Goal: Information Seeking & Learning: Learn about a topic

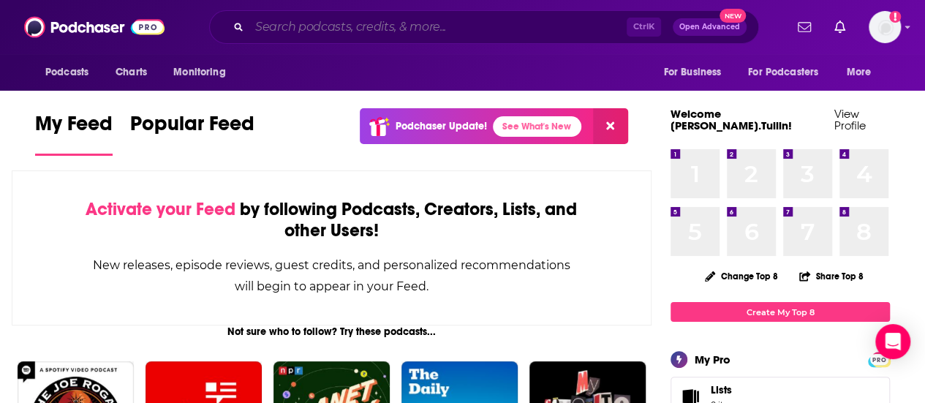
click at [378, 29] on input "Search podcasts, credits, & more..." at bounding box center [438, 26] width 378 height 23
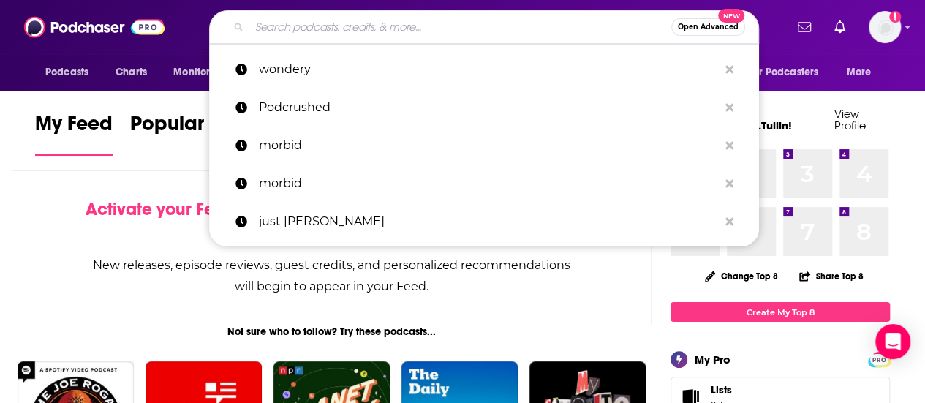
click at [33, 211] on div "Activate your Feed by following Podcasts, Creators, Lists, and other Users! New…" at bounding box center [332, 247] width 640 height 155
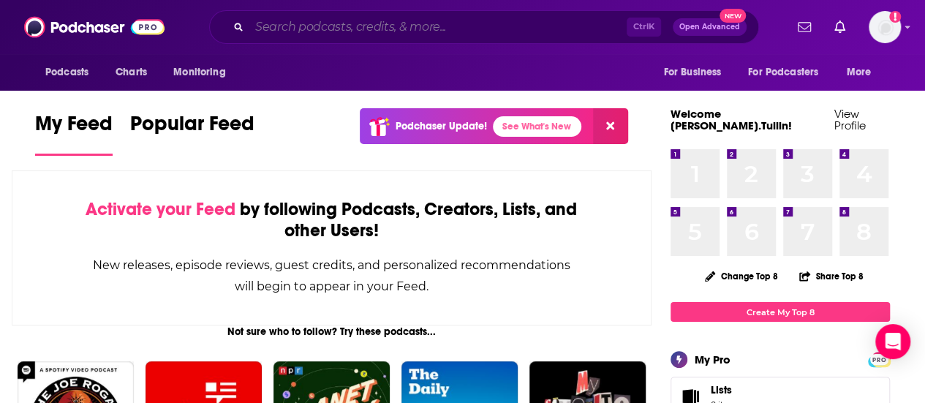
click at [553, 37] on input "Search podcasts, credits, & more..." at bounding box center [438, 26] width 378 height 23
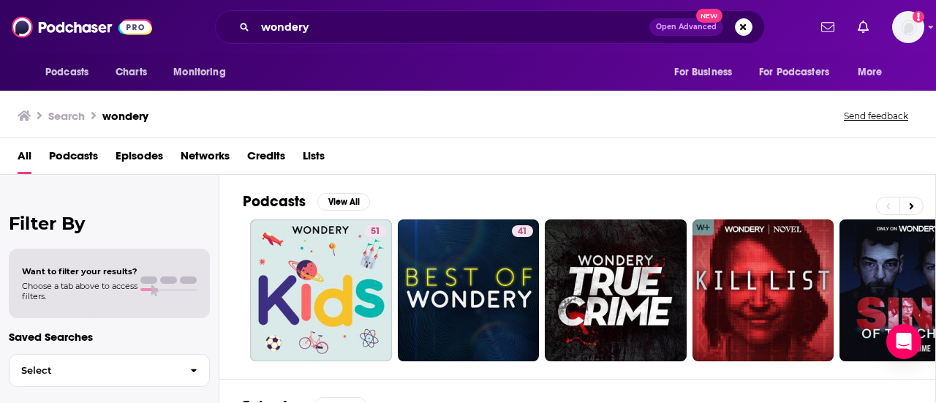
click at [81, 154] on span "Podcasts" at bounding box center [73, 159] width 49 height 30
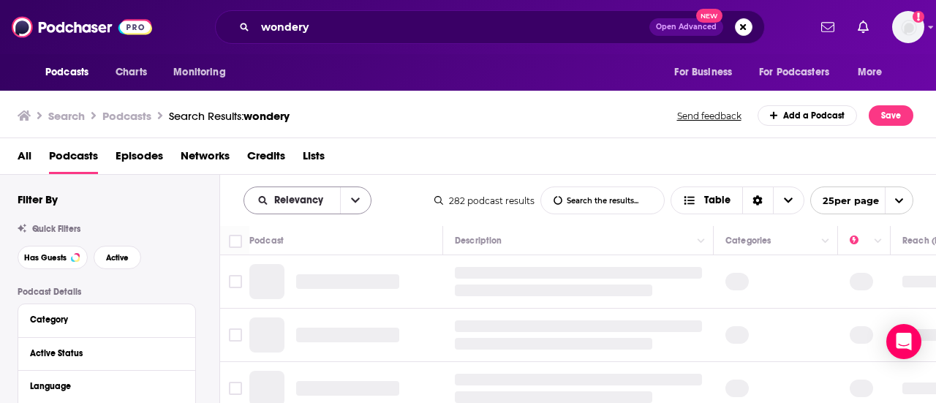
click at [348, 205] on button "open menu" at bounding box center [355, 200] width 31 height 26
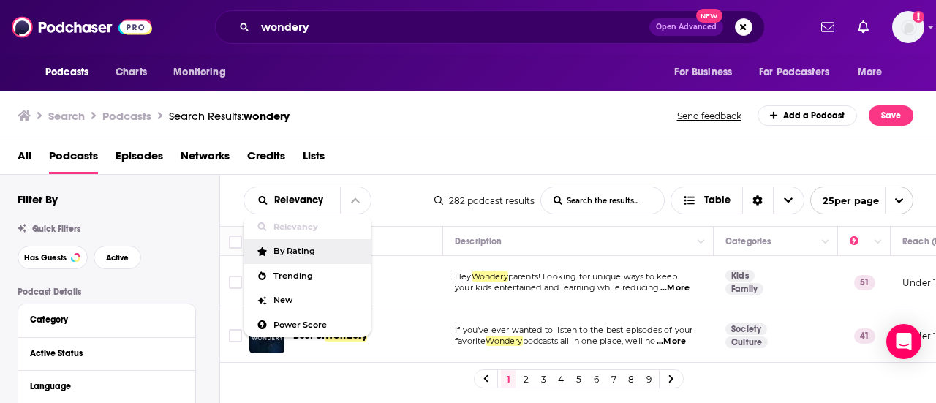
click at [439, 142] on div "All Podcasts Episodes Networks Credits Lists" at bounding box center [468, 156] width 937 height 37
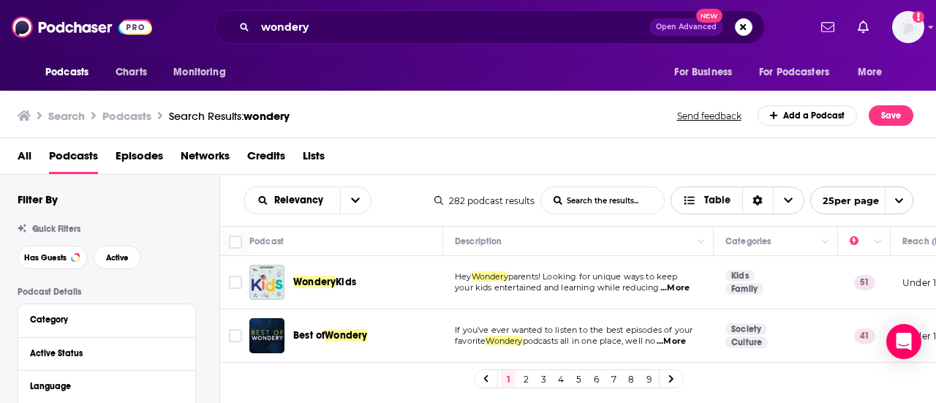
click at [758, 203] on icon "Sort Direction" at bounding box center [759, 201] width 10 height 10
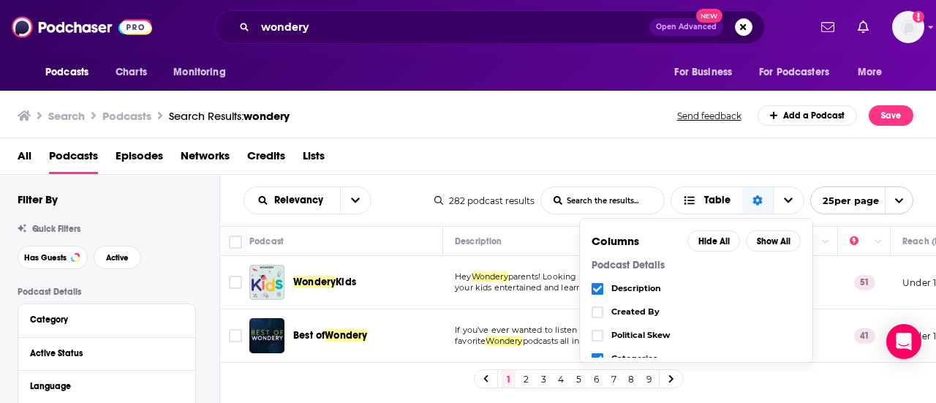
click at [582, 153] on div "All Podcasts Episodes Networks Credits Lists" at bounding box center [472, 159] width 908 height 30
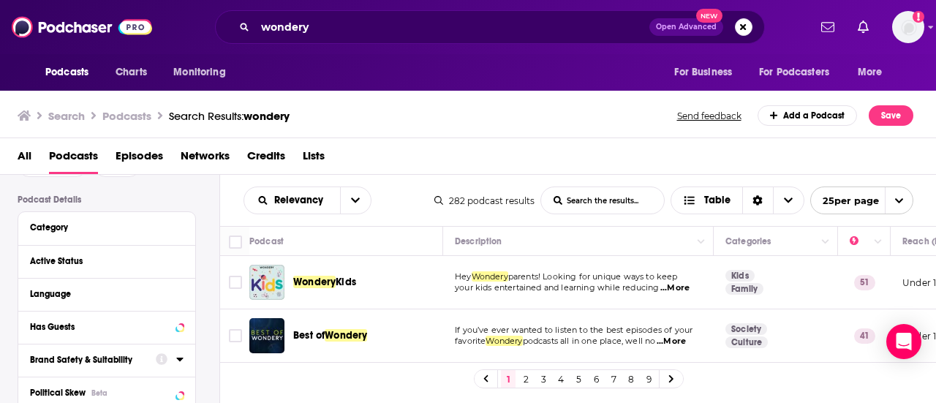
scroll to position [73, 0]
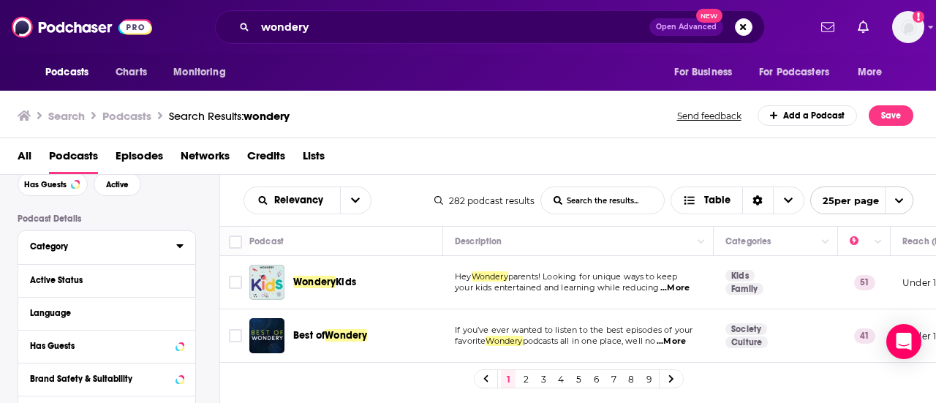
click at [181, 248] on icon at bounding box center [179, 246] width 7 height 4
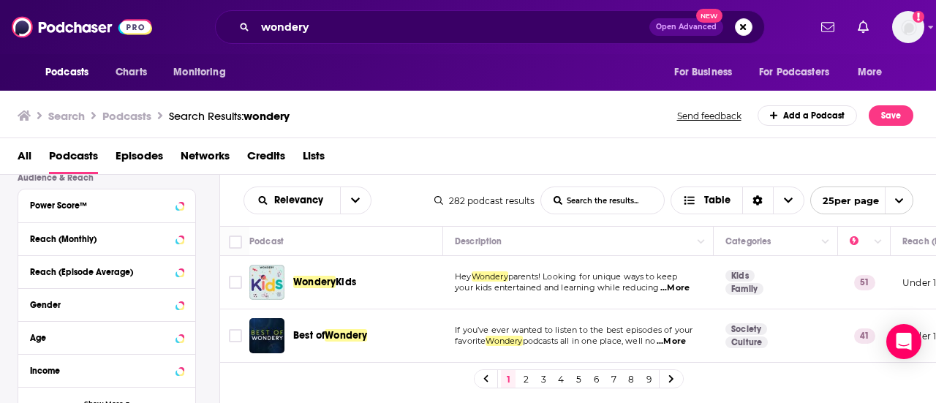
scroll to position [714, 0]
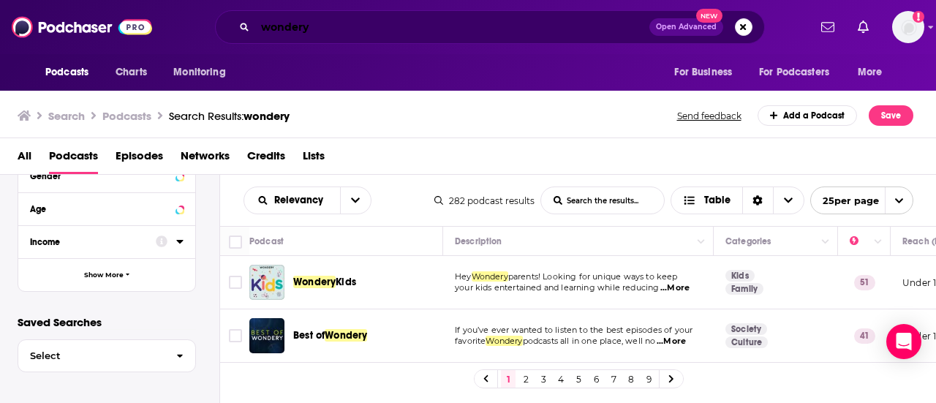
click at [346, 31] on input "wondery" at bounding box center [452, 26] width 394 height 23
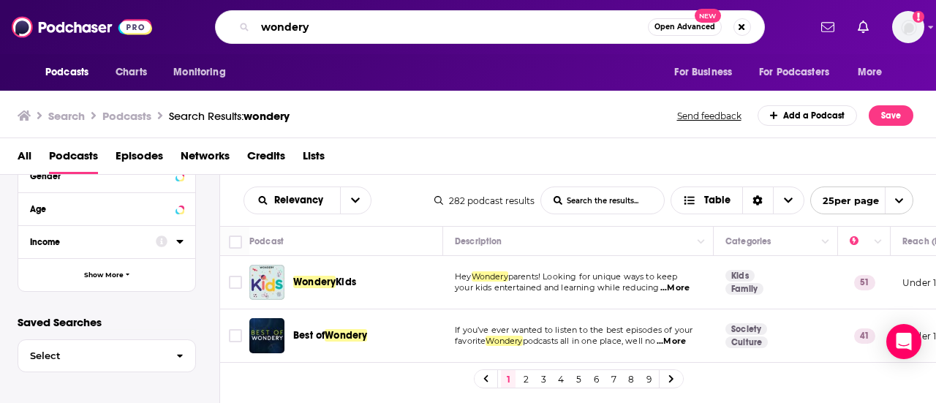
type input "wondery"
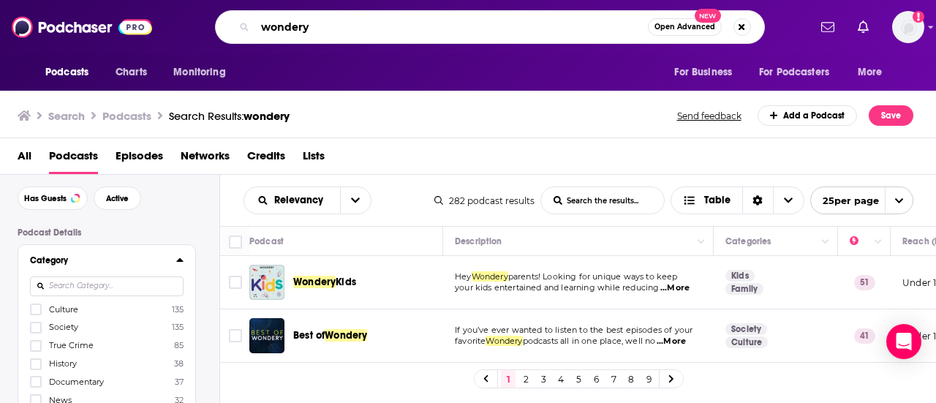
scroll to position [73, 0]
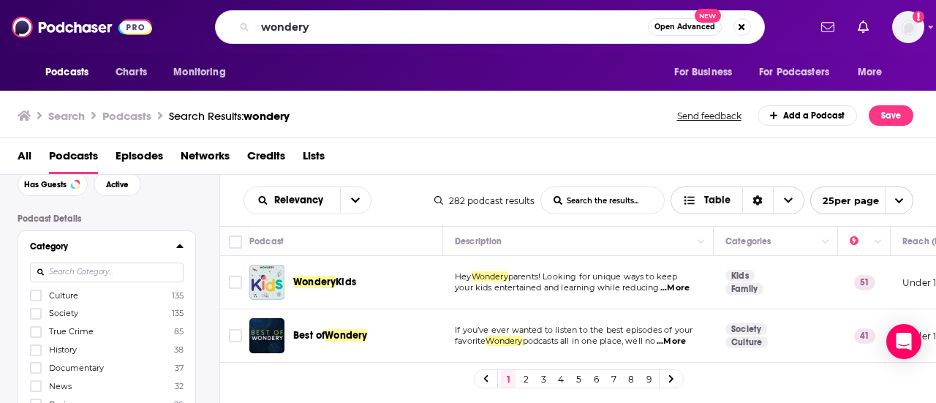
click at [763, 207] on div "Sort Direction" at bounding box center [758, 200] width 31 height 26
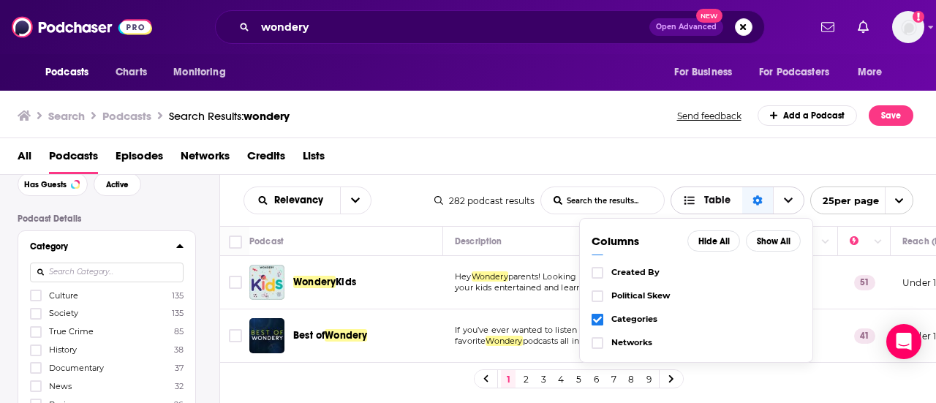
scroll to position [0, 0]
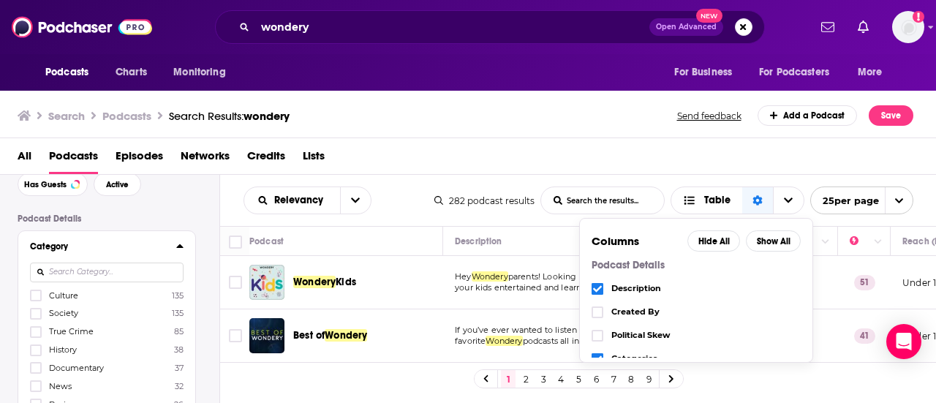
click at [648, 159] on div "All Podcasts Episodes Networks Credits Lists" at bounding box center [472, 159] width 908 height 30
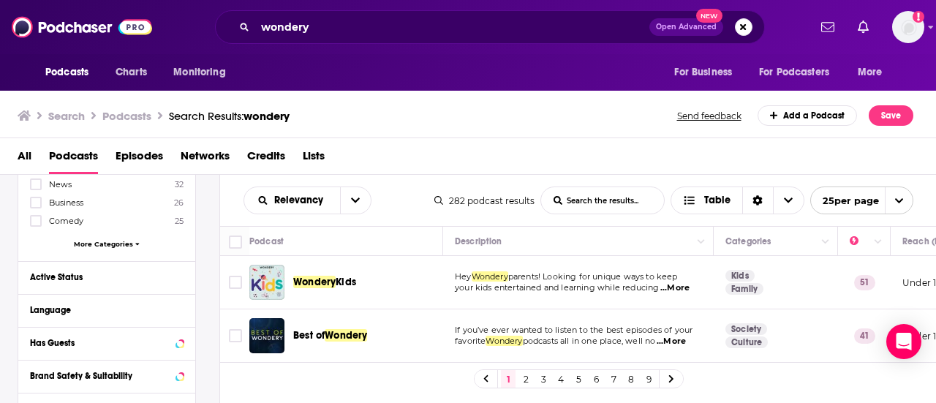
scroll to position [129, 0]
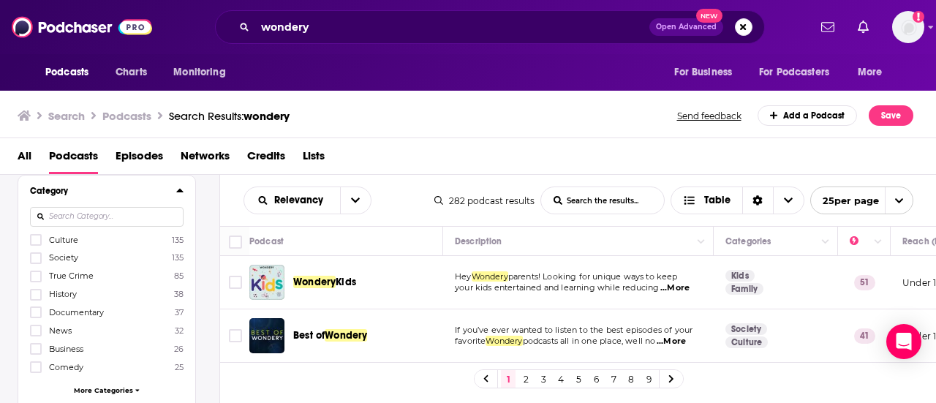
click at [315, 165] on span "Lists" at bounding box center [314, 159] width 22 height 30
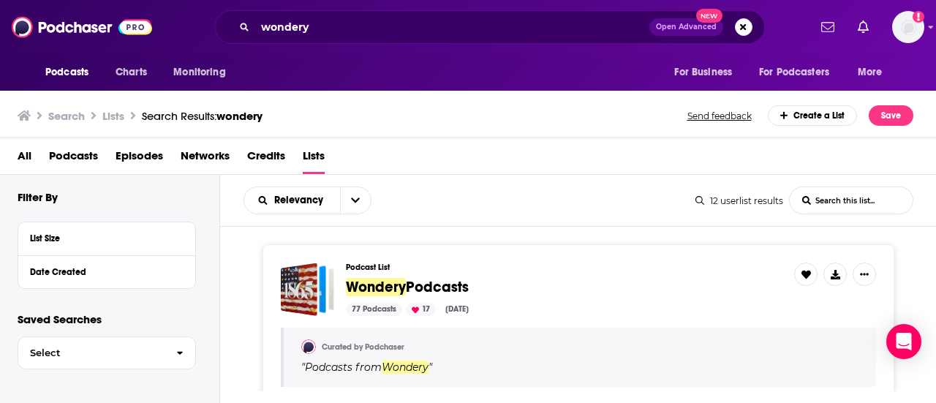
scroll to position [3, 0]
click at [187, 352] on span "button" at bounding box center [180, 352] width 31 height 31
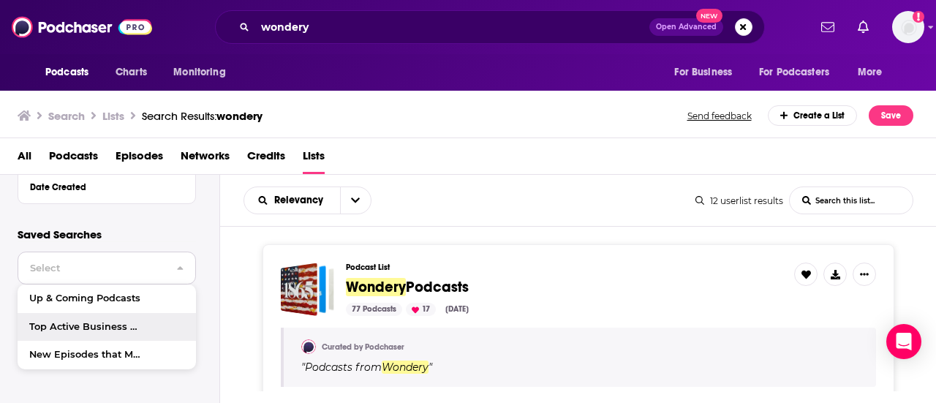
scroll to position [0, 0]
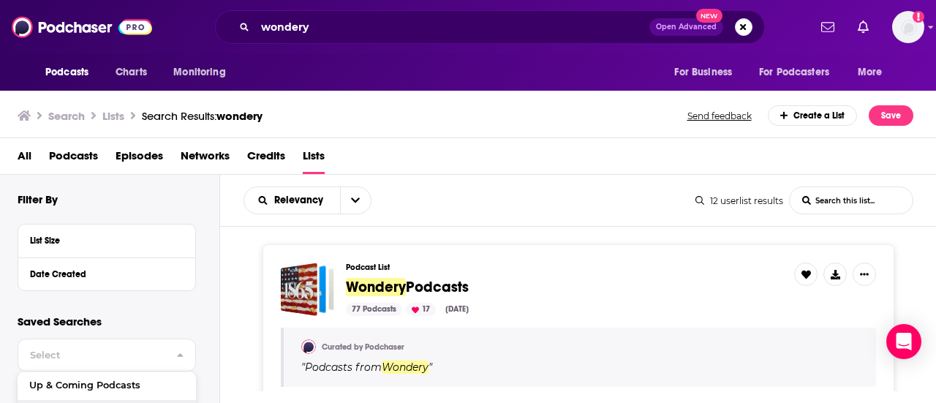
click at [71, 165] on span "Podcasts" at bounding box center [73, 159] width 49 height 30
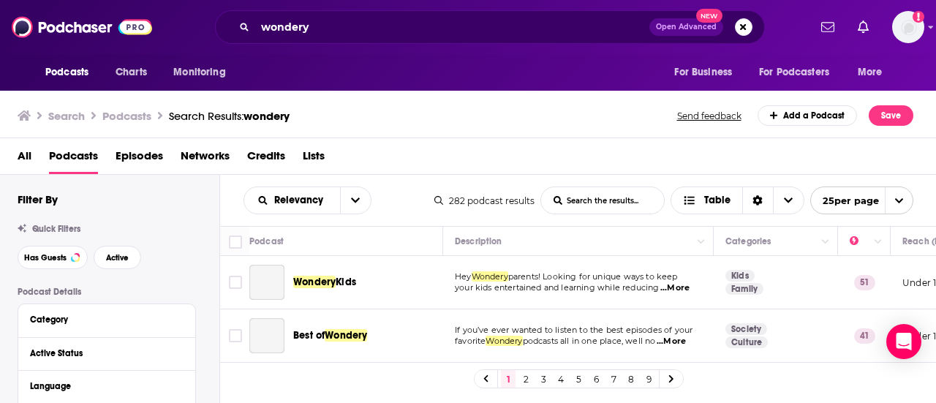
scroll to position [73, 0]
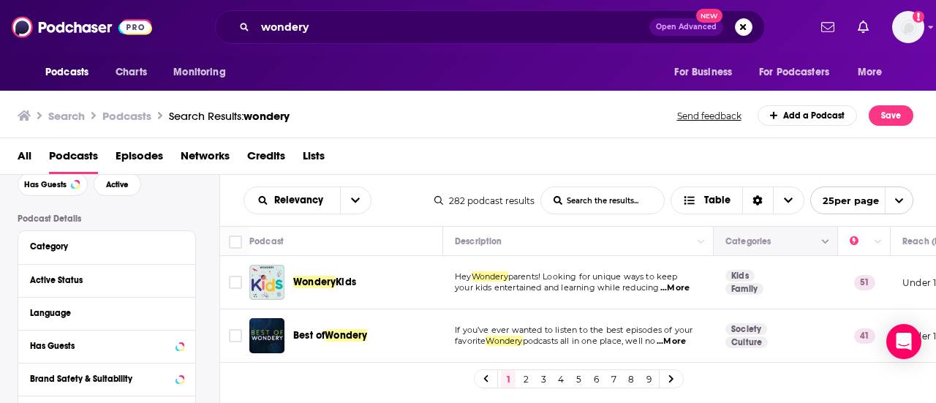
click at [820, 246] on button "Column Actions" at bounding box center [826, 242] width 18 height 18
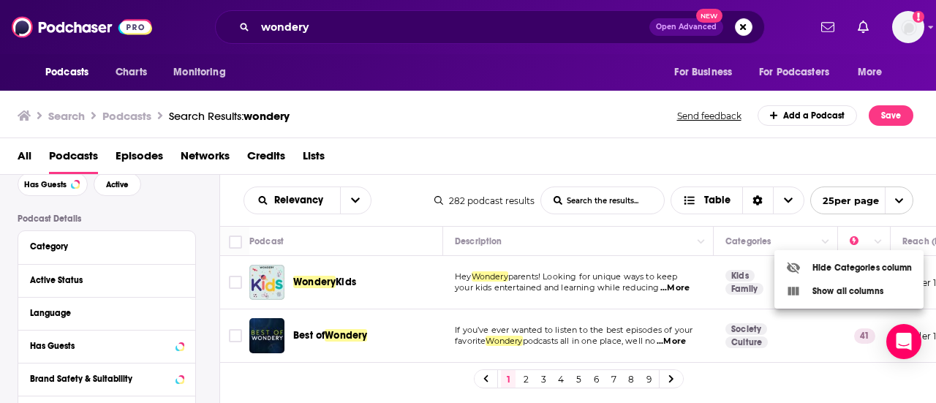
click at [823, 240] on div at bounding box center [468, 201] width 936 height 403
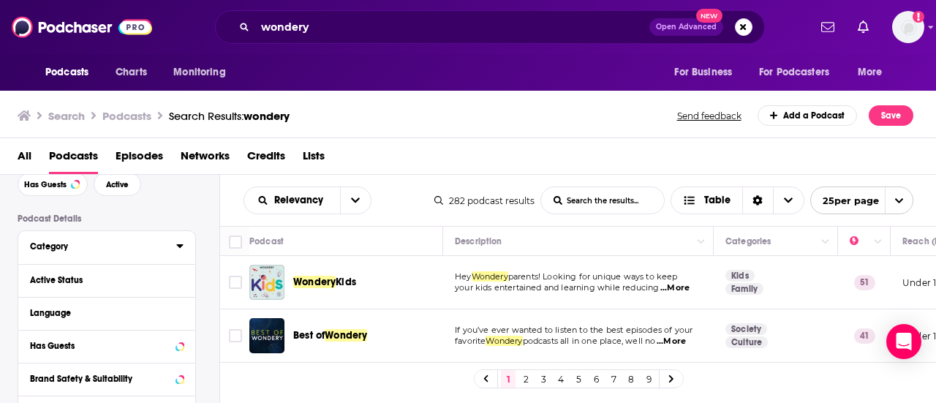
click at [178, 249] on icon at bounding box center [179, 246] width 7 height 12
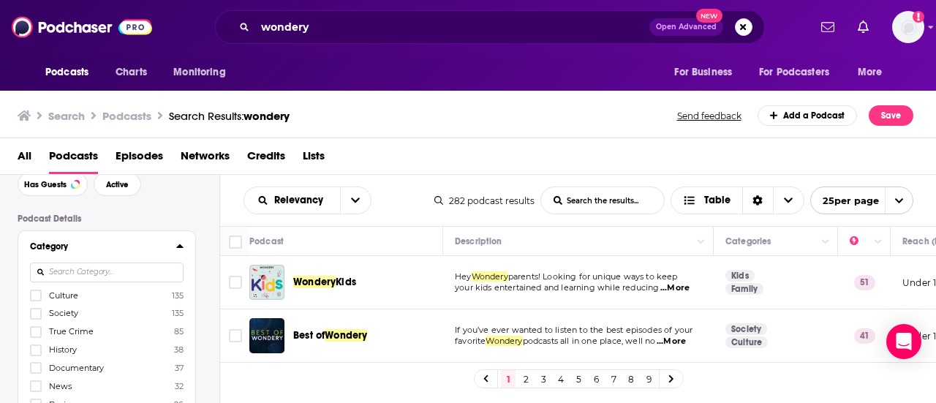
scroll to position [146, 0]
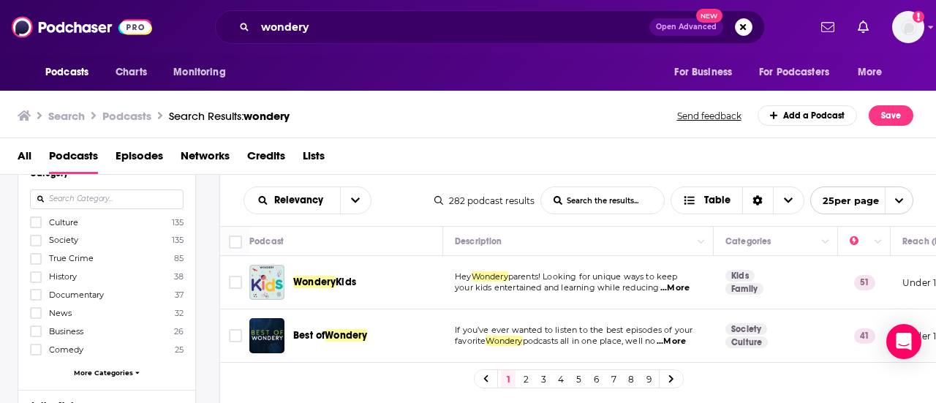
click at [92, 369] on span "More Categories" at bounding box center [103, 373] width 59 height 8
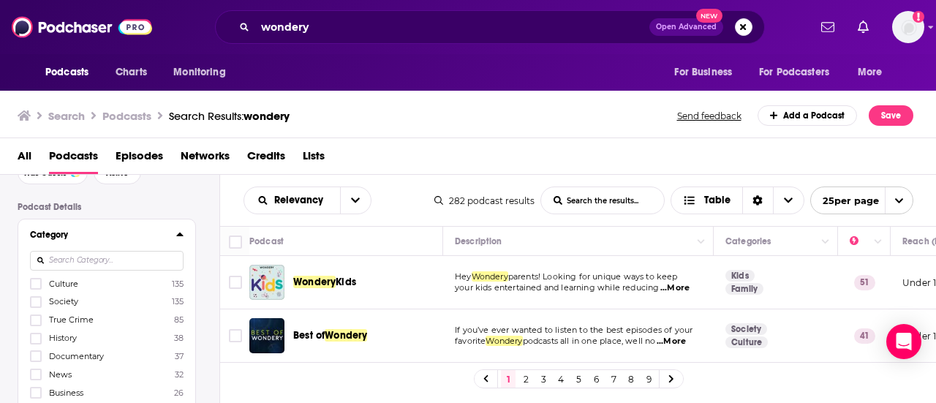
scroll to position [0, 0]
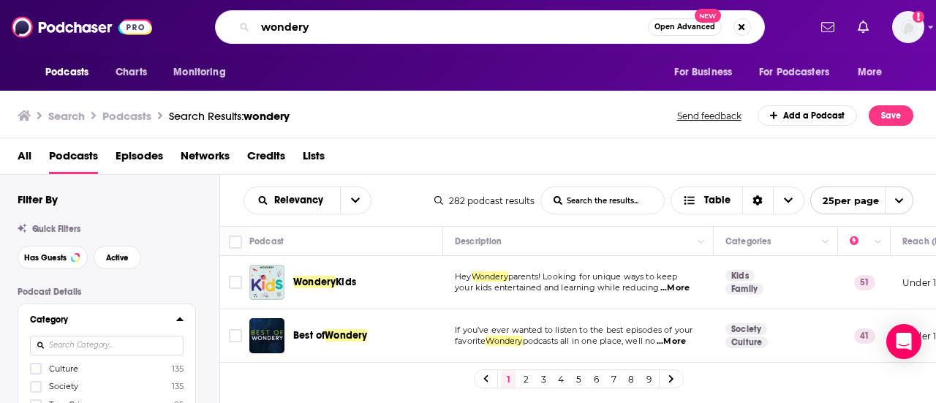
click at [339, 26] on input "wondery" at bounding box center [451, 26] width 393 height 23
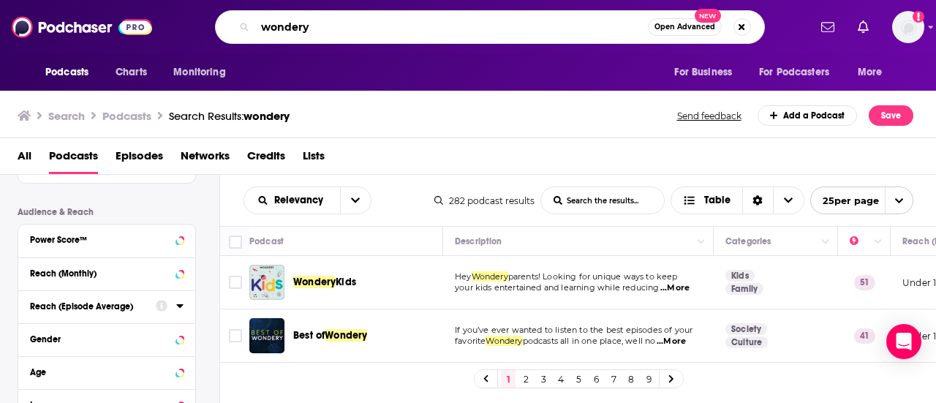
scroll to position [1351, 0]
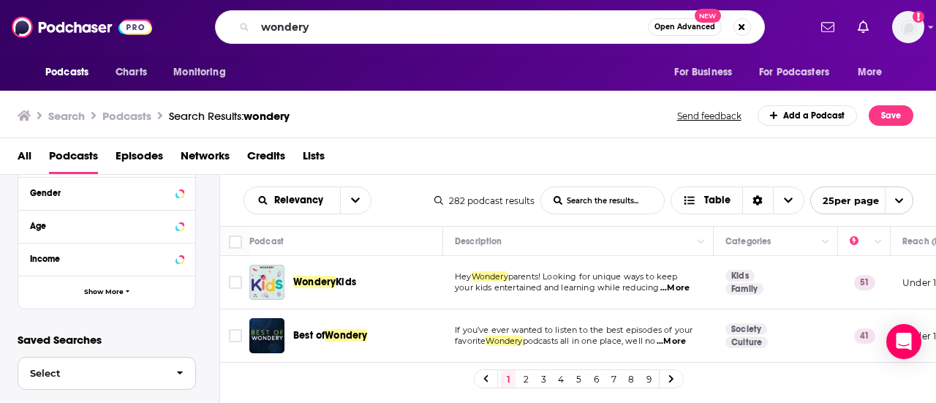
click at [181, 368] on icon "button" at bounding box center [180, 373] width 7 height 10
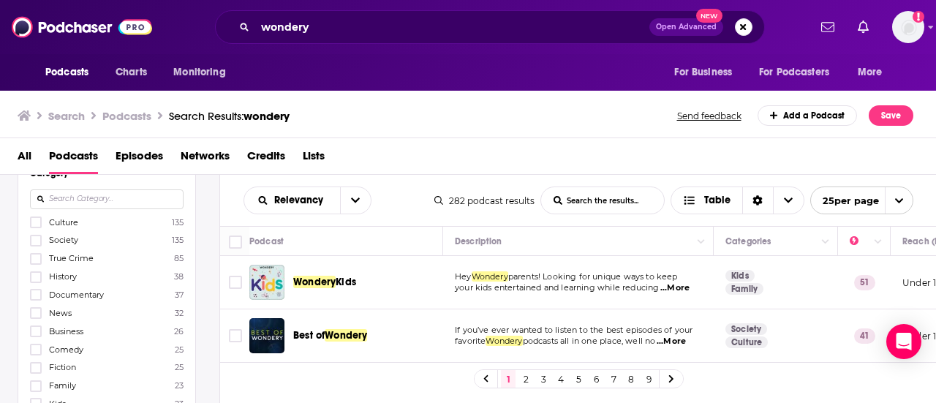
scroll to position [0, 0]
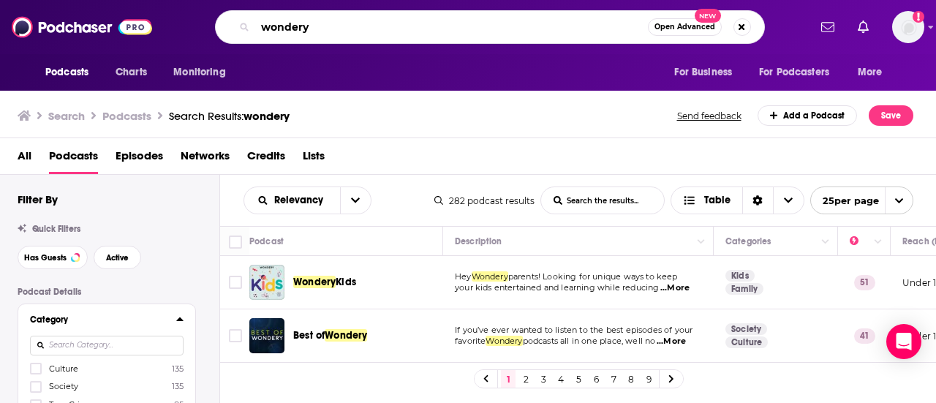
click at [365, 32] on input "wondery" at bounding box center [451, 26] width 393 height 23
drag, startPoint x: 365, startPoint y: 32, endPoint x: 206, endPoint y: 40, distance: 159.0
click at [206, 40] on div "wondery Open Advanced New" at bounding box center [489, 27] width 637 height 34
type input "wondery athletes"
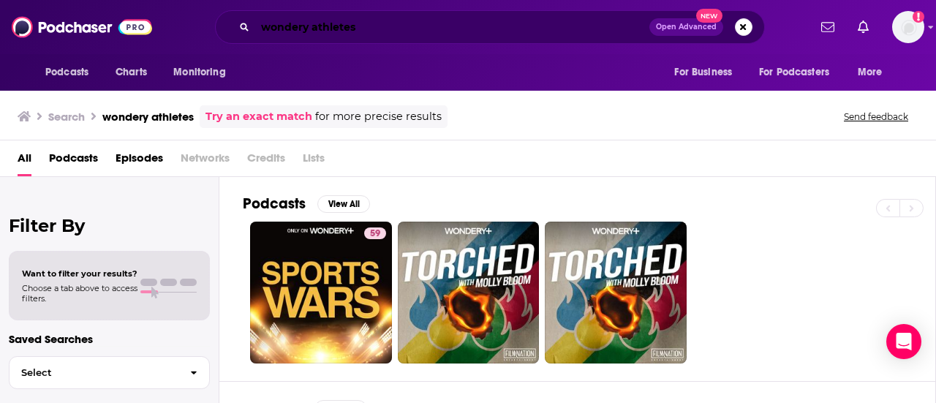
click at [404, 29] on input "wondery athletes" at bounding box center [452, 26] width 394 height 23
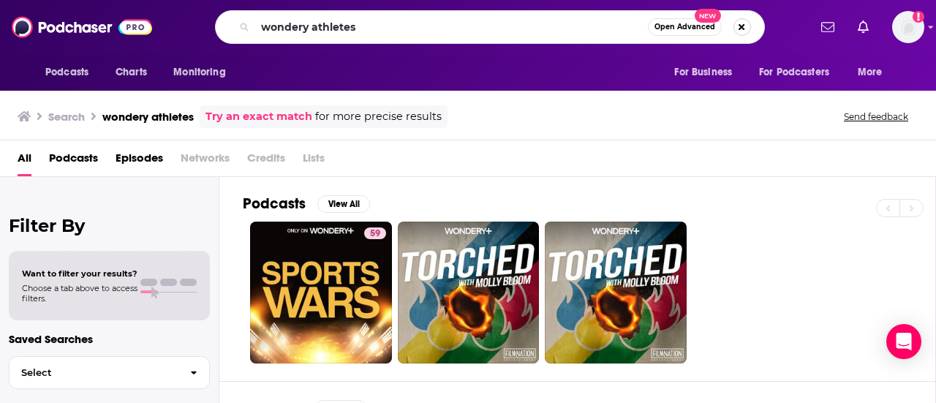
click at [749, 23] on button "Search podcasts, credits, & more..." at bounding box center [743, 27] width 18 height 18
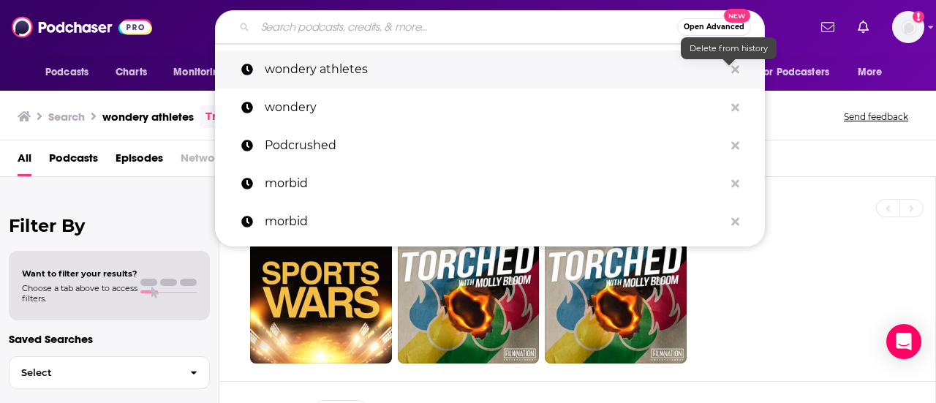
click at [733, 70] on icon "Search podcasts, credits, & more..." at bounding box center [736, 69] width 8 height 8
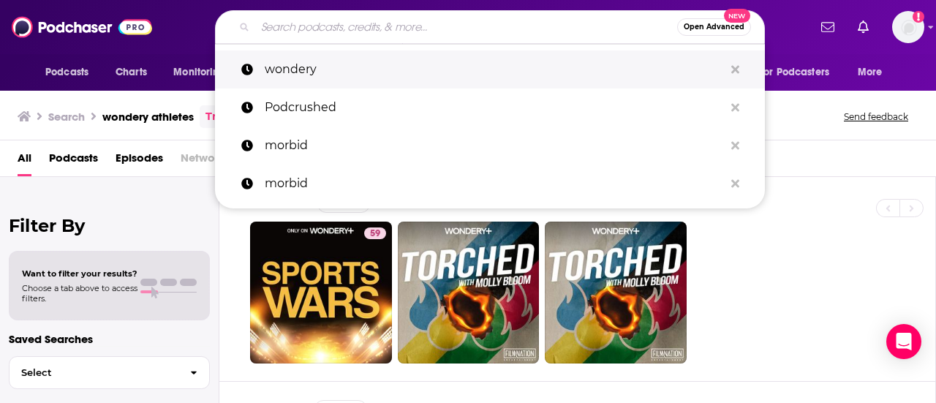
click at [291, 62] on p "wondery" at bounding box center [494, 69] width 459 height 38
type input "wondery"
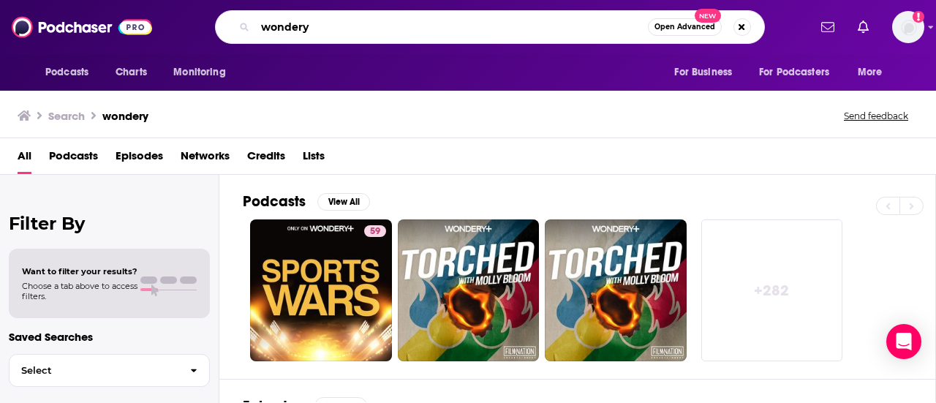
click at [350, 31] on input "wondery" at bounding box center [451, 26] width 393 height 23
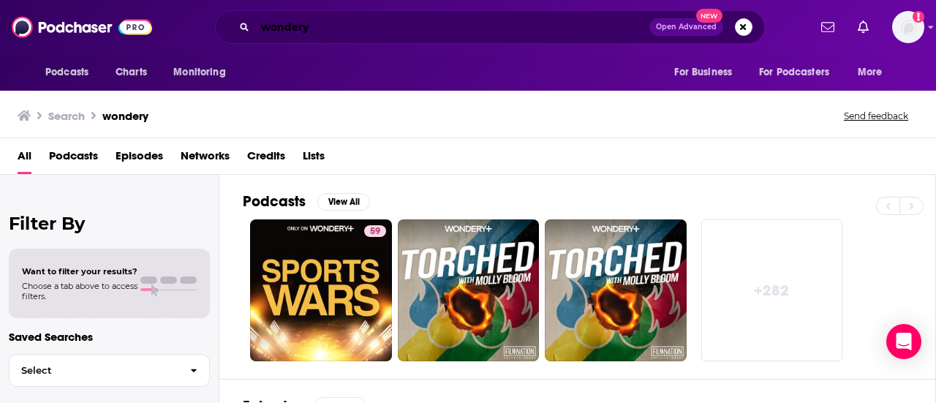
click at [347, 33] on input "wondery" at bounding box center [452, 26] width 394 height 23
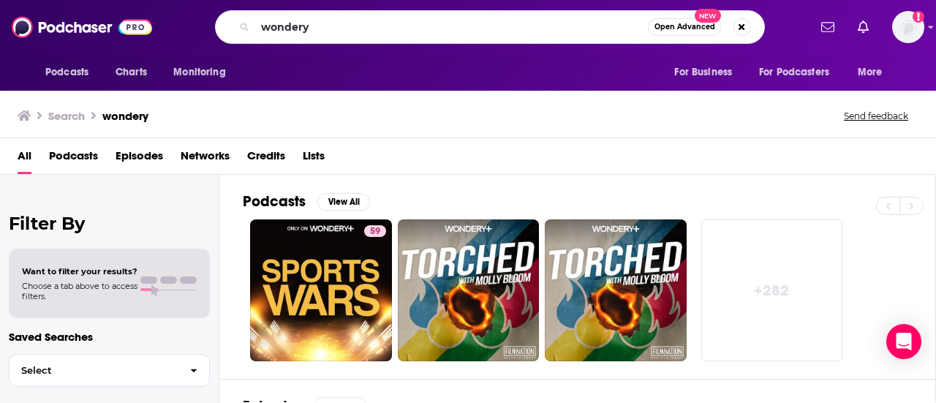
click at [76, 153] on span "Podcasts" at bounding box center [73, 159] width 49 height 30
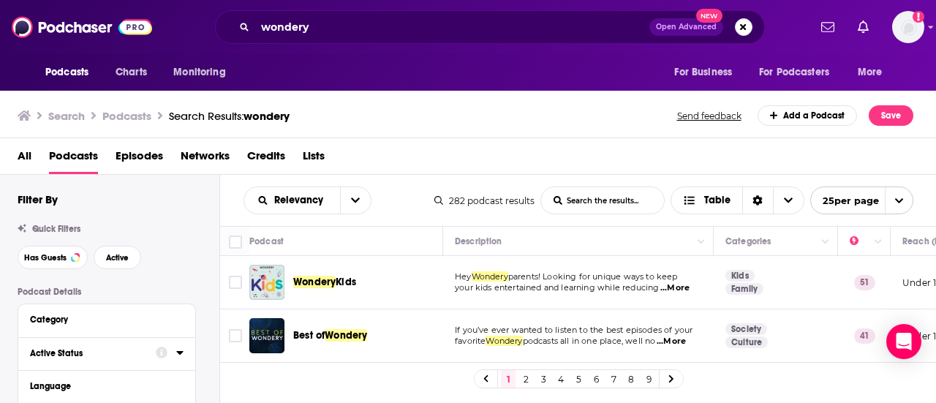
scroll to position [73, 0]
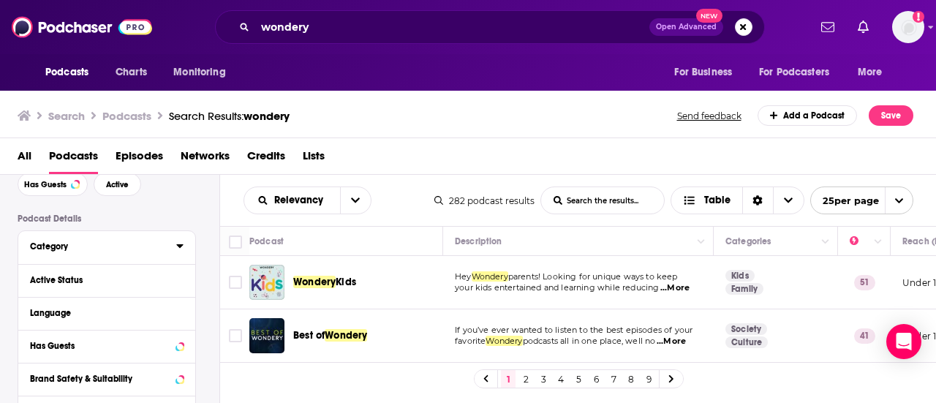
click at [177, 244] on icon at bounding box center [179, 246] width 7 height 12
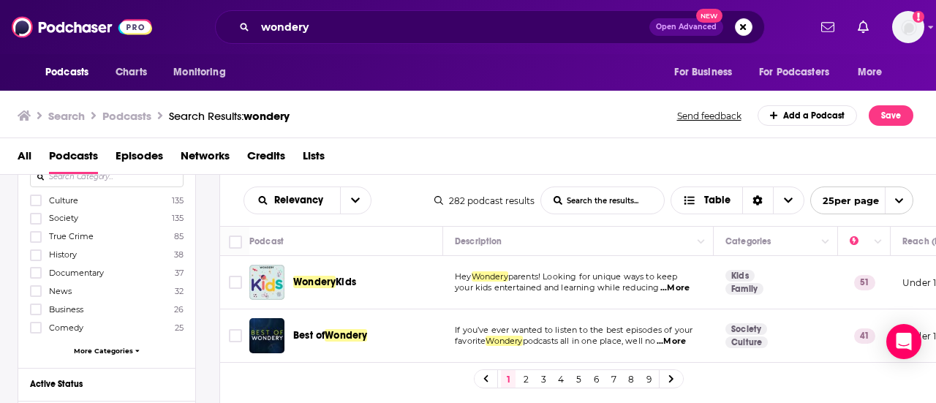
scroll to position [146, 0]
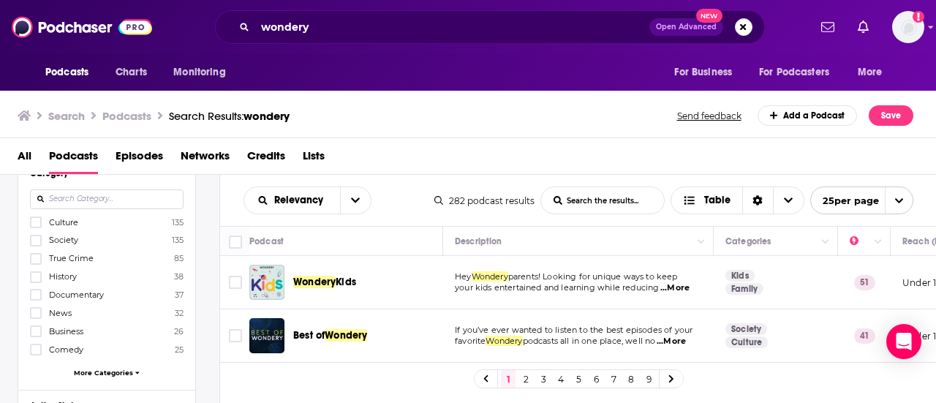
click at [109, 369] on span "More Categories" at bounding box center [103, 373] width 59 height 8
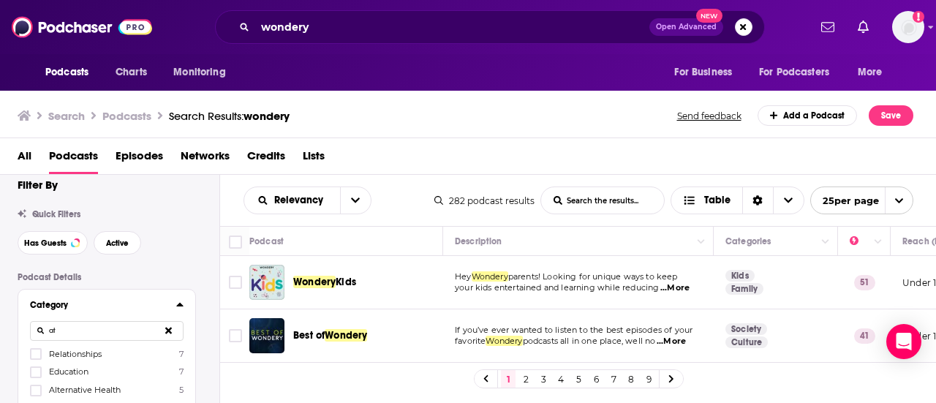
type input "a"
type input "spor"
click at [59, 355] on span "Sports" at bounding box center [61, 354] width 25 height 10
click at [36, 358] on input "multiSelectOption-sports-0" at bounding box center [36, 358] width 0 height 0
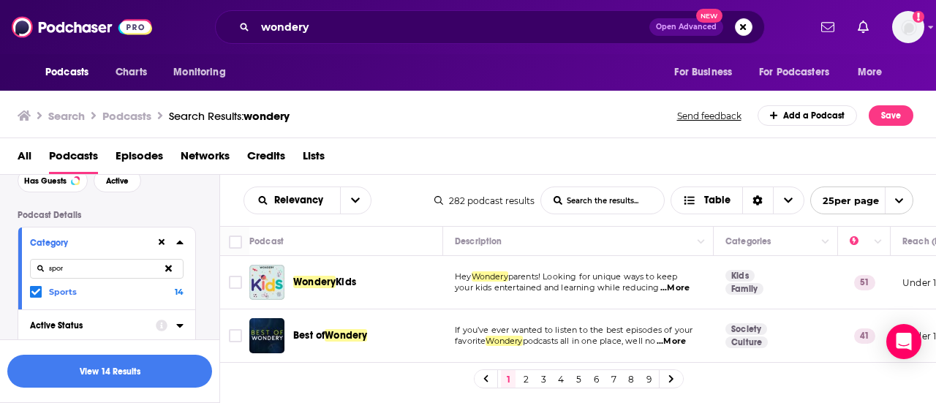
scroll to position [88, 0]
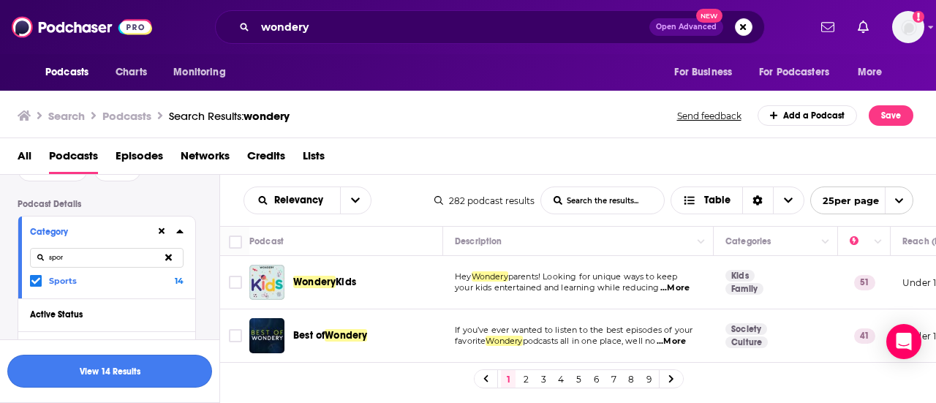
click at [127, 373] on button "View 14 Results" at bounding box center [109, 371] width 205 height 33
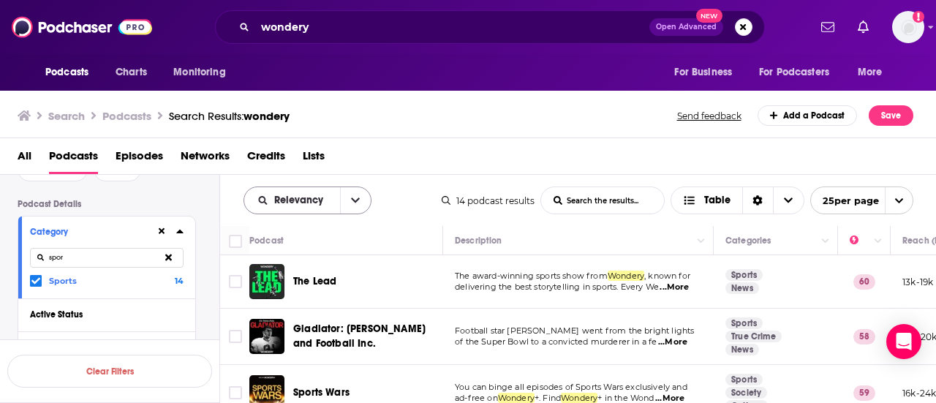
click at [351, 203] on icon "open menu" at bounding box center [355, 200] width 9 height 10
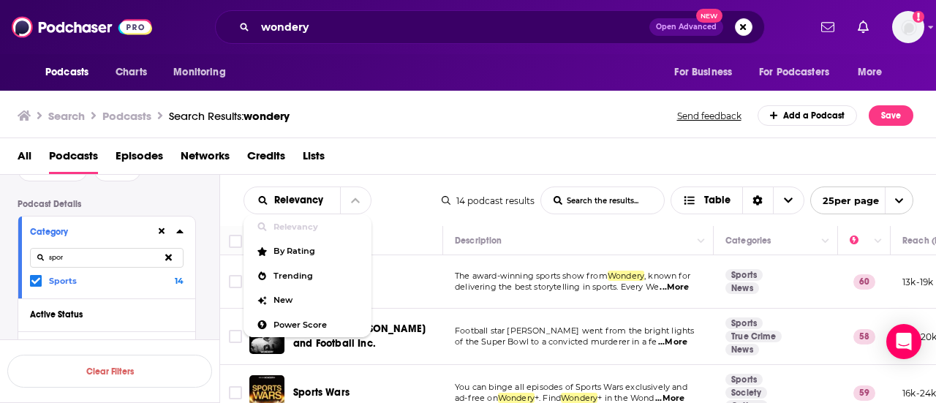
click at [402, 175] on div "Relevancy Relevancy By Rating Trending New Power Score List Search Input Search…" at bounding box center [578, 200] width 717 height 51
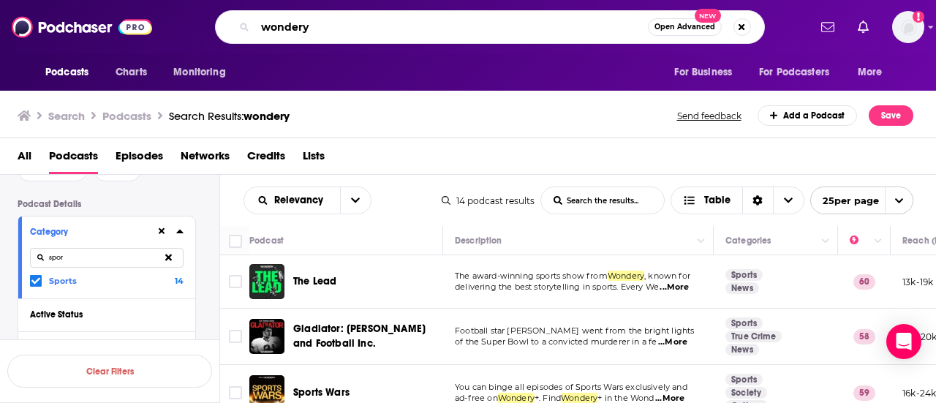
click at [345, 31] on input "wondery" at bounding box center [451, 26] width 393 height 23
click at [748, 26] on button "Search podcasts, credits, & more..." at bounding box center [743, 27] width 18 height 18
click at [165, 280] on label "Sports 14" at bounding box center [107, 280] width 154 height 12
click at [36, 284] on input "multiSelectOption-sports-0" at bounding box center [36, 284] width 0 height 0
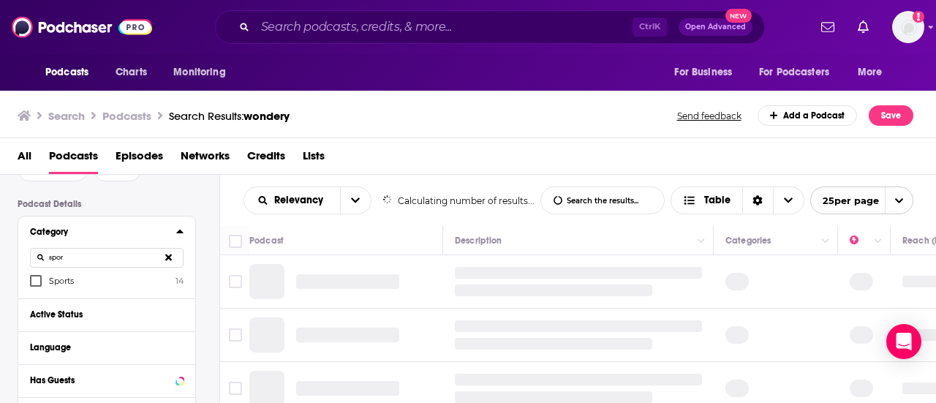
click at [130, 264] on input "spor" at bounding box center [107, 258] width 154 height 20
click at [164, 263] on button at bounding box center [169, 258] width 30 height 34
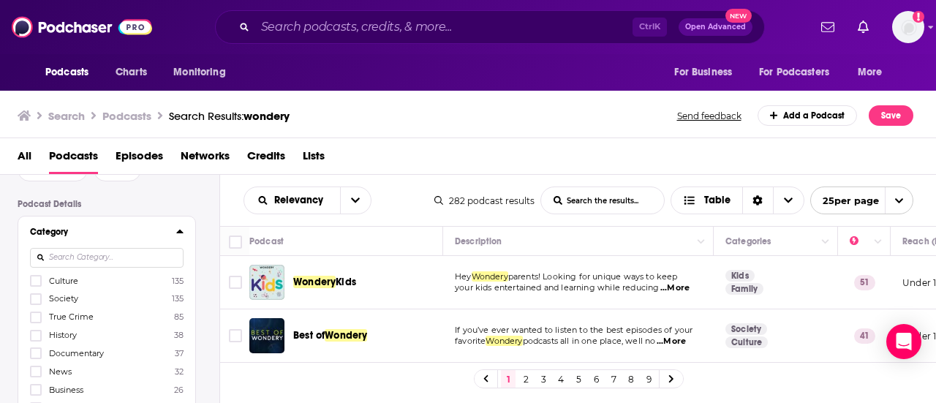
click at [133, 258] on input at bounding box center [107, 258] width 154 height 20
type input "fitne"
click at [83, 282] on label "Fitness 20" at bounding box center [107, 280] width 154 height 12
click at [36, 285] on input "multiSelectOption-fitness-0" at bounding box center [36, 285] width 0 height 0
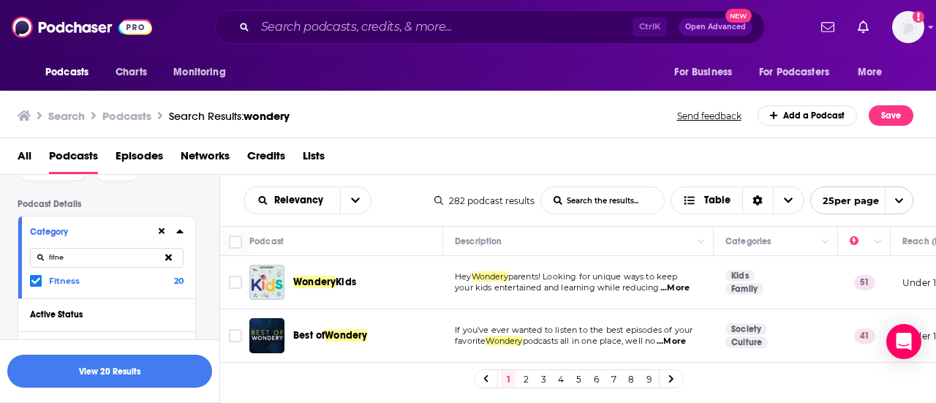
click at [119, 375] on button "View 20 Results" at bounding box center [109, 371] width 205 height 33
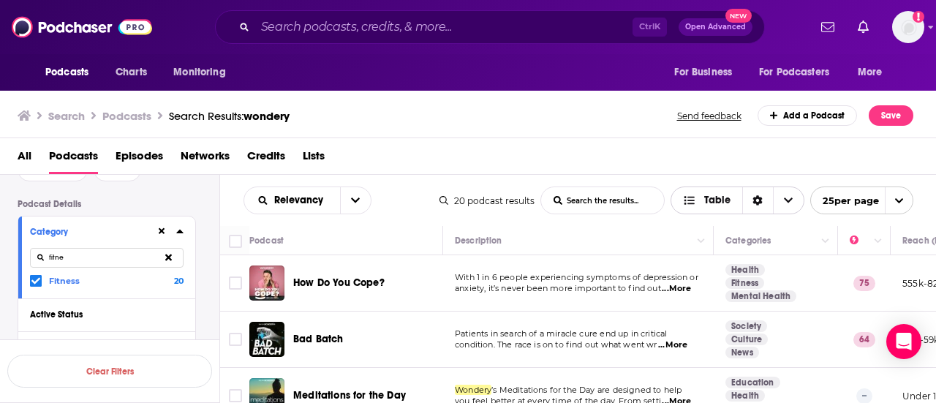
click at [781, 206] on span "Choose View" at bounding box center [788, 200] width 31 height 26
click at [784, 203] on icon "Choose View" at bounding box center [788, 200] width 9 height 10
click at [358, 202] on icon "open menu" at bounding box center [355, 200] width 9 height 10
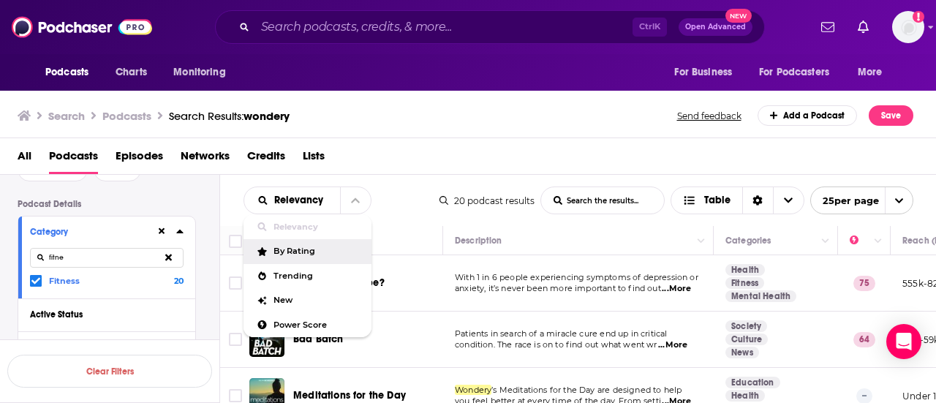
click at [341, 259] on div "By Rating" at bounding box center [308, 251] width 128 height 25
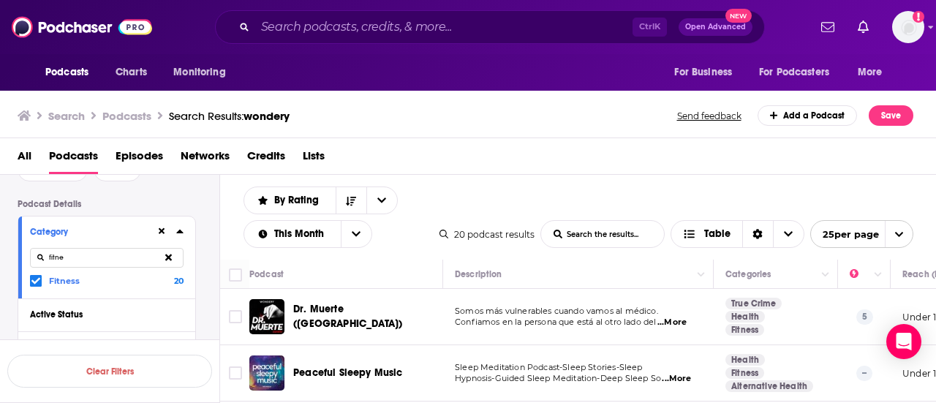
click at [110, 257] on input "fitne" at bounding box center [107, 258] width 154 height 20
click at [165, 254] on button at bounding box center [169, 258] width 30 height 34
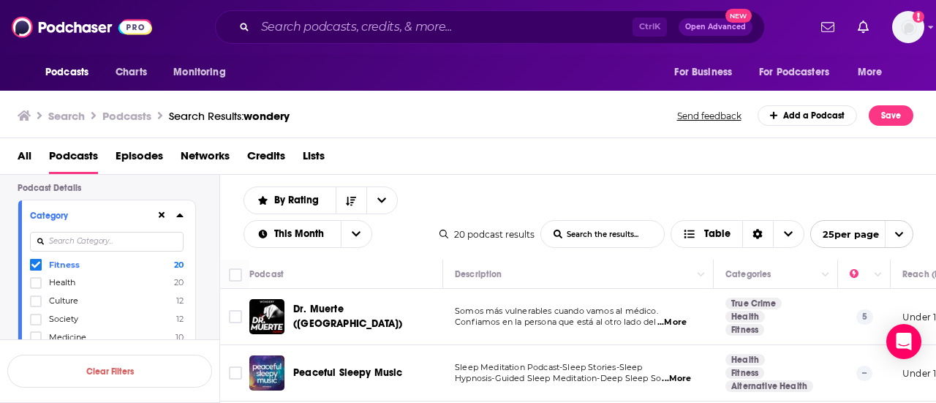
scroll to position [88, 0]
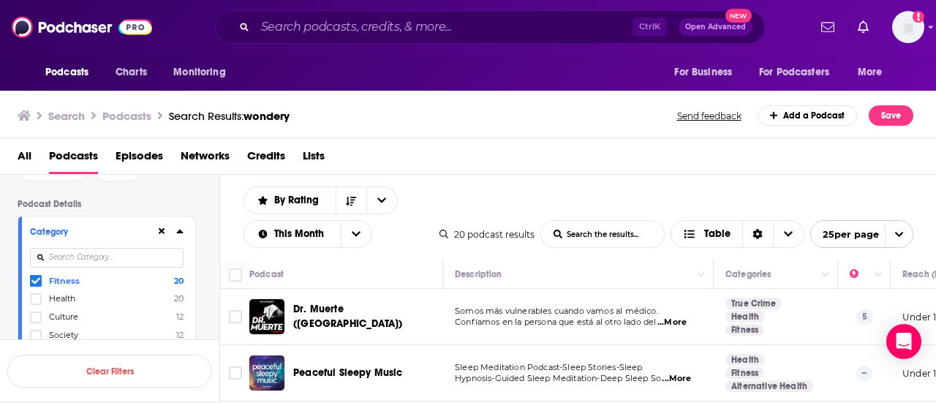
click at [80, 260] on input at bounding box center [107, 258] width 154 height 20
type input "p"
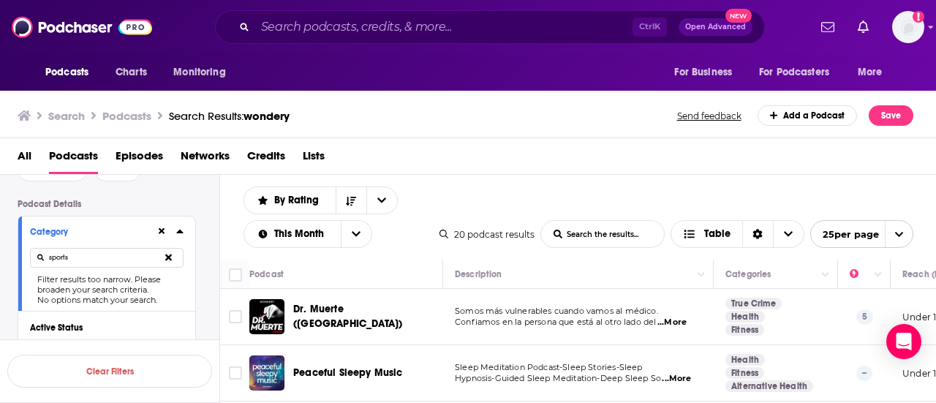
drag, startPoint x: 80, startPoint y: 257, endPoint x: 20, endPoint y: 258, distance: 60.0
click at [20, 258] on div "Category sports Filter results too narrow. Please broaden your search criteria.…" at bounding box center [106, 264] width 177 height 94
type input "sports"
click at [171, 255] on icon at bounding box center [168, 257] width 7 height 10
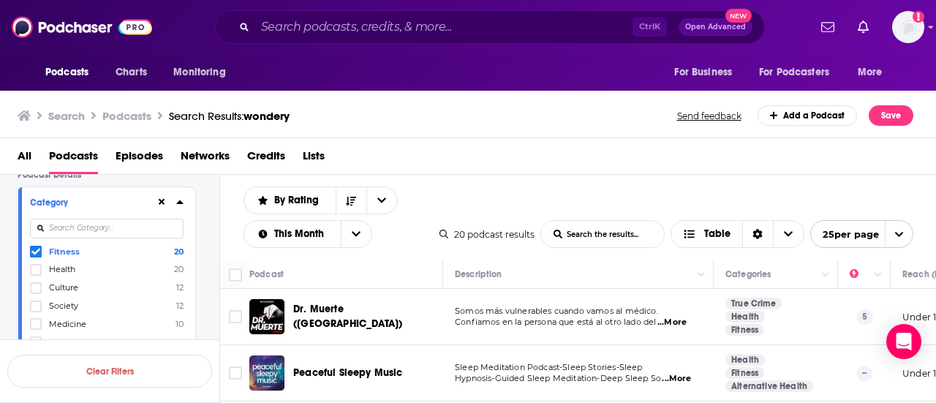
scroll to position [161, 0]
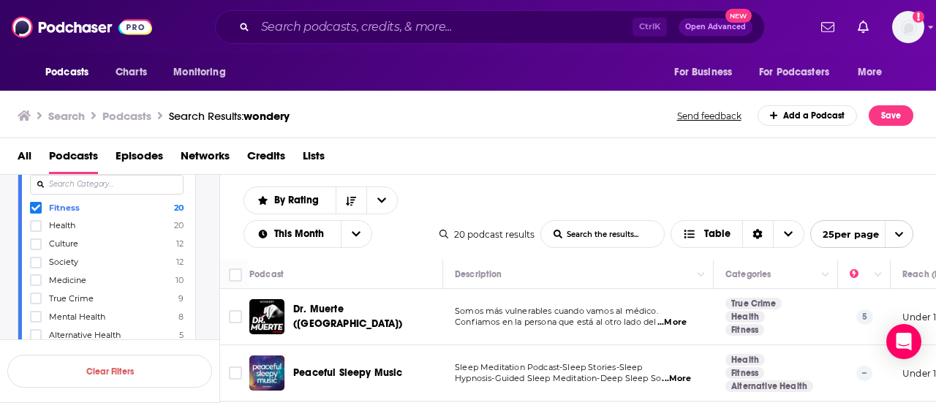
click at [32, 213] on span at bounding box center [36, 208] width 12 height 12
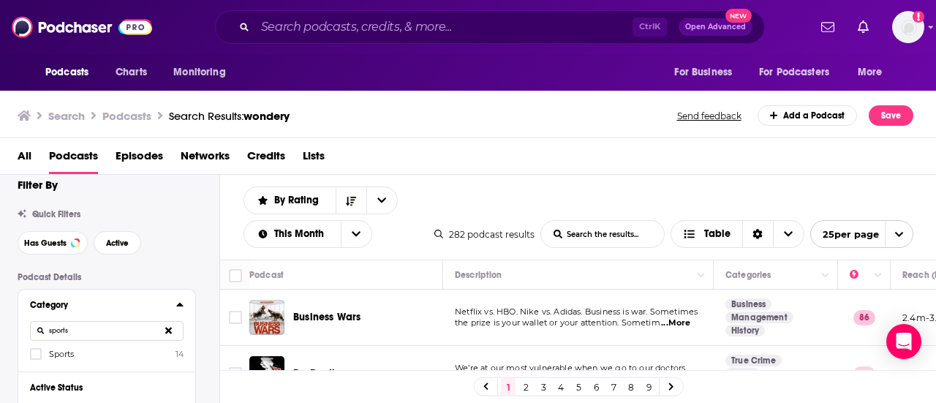
type input "sports"
click at [51, 353] on span "Sports" at bounding box center [61, 354] width 25 height 10
click at [36, 358] on input "multiSelectOption-sports-0" at bounding box center [36, 358] width 0 height 0
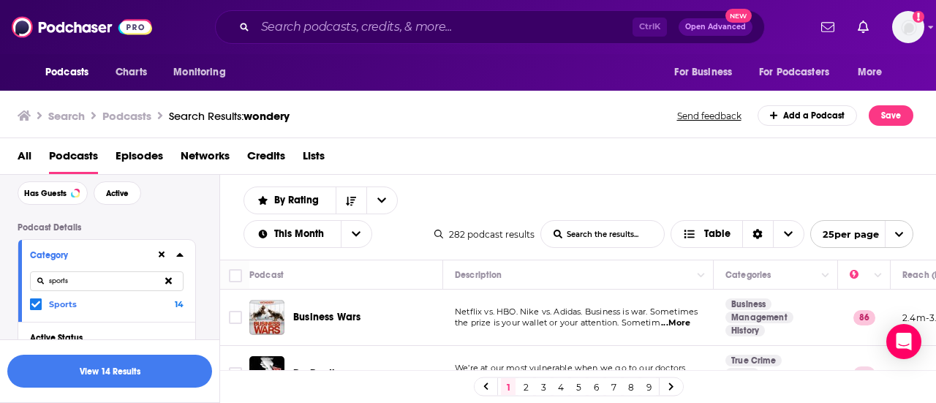
scroll to position [88, 0]
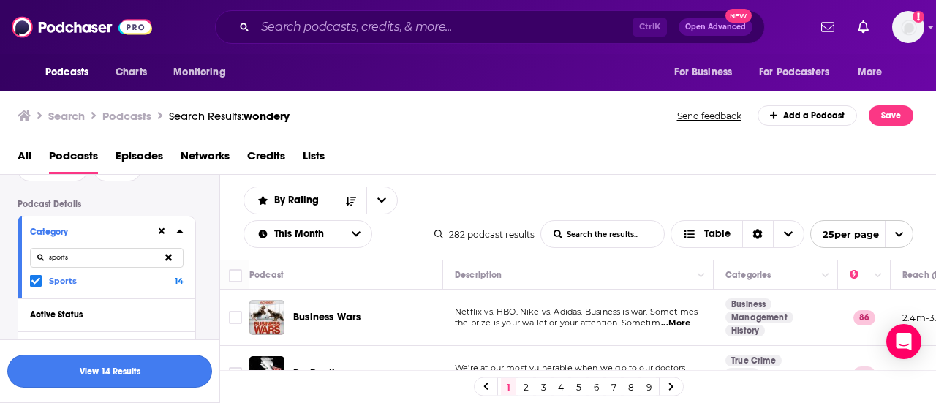
click at [114, 369] on button "View 14 Results" at bounding box center [109, 371] width 205 height 33
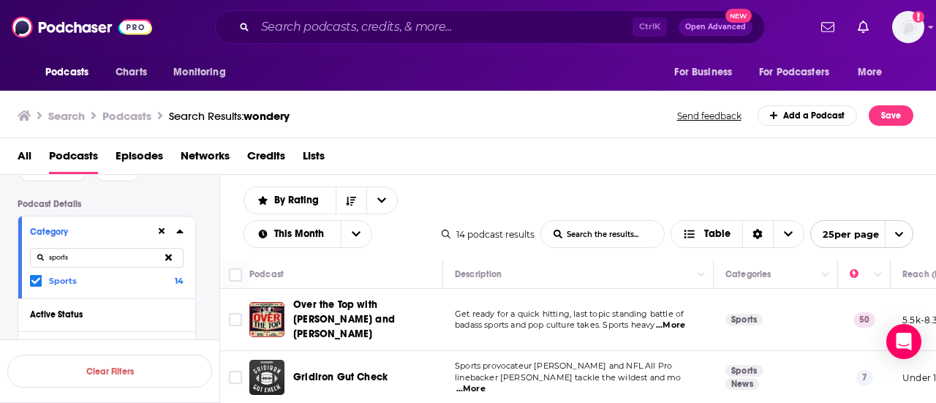
click at [680, 321] on span "...More" at bounding box center [670, 326] width 29 height 12
click at [752, 180] on div "By Rating List Search Input Search the results... This Month Table 14 podcast r…" at bounding box center [578, 217] width 717 height 85
click at [162, 234] on icon at bounding box center [162, 232] width 7 height 10
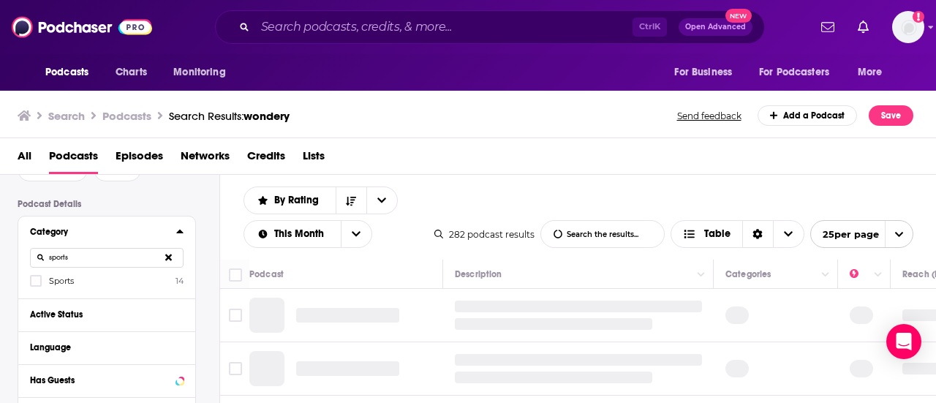
click at [170, 257] on icon at bounding box center [168, 257] width 7 height 7
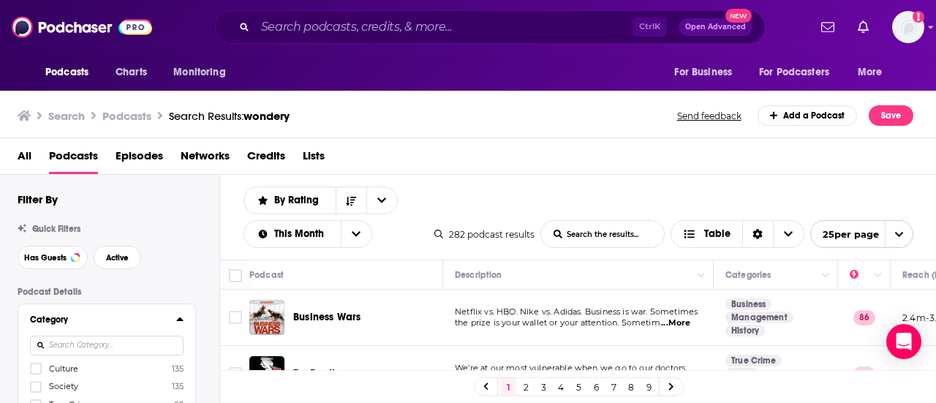
click at [76, 348] on input at bounding box center [107, 346] width 154 height 20
click at [32, 368] on icon at bounding box center [35, 369] width 9 height 7
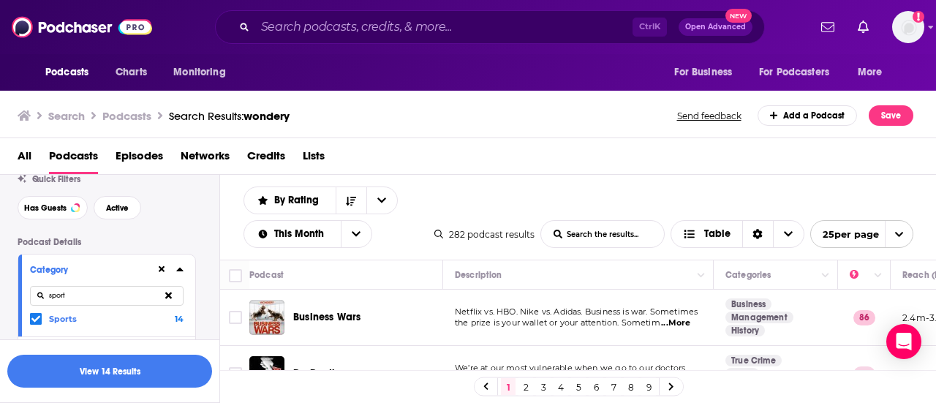
scroll to position [73, 0]
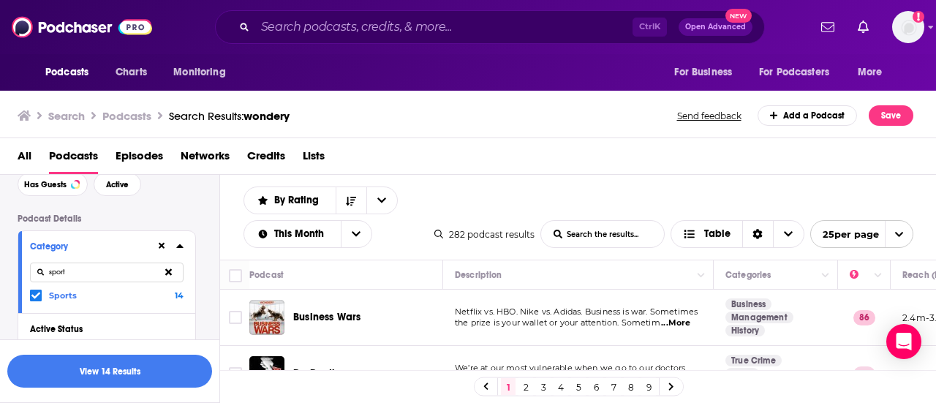
click at [78, 281] on input "sport" at bounding box center [107, 273] width 154 height 20
drag, startPoint x: 80, startPoint y: 280, endPoint x: 1, endPoint y: 265, distance: 79.8
click at [34, 302] on div "Category fit Fitness 20" at bounding box center [106, 272] width 177 height 82
click at [35, 298] on icon at bounding box center [35, 296] width 9 height 7
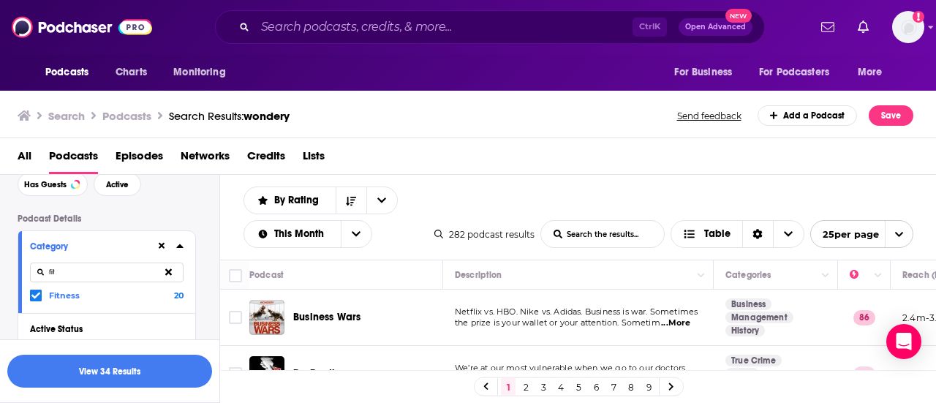
click at [67, 271] on input "fit" at bounding box center [107, 273] width 154 height 20
drag, startPoint x: 67, startPoint y: 271, endPoint x: 7, endPoint y: 275, distance: 60.1
click at [119, 378] on button "View 34 Results" at bounding box center [109, 371] width 205 height 33
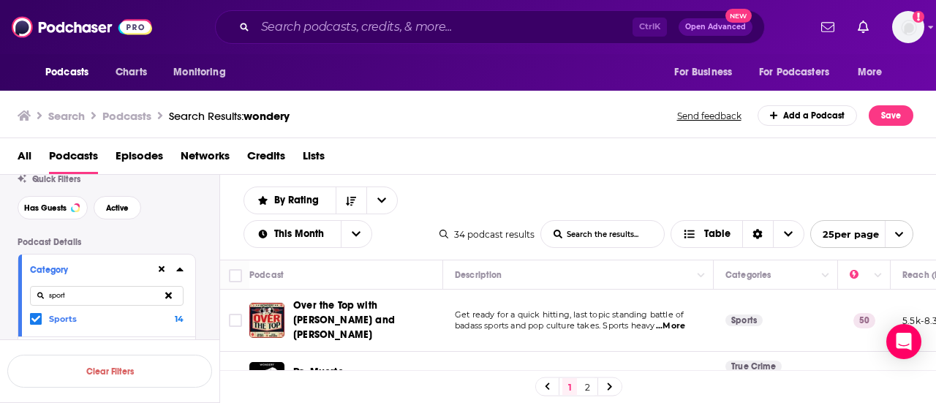
scroll to position [73, 0]
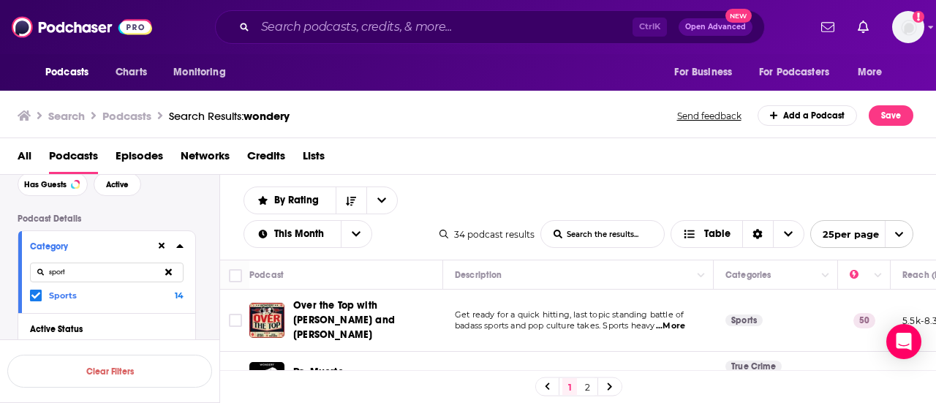
click at [88, 274] on input "sport" at bounding box center [107, 273] width 154 height 20
drag, startPoint x: 102, startPoint y: 272, endPoint x: -16, endPoint y: 274, distance: 117.8
click at [0, 274] on html "Podcasts Charts Monitoring Ctrl K Open Advanced New For Business For Podcasters…" at bounding box center [468, 201] width 936 height 403
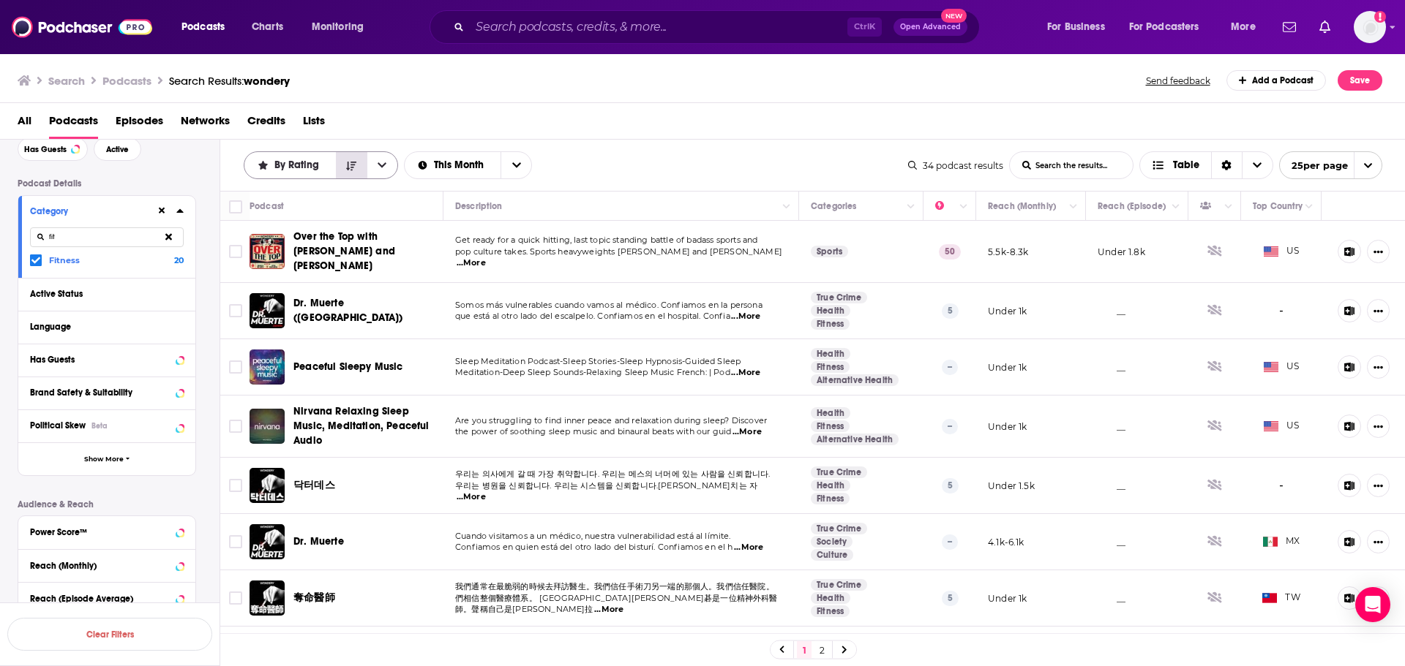
click at [348, 169] on icon "Sort Direction" at bounding box center [351, 166] width 10 height 9
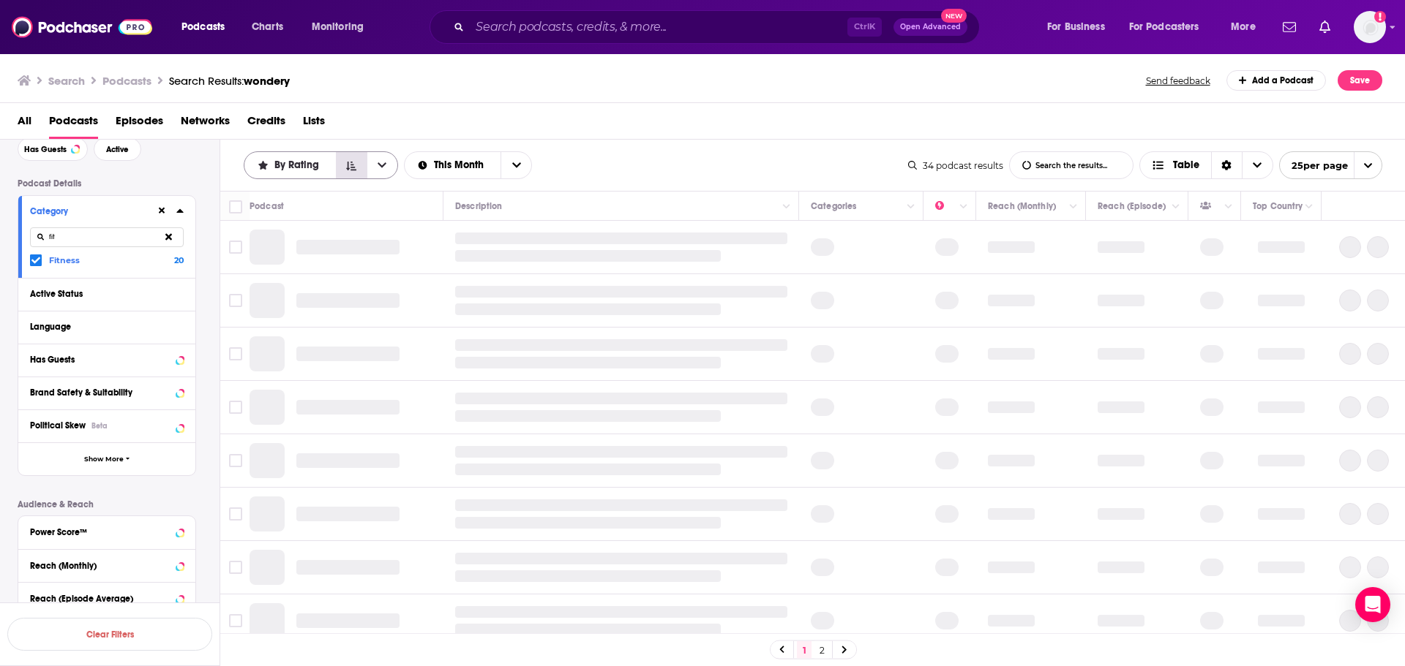
click at [348, 169] on icon "Sort Direction" at bounding box center [351, 166] width 10 height 9
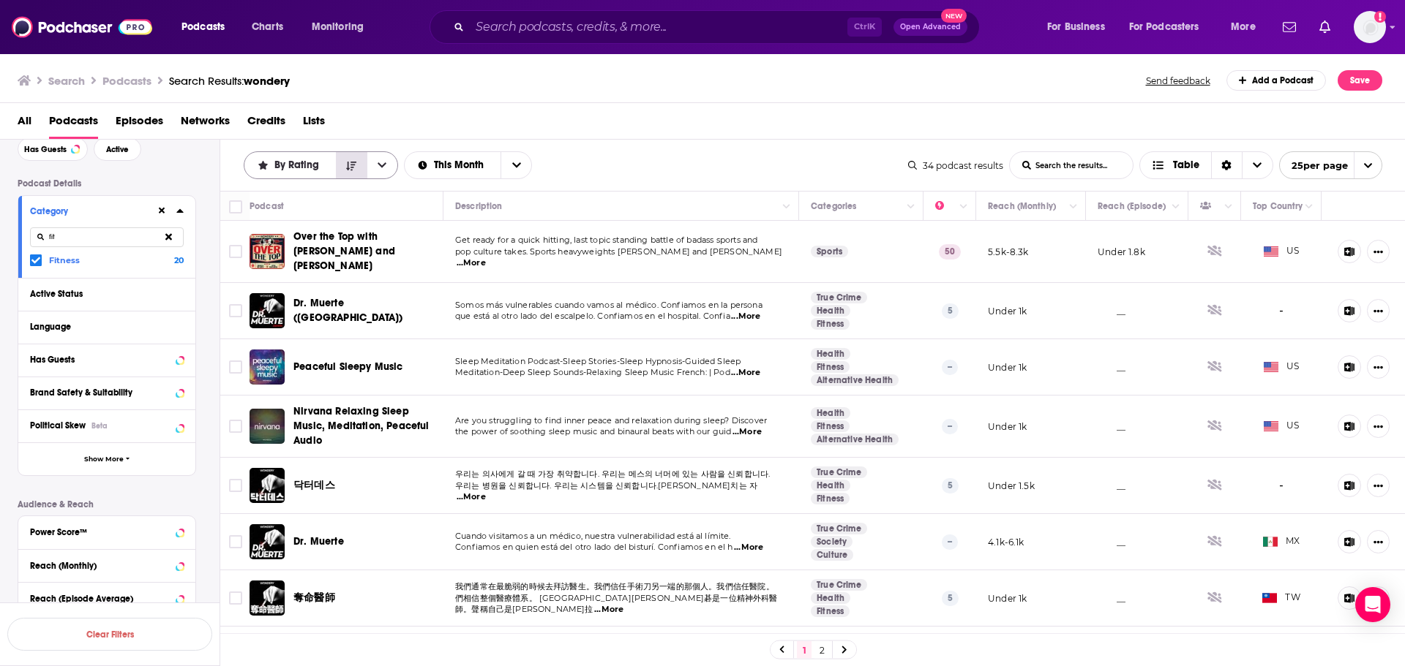
click at [351, 161] on icon "Sort Direction" at bounding box center [351, 166] width 10 height 10
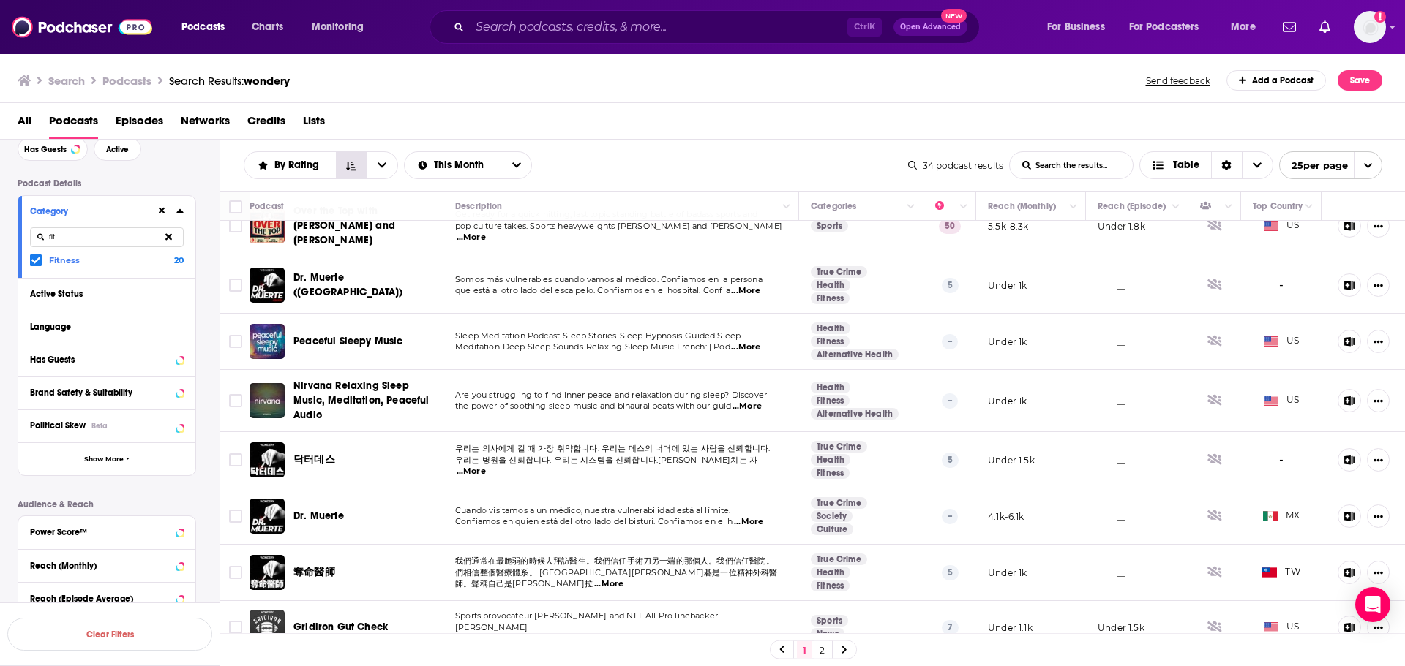
scroll to position [0, 0]
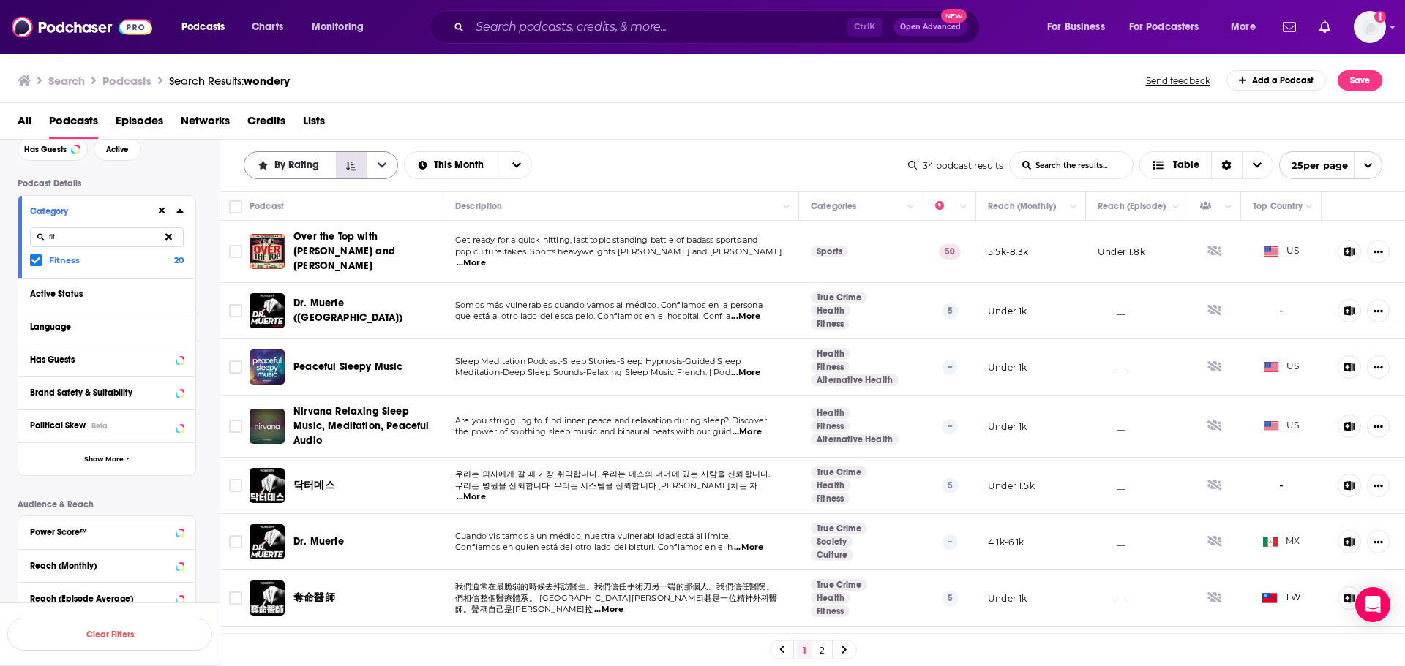
click at [362, 166] on button "Sort Direction" at bounding box center [351, 165] width 31 height 26
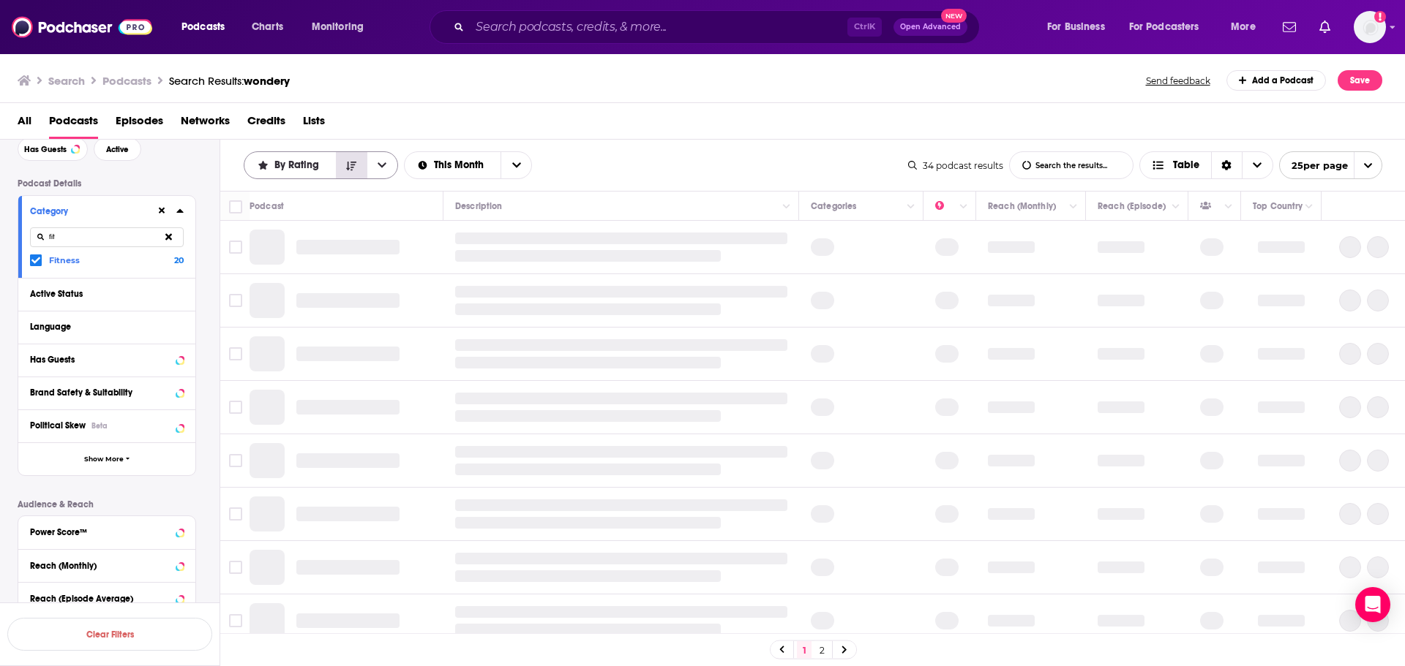
click at [353, 169] on icon "Sort Direction" at bounding box center [351, 166] width 10 height 10
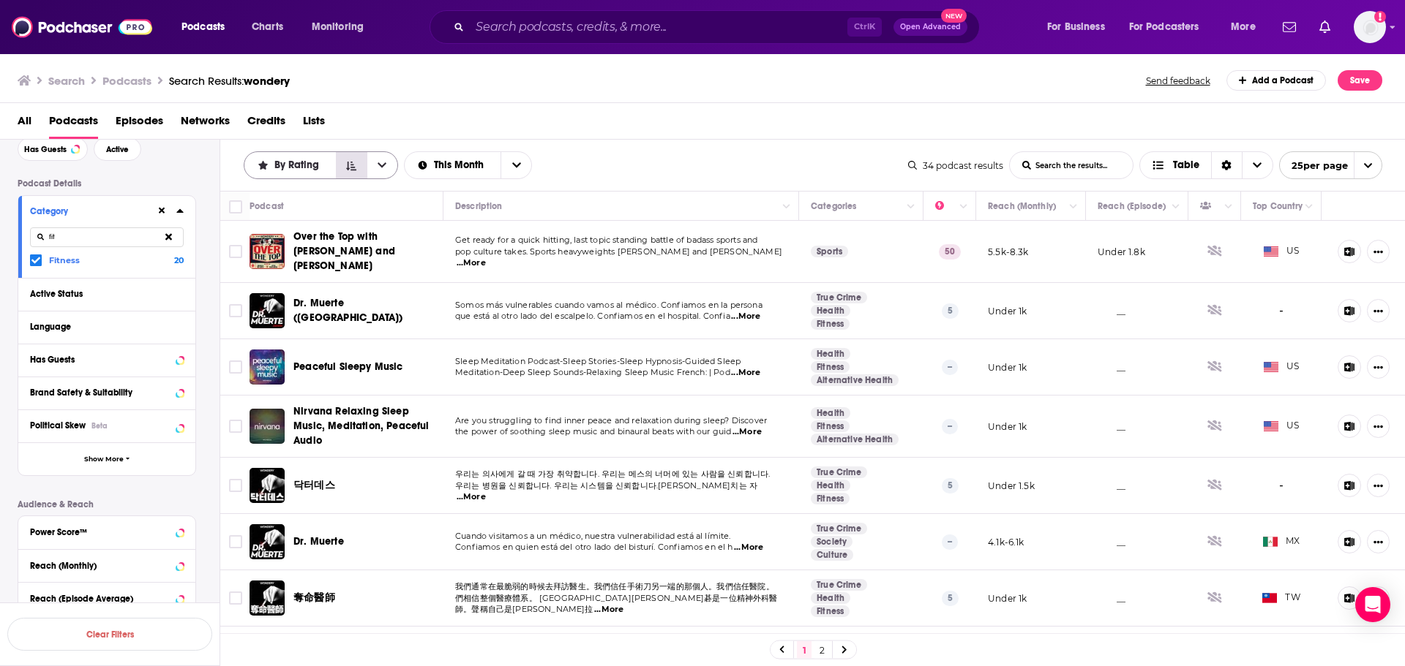
click at [347, 165] on icon "Sort Direction" at bounding box center [351, 166] width 10 height 10
click at [373, 165] on button "open menu" at bounding box center [382, 165] width 31 height 26
click at [329, 233] on div "Trending" at bounding box center [321, 241] width 154 height 25
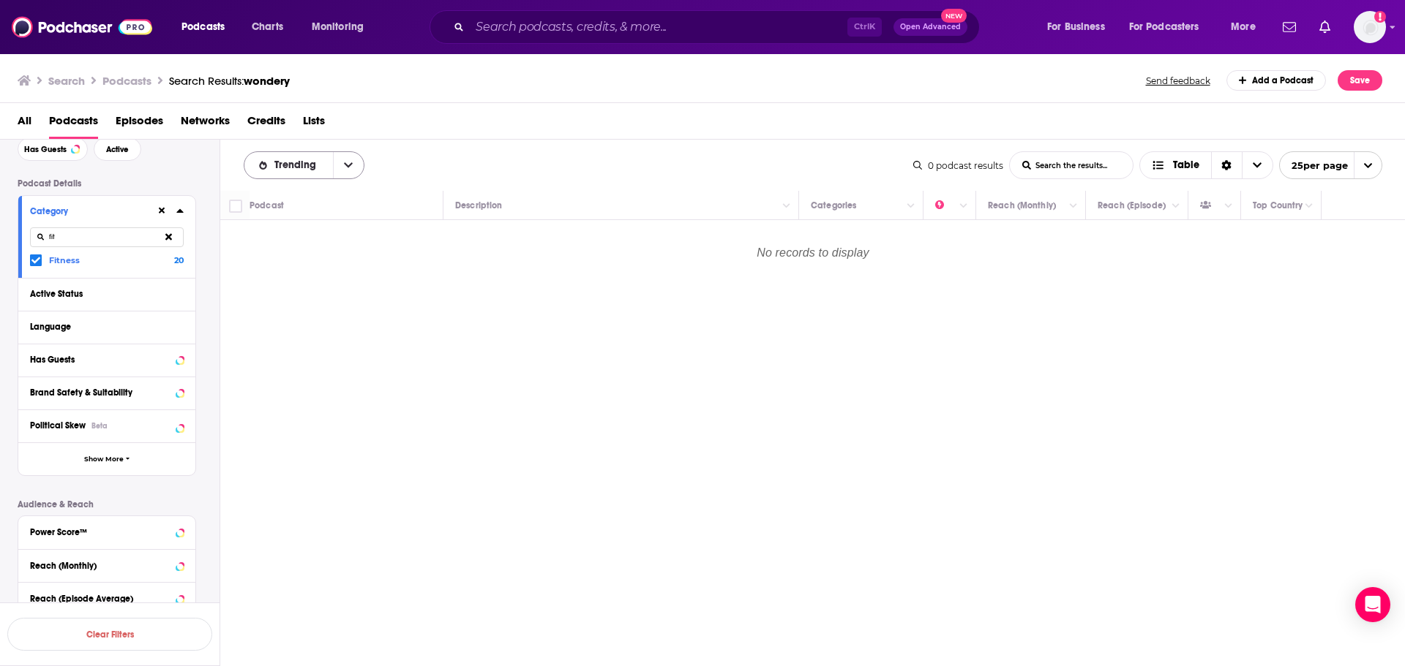
click at [352, 168] on button "open menu" at bounding box center [348, 165] width 31 height 26
click at [302, 288] on span "Power Score" at bounding box center [313, 290] width 79 height 8
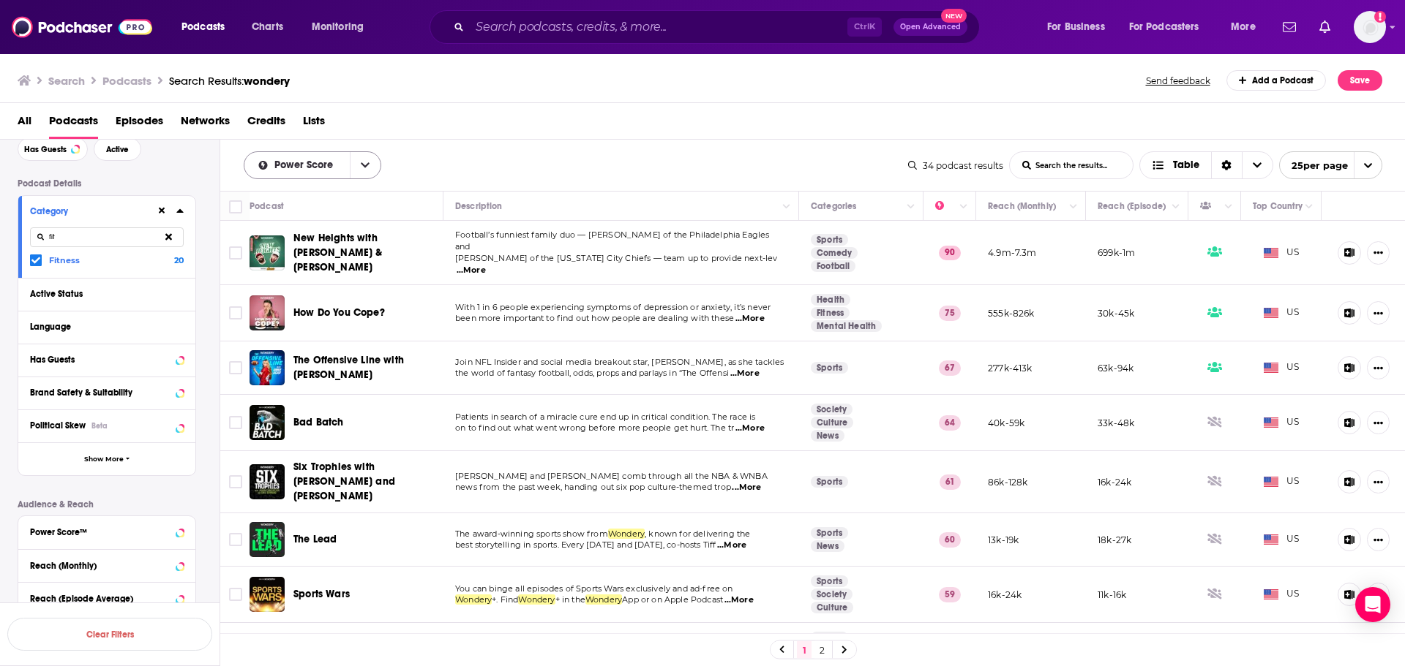
click at [354, 162] on button "open menu" at bounding box center [365, 165] width 31 height 26
click at [290, 195] on span "Relevancy" at bounding box center [322, 192] width 96 height 8
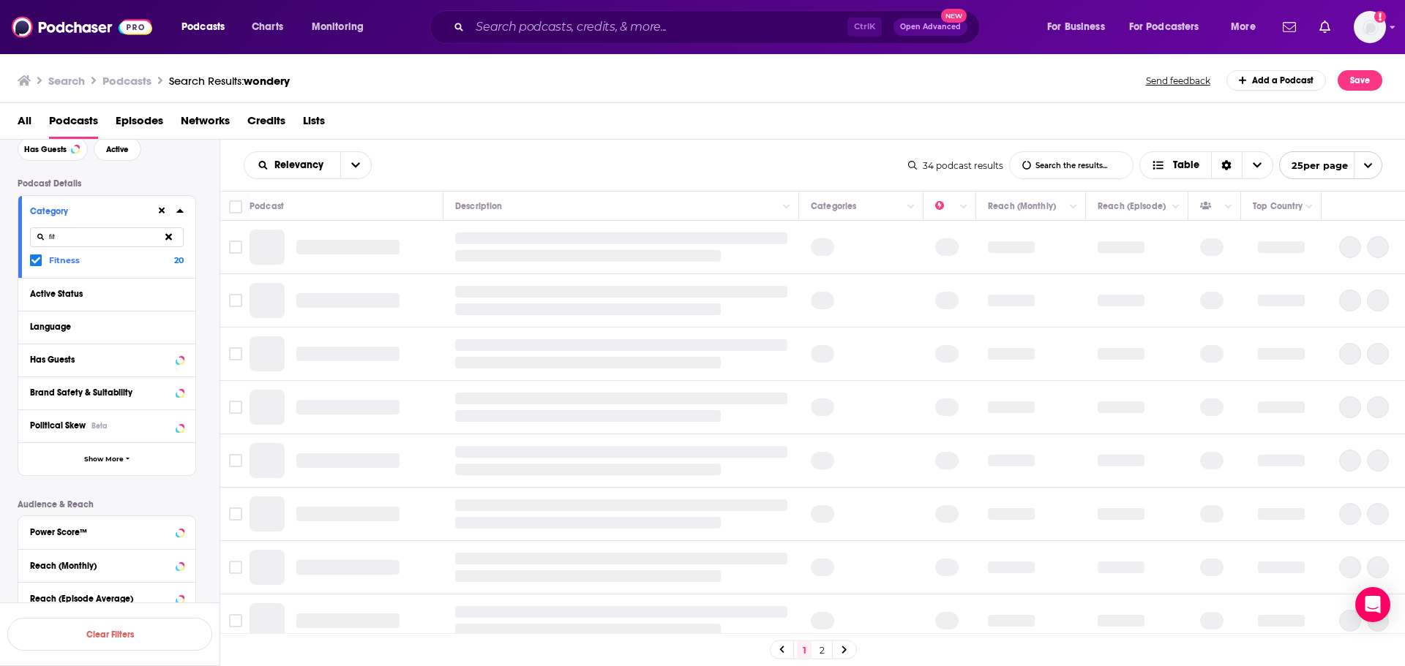
click at [101, 230] on input "fit" at bounding box center [107, 238] width 154 height 20
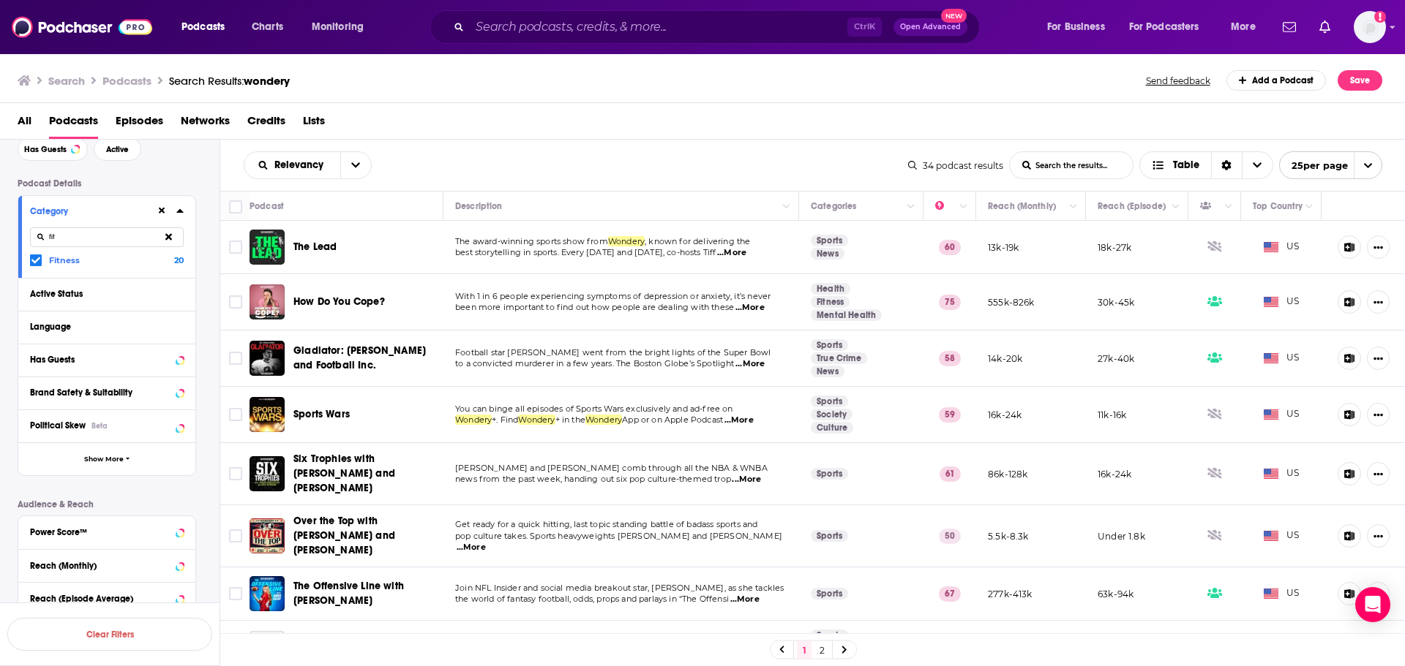
drag, startPoint x: 109, startPoint y: 244, endPoint x: 15, endPoint y: 214, distance: 98.6
click at [10, 230] on div "Filters 1 Quick Filters Has Guests Active Podcast Details Category fit Fitness …" at bounding box center [109, 427] width 219 height 687
type input "sports"
click at [164, 214] on icon at bounding box center [162, 211] width 7 height 7
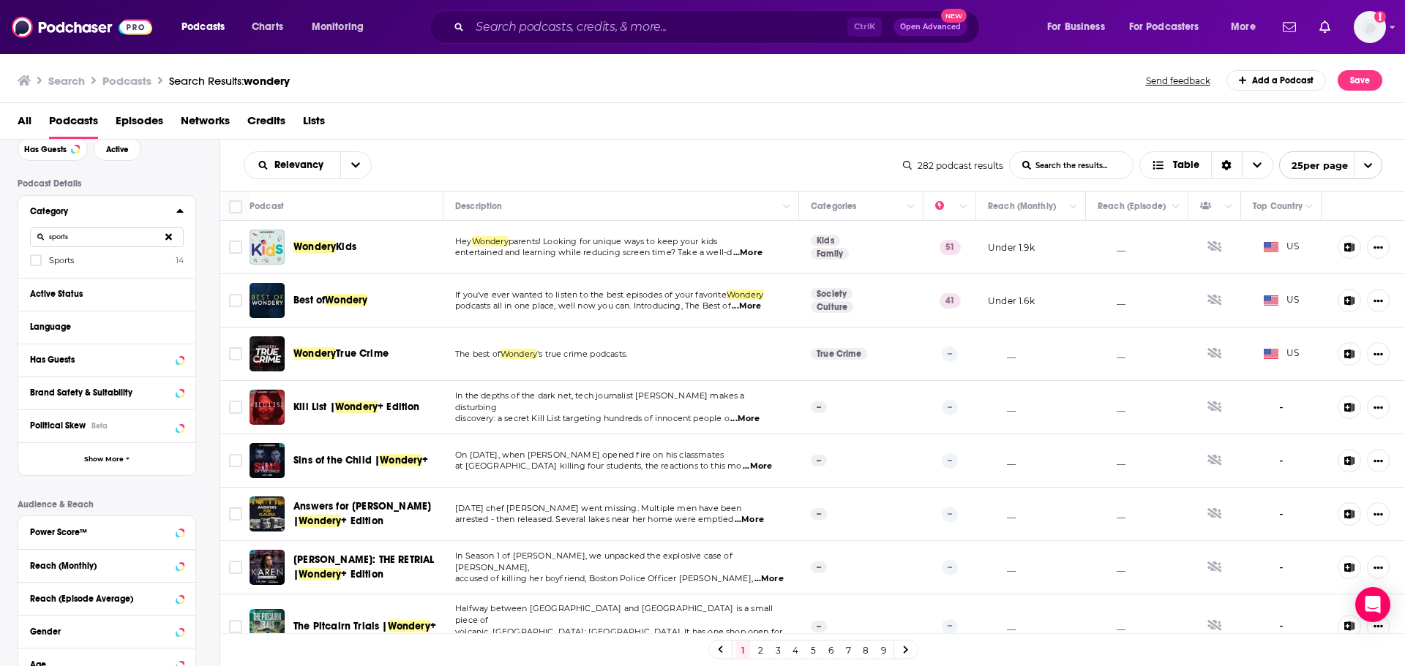
click at [170, 241] on icon at bounding box center [168, 237] width 7 height 10
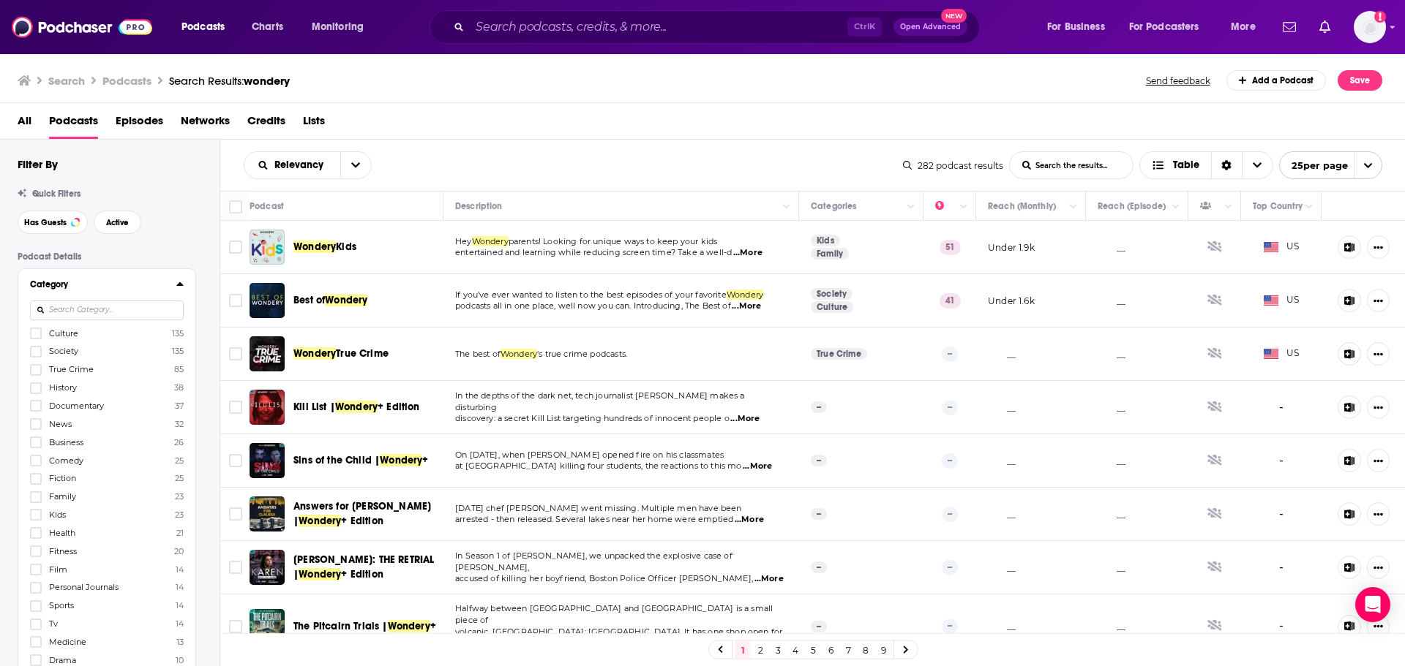
click at [76, 304] on input at bounding box center [107, 311] width 154 height 20
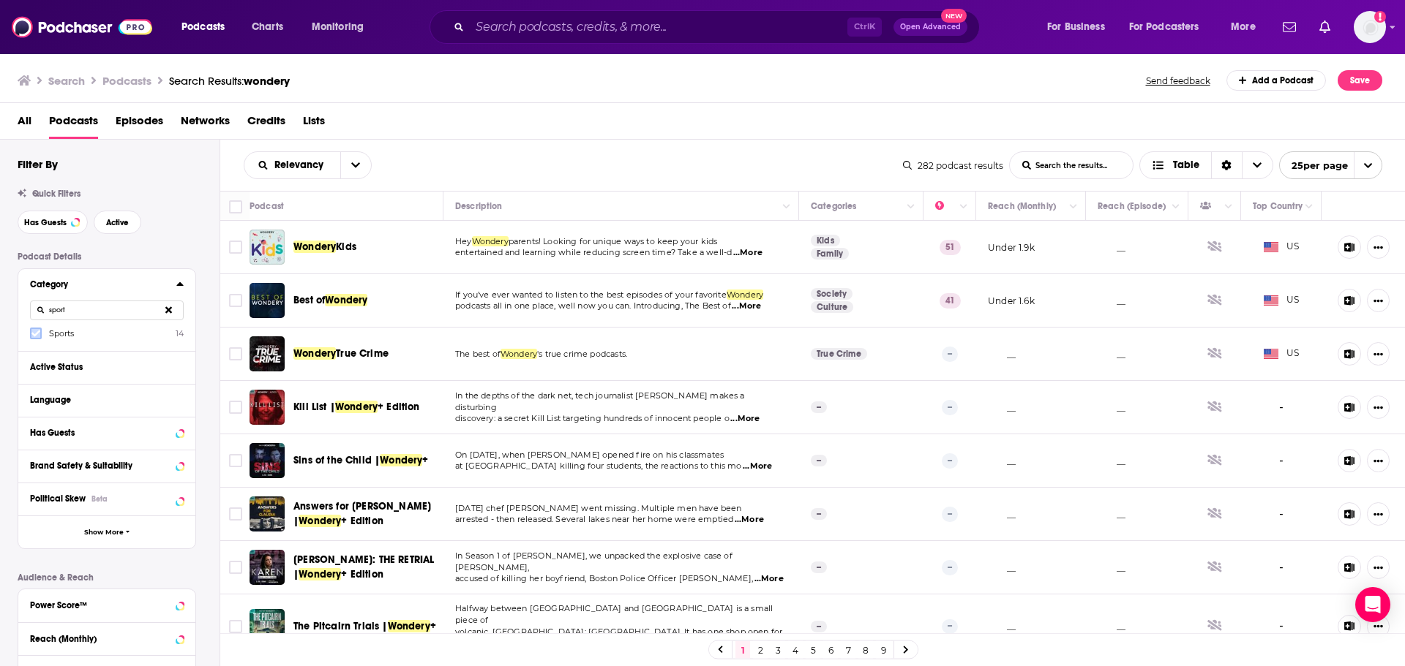
click at [34, 339] on label at bounding box center [36, 334] width 12 height 12
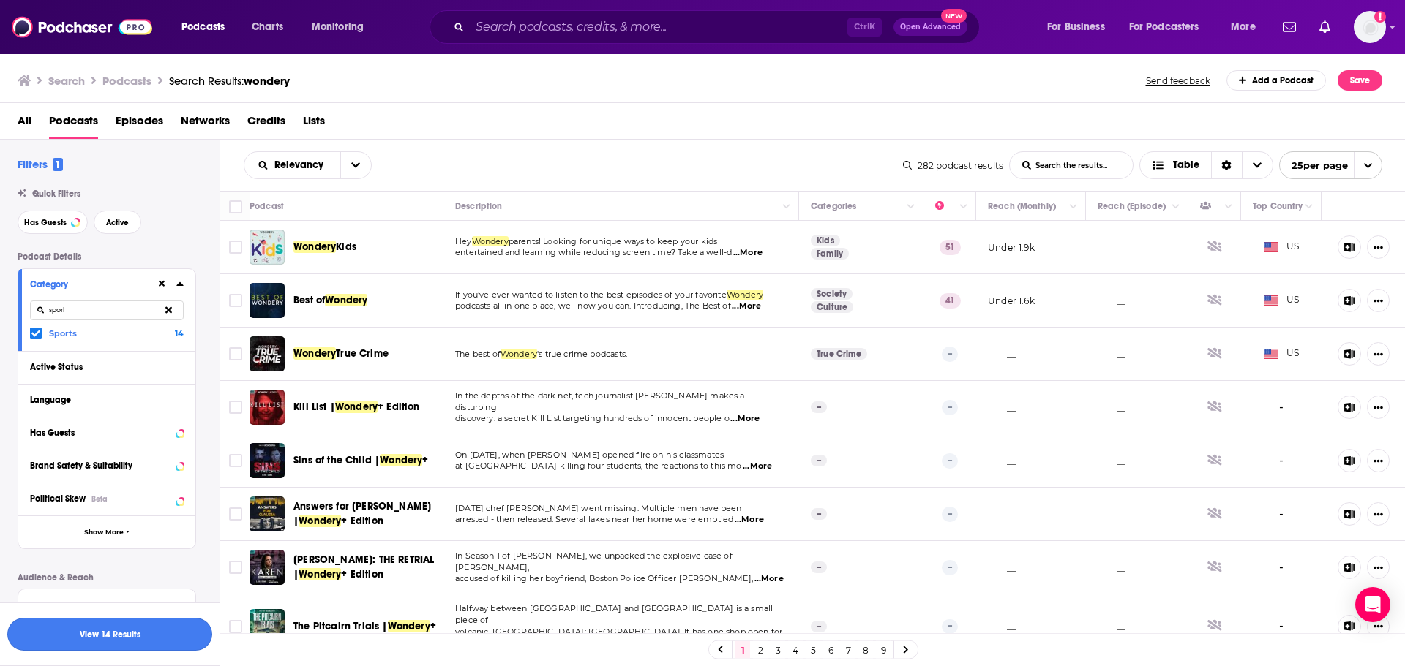
click at [94, 402] on button "View 14 Results" at bounding box center [109, 634] width 205 height 33
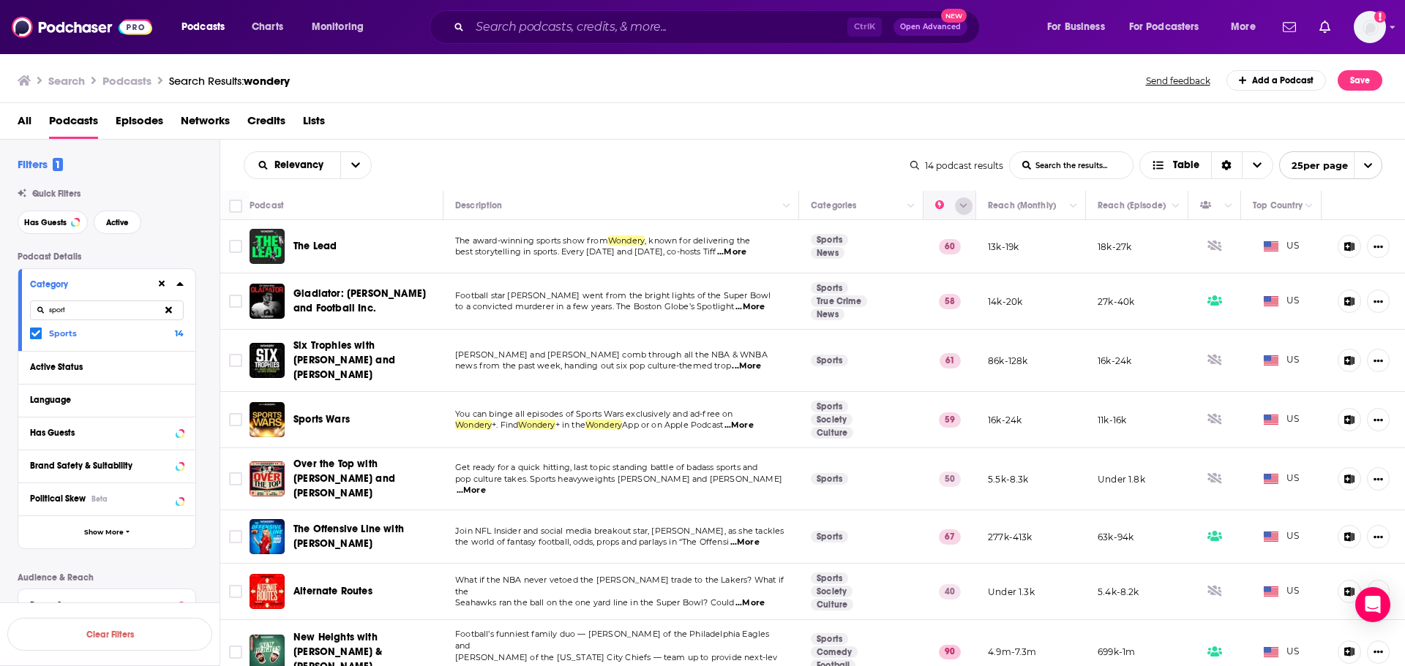
click at [925, 205] on icon "Column Actions" at bounding box center [963, 206] width 7 height 4
click at [832, 160] on div at bounding box center [702, 333] width 1405 height 666
click at [347, 162] on button "open menu" at bounding box center [355, 165] width 31 height 26
click at [298, 220] on span "By Rating" at bounding box center [317, 216] width 86 height 8
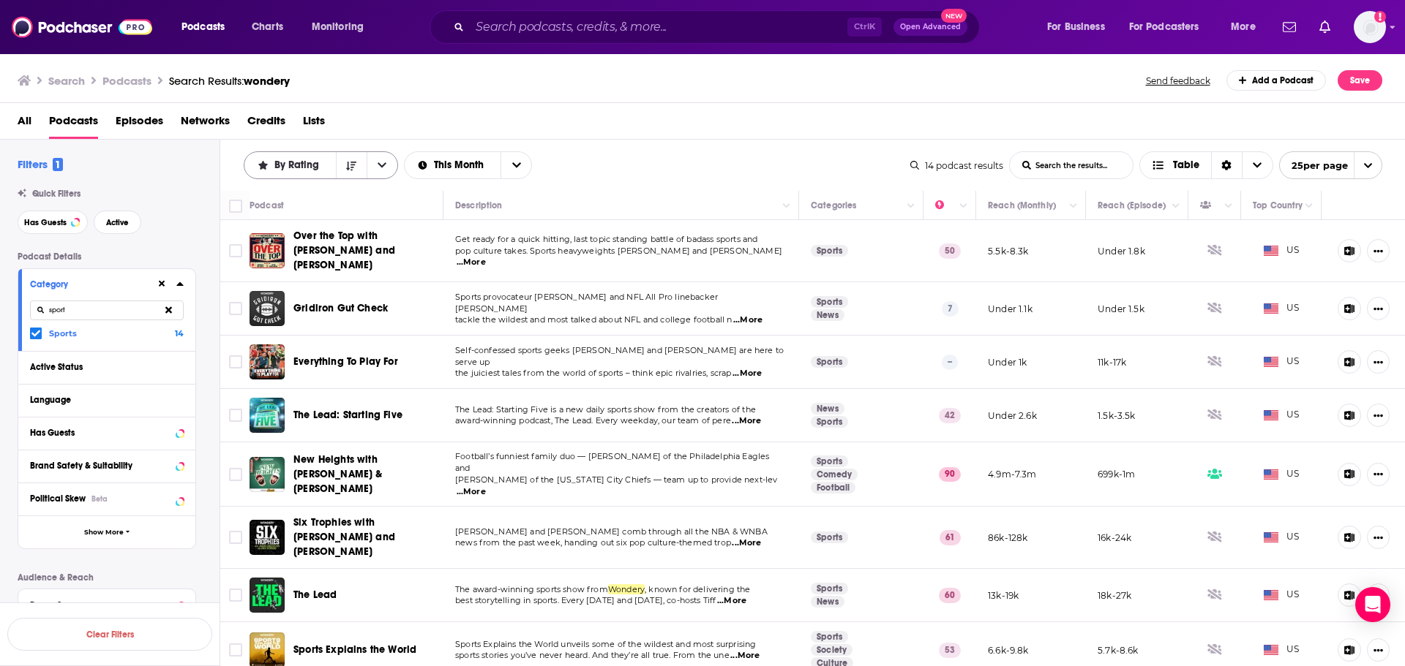
click at [375, 160] on button "open menu" at bounding box center [382, 165] width 31 height 26
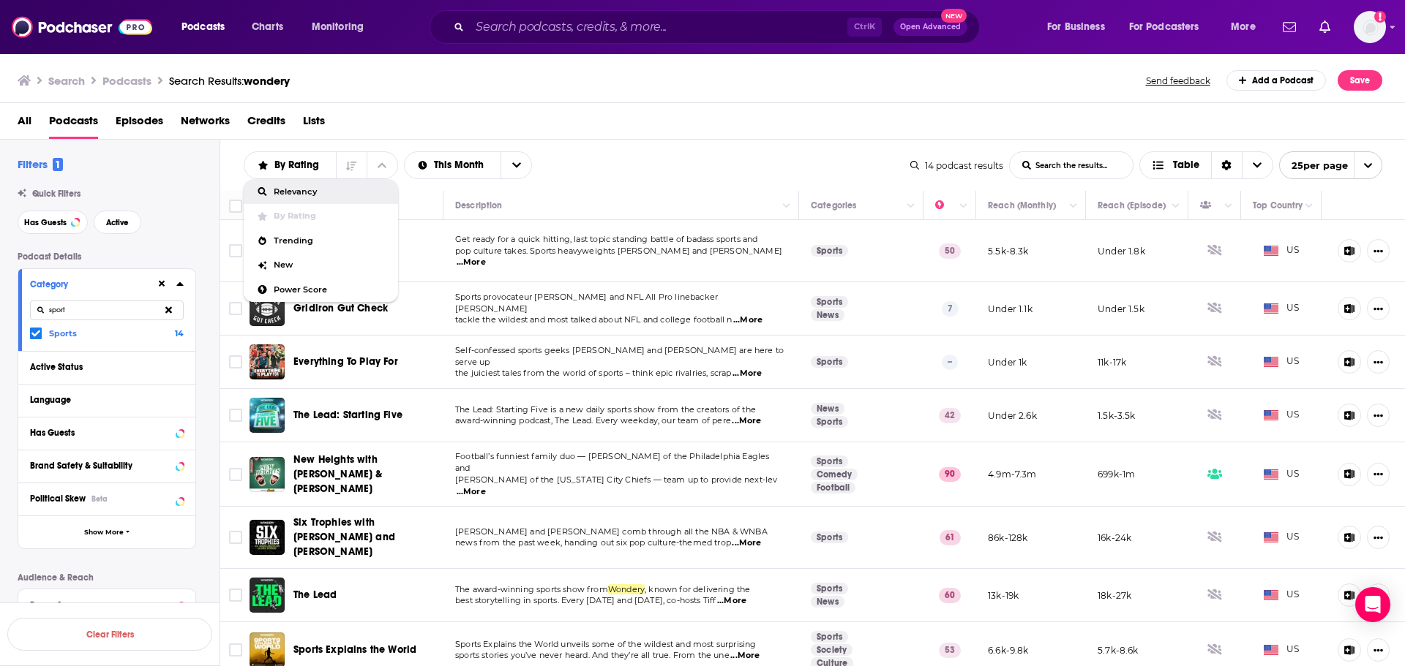
click at [301, 197] on div "Relevancy" at bounding box center [321, 191] width 154 height 25
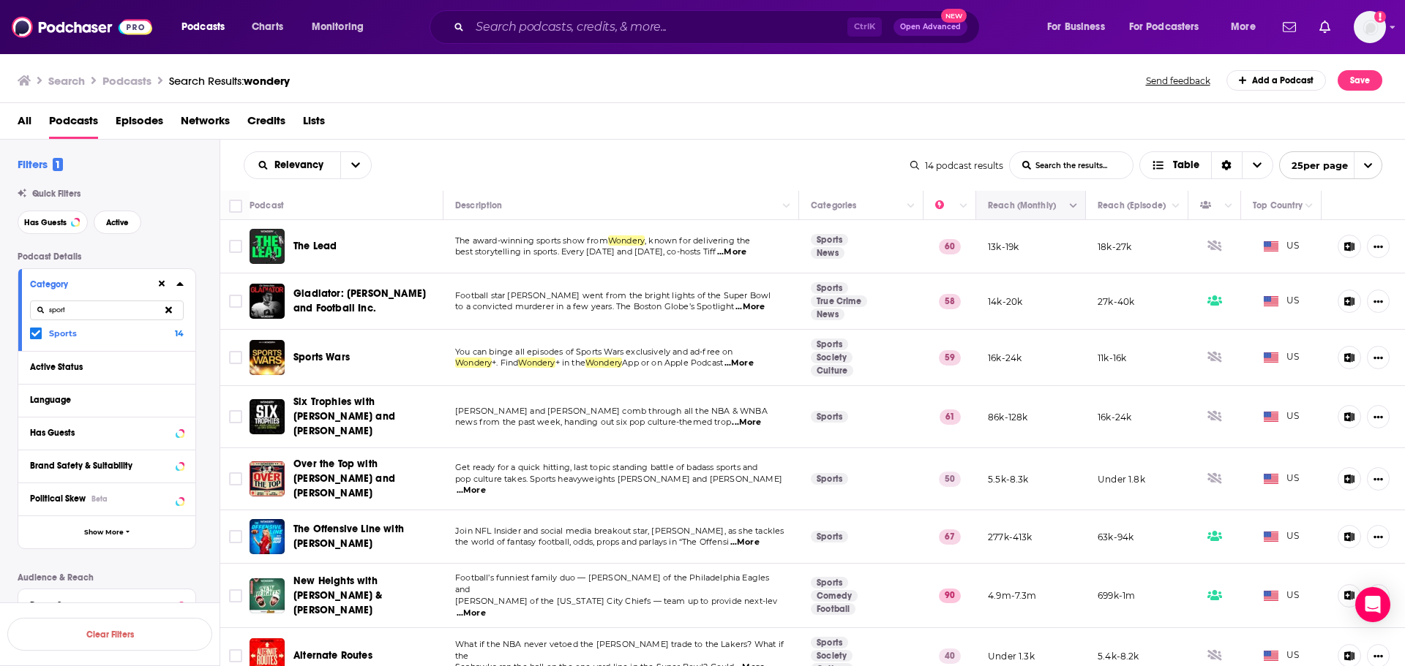
click at [925, 207] on icon "Column Actions" at bounding box center [1073, 206] width 7 height 9
click at [925, 207] on div at bounding box center [702, 333] width 1405 height 666
click at [133, 320] on div "sport" at bounding box center [107, 310] width 154 height 34
click at [107, 318] on input "sport" at bounding box center [107, 311] width 154 height 20
drag, startPoint x: 124, startPoint y: 309, endPoint x: 0, endPoint y: 311, distance: 124.4
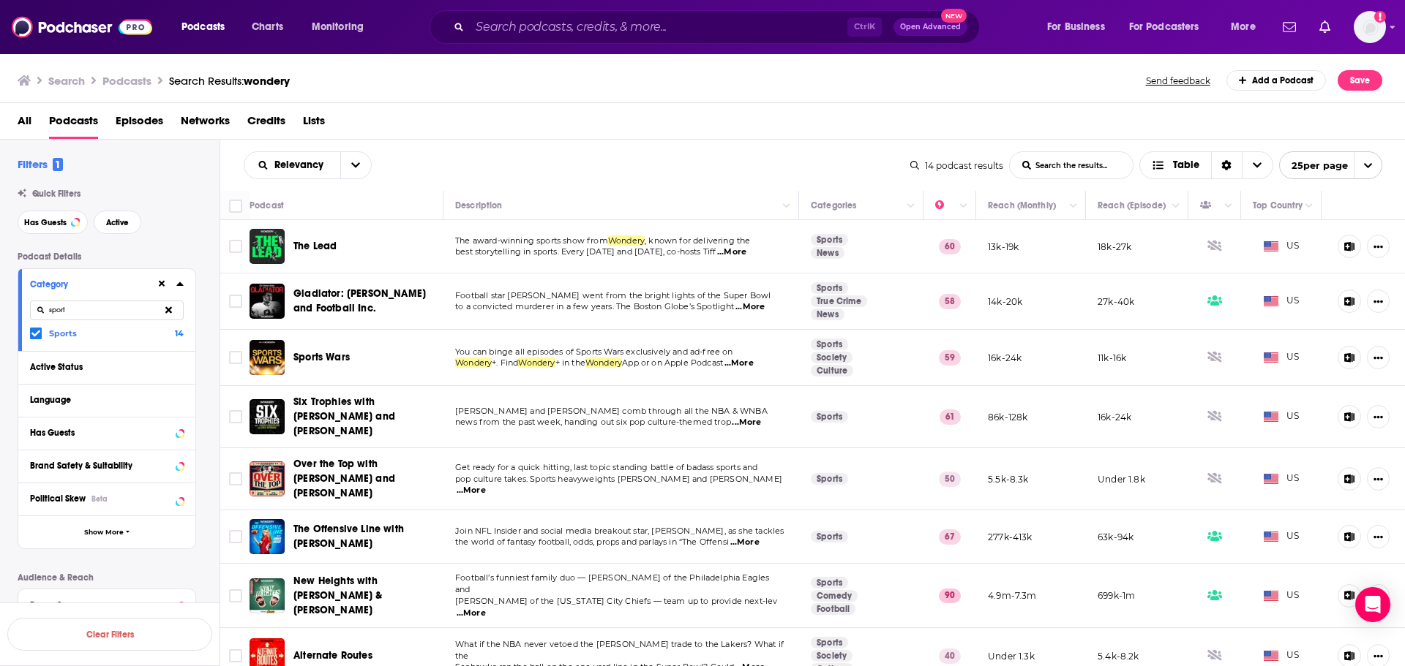
click at [0, 311] on div "Filters 1 Quick Filters Has Guests Active Podcast Details Category sport Sports…" at bounding box center [109, 500] width 219 height 687
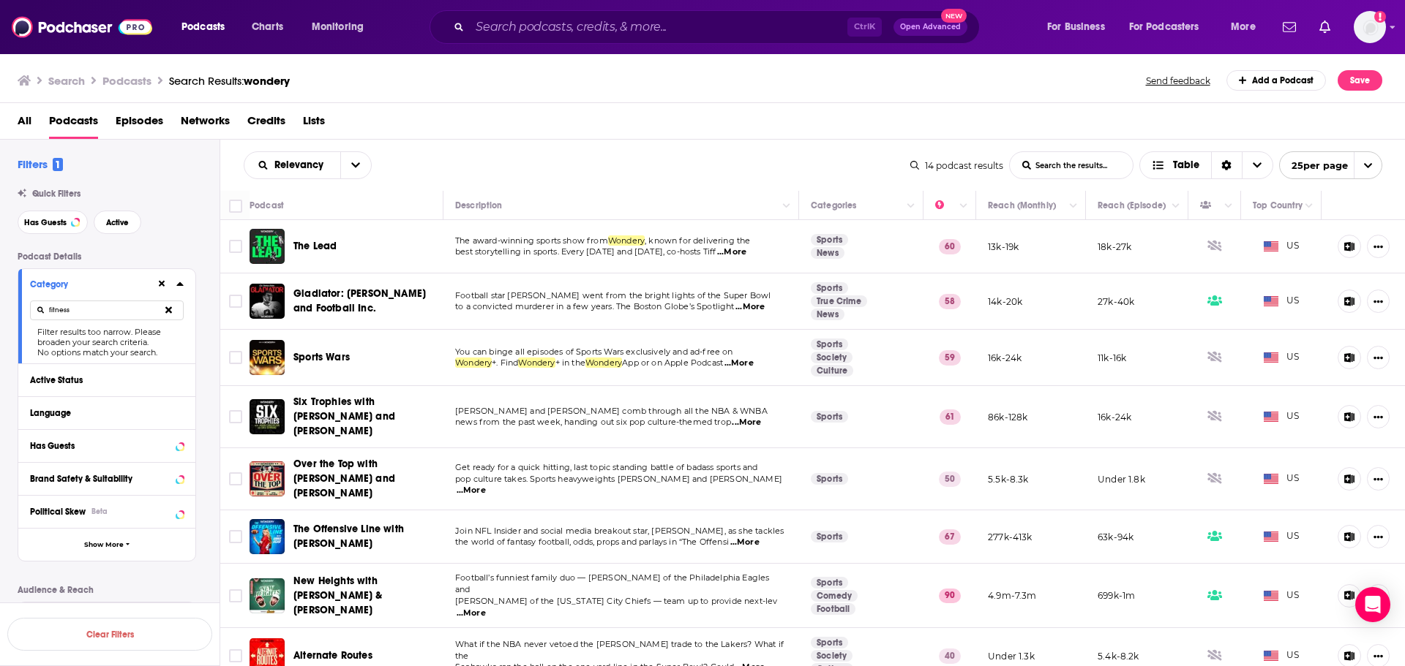
type input "fitness"
click at [161, 282] on icon at bounding box center [162, 284] width 7 height 10
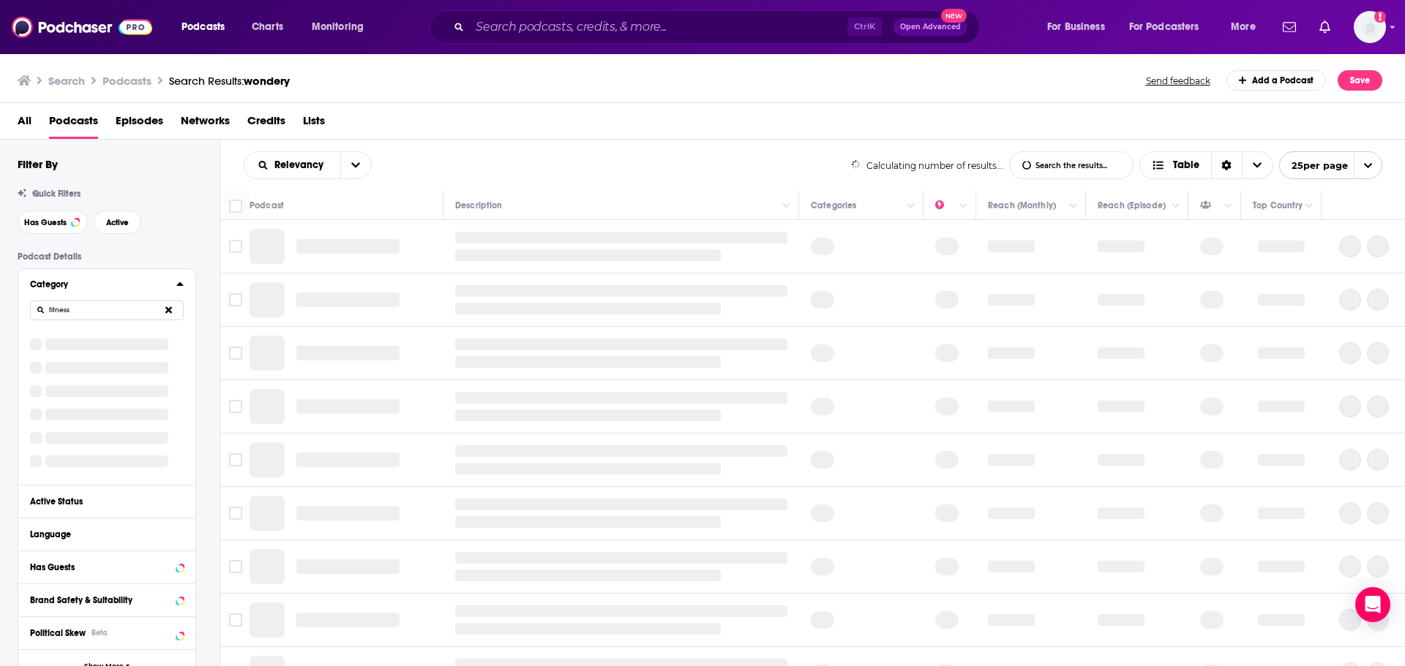
click at [116, 304] on input "fitness" at bounding box center [107, 311] width 154 height 20
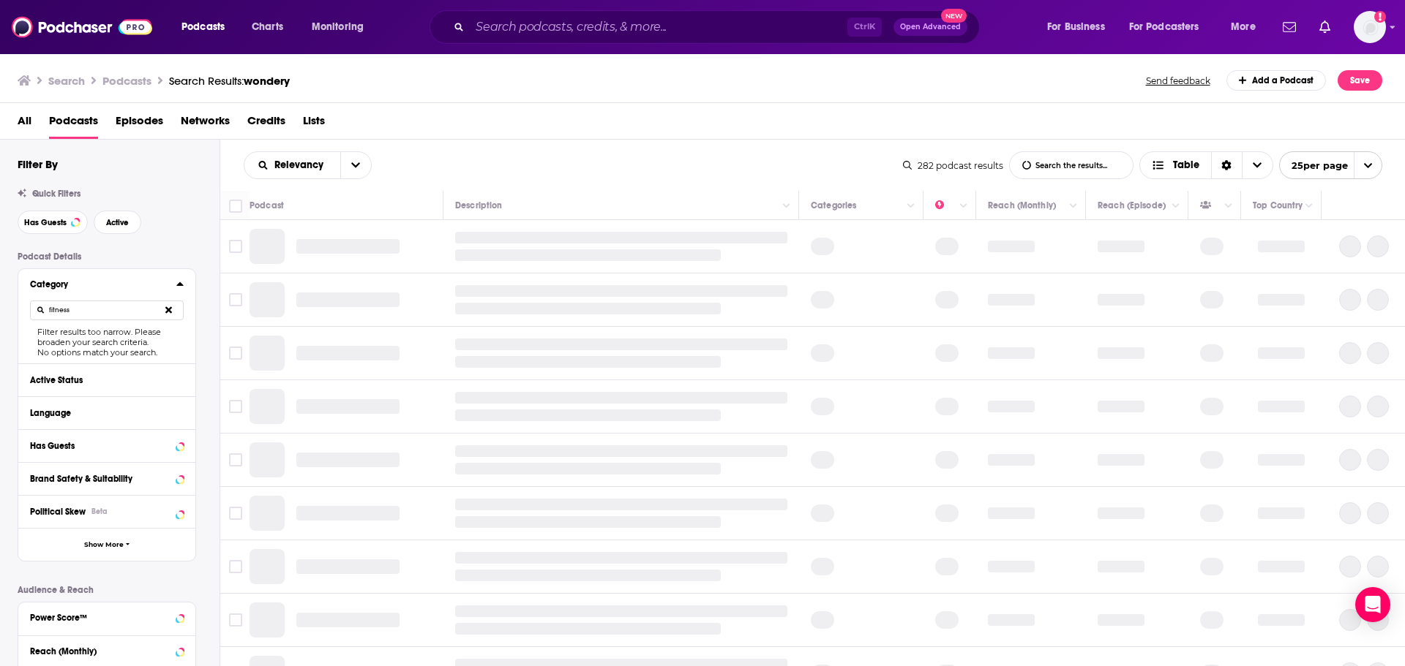
drag, startPoint x: 113, startPoint y: 308, endPoint x: 88, endPoint y: 314, distance: 26.3
click at [43, 319] on input "fitness" at bounding box center [107, 311] width 154 height 20
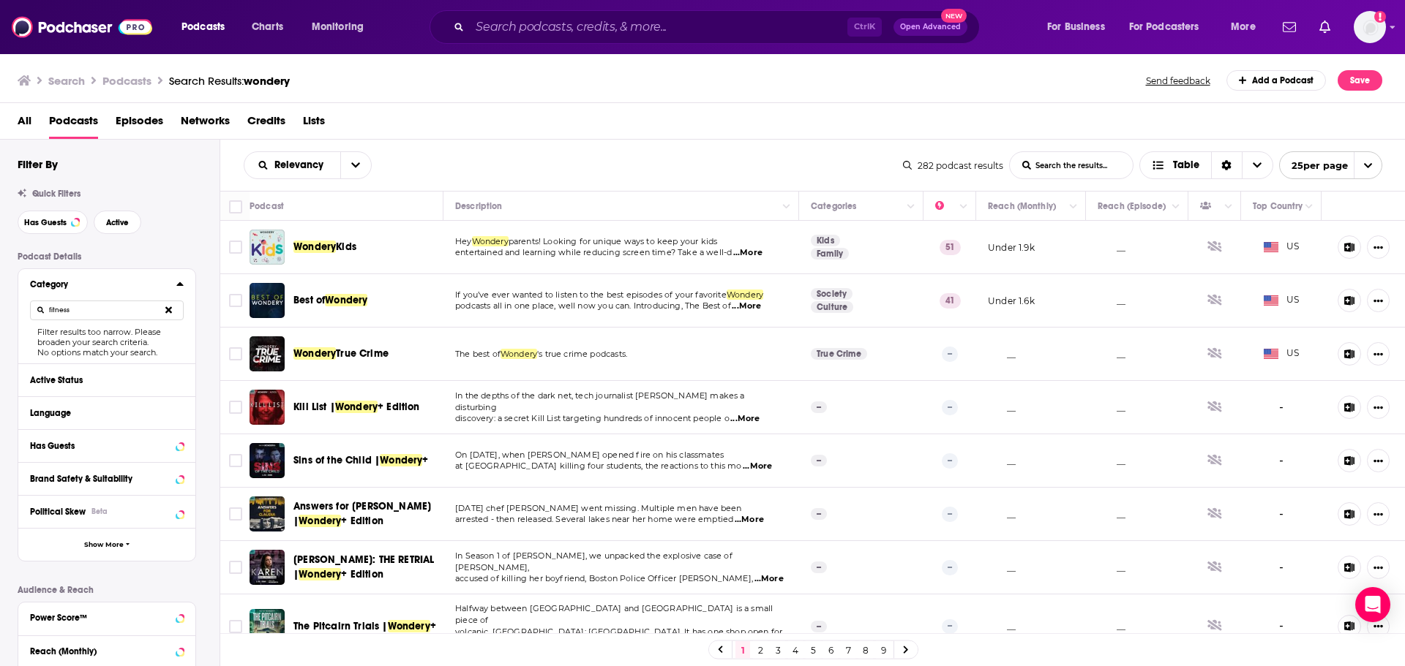
click at [162, 307] on button at bounding box center [169, 310] width 30 height 34
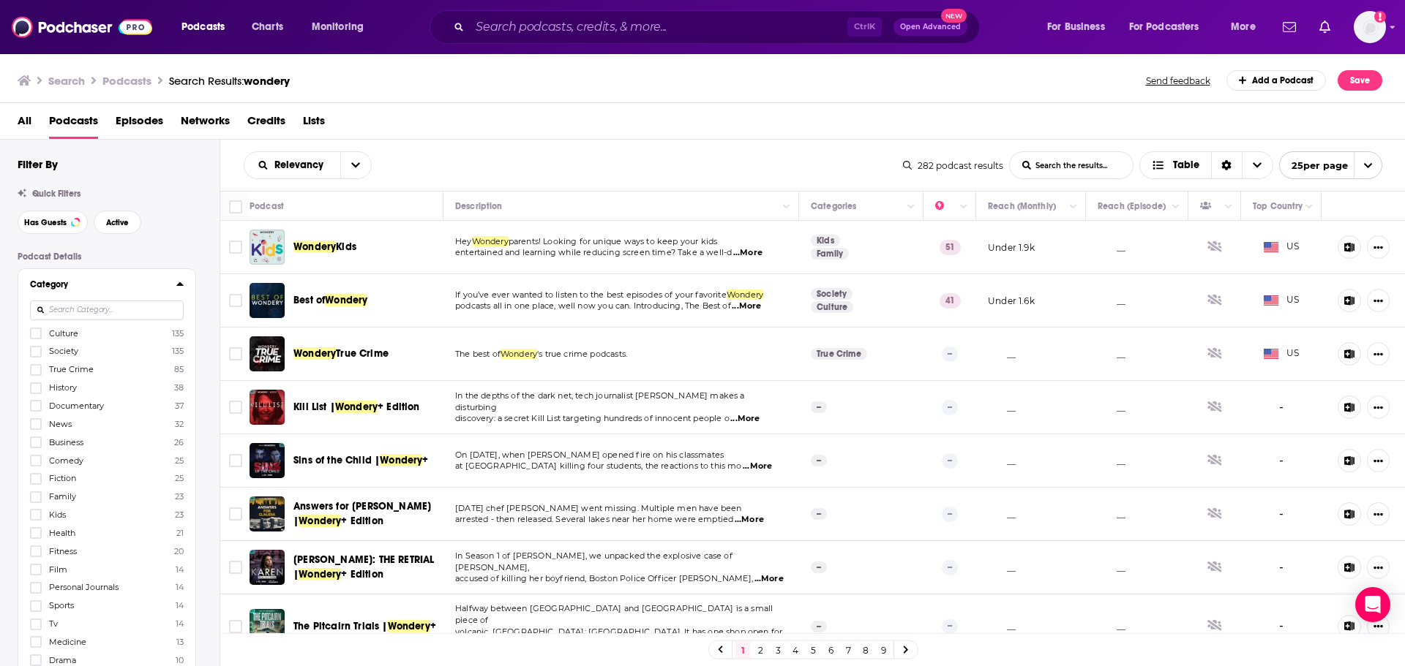
click at [108, 314] on input at bounding box center [107, 311] width 154 height 20
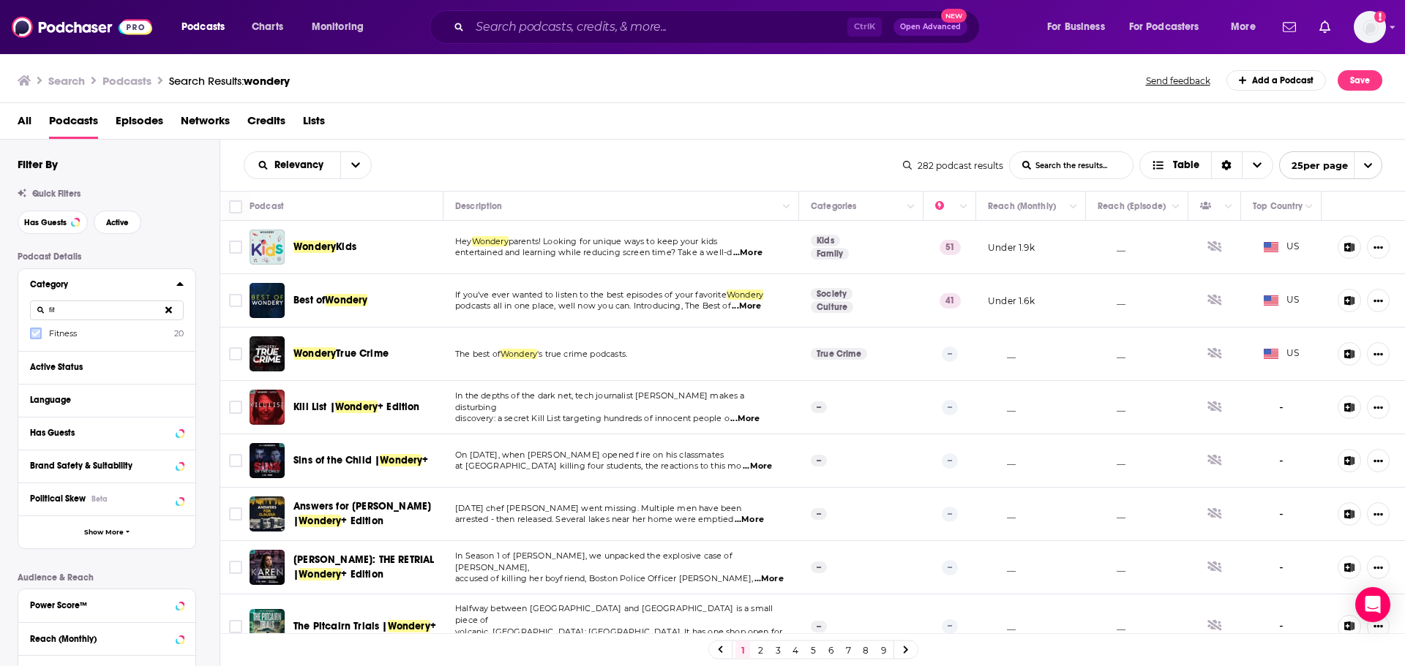
click at [31, 335] on icon at bounding box center [35, 333] width 9 height 9
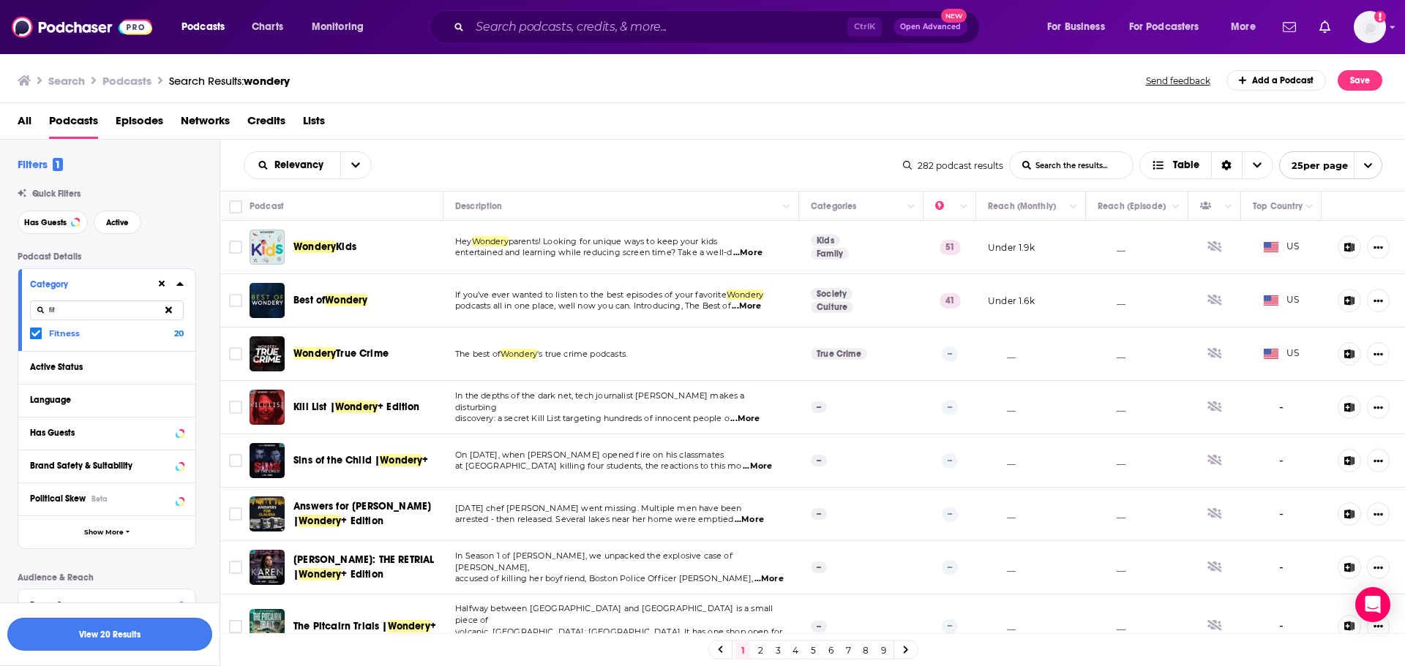
click at [107, 402] on button "View 20 Results" at bounding box center [109, 634] width 205 height 33
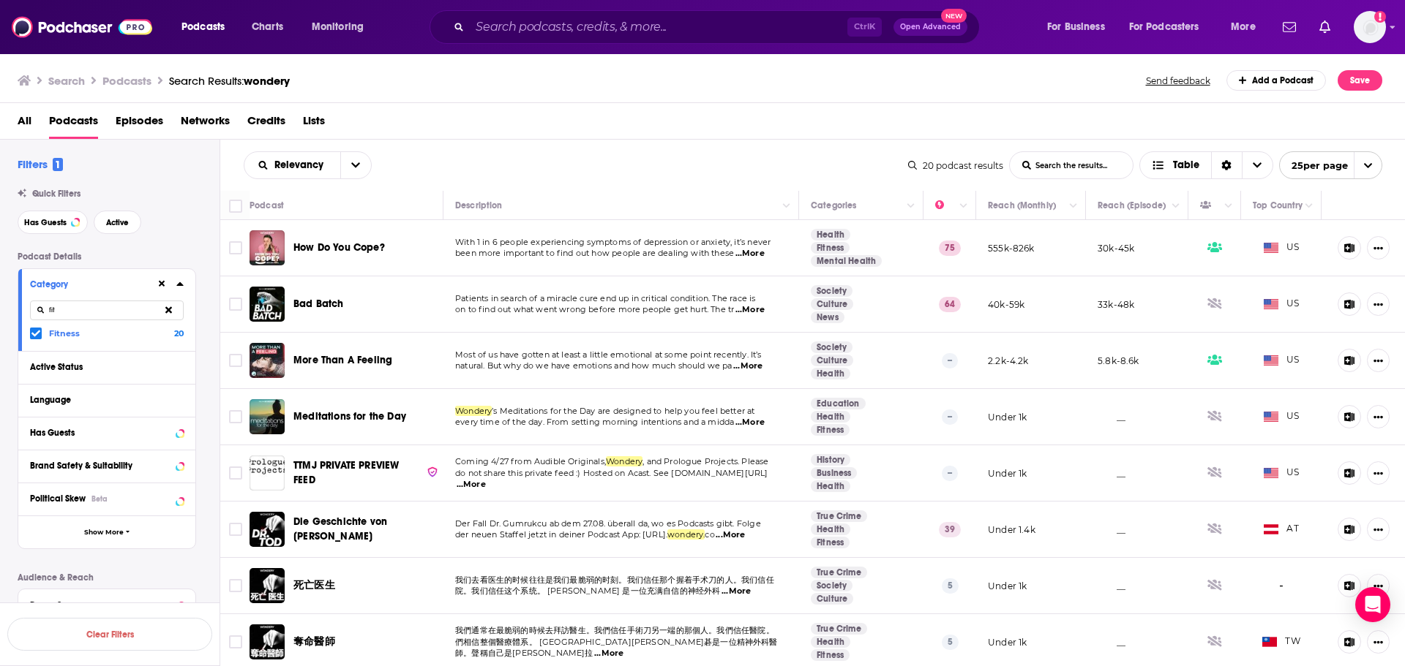
click at [37, 336] on icon at bounding box center [35, 333] width 9 height 9
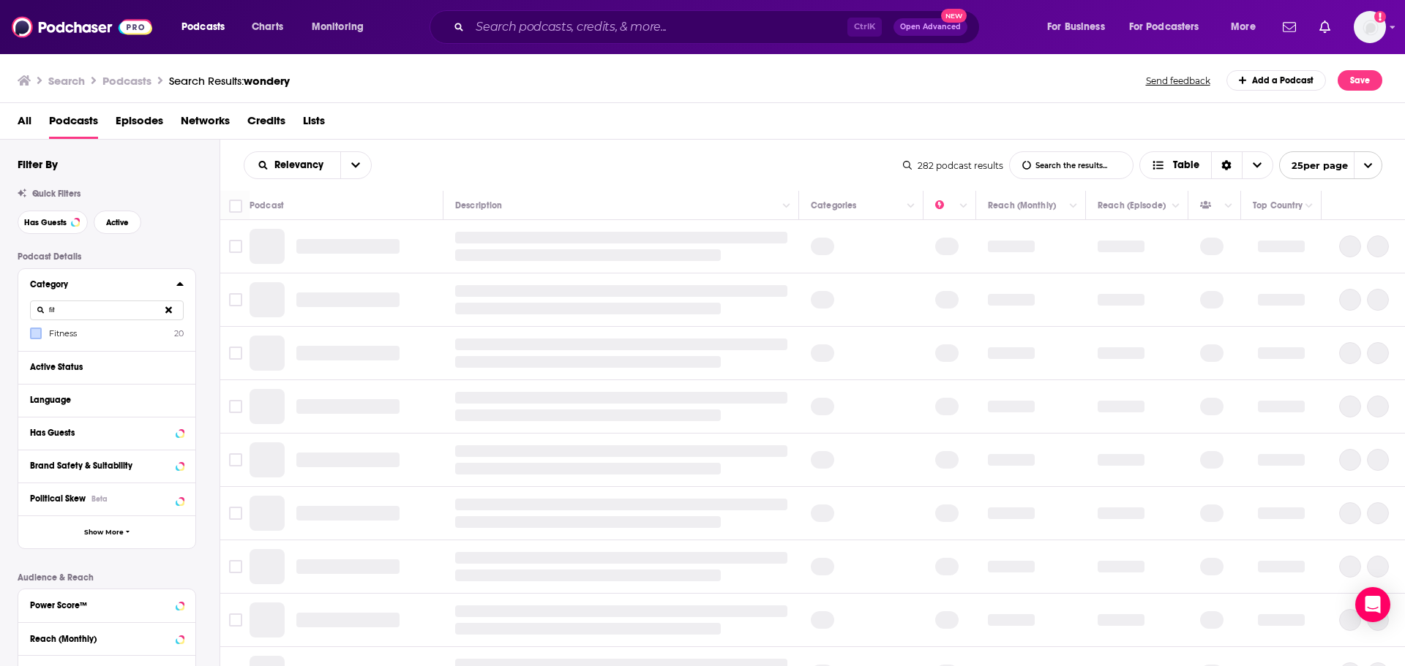
click at [75, 317] on input "fit" at bounding box center [107, 311] width 154 height 20
click at [17, 309] on div "Filter By Quick Filters Has Guests Active Podcast Details Category fit Fitness …" at bounding box center [109, 500] width 219 height 687
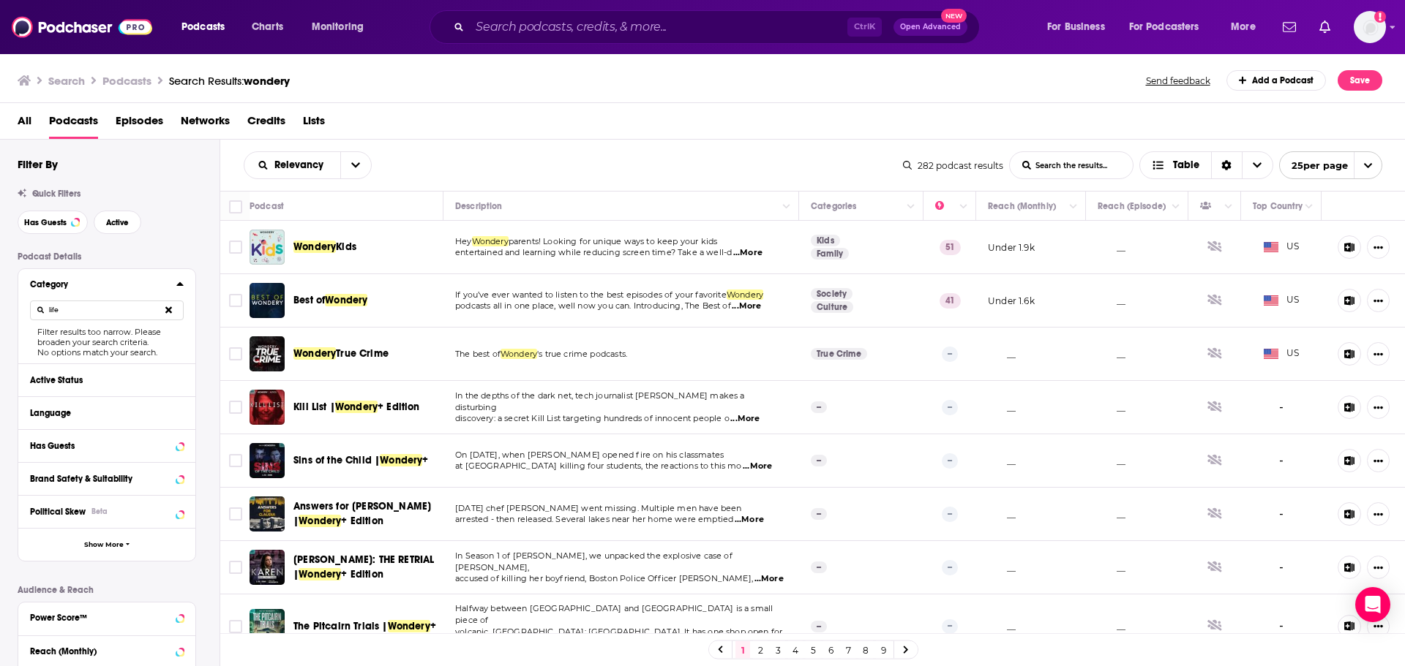
type input "life"
click at [167, 308] on icon at bounding box center [168, 310] width 7 height 7
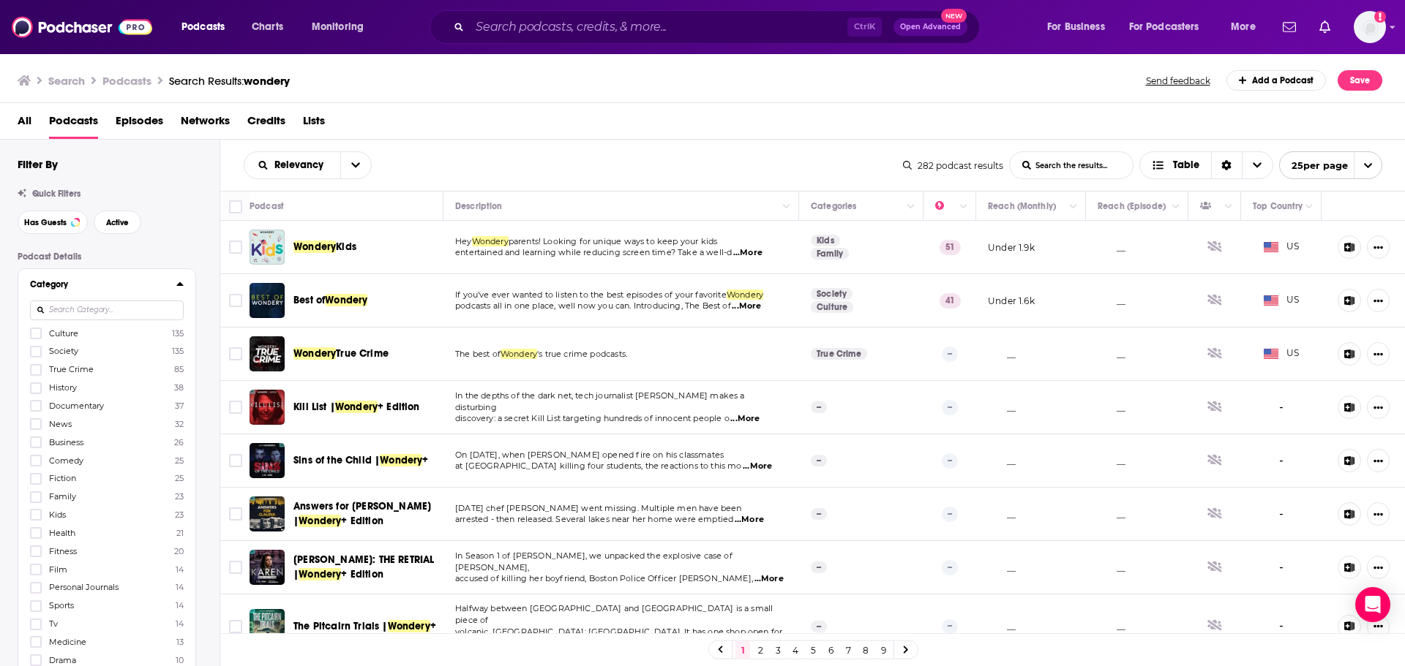
click at [100, 316] on input at bounding box center [107, 311] width 154 height 20
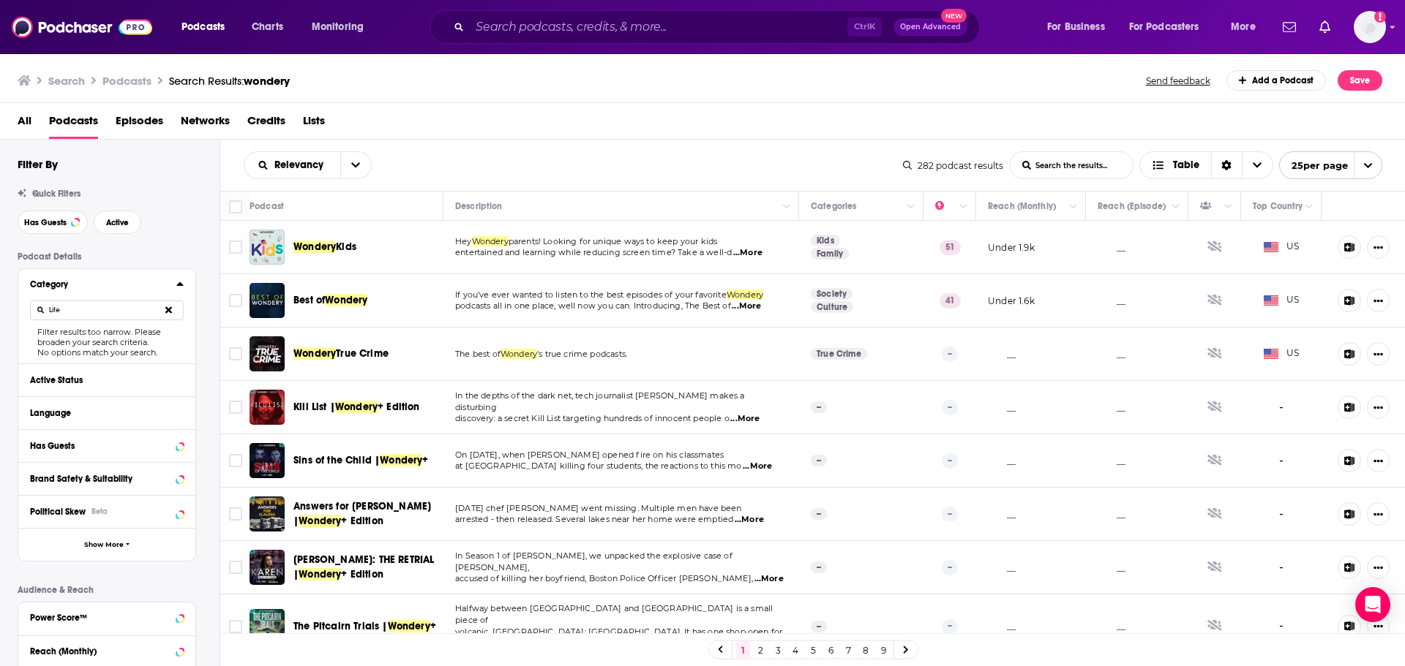
drag, startPoint x: 70, startPoint y: 314, endPoint x: 18, endPoint y: 315, distance: 51.9
click at [18, 315] on div "Category Life Filter results too narrow. Please broaden your search criteria. N…" at bounding box center [106, 316] width 177 height 94
type input "\"
type input "H"
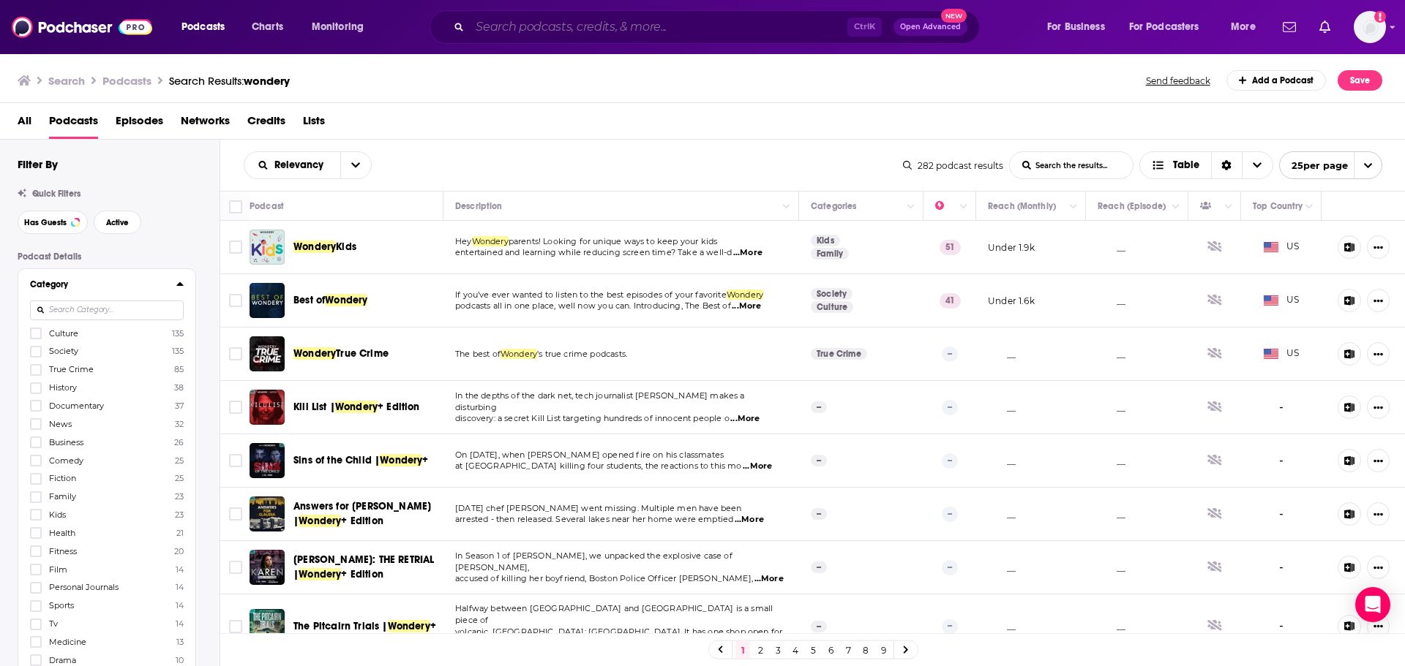
click at [534, 37] on input "Search podcasts, credits, & more..." at bounding box center [659, 26] width 378 height 23
click at [671, 26] on input "Search podcasts, credits, & more..." at bounding box center [659, 26] width 378 height 23
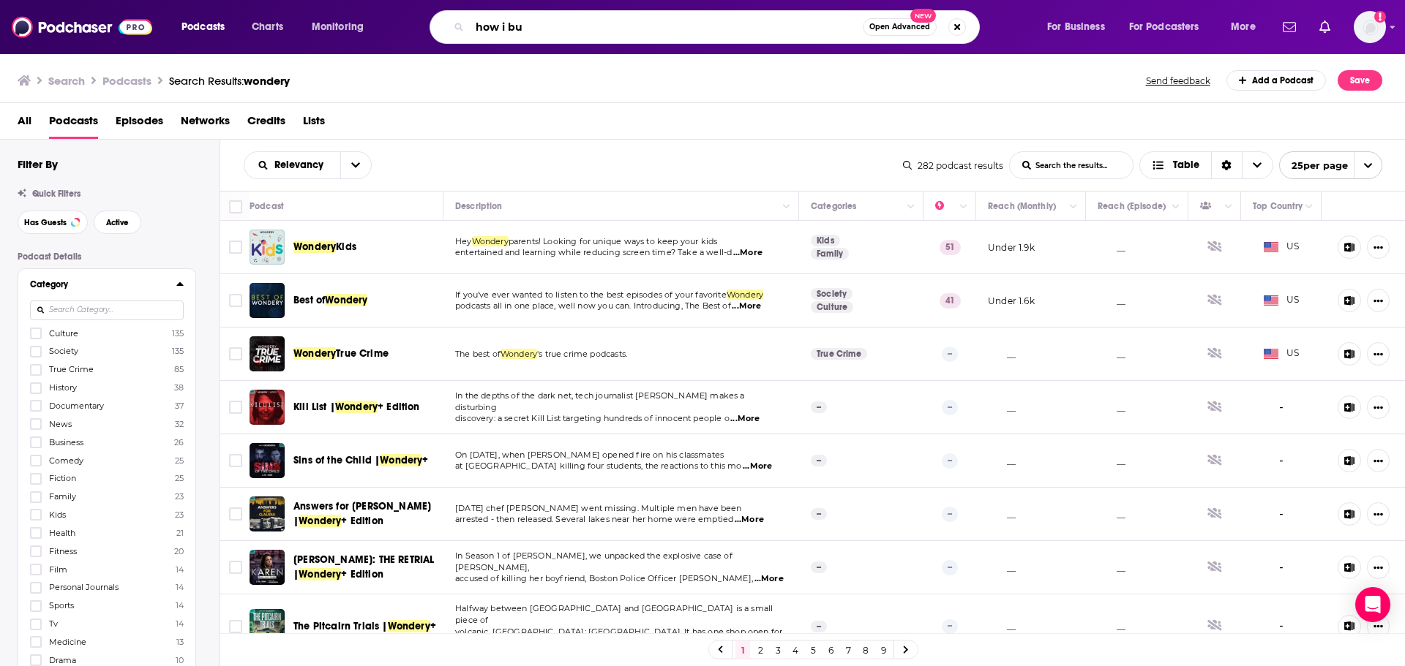
drag, startPoint x: 592, startPoint y: 26, endPoint x: 459, endPoint y: 25, distance: 132.4
click at [459, 25] on div "how i bu Open Advanced New" at bounding box center [704, 27] width 550 height 34
type input "how i bu"
click at [187, 27] on span "Podcasts" at bounding box center [202, 27] width 43 height 20
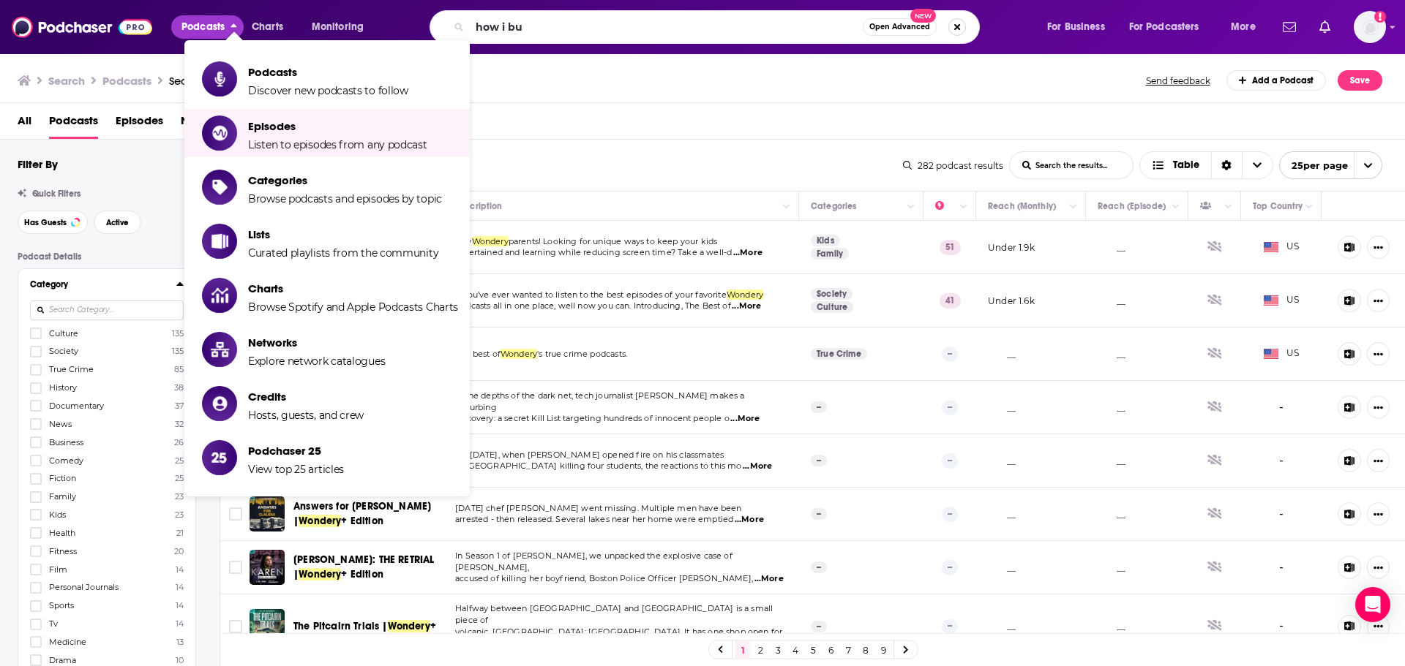
click at [925, 25] on button "Search podcasts, credits, & more..." at bounding box center [957, 27] width 18 height 18
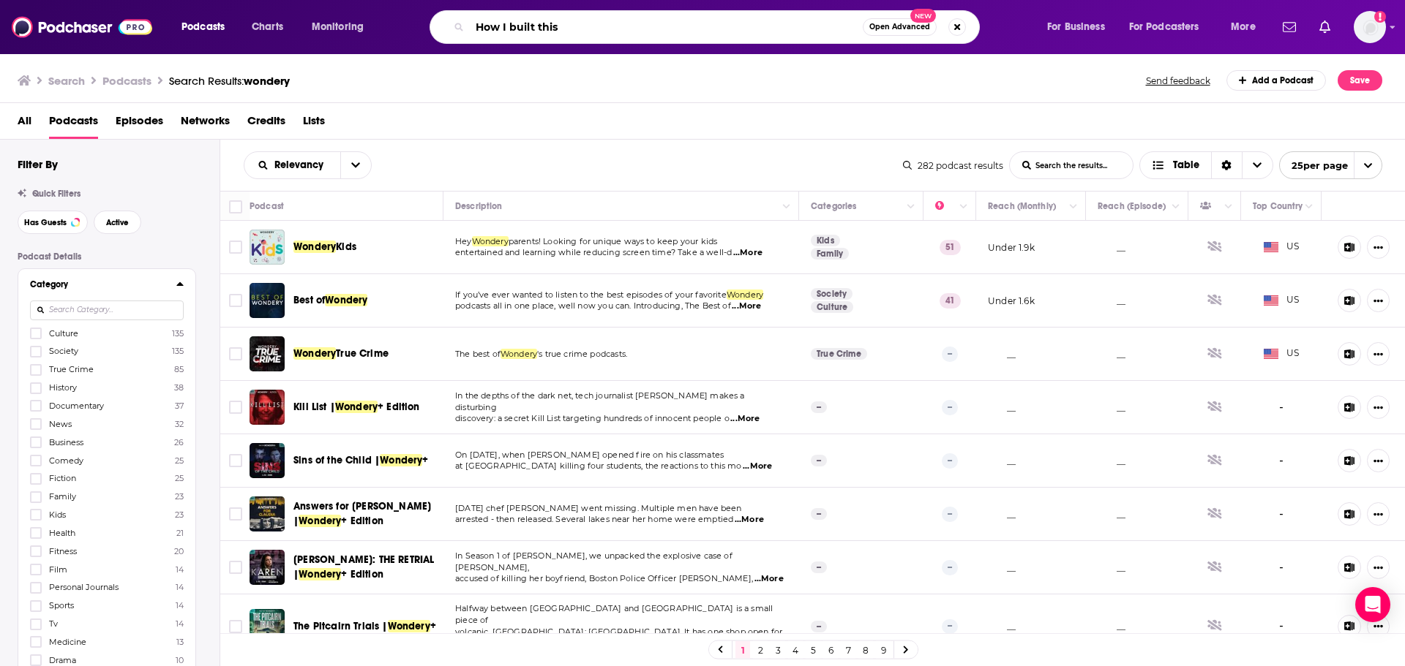
type input "How I built this"
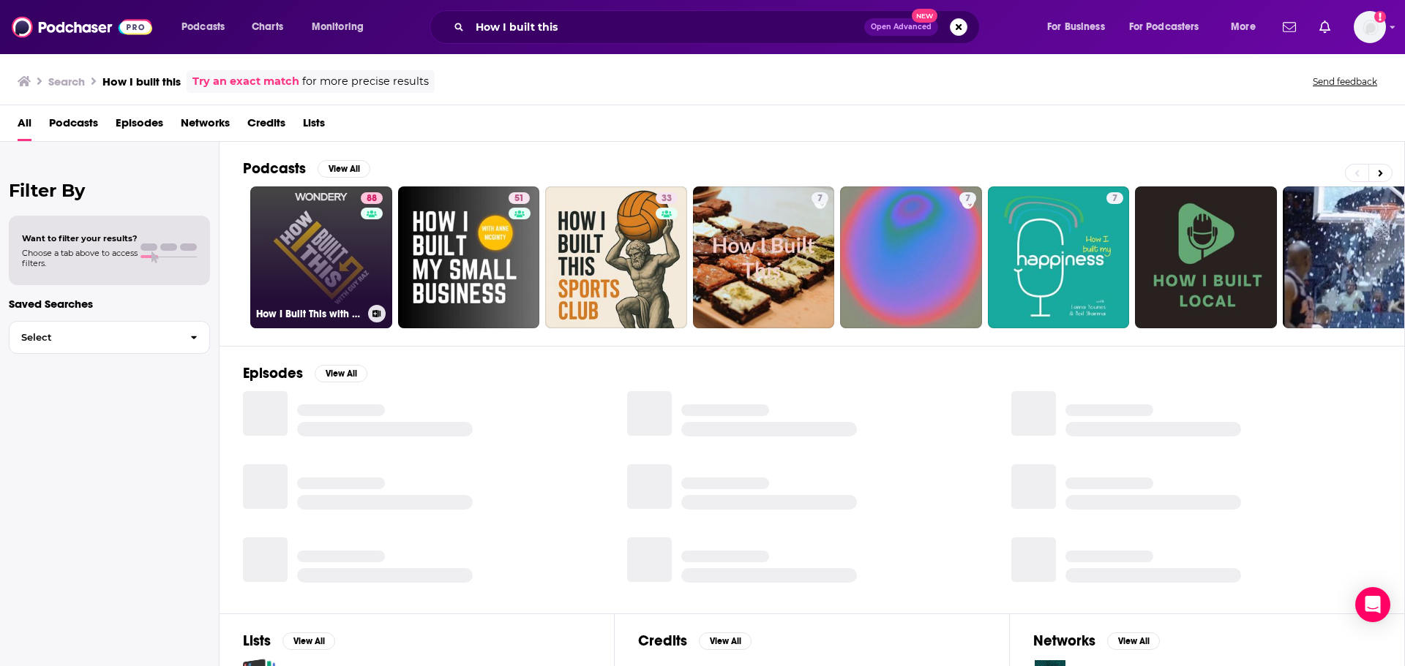
click at [317, 270] on link "88 How I Built This with [PERSON_NAME]" at bounding box center [321, 258] width 142 height 142
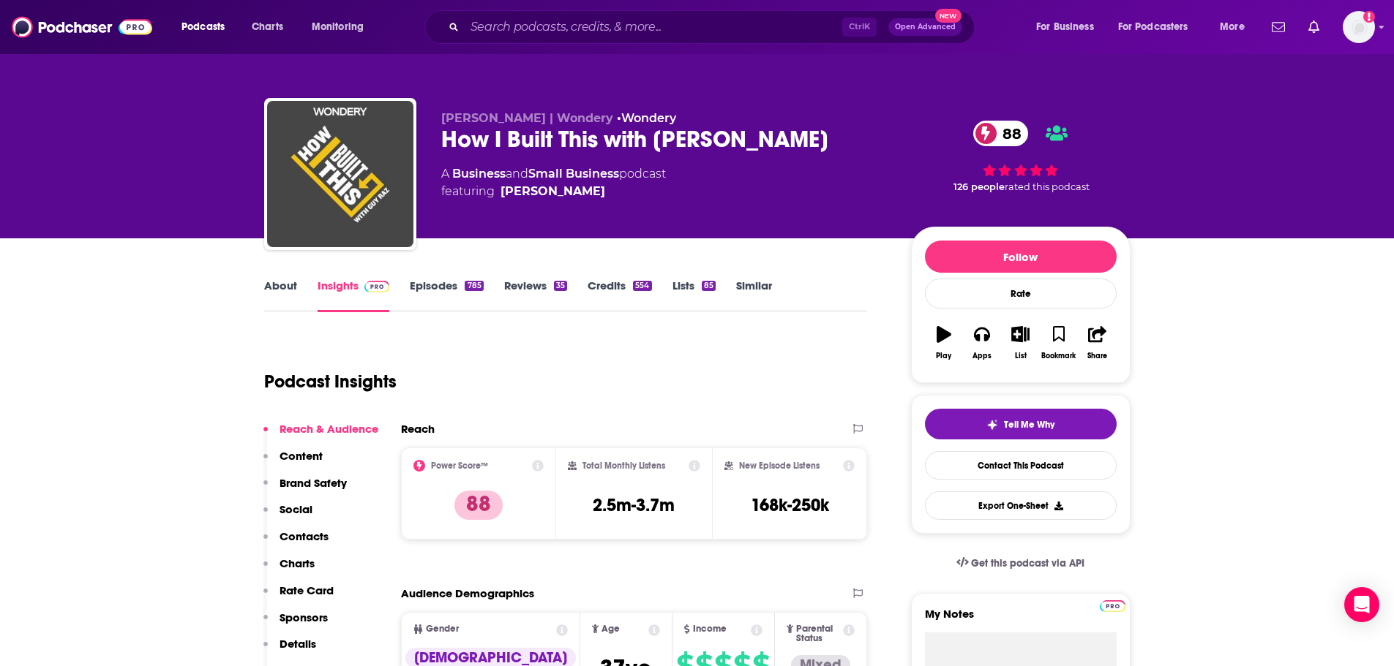
click at [265, 296] on link "About" at bounding box center [280, 296] width 33 height 34
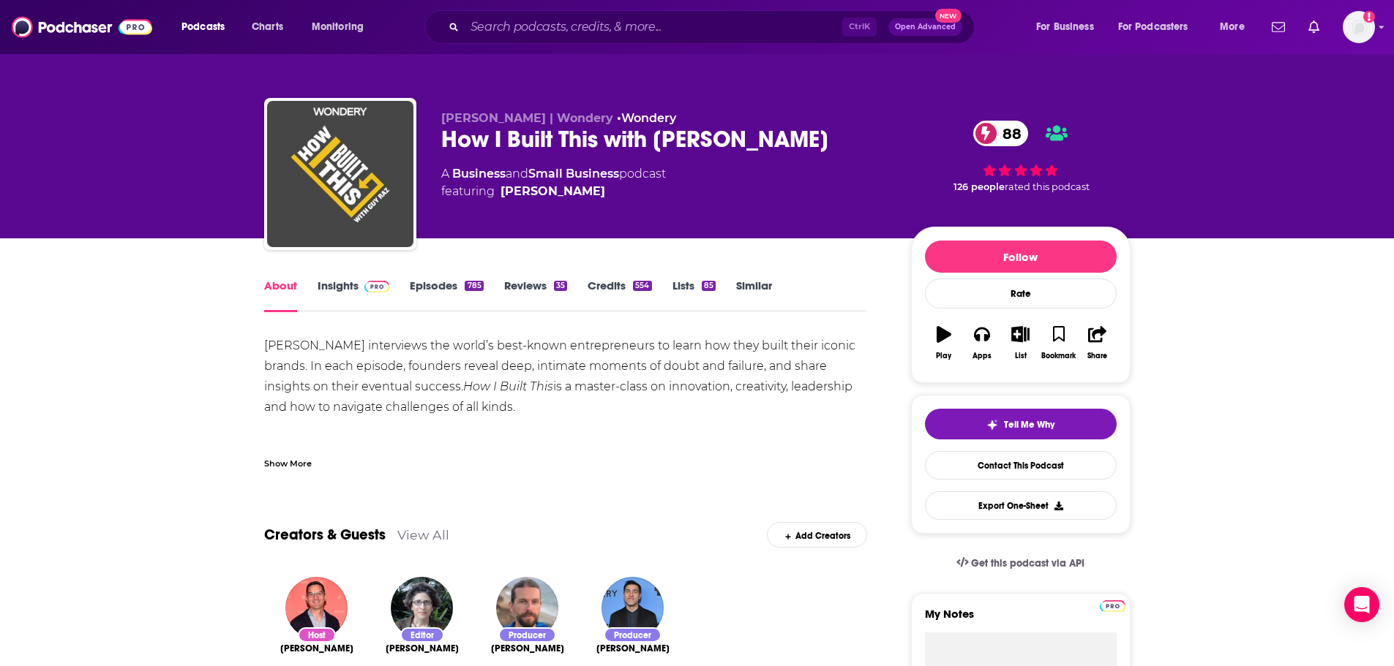
click at [747, 287] on link "Similar" at bounding box center [754, 296] width 36 height 34
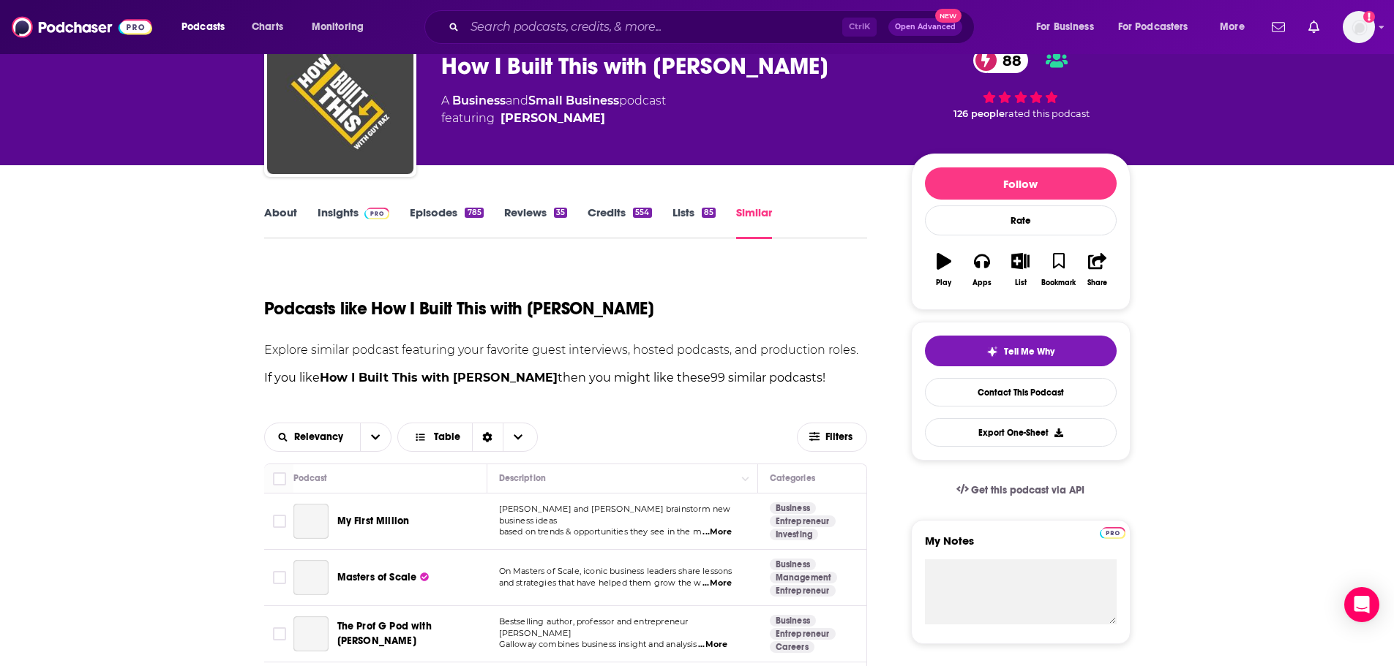
scroll to position [219, 0]
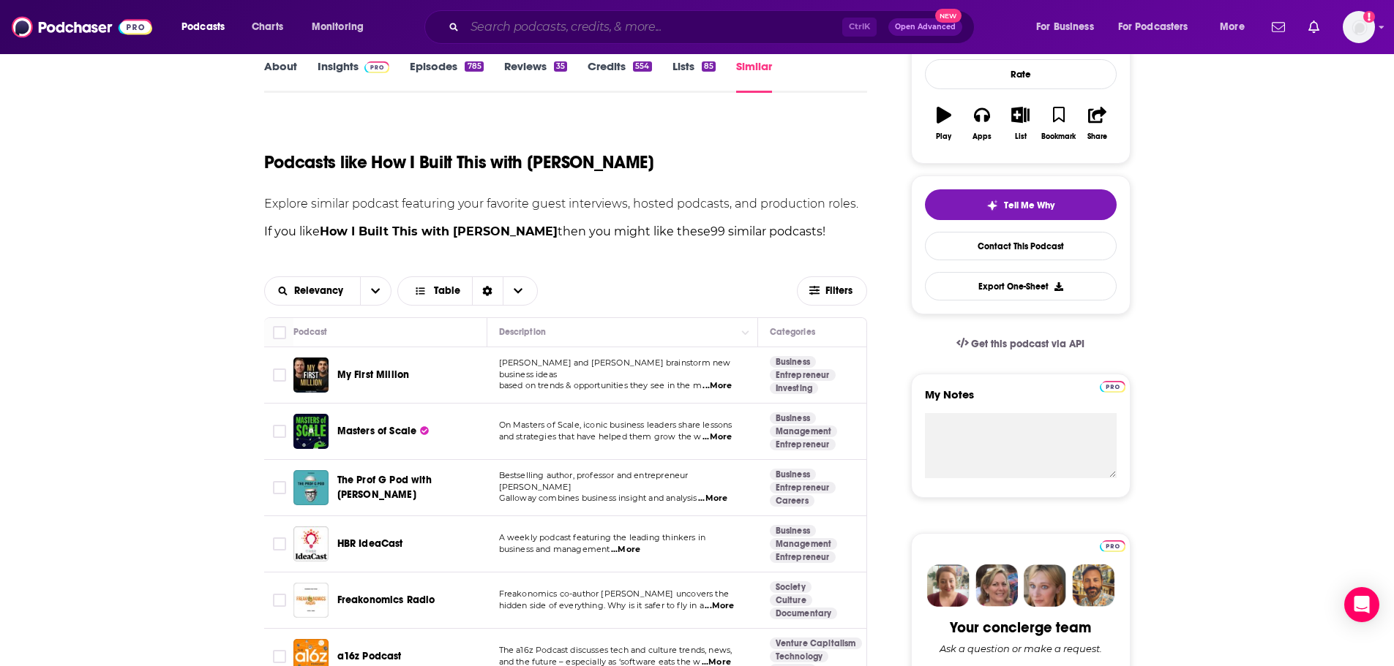
click at [466, 26] on input "Search podcasts, credits, & more..." at bounding box center [654, 26] width 378 height 23
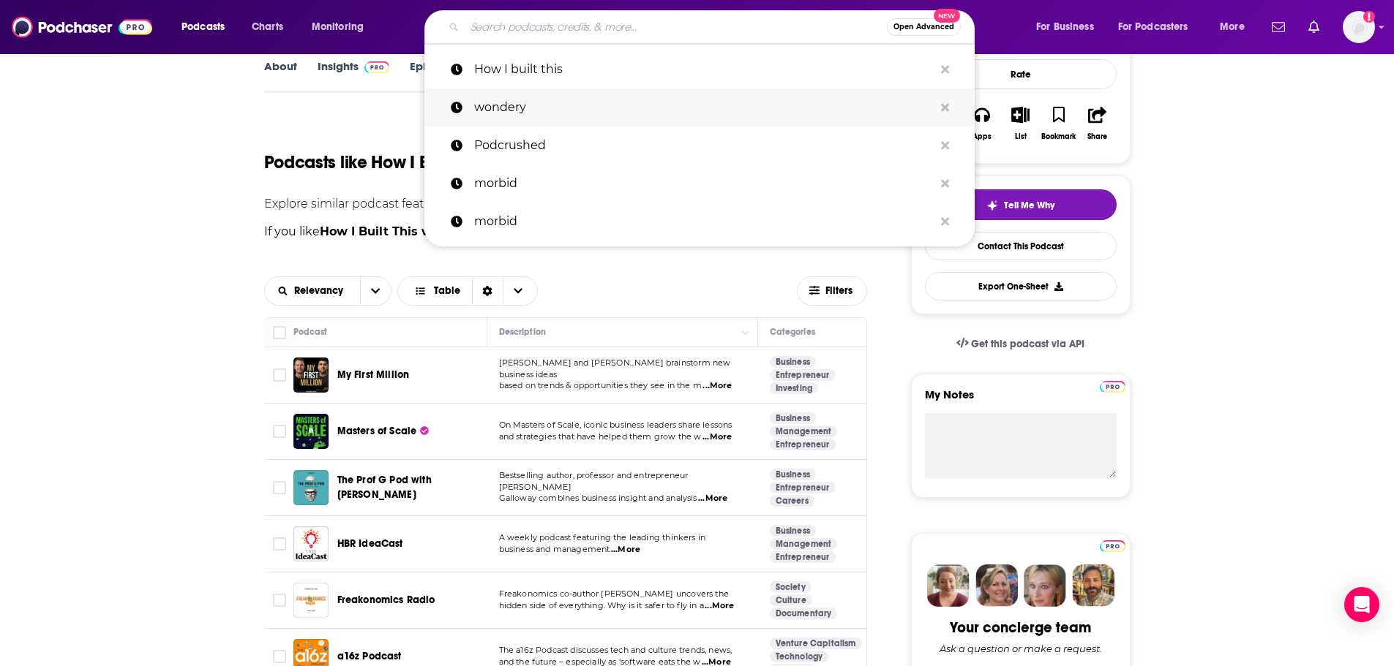
click at [489, 106] on p "wondery" at bounding box center [703, 108] width 459 height 38
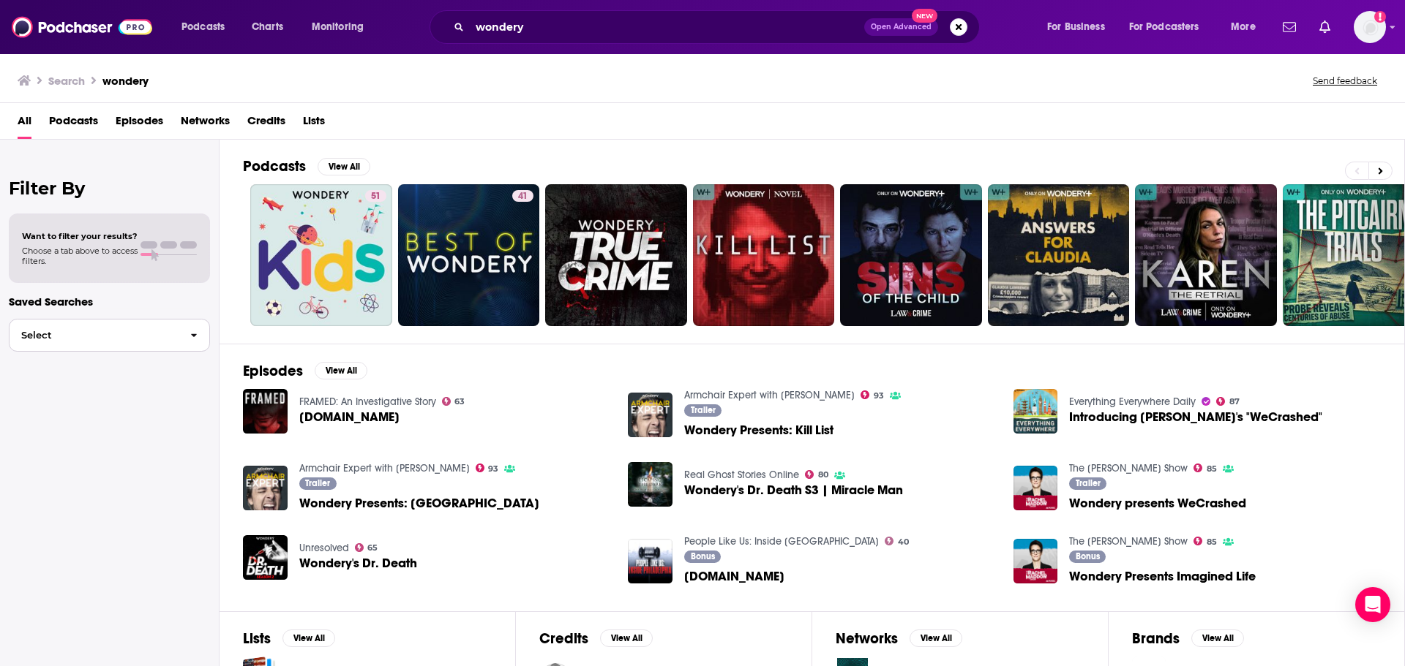
click at [121, 335] on span "Select" at bounding box center [94, 336] width 169 height 10
click at [129, 335] on span "Select" at bounding box center [94, 336] width 169 height 10
click at [89, 124] on span "Podcasts" at bounding box center [73, 124] width 49 height 30
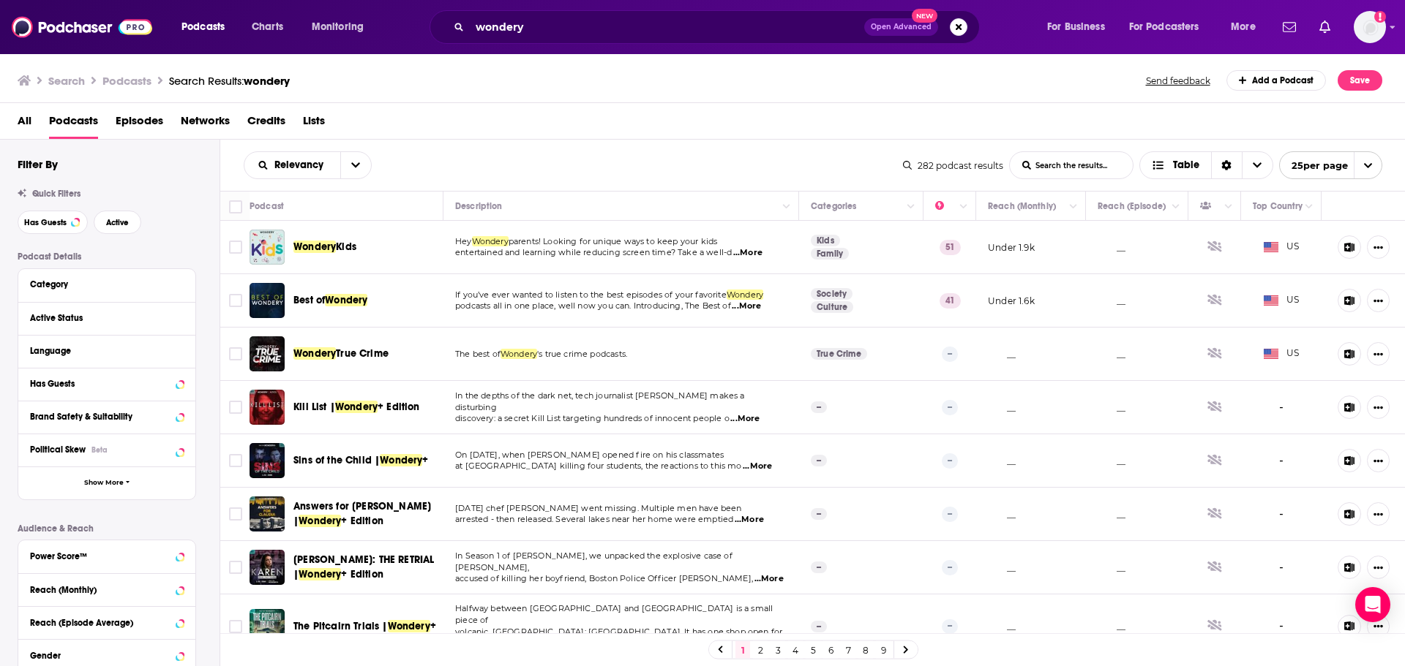
click at [121, 295] on div "Category" at bounding box center [106, 285] width 177 height 33
click at [95, 402] on span "Show More" at bounding box center [104, 483] width 40 height 8
click at [66, 287] on div "Category" at bounding box center [98, 284] width 137 height 10
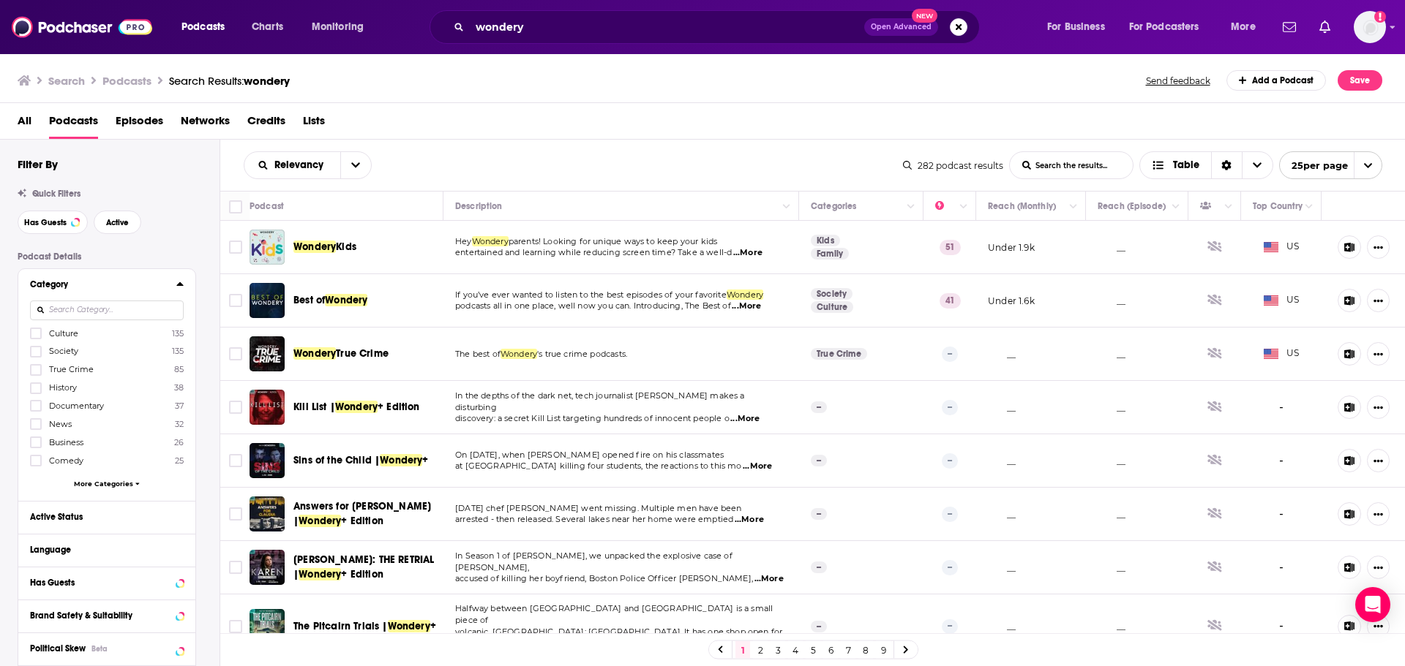
click at [73, 334] on span "Culture" at bounding box center [63, 333] width 29 height 10
click at [36, 338] on input "multiSelectOption-culture-0" at bounding box center [36, 338] width 0 height 0
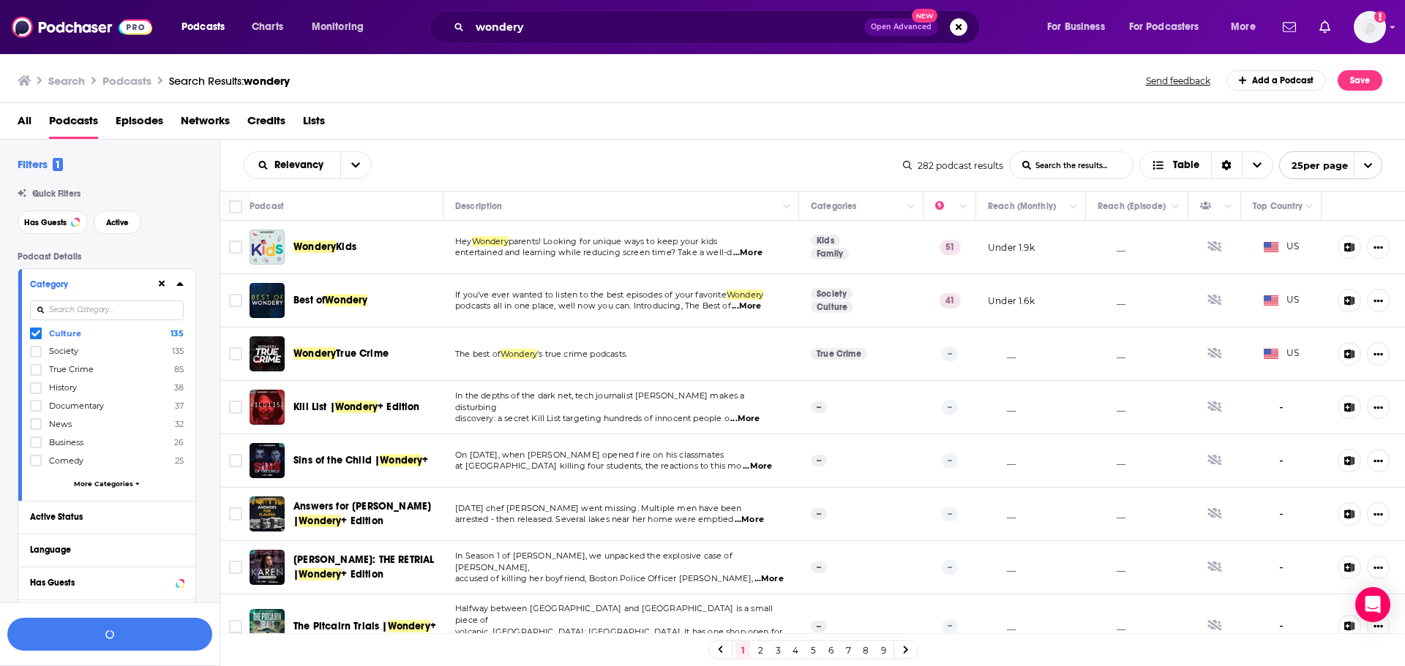
click at [56, 353] on span "Society" at bounding box center [63, 351] width 29 height 10
click at [36, 356] on input "multiSelectOption-society-1" at bounding box center [36, 356] width 0 height 0
click at [69, 346] on span "Society" at bounding box center [64, 351] width 31 height 10
click at [36, 355] on input "multiSelectOption-society-1" at bounding box center [36, 355] width 0 height 0
click at [64, 337] on span "Culture" at bounding box center [65, 333] width 32 height 10
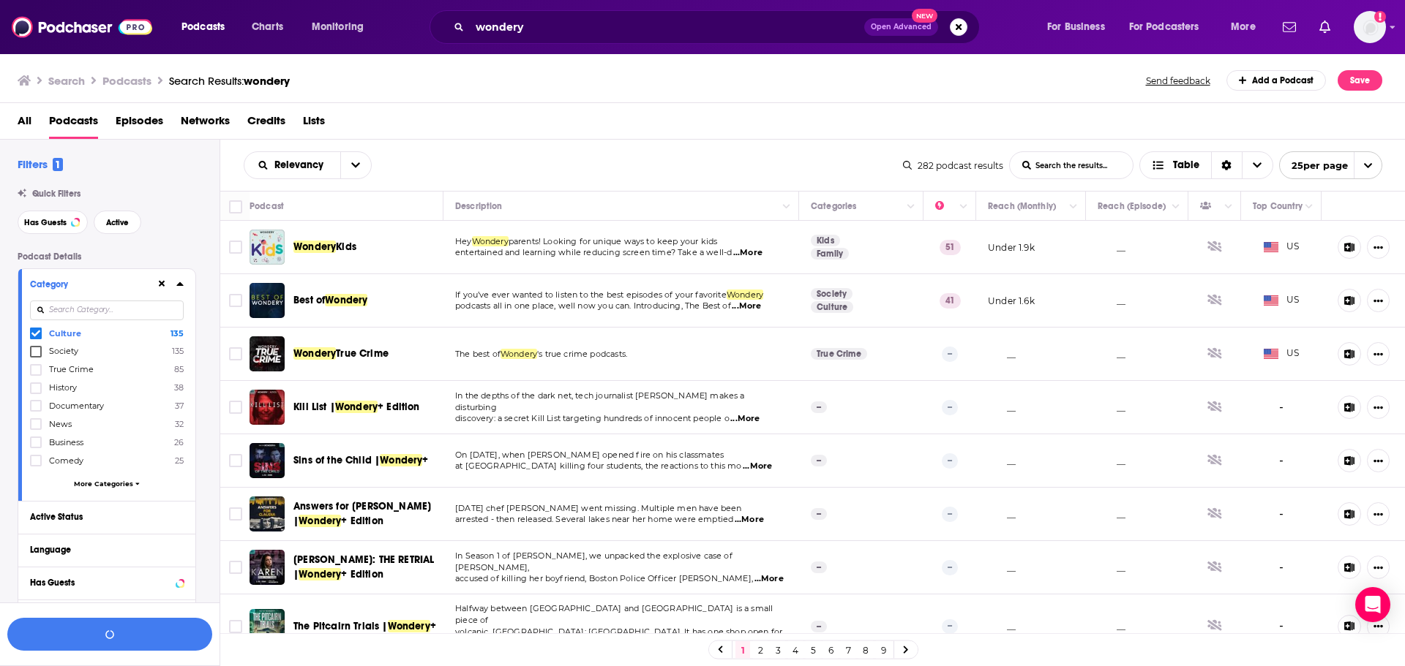
click at [36, 337] on input "multiSelectOption-culture-0" at bounding box center [36, 337] width 0 height 0
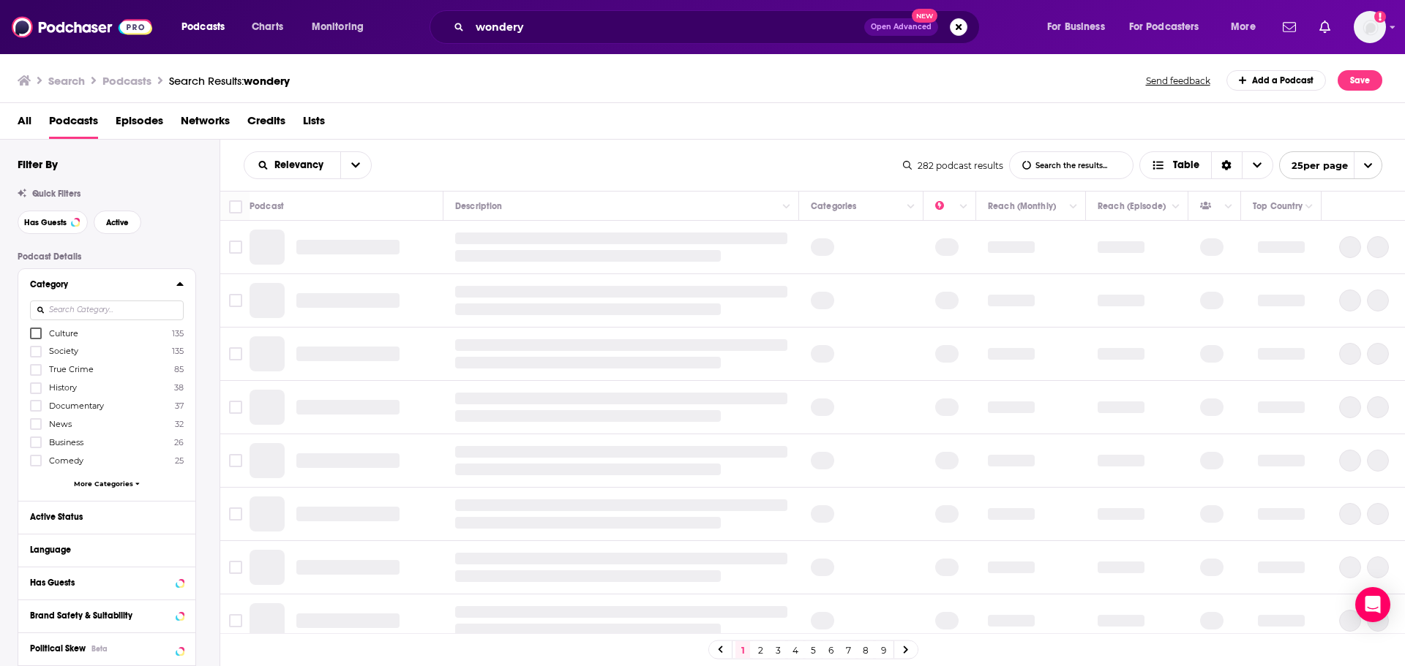
click at [72, 312] on input at bounding box center [107, 311] width 154 height 20
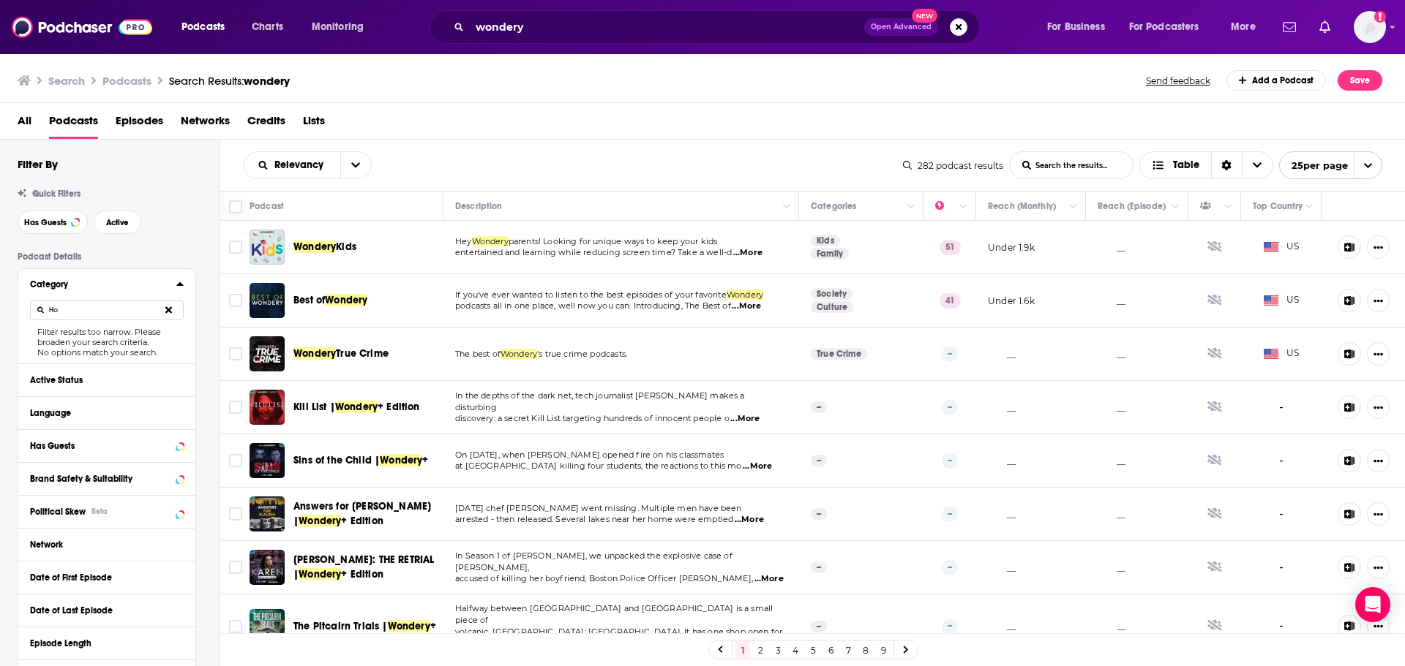
type input "H"
type input "l"
type input "n"
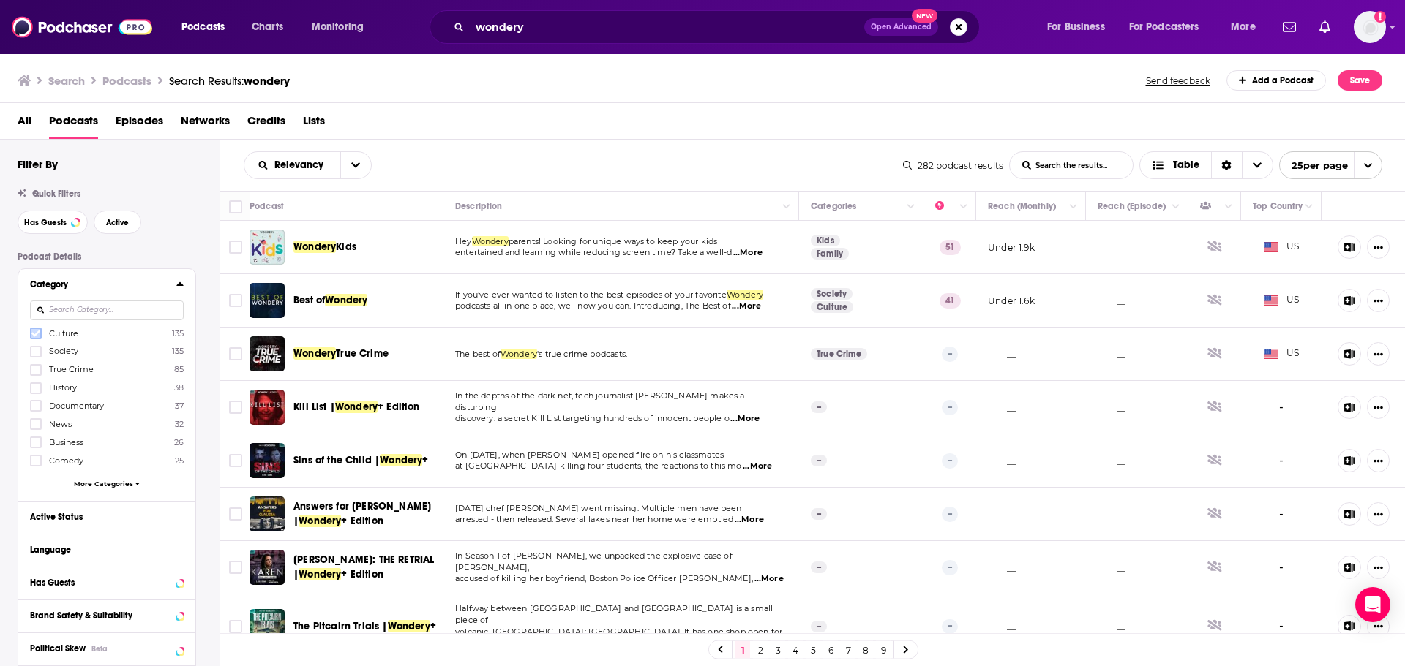
click at [33, 333] on icon at bounding box center [35, 334] width 9 height 7
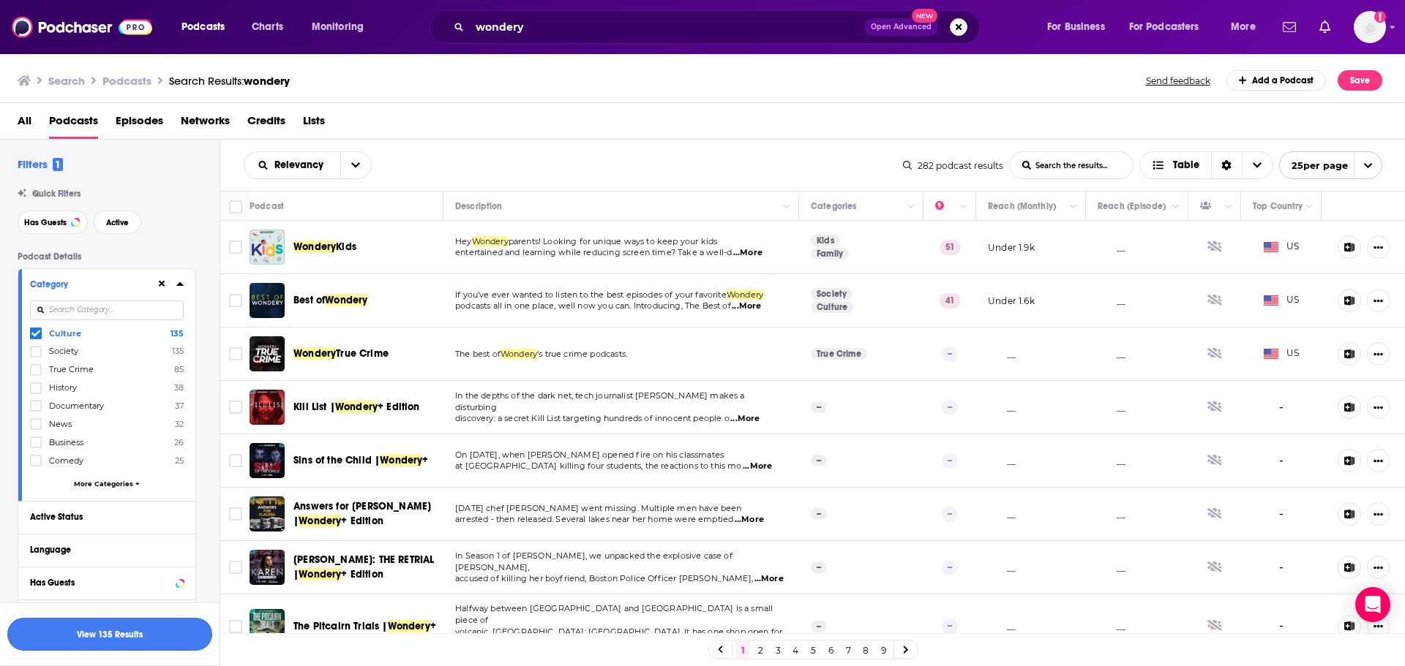
click at [110, 402] on button "View 135 Results" at bounding box center [109, 634] width 205 height 33
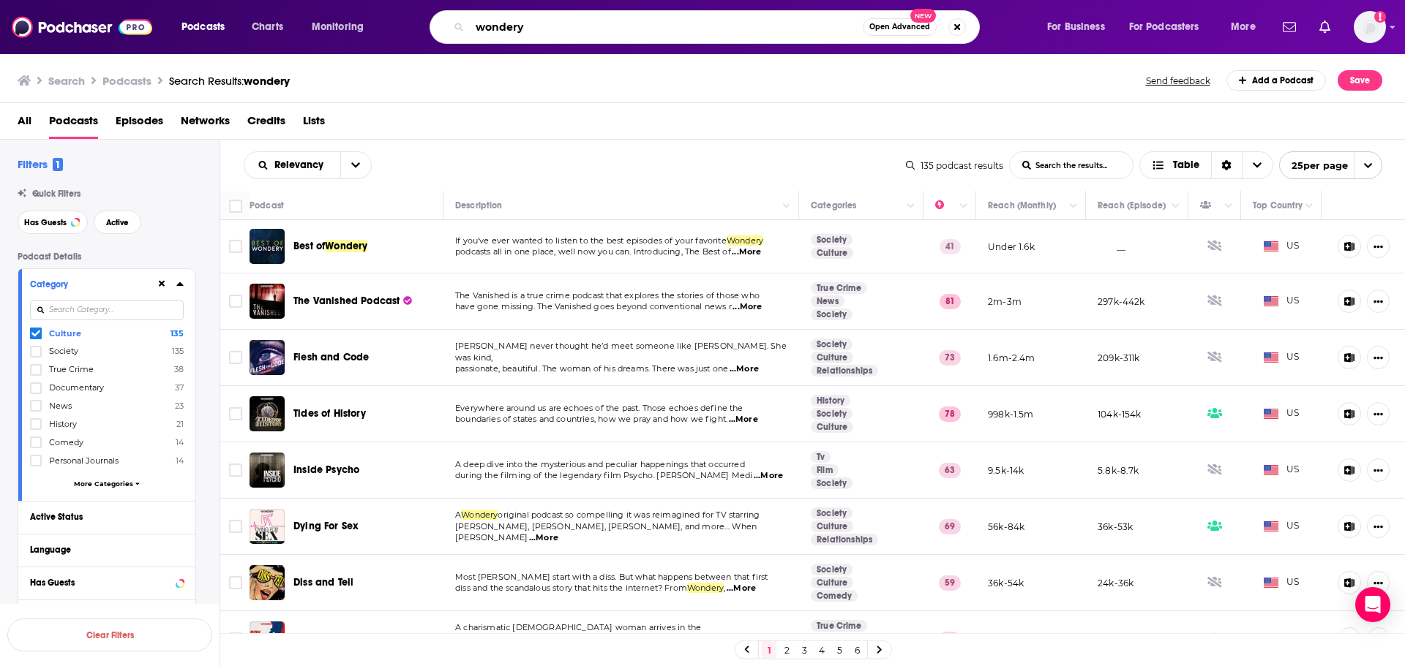
click at [558, 32] on input "wondery" at bounding box center [666, 26] width 393 height 23
drag, startPoint x: 572, startPoint y: 30, endPoint x: 451, endPoint y: 25, distance: 121.6
click at [451, 25] on div "wondery Open Advanced New" at bounding box center [704, 27] width 550 height 34
type input "acast"
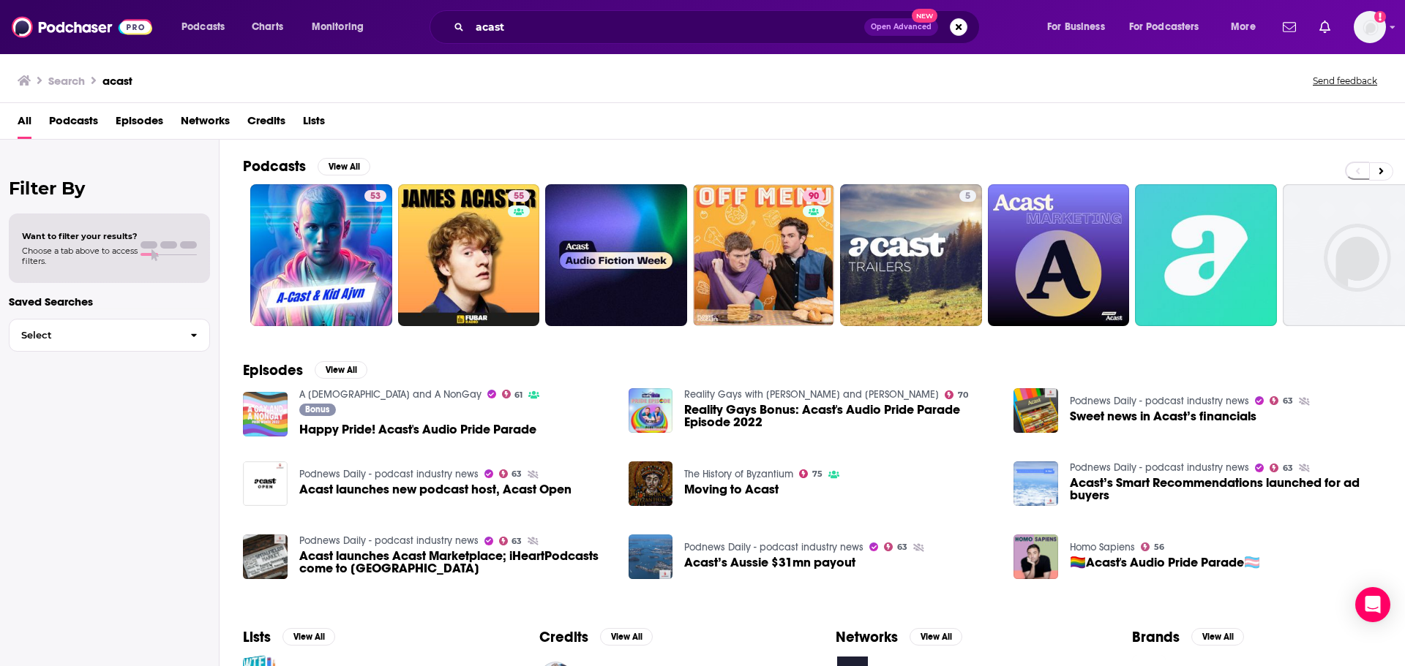
click at [96, 127] on span "Podcasts" at bounding box center [73, 124] width 49 height 30
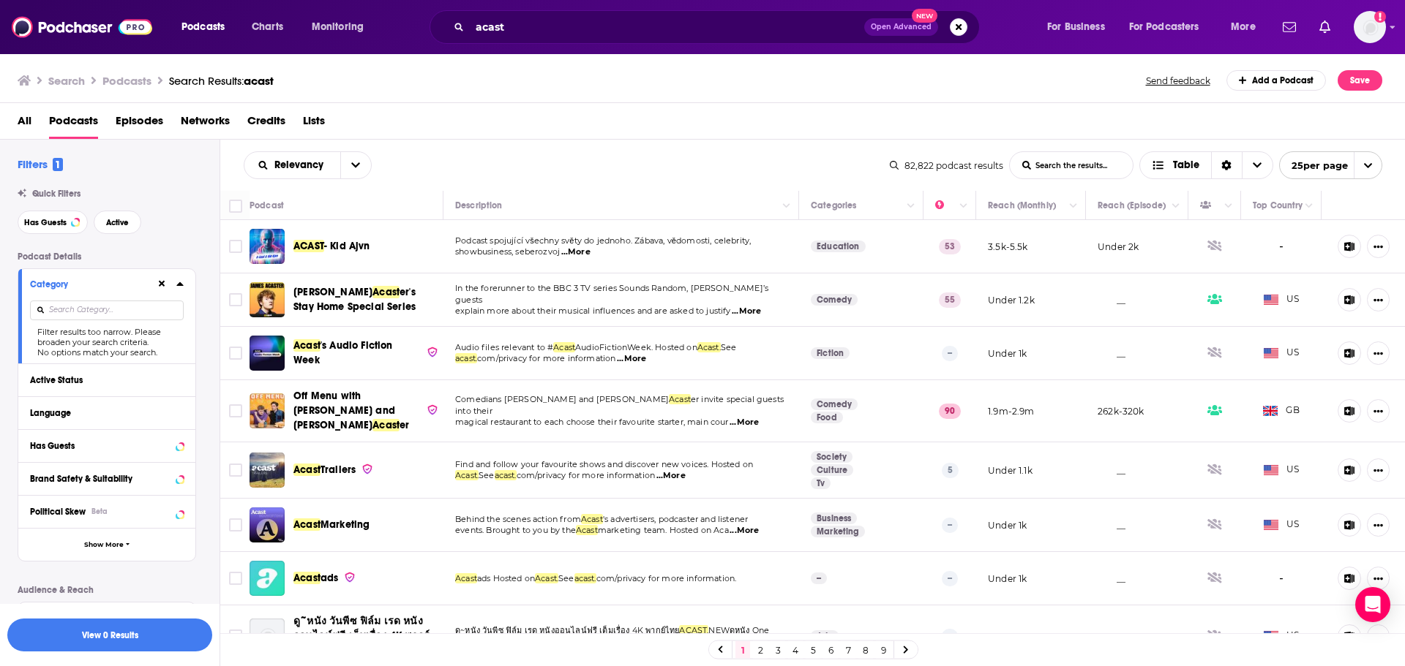
click at [103, 303] on input at bounding box center [107, 311] width 154 height 20
type input "h"
type input "w"
click at [182, 222] on div "Has Guests Active" at bounding box center [119, 222] width 202 height 23
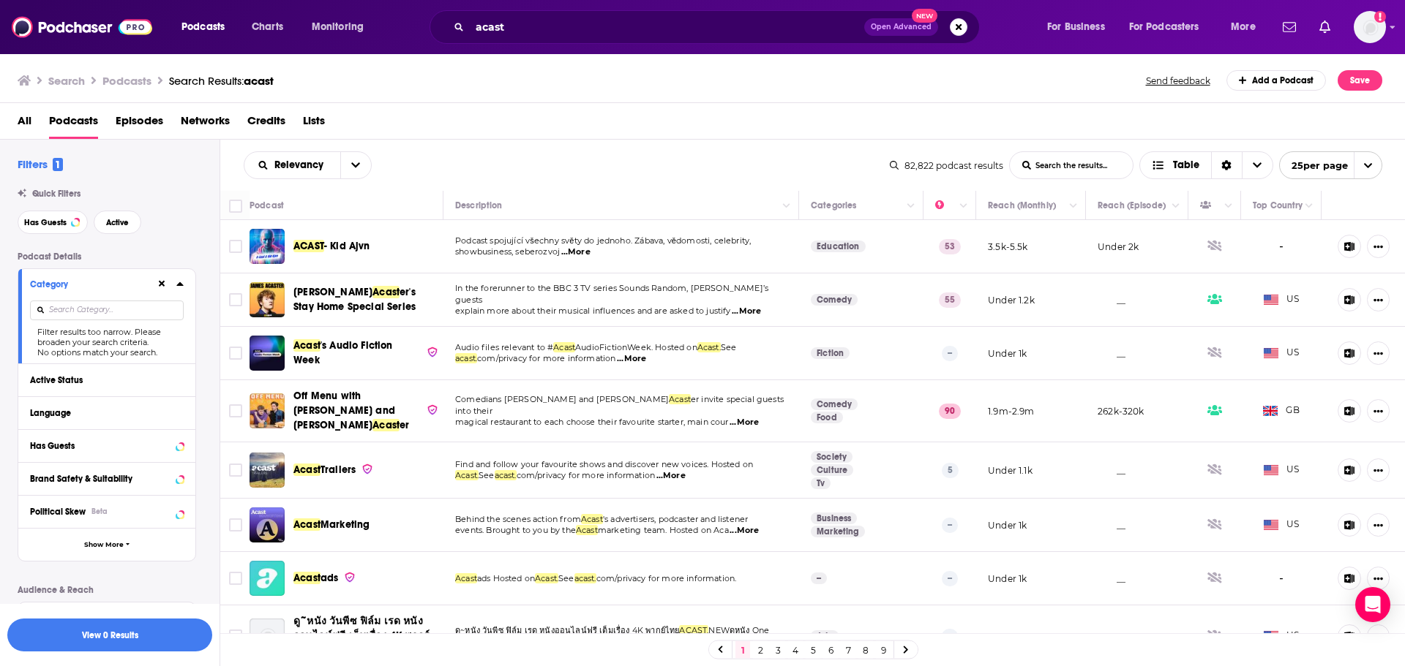
click at [168, 288] on div at bounding box center [170, 284] width 28 height 18
click at [163, 282] on icon at bounding box center [162, 284] width 7 height 7
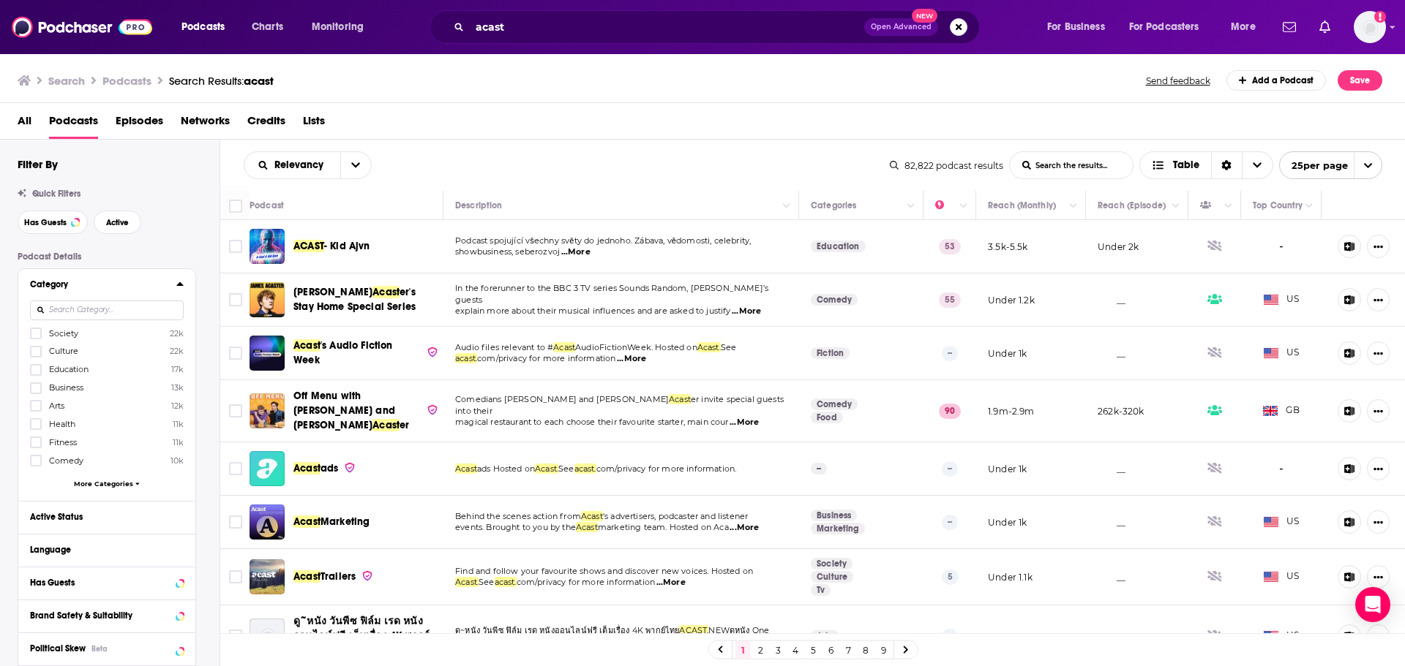
click at [112, 317] on input at bounding box center [107, 311] width 154 height 20
click at [59, 427] on span "Health" at bounding box center [62, 424] width 26 height 10
click at [36, 429] on input "multiSelectOption-health-5" at bounding box center [36, 429] width 0 height 0
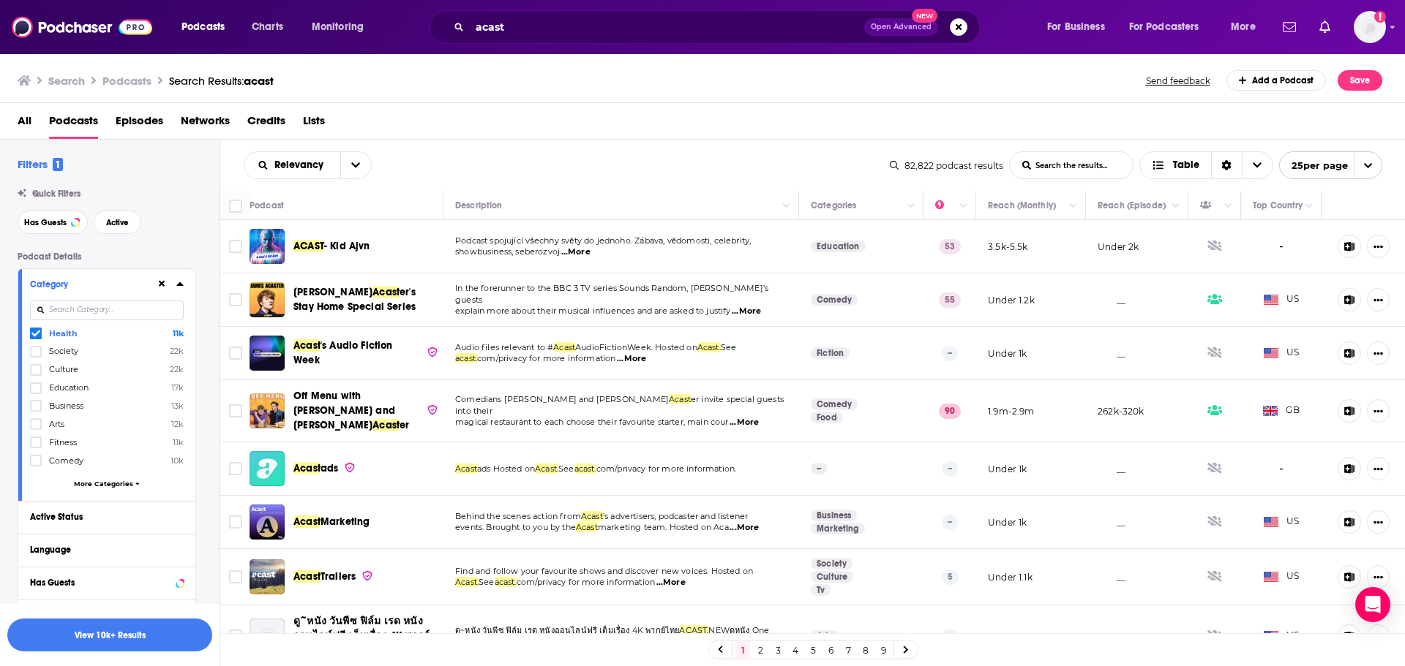
click at [116, 484] on span "More Categories" at bounding box center [103, 484] width 59 height 8
click at [126, 641] on button "View 10k+ Results" at bounding box center [109, 635] width 205 height 33
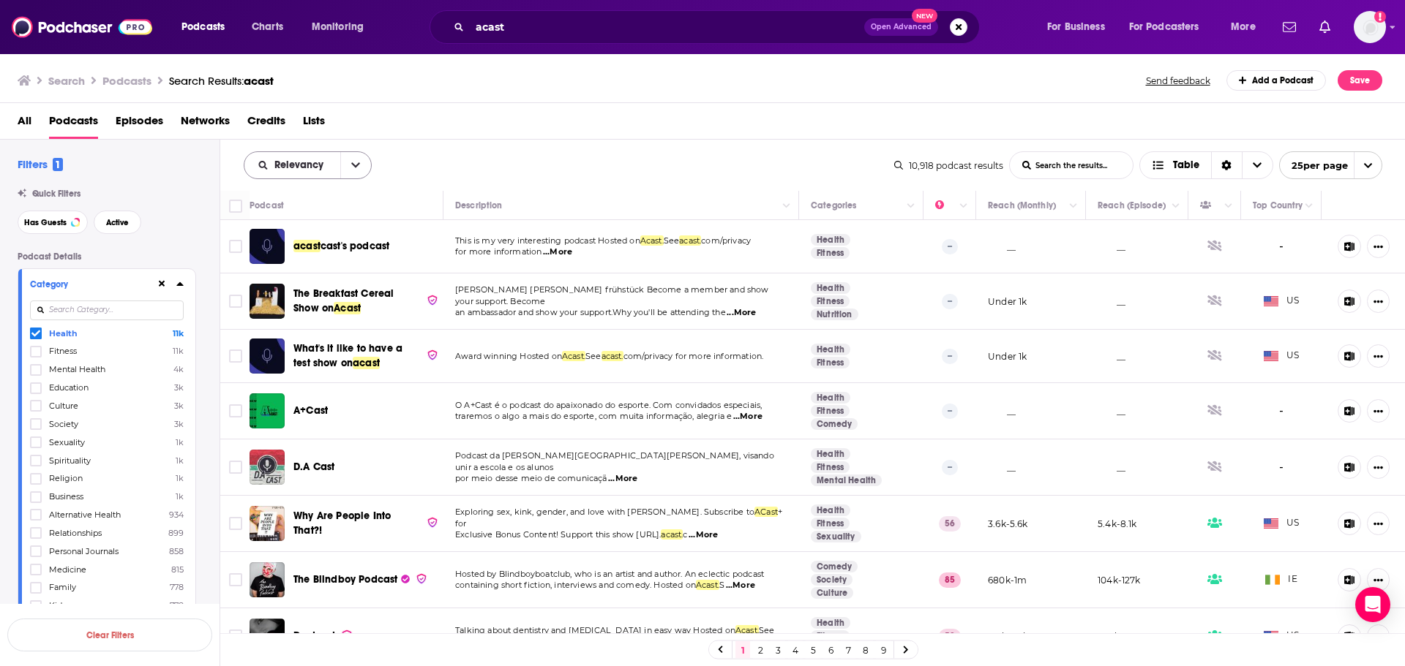
click at [366, 170] on button "open menu" at bounding box center [355, 165] width 31 height 26
click at [312, 249] on div "Trending" at bounding box center [308, 241] width 128 height 25
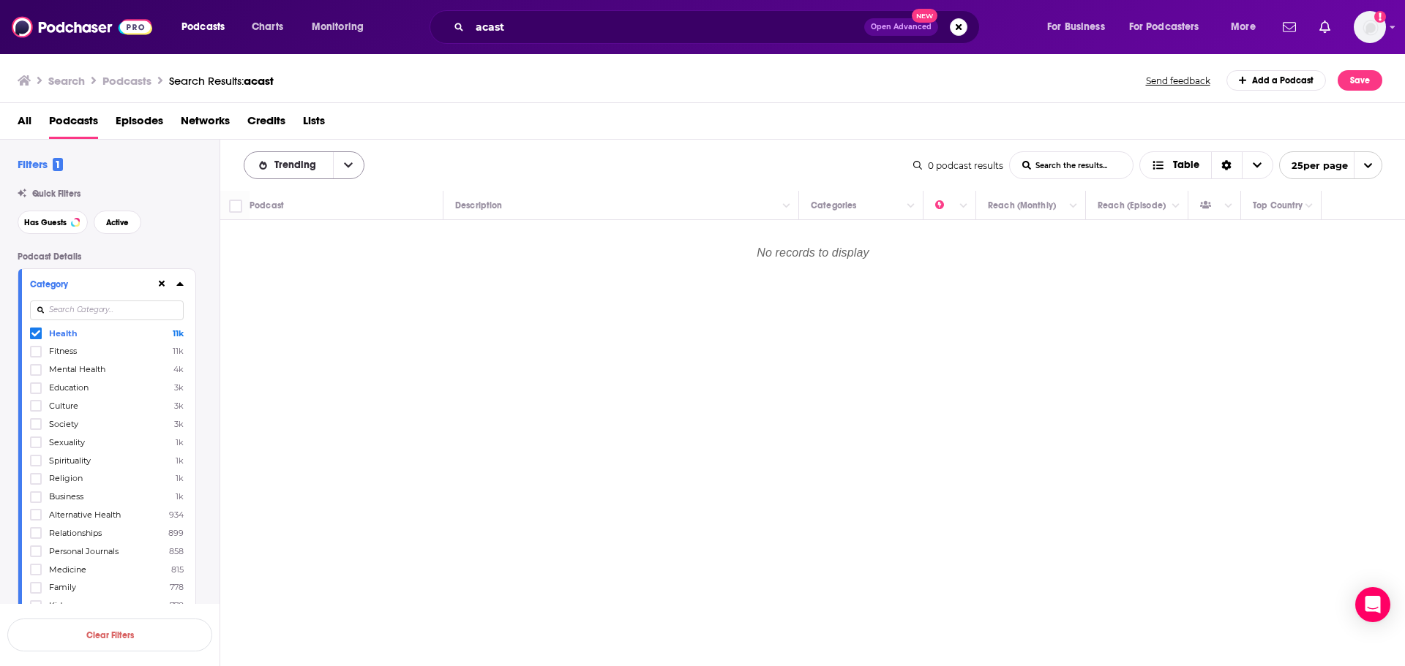
click at [352, 171] on button "open menu" at bounding box center [348, 165] width 31 height 26
click at [328, 210] on div "By Rating" at bounding box center [304, 216] width 121 height 25
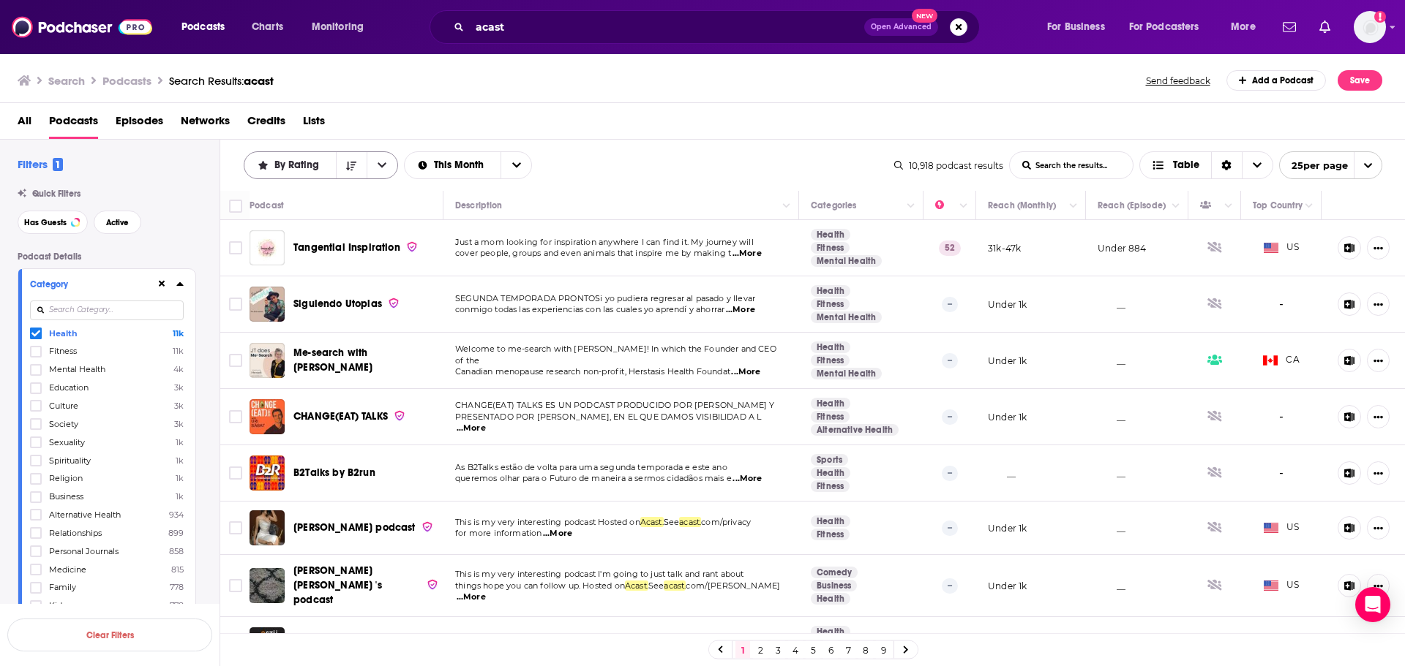
click at [367, 170] on button "open menu" at bounding box center [382, 165] width 31 height 26
click at [310, 197] on div "Relevancy" at bounding box center [321, 191] width 154 height 25
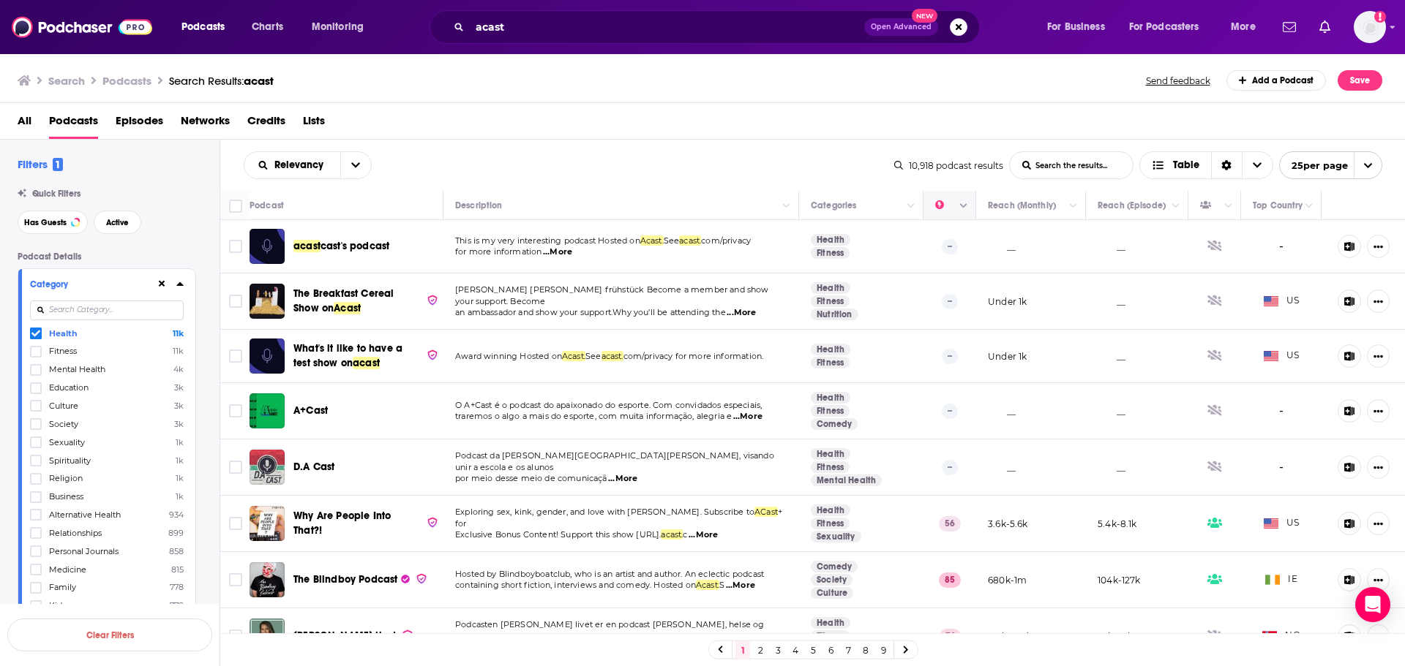
click at [960, 209] on icon "Column Actions" at bounding box center [963, 206] width 7 height 9
click at [949, 209] on div at bounding box center [702, 333] width 1405 height 666
click at [61, 354] on span "Fitness" at bounding box center [63, 351] width 28 height 10
click at [36, 356] on input "multiSelectOption-fitness-1" at bounding box center [36, 356] width 0 height 0
click at [40, 350] on icon at bounding box center [35, 351] width 9 height 7
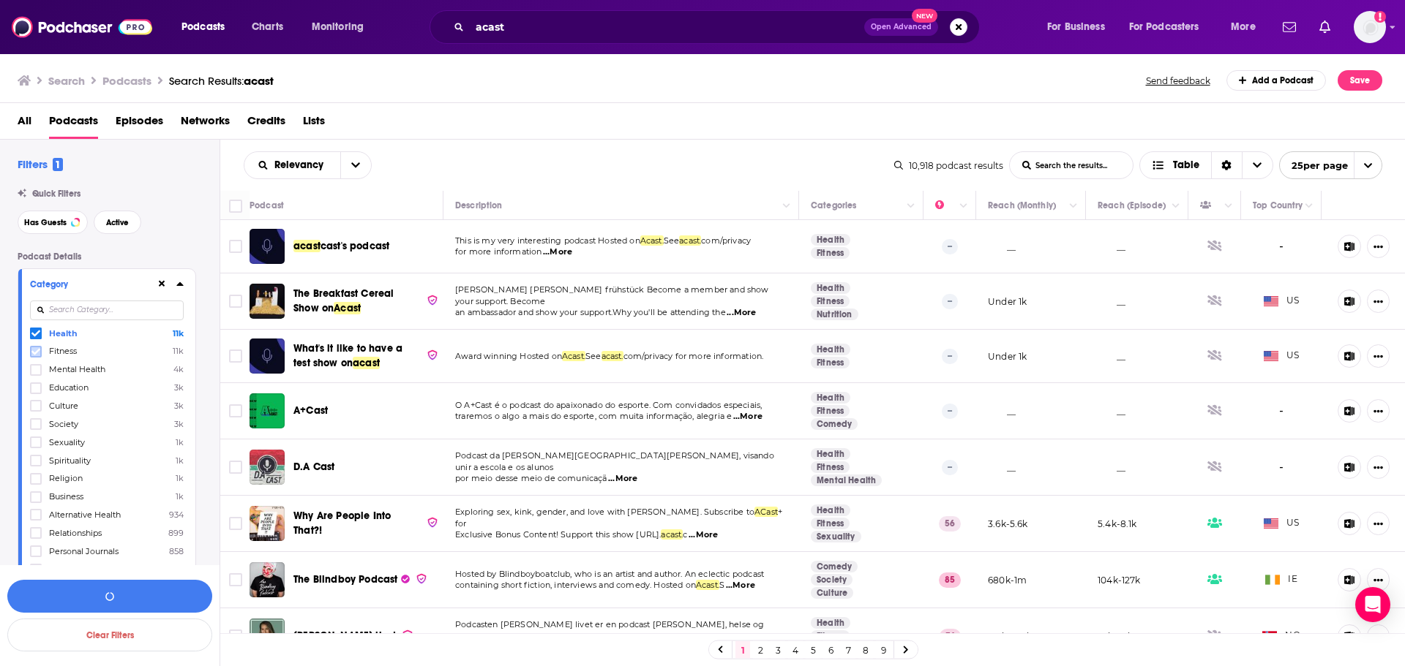
click at [40, 350] on icon at bounding box center [35, 351] width 9 height 7
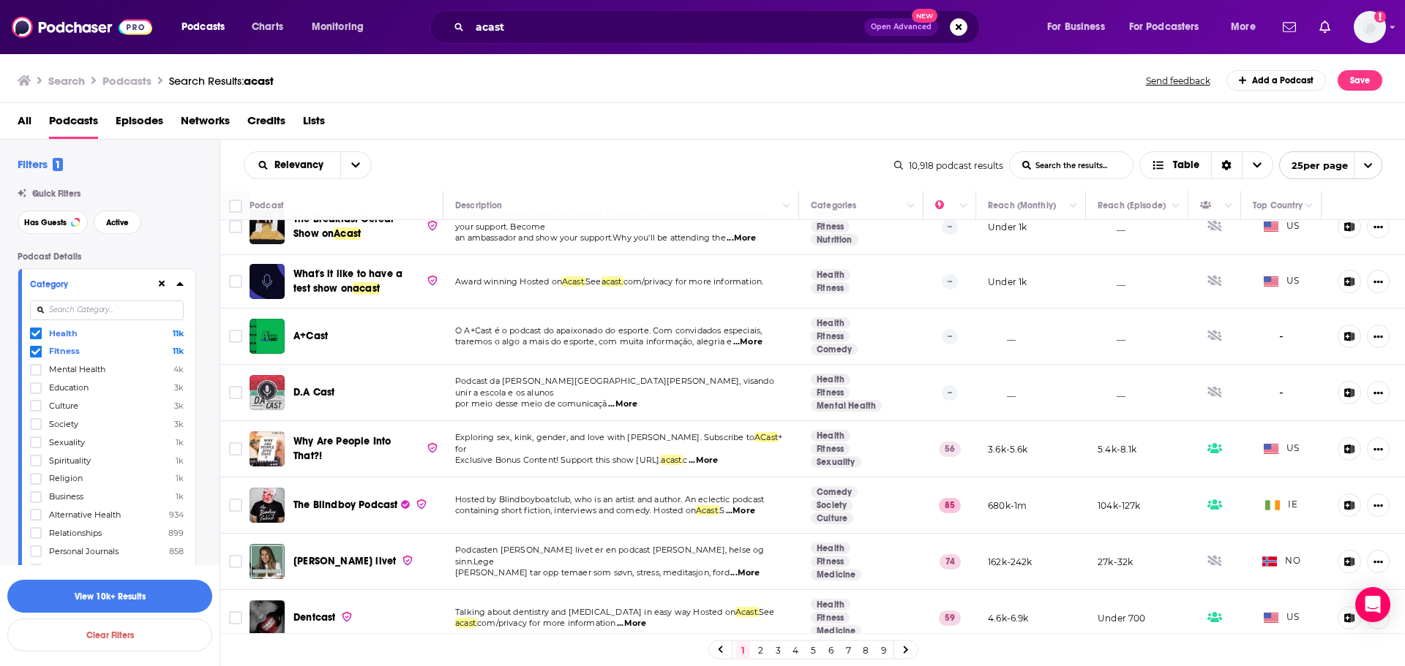
scroll to position [73, 0]
click at [64, 348] on span "Fitness" at bounding box center [64, 351] width 31 height 10
click at [36, 355] on input "multiSelectOption-fitness-1" at bounding box center [36, 355] width 0 height 0
click at [64, 348] on span "Fitness" at bounding box center [63, 351] width 28 height 10
click at [36, 356] on input "multiSelectOption-fitness-1" at bounding box center [36, 356] width 0 height 0
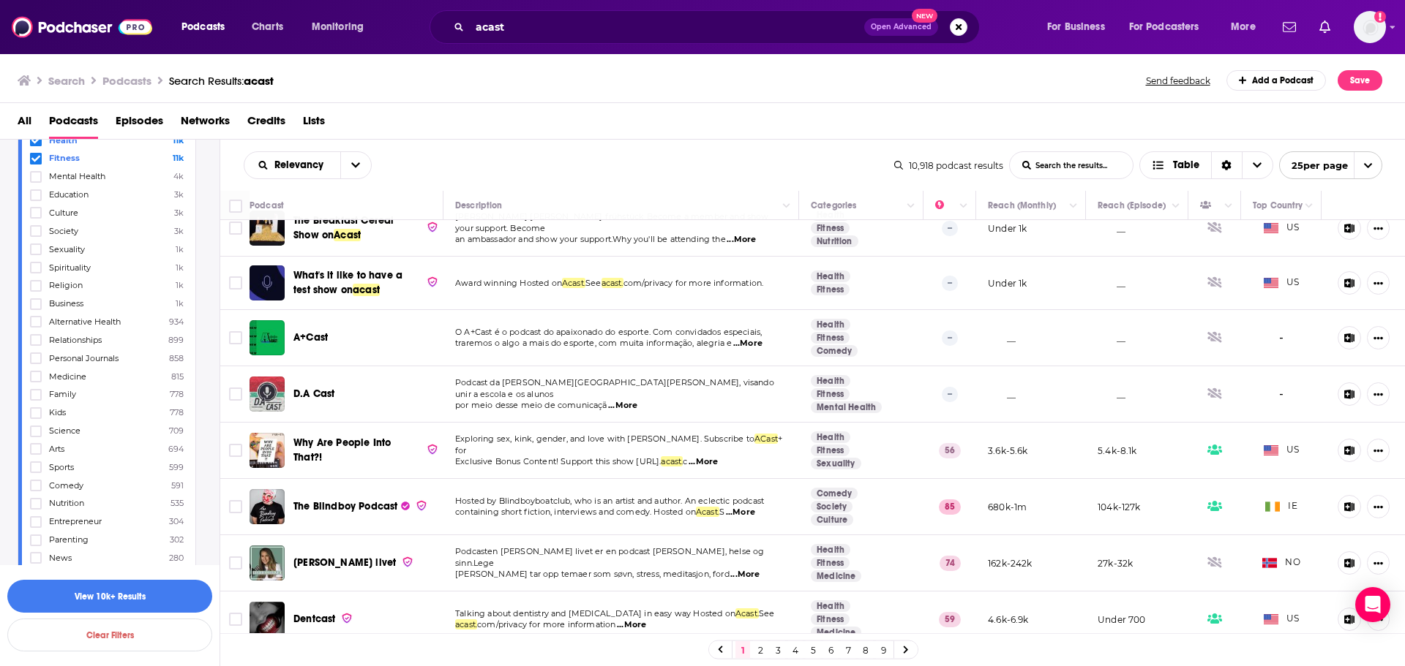
scroll to position [219, 0]
click at [64, 435] on label "Sports 599" at bounding box center [107, 441] width 154 height 12
click at [36, 446] on input "multiSelectOption-sports-18" at bounding box center [36, 446] width 0 height 0
click at [66, 440] on label "Arts 694" at bounding box center [107, 441] width 154 height 12
click at [36, 446] on input "multiSelectOption-arts-18" at bounding box center [36, 446] width 0 height 0
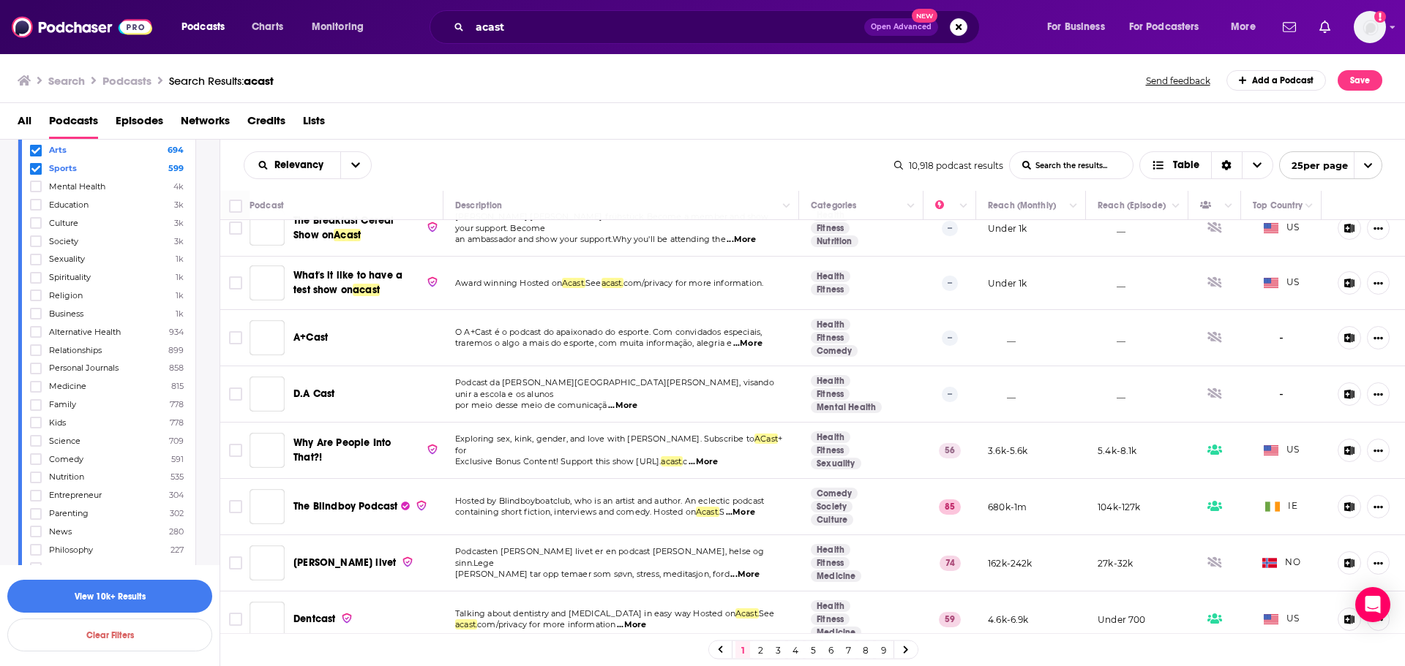
scroll to position [0, 0]
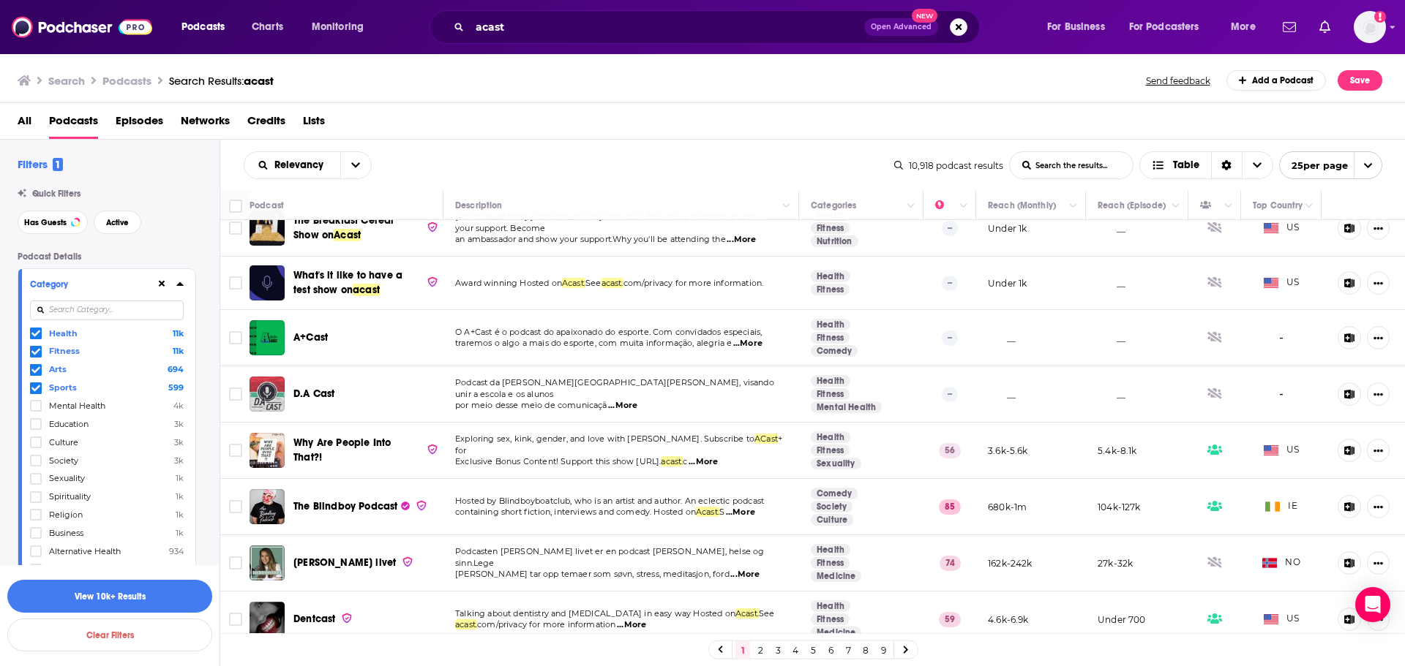
click at [59, 369] on span "Arts" at bounding box center [58, 369] width 18 height 10
click at [36, 373] on input "multiSelectOption-arts-2" at bounding box center [36, 373] width 0 height 0
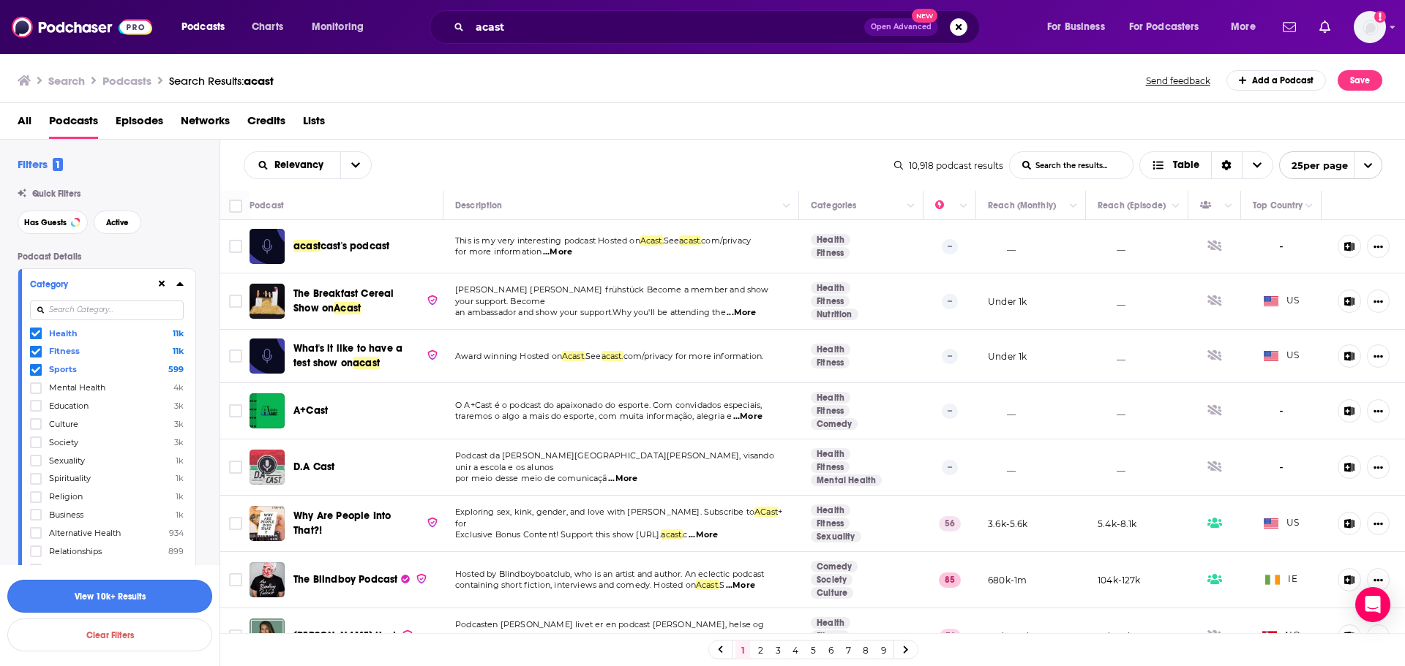
click at [176, 608] on button "View 10k+ Results" at bounding box center [109, 596] width 205 height 33
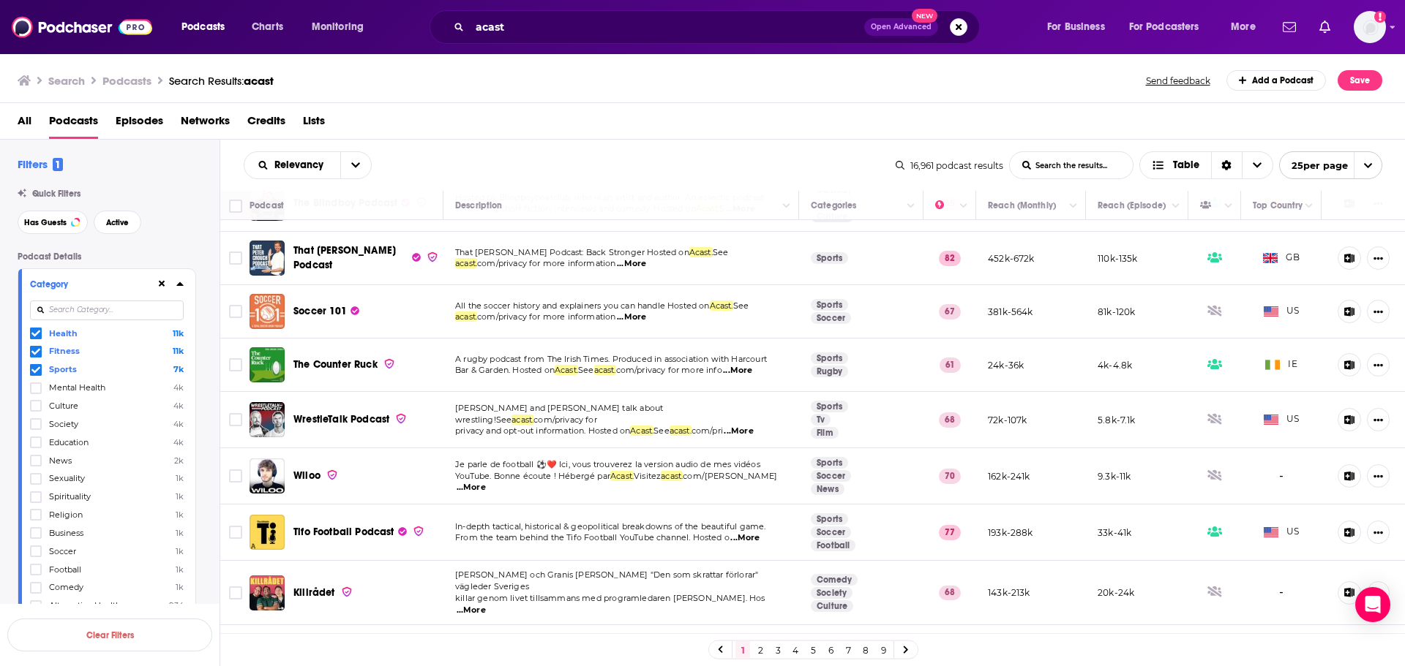
scroll to position [512, 0]
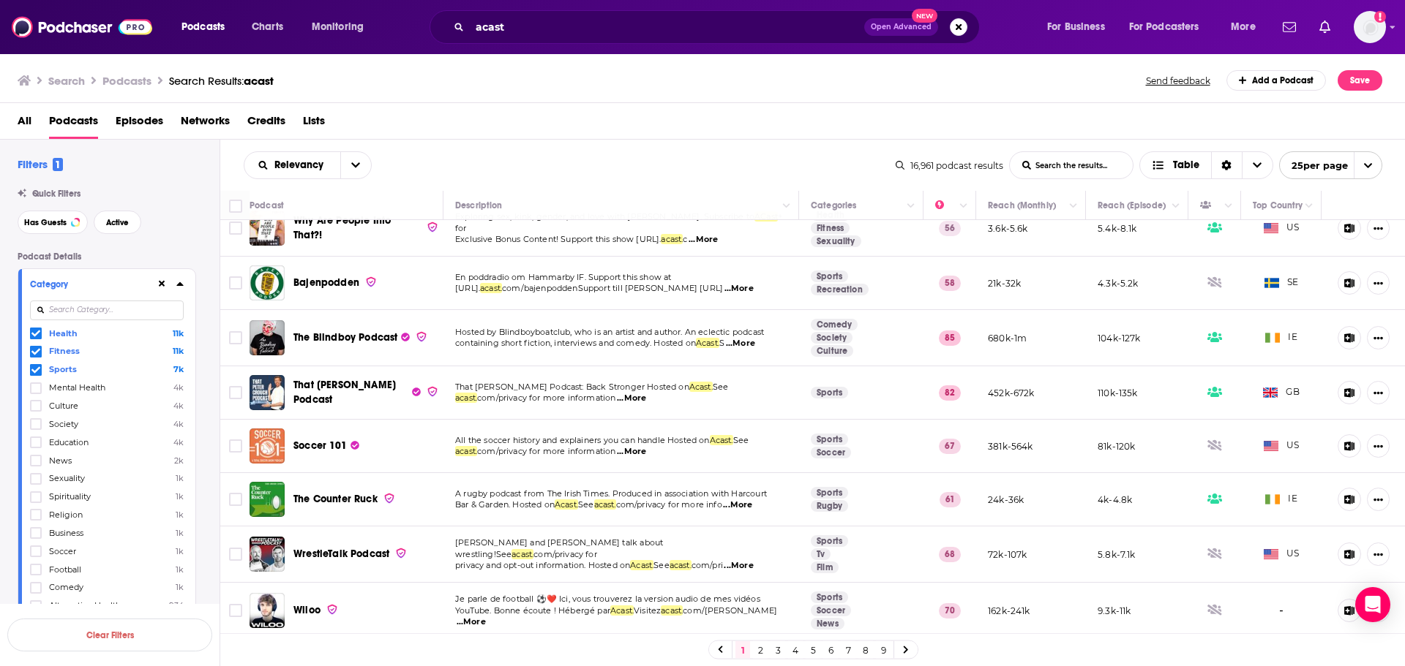
click at [566, 42] on div "acast Open Advanced New" at bounding box center [704, 27] width 550 height 34
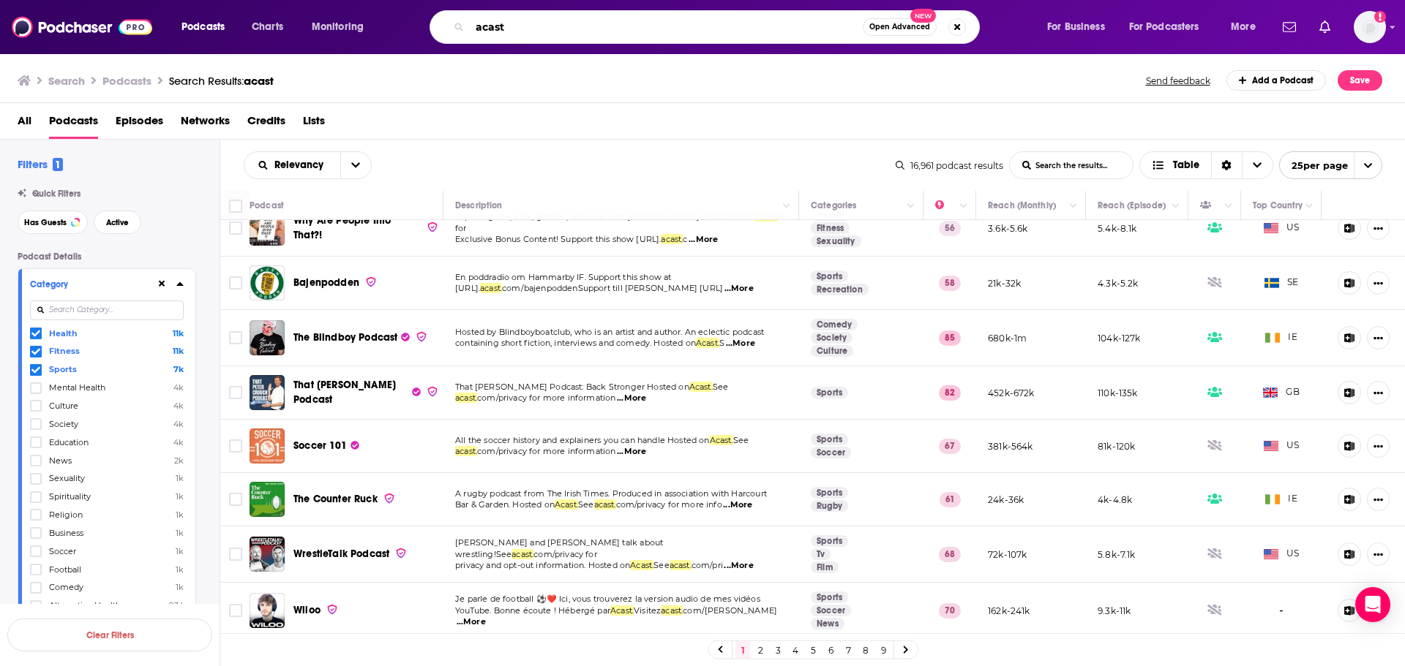
click at [560, 26] on input "acast" at bounding box center [666, 26] width 393 height 23
drag, startPoint x: 609, startPoint y: 29, endPoint x: 417, endPoint y: 31, distance: 192.4
click at [417, 31] on div "acast Open Advanced New" at bounding box center [719, 27] width 626 height 34
type input "t"
click at [413, 74] on div "Search Podcasts Search Results: acast Send feedback Add a Podcast Save" at bounding box center [700, 80] width 1364 height 20
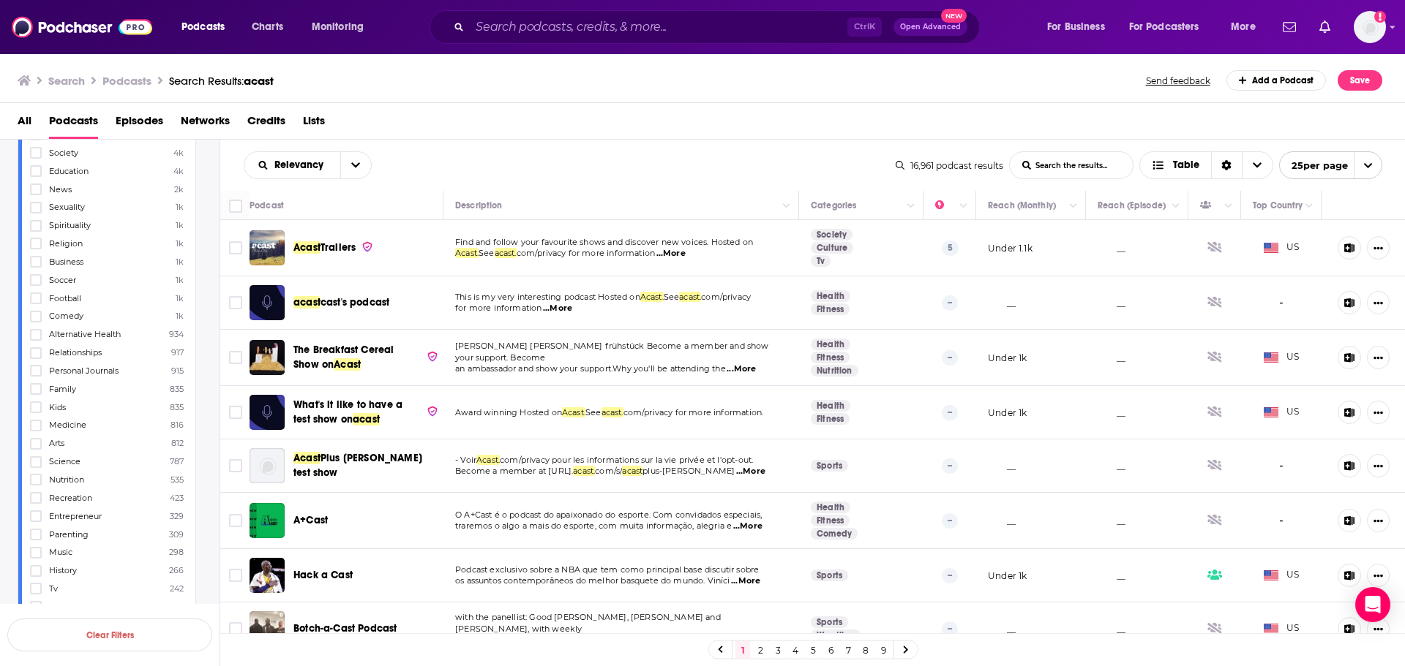
scroll to position [0, 0]
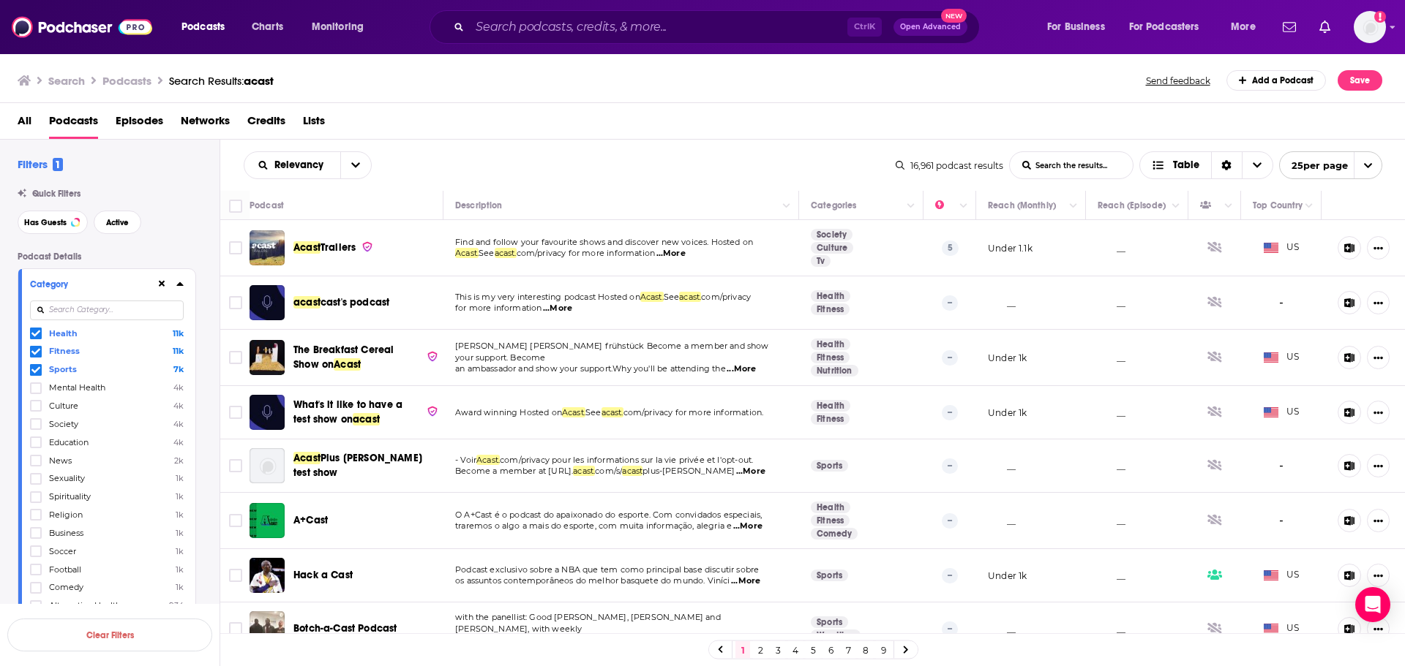
click at [69, 369] on span "Sports" at bounding box center [63, 369] width 28 height 10
click at [36, 373] on input "multiSelectOption-sports-2" at bounding box center [36, 373] width 0 height 0
click at [69, 369] on span "Sports" at bounding box center [61, 369] width 25 height 10
click at [36, 373] on input "multiSelectOption-sports-2" at bounding box center [36, 373] width 0 height 0
click at [88, 303] on input at bounding box center [107, 311] width 154 height 20
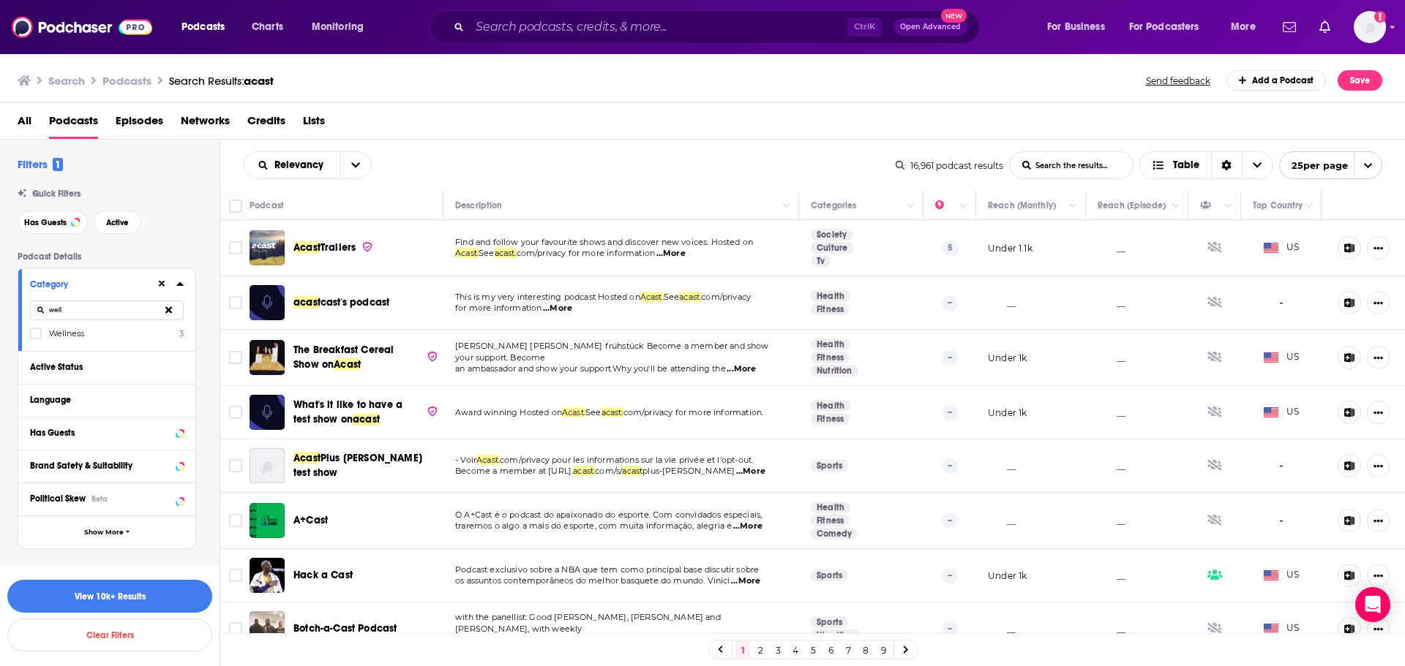
type input "well"
click at [64, 337] on span "Wellness" at bounding box center [66, 333] width 35 height 10
click at [36, 338] on input "multiSelectOption-wellness-category-0" at bounding box center [36, 338] width 0 height 0
drag, startPoint x: 130, startPoint y: 314, endPoint x: 32, endPoint y: 311, distance: 98.1
click at [32, 311] on input "well" at bounding box center [107, 311] width 154 height 20
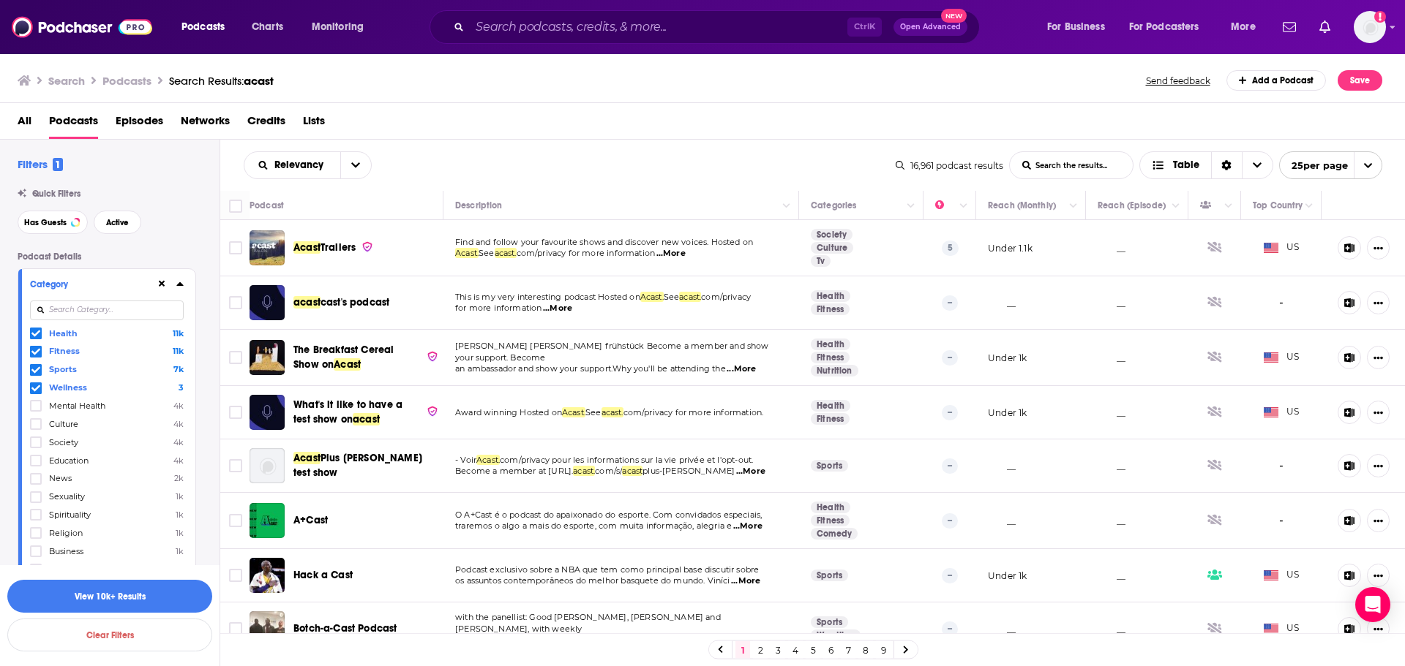
click at [44, 367] on div at bounding box center [37, 370] width 15 height 12
click at [36, 373] on input "multiSelectOption-sports-2" at bounding box center [36, 373] width 0 height 0
click at [89, 600] on button "View 10k+ Results" at bounding box center [109, 596] width 205 height 33
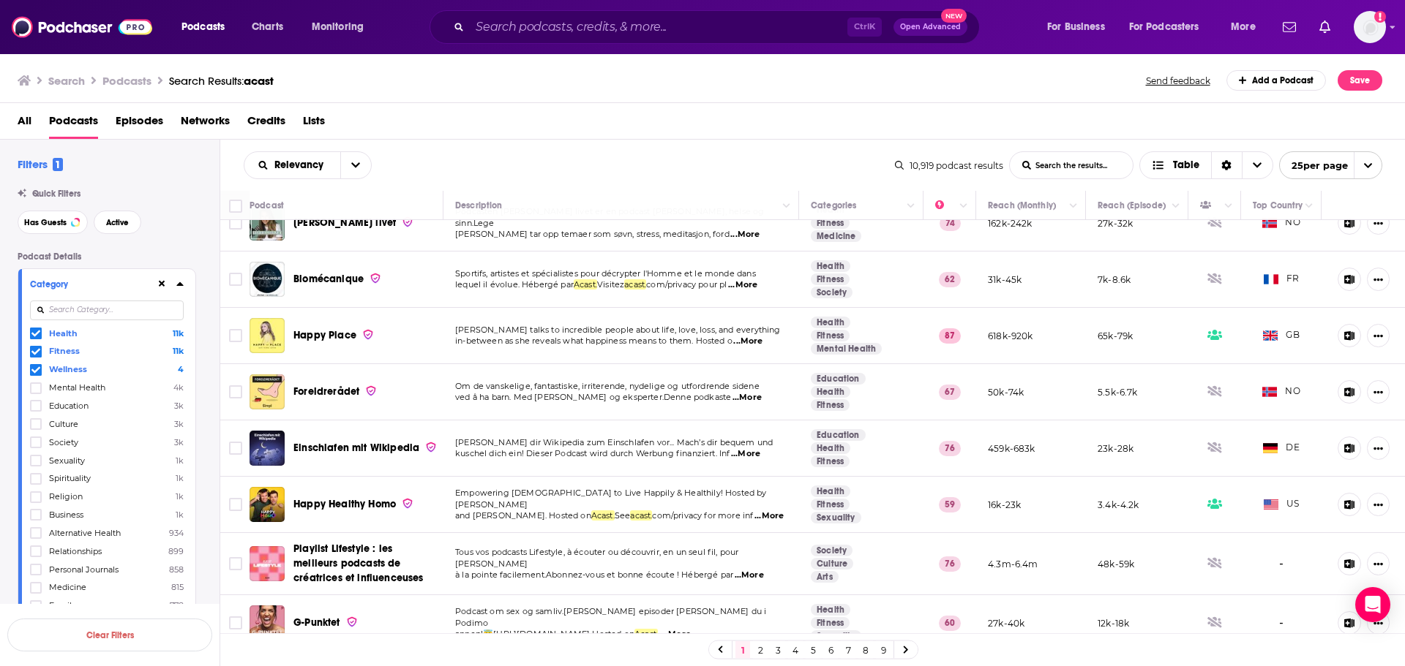
scroll to position [342, 0]
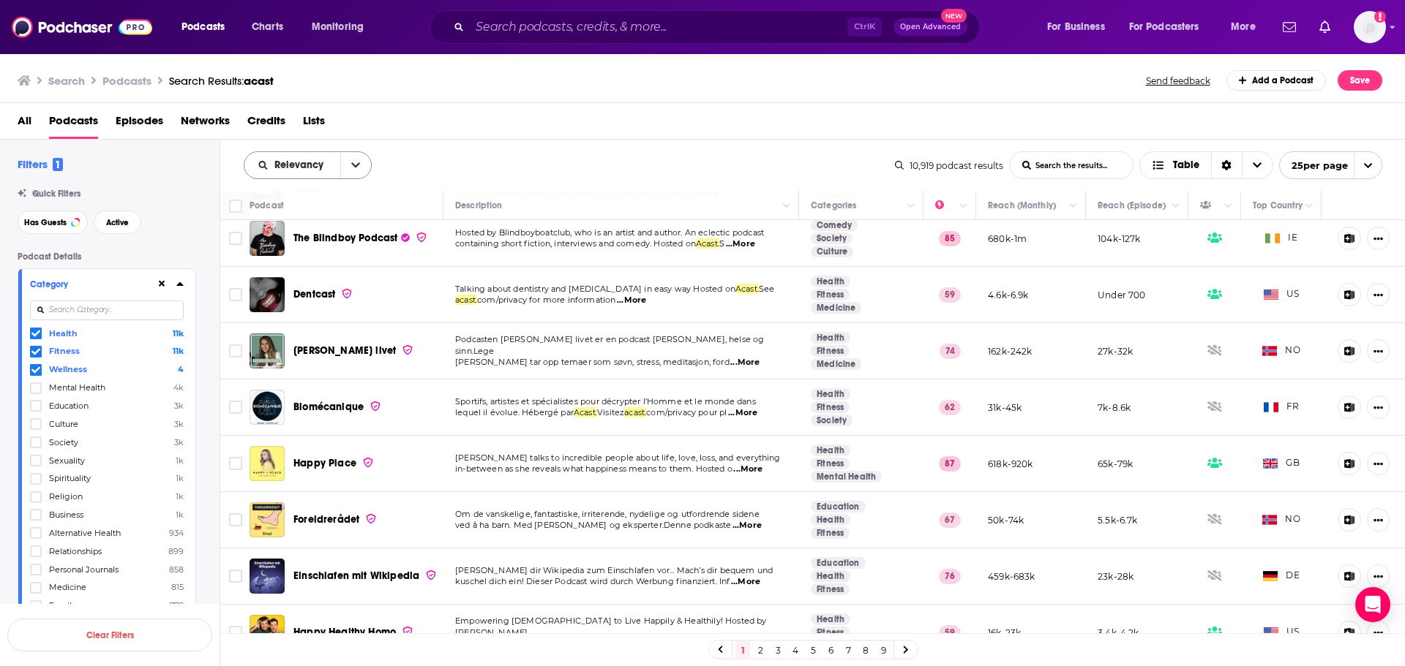
click at [360, 168] on button "open menu" at bounding box center [355, 165] width 31 height 26
click at [296, 223] on div "By Rating" at bounding box center [308, 216] width 128 height 25
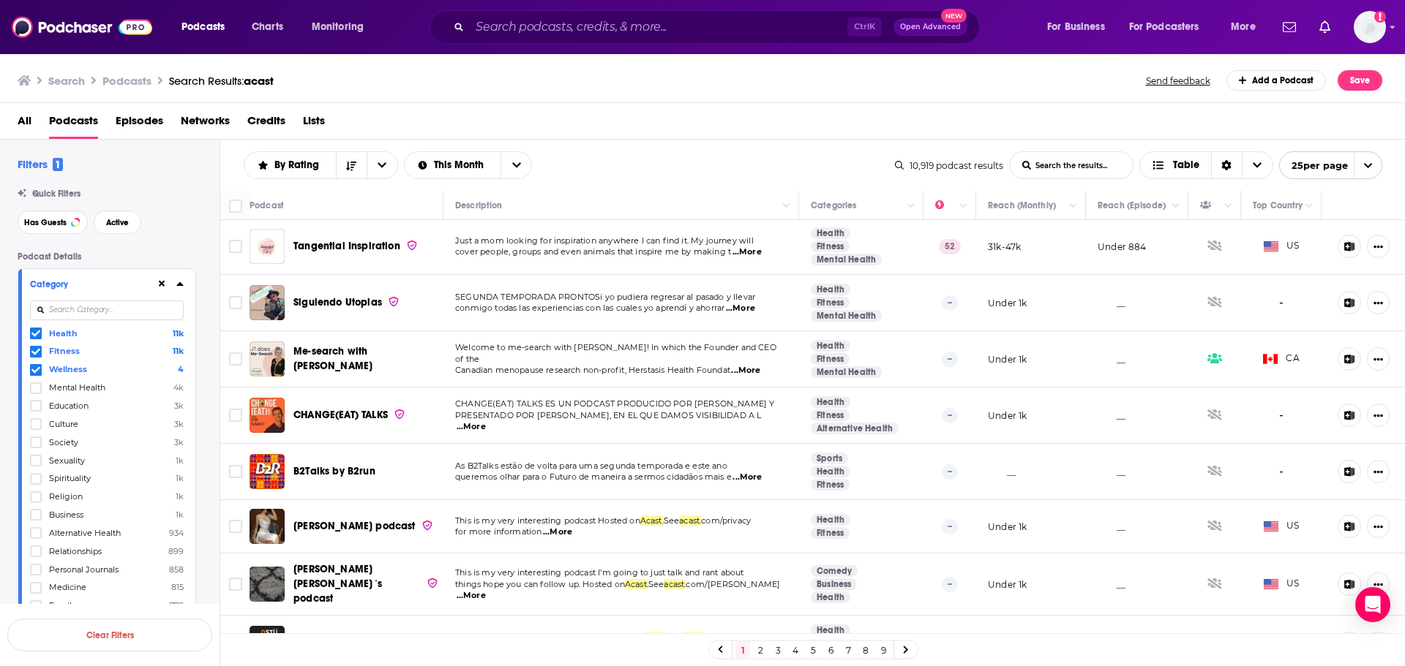
scroll to position [0, 0]
click at [378, 165] on icon "open menu" at bounding box center [382, 165] width 9 height 10
click at [290, 281] on div "Power Score" at bounding box center [321, 290] width 154 height 25
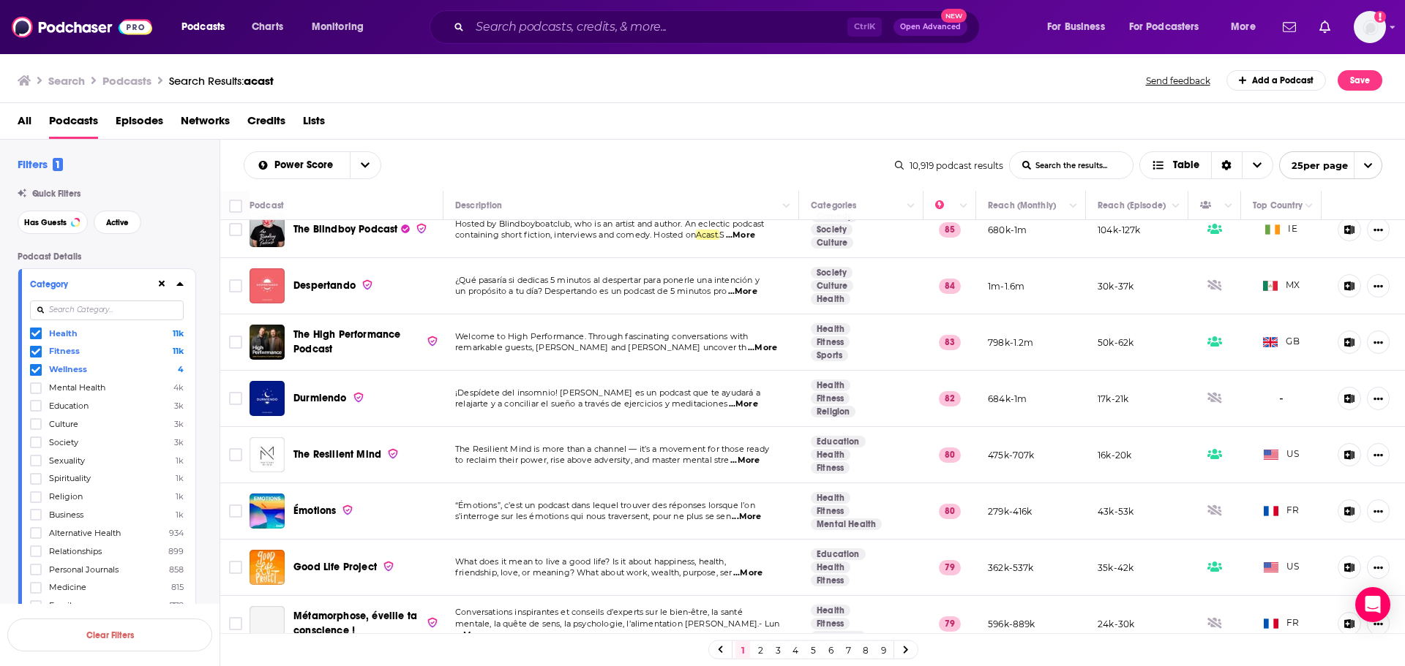
scroll to position [219, 0]
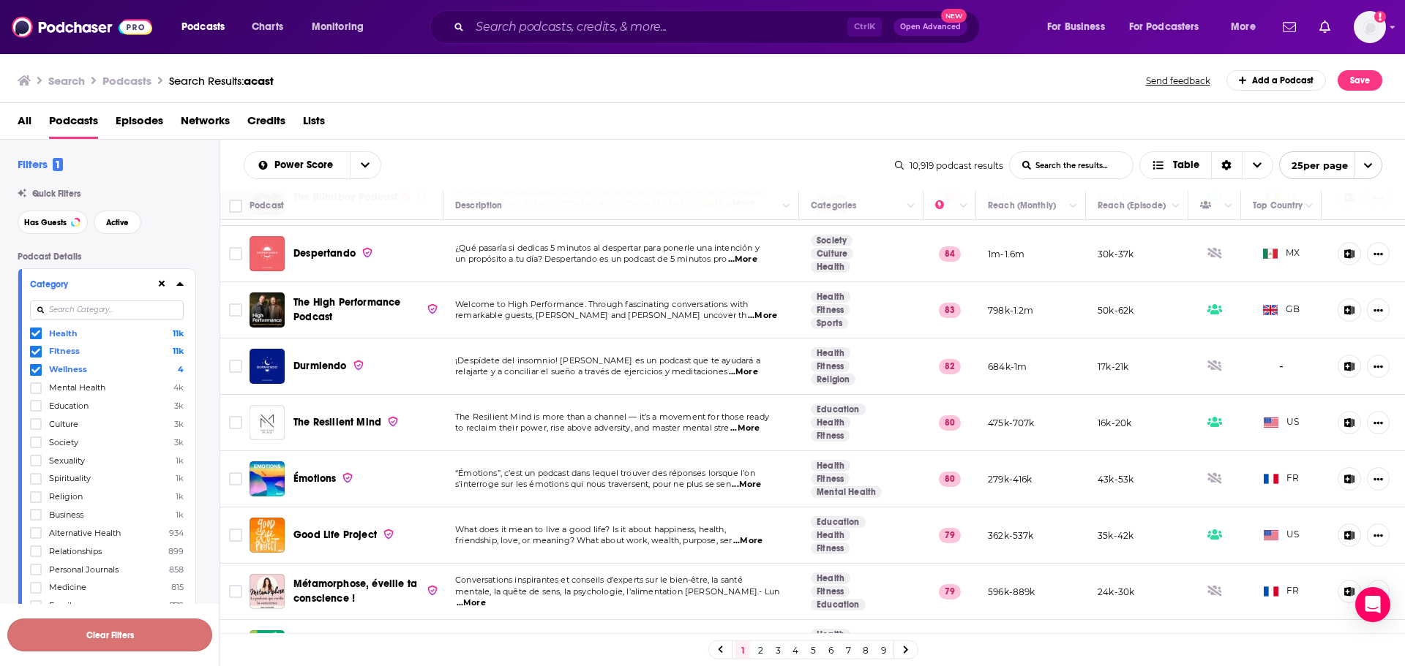
click at [114, 640] on button "Clear Filters" at bounding box center [109, 635] width 205 height 33
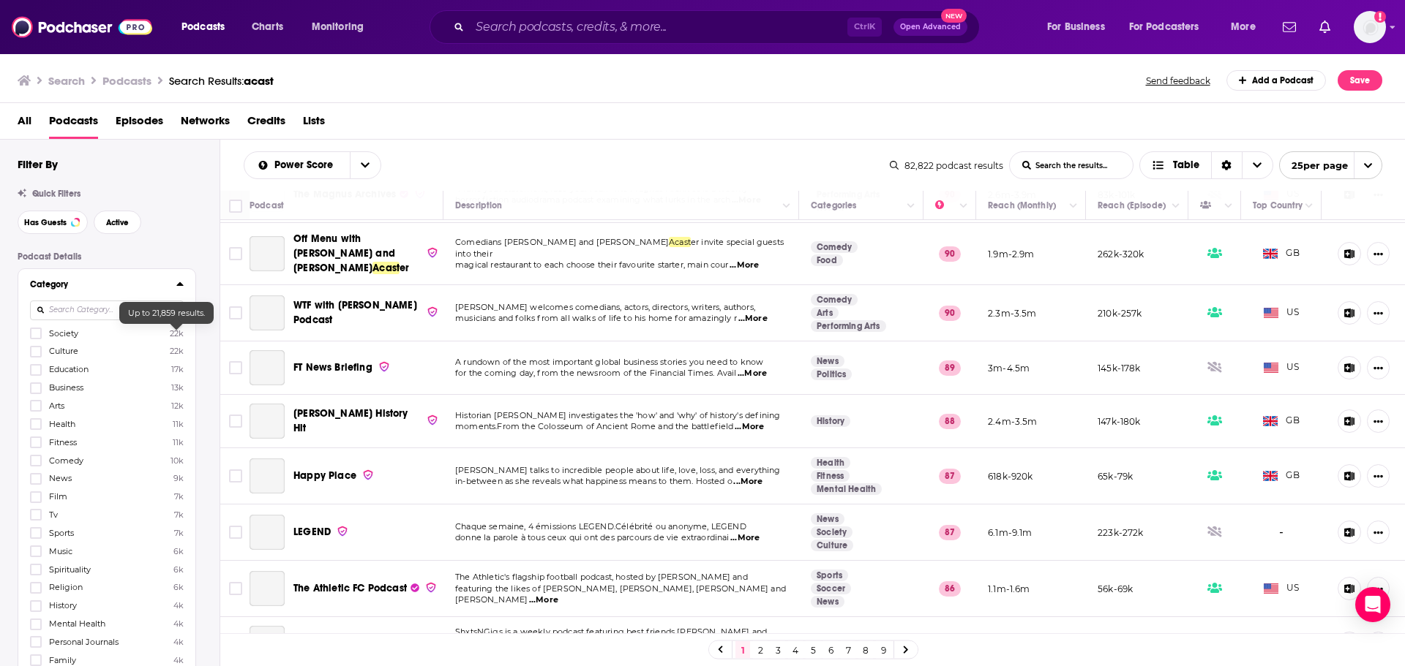
click at [176, 284] on button "Category" at bounding box center [103, 284] width 146 height 18
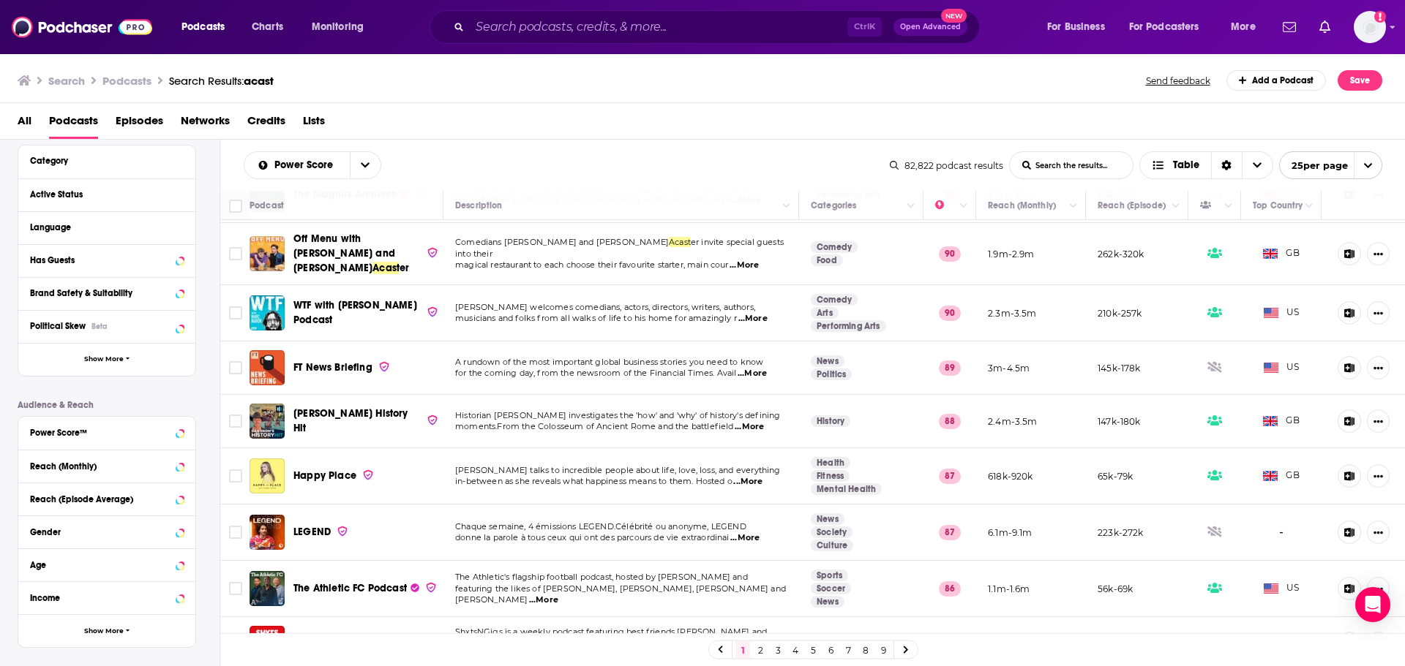
scroll to position [146, 0]
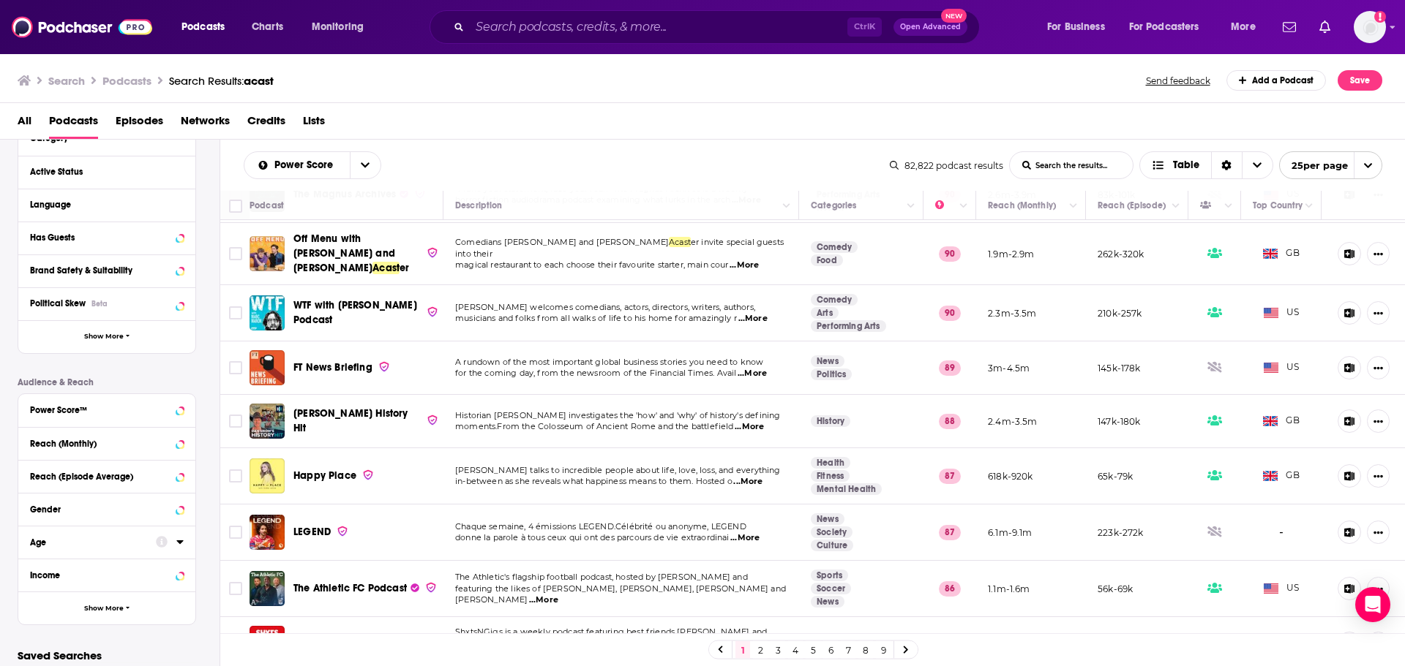
click at [181, 544] on icon at bounding box center [179, 542] width 7 height 12
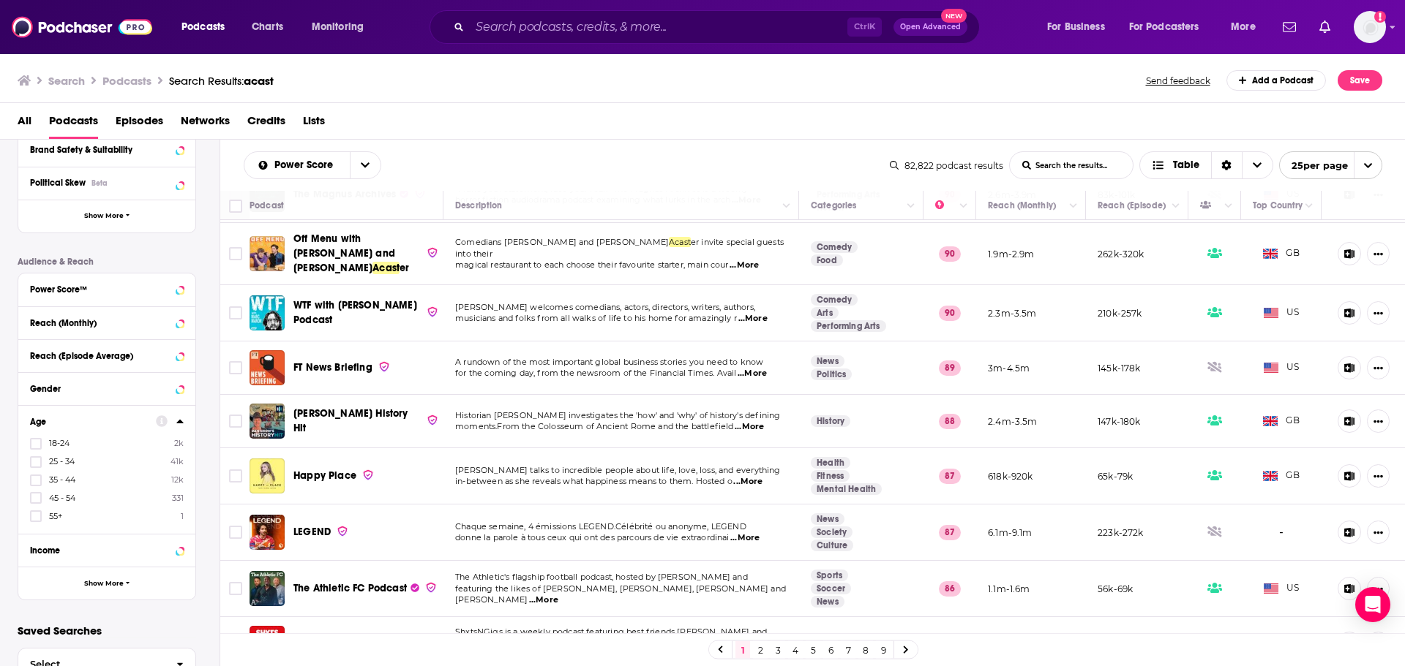
scroll to position [293, 0]
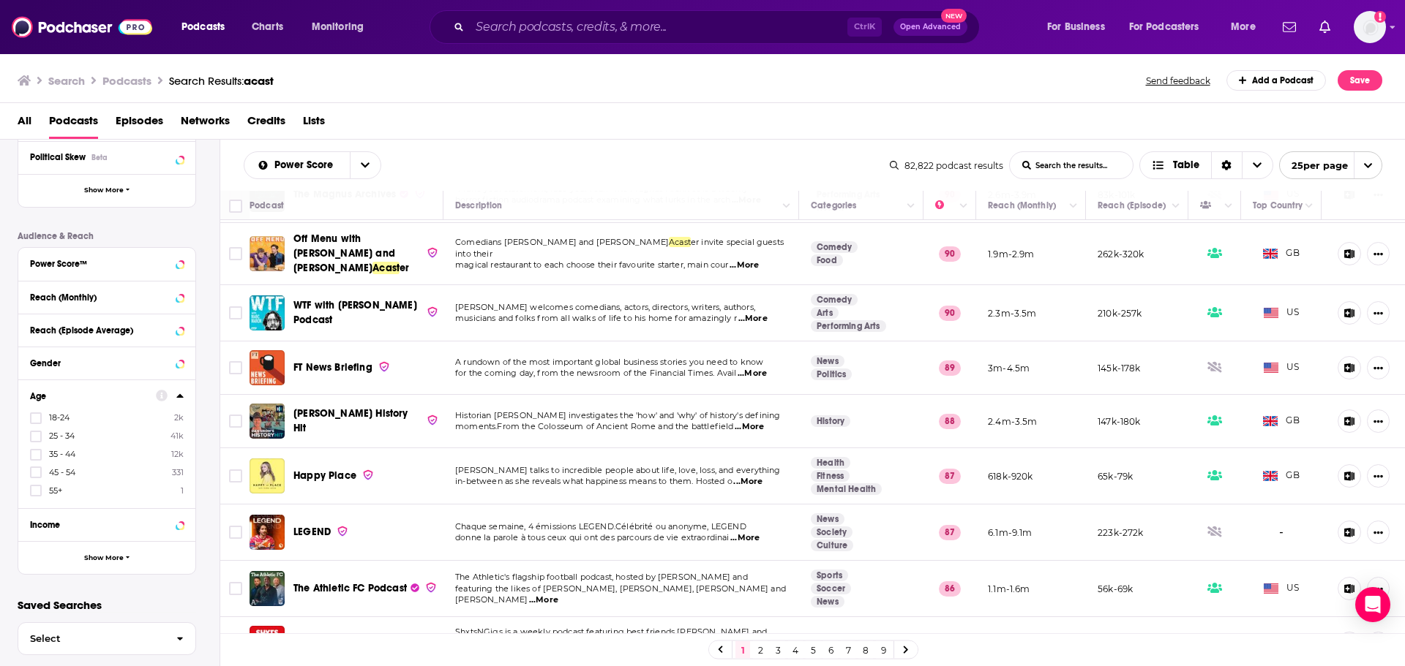
click at [63, 454] on span "35 - 44" at bounding box center [62, 454] width 26 height 10
click at [36, 459] on input "multiSelectOption-35-44-2" at bounding box center [36, 459] width 0 height 0
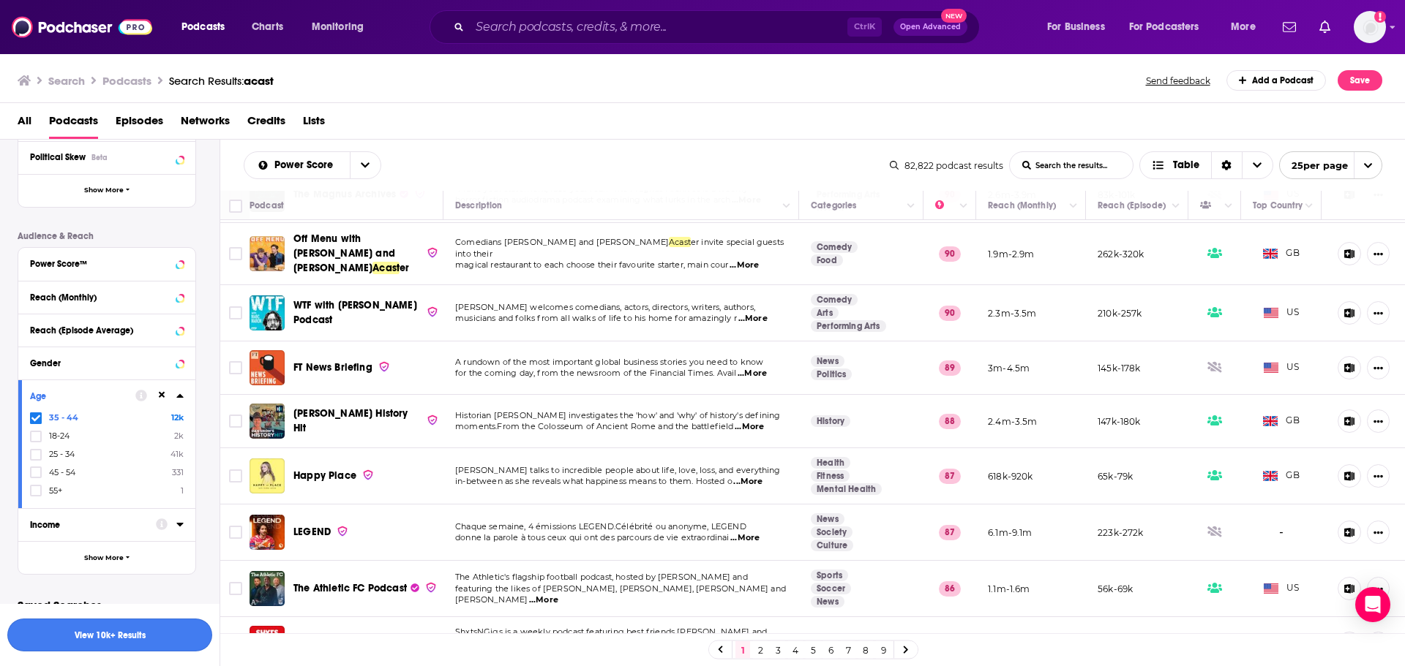
click at [110, 629] on button "View 10k+ Results" at bounding box center [109, 635] width 205 height 33
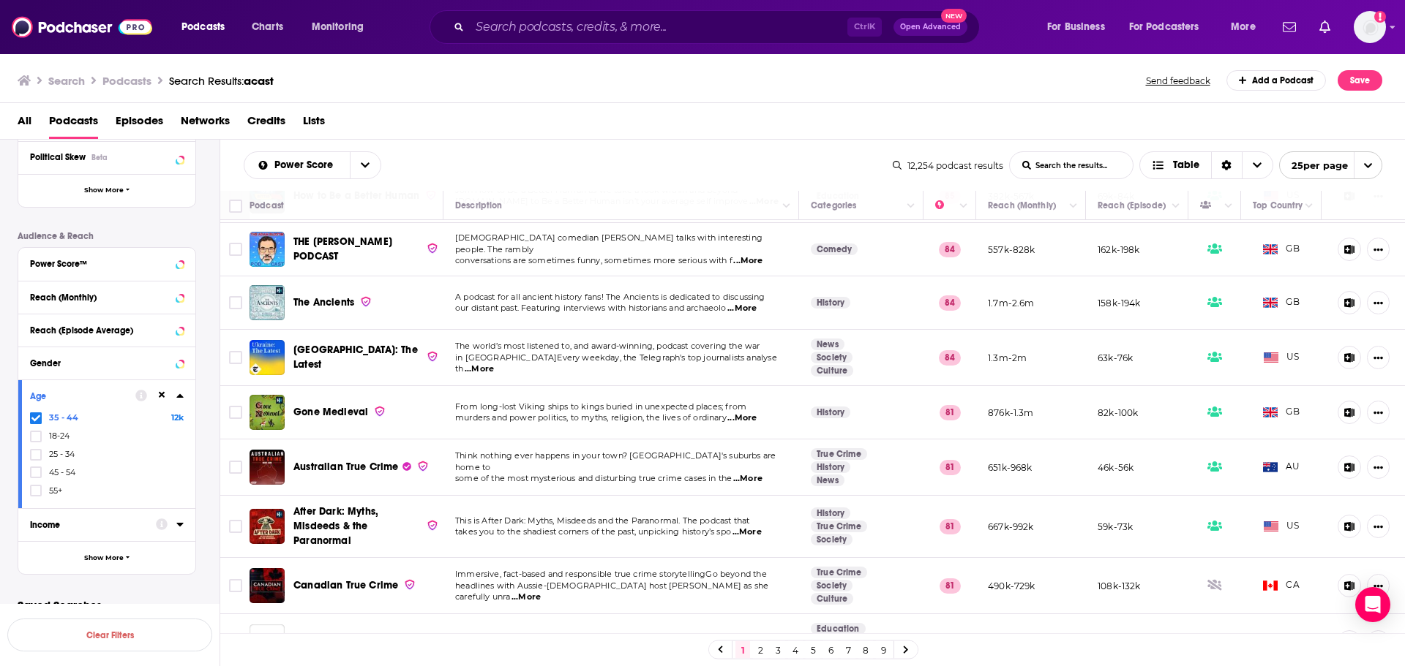
click at [101, 528] on div "Income" at bounding box center [88, 525] width 116 height 10
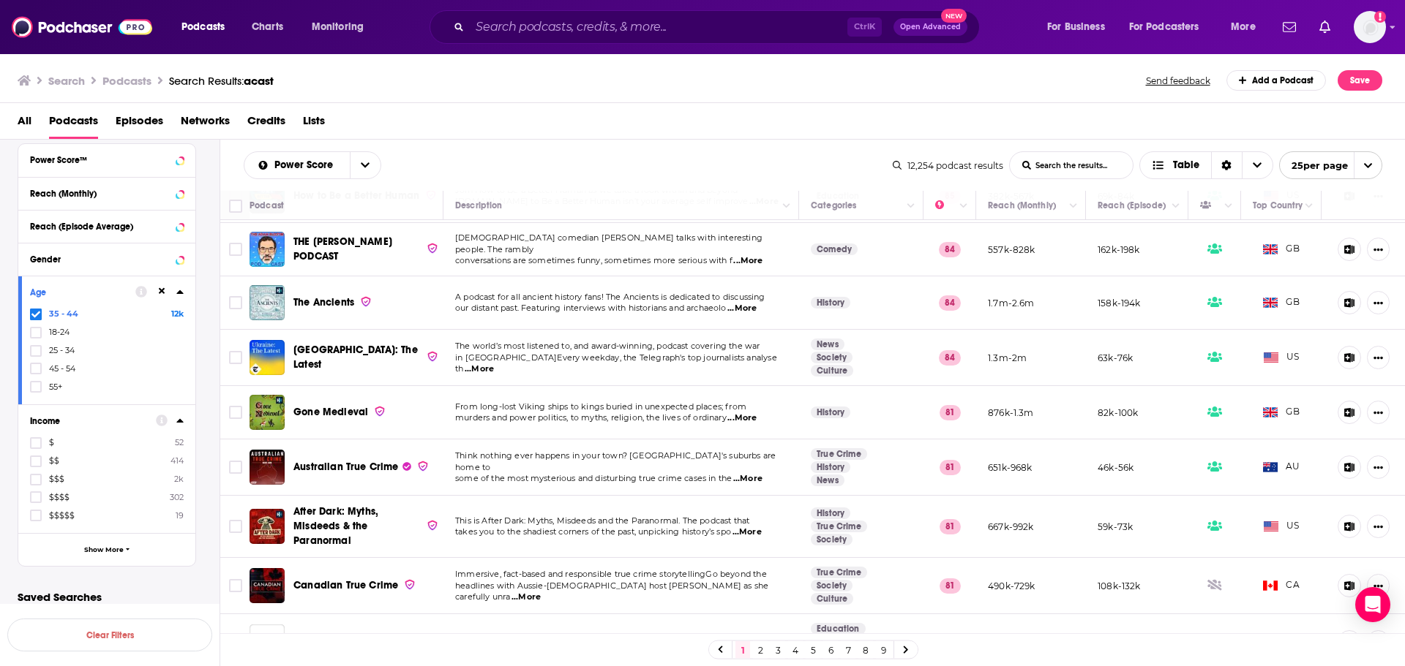
scroll to position [410, 0]
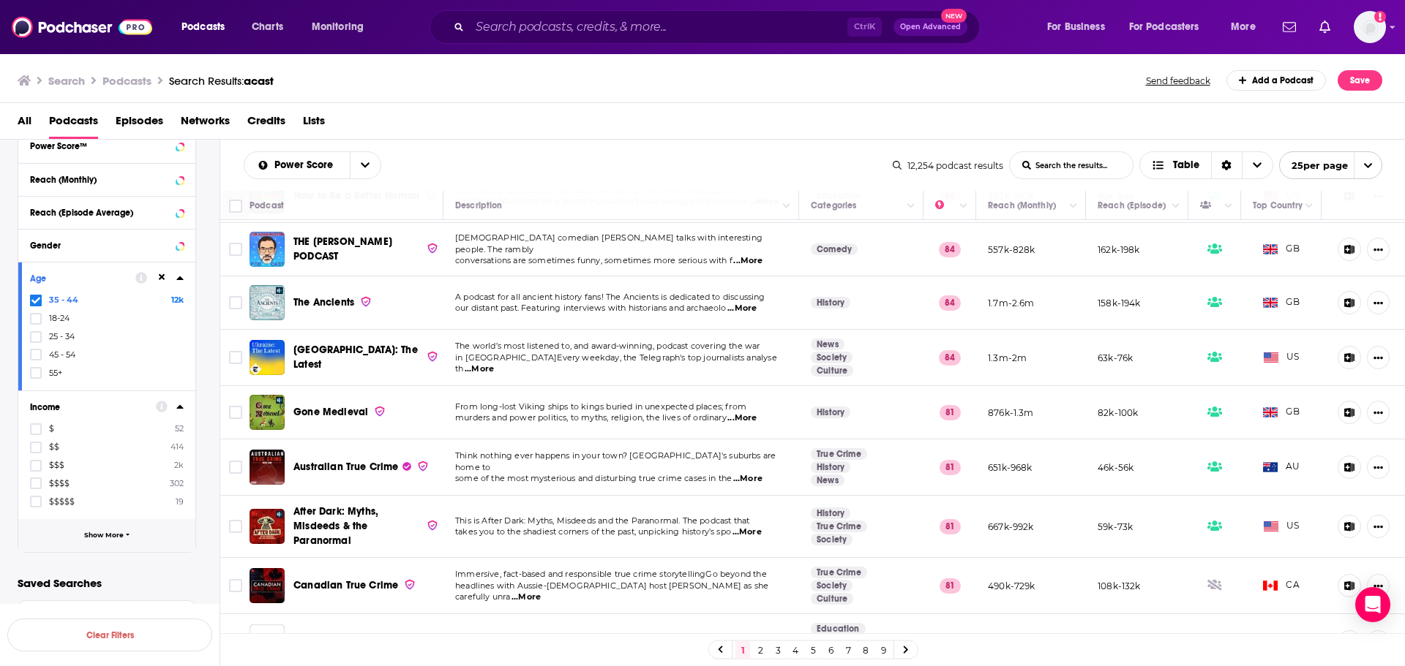
click at [102, 539] on span "Show More" at bounding box center [104, 536] width 40 height 8
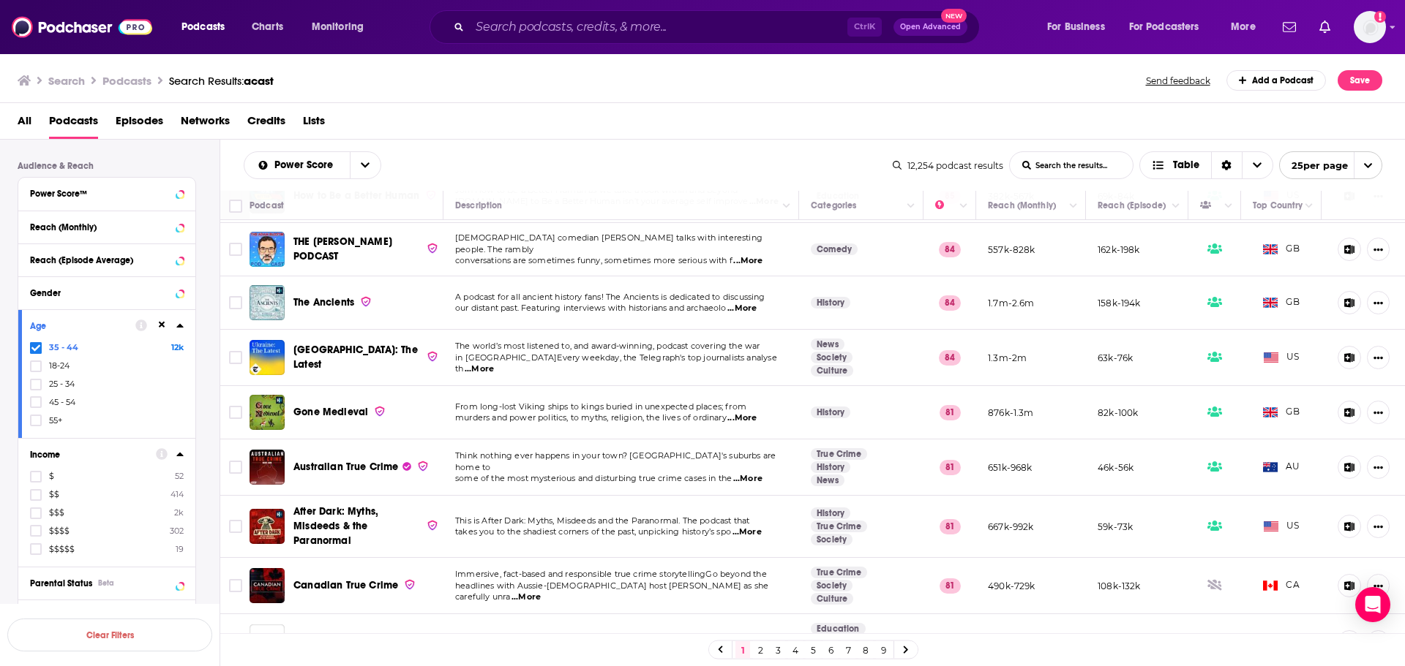
scroll to position [337, 0]
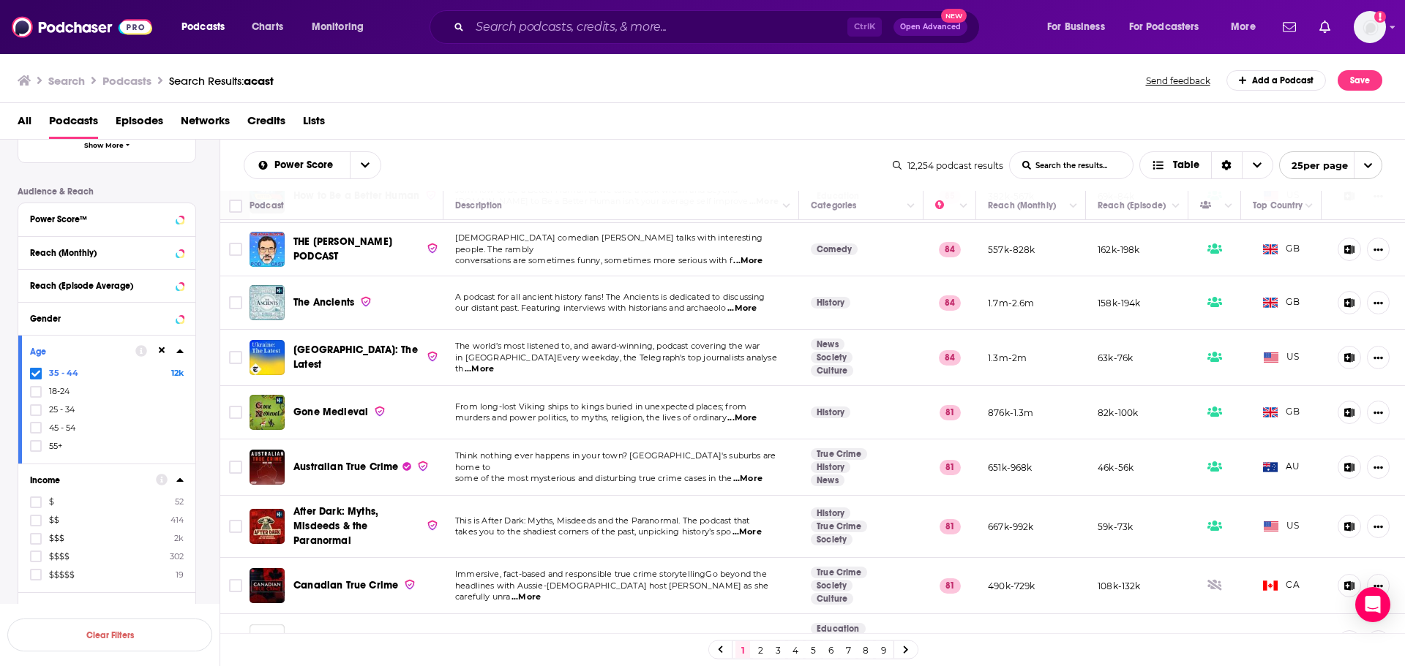
click at [48, 575] on label "$$$$$ 19" at bounding box center [107, 574] width 154 height 12
click at [36, 579] on input "multiSelectOption-income-tier-4-4" at bounding box center [36, 579] width 0 height 0
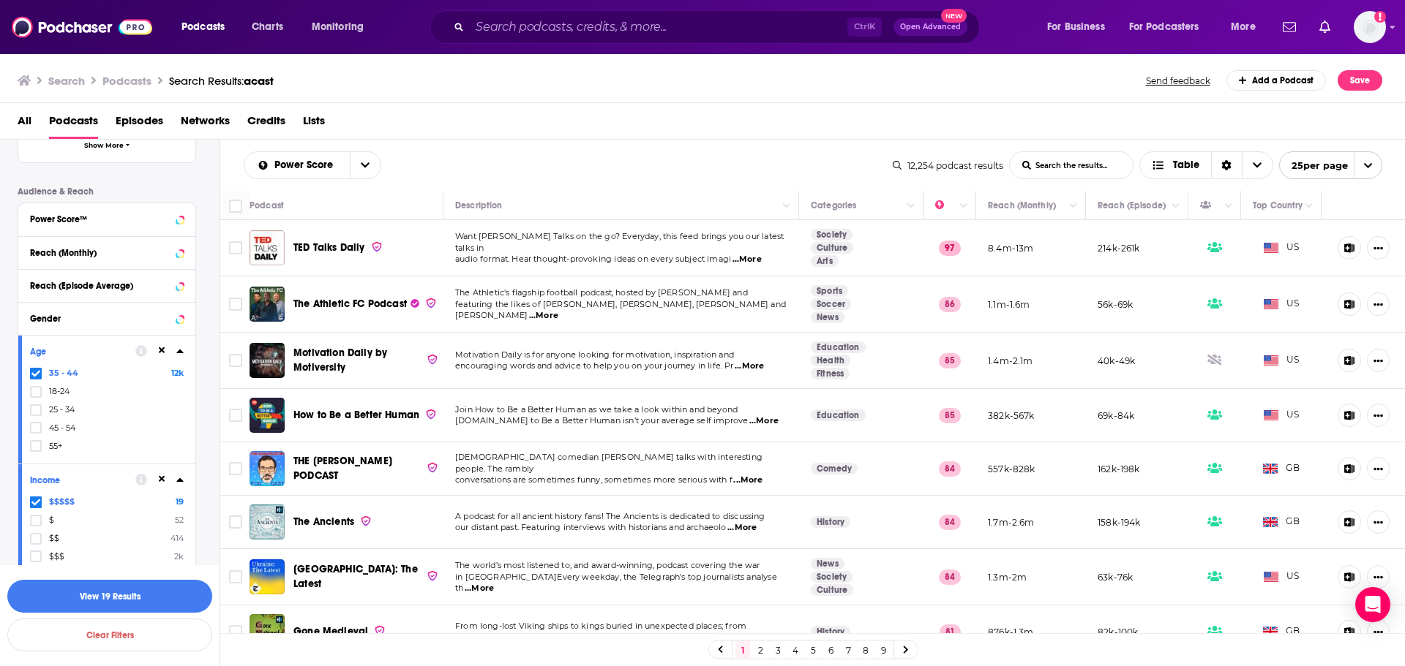
click at [754, 467] on span "British comedian Adam Buxton talks with interesting people. The rambly" at bounding box center [608, 463] width 307 height 22
click at [752, 475] on span "...More" at bounding box center [747, 481] width 29 height 12
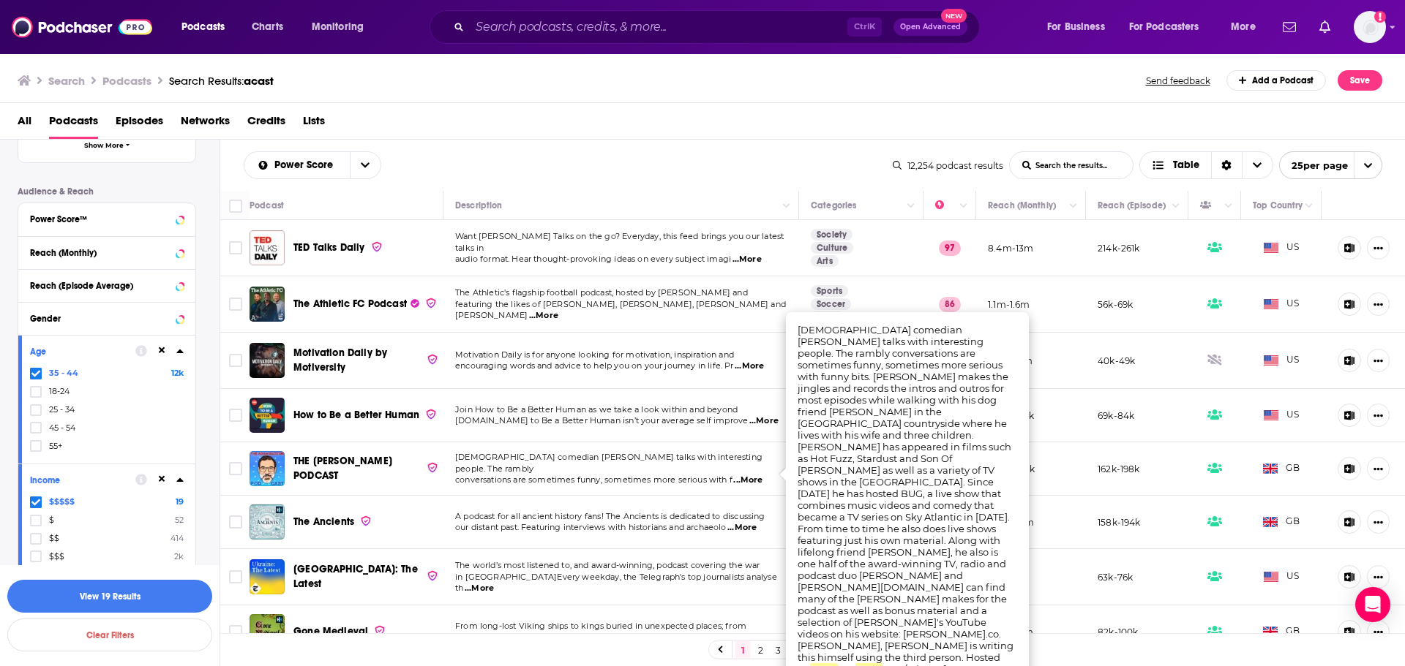
click at [734, 364] on span "encouraging words and advice to help you on your journey in life. Pr" at bounding box center [594, 366] width 279 height 10
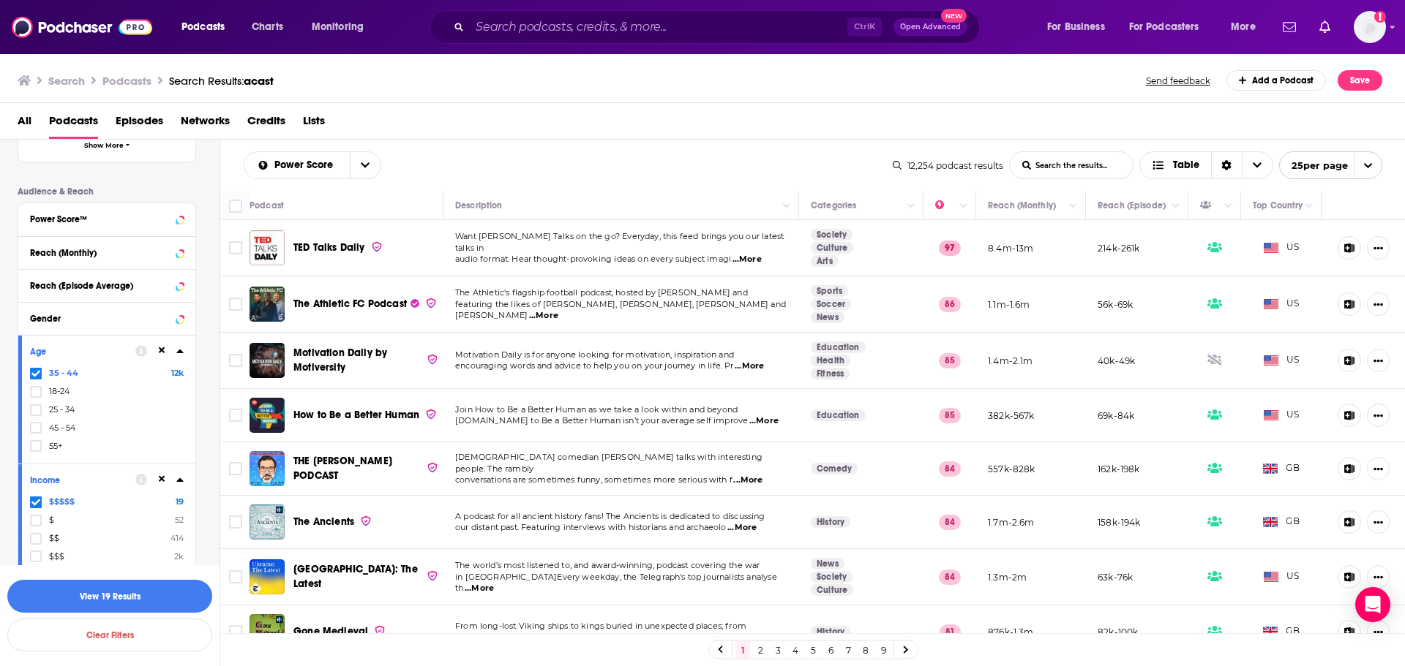
click at [746, 367] on span "...More" at bounding box center [749, 367] width 29 height 12
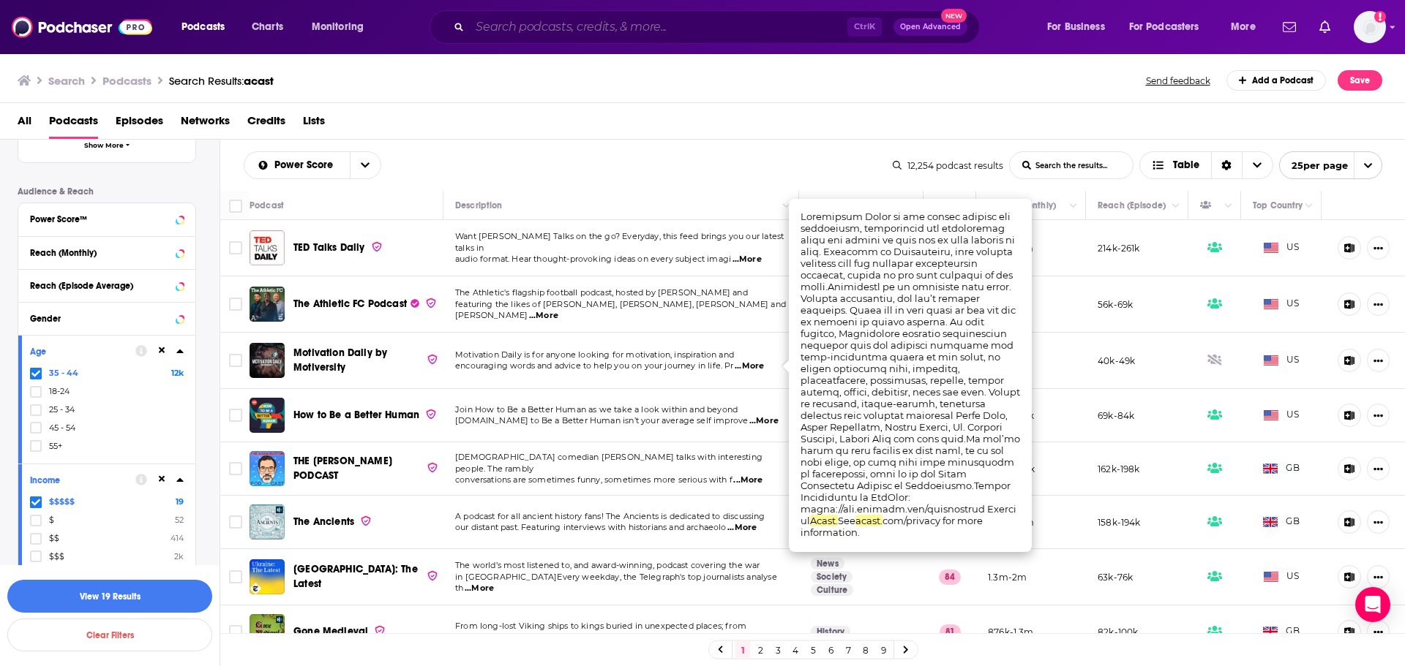
click at [643, 31] on input "Search podcasts, credits, & more..." at bounding box center [659, 26] width 378 height 23
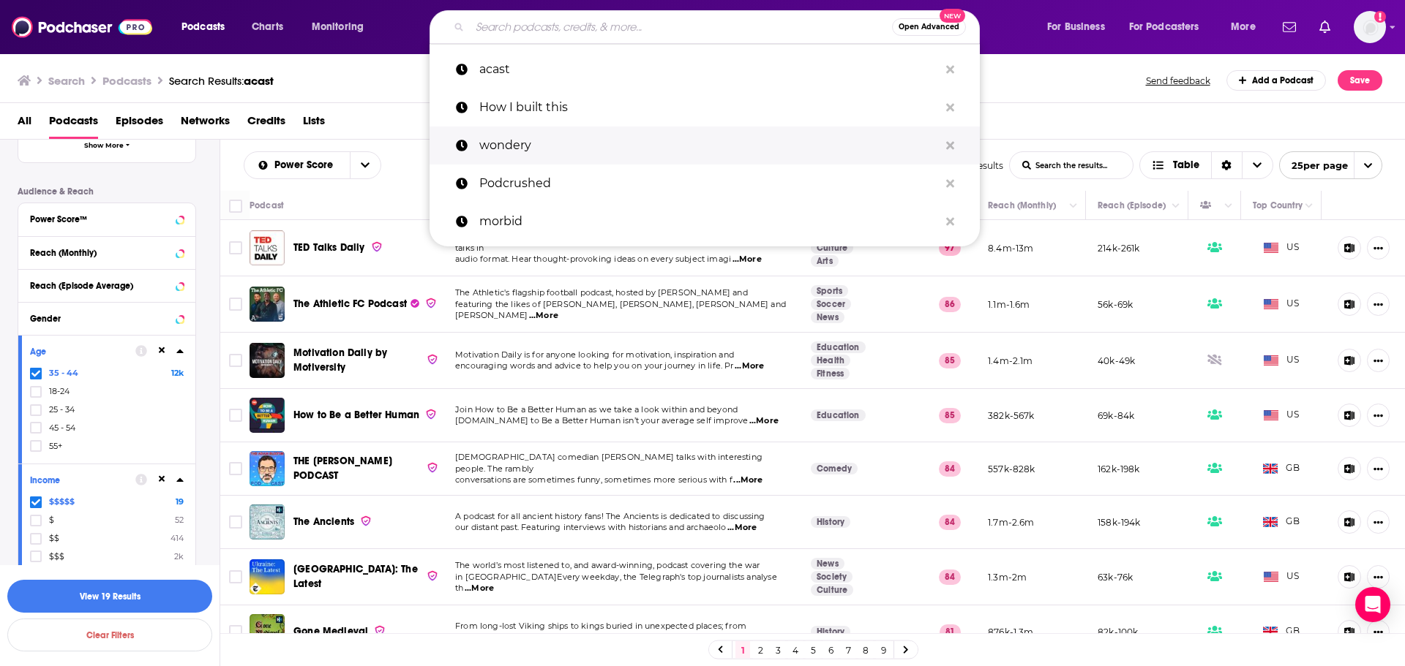
click at [506, 150] on p "wondery" at bounding box center [708, 146] width 459 height 38
type input "wondery"
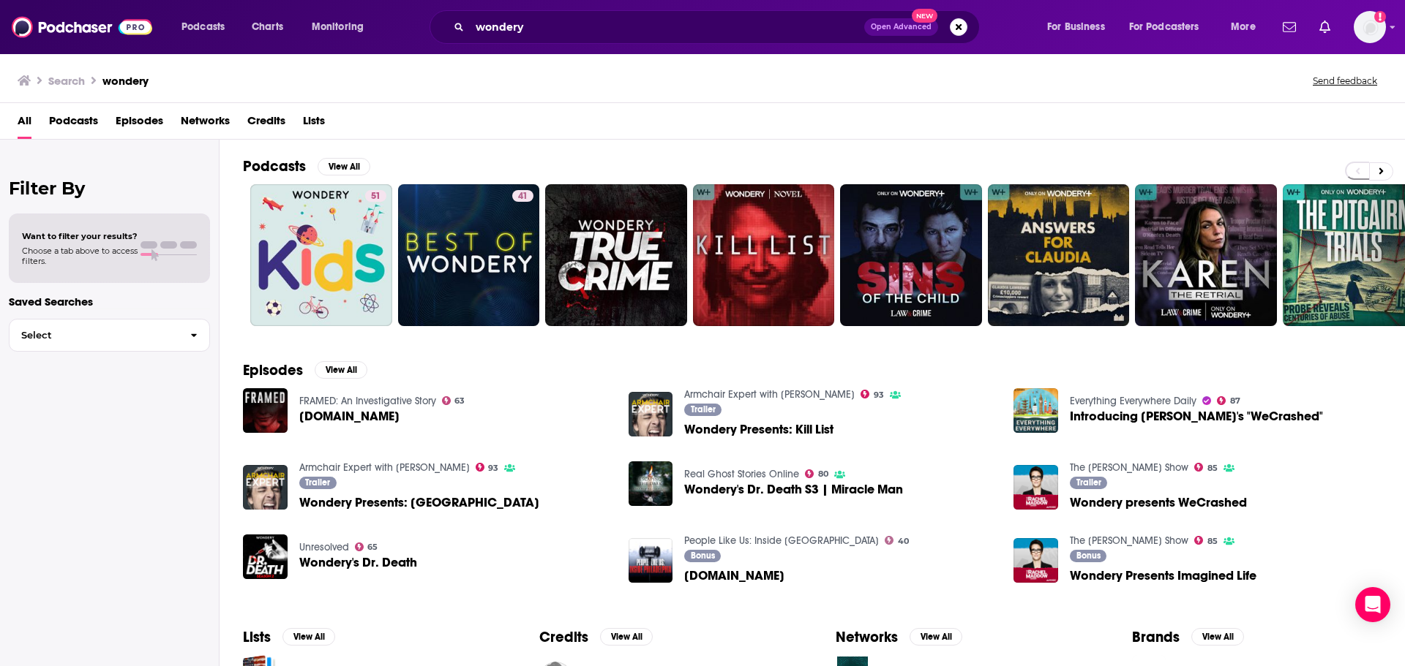
click at [80, 121] on span "Podcasts" at bounding box center [73, 124] width 49 height 30
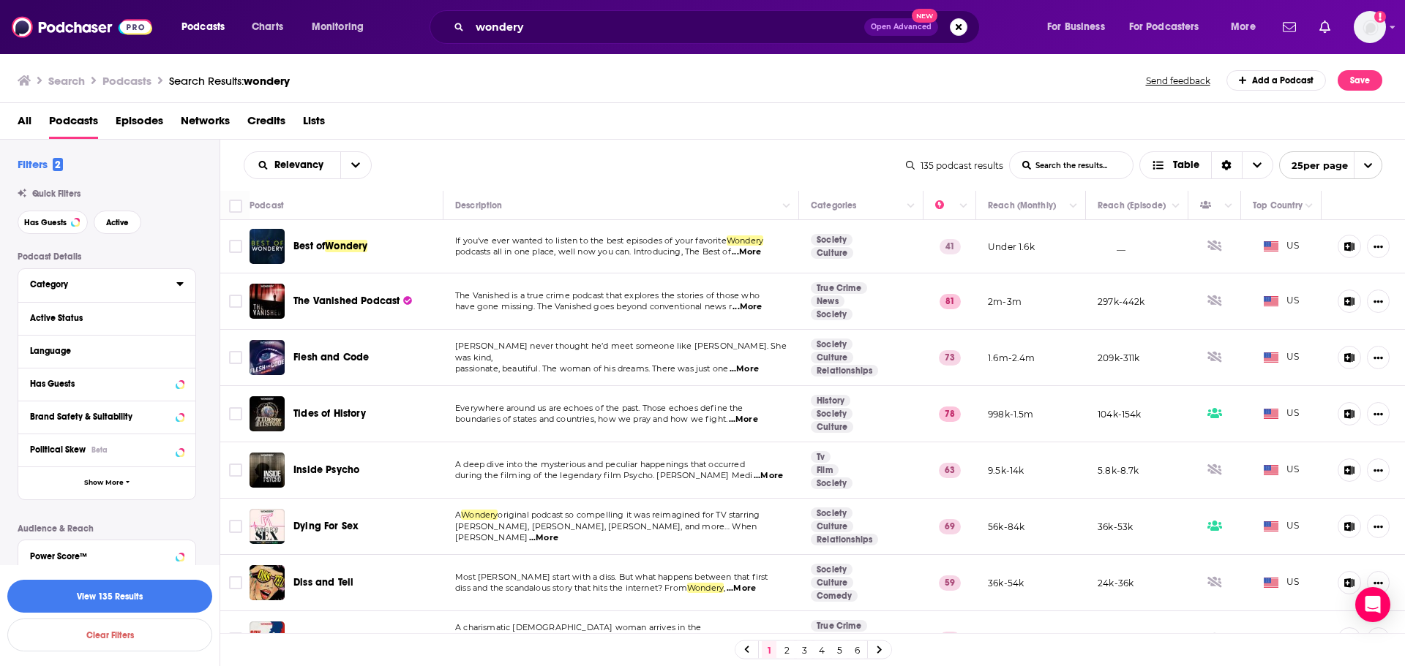
click at [103, 278] on button "Category" at bounding box center [103, 284] width 146 height 18
click at [960, 209] on icon "Column Actions" at bounding box center [963, 206] width 7 height 9
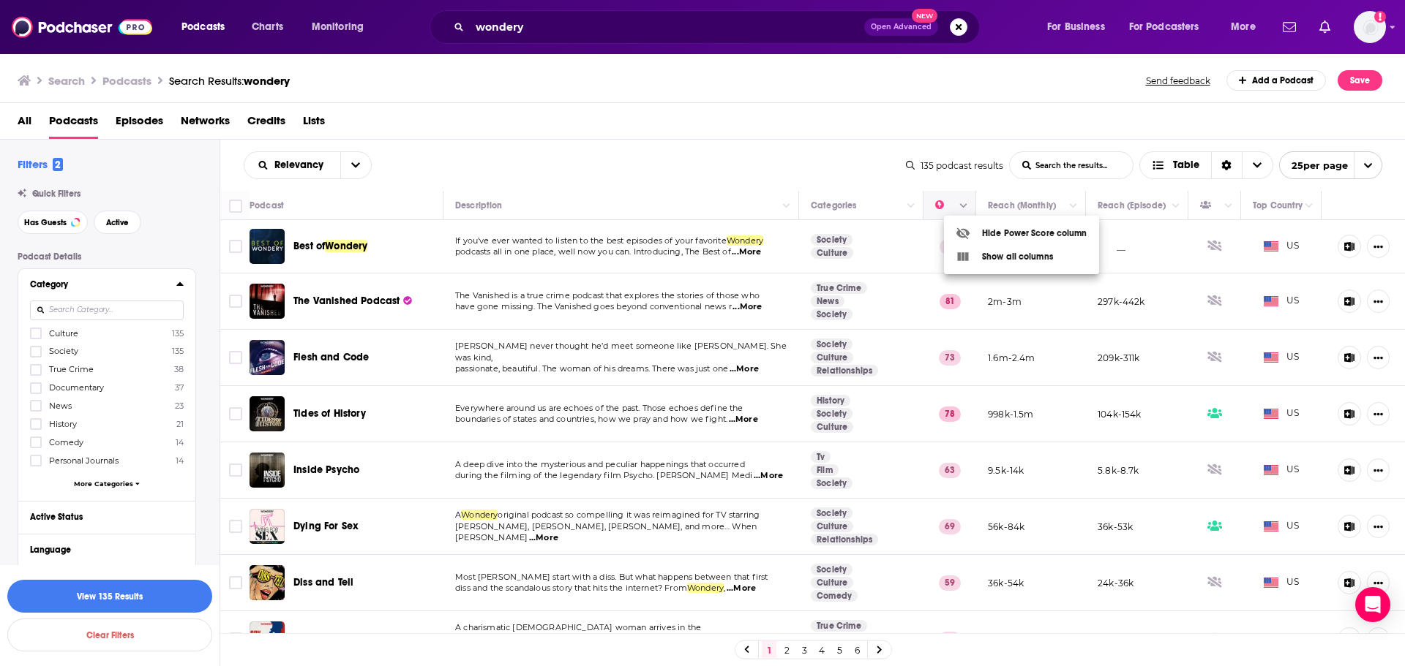
click at [942, 203] on div at bounding box center [702, 333] width 1405 height 666
click at [934, 207] on button "Move" at bounding box center [948, 206] width 29 height 18
click at [939, 209] on icon "Move" at bounding box center [948, 206] width 18 height 18
click at [958, 210] on button "Column Actions" at bounding box center [964, 207] width 18 height 18
click at [958, 210] on div at bounding box center [702, 333] width 1405 height 666
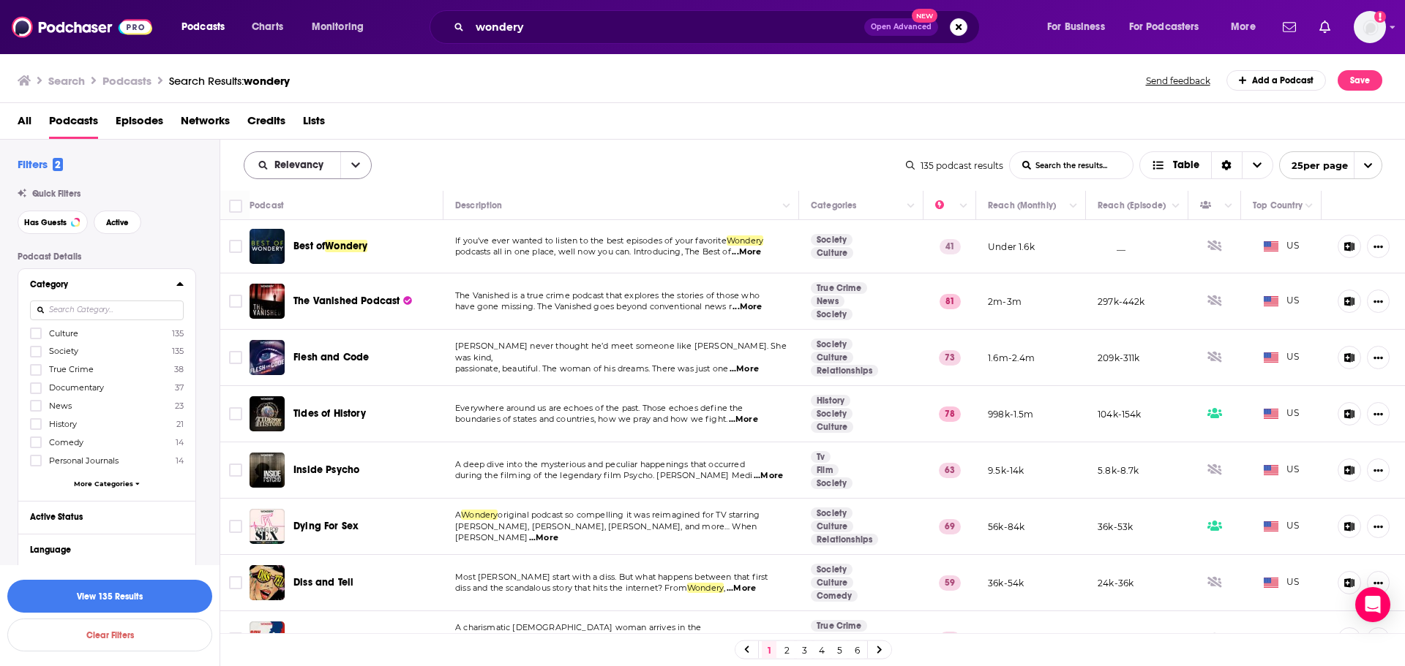
click at [356, 168] on icon "open menu" at bounding box center [355, 165] width 9 height 10
click at [292, 283] on div "Power Score" at bounding box center [308, 290] width 128 height 25
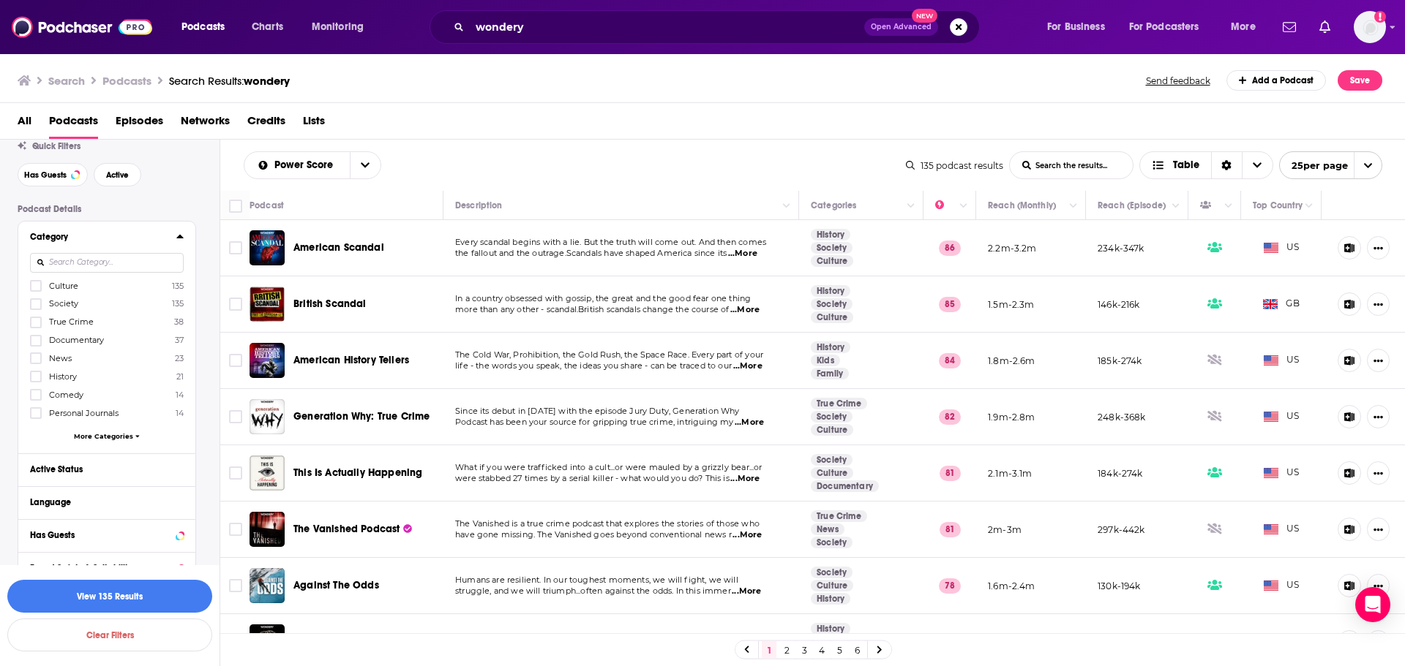
scroll to position [73, 0]
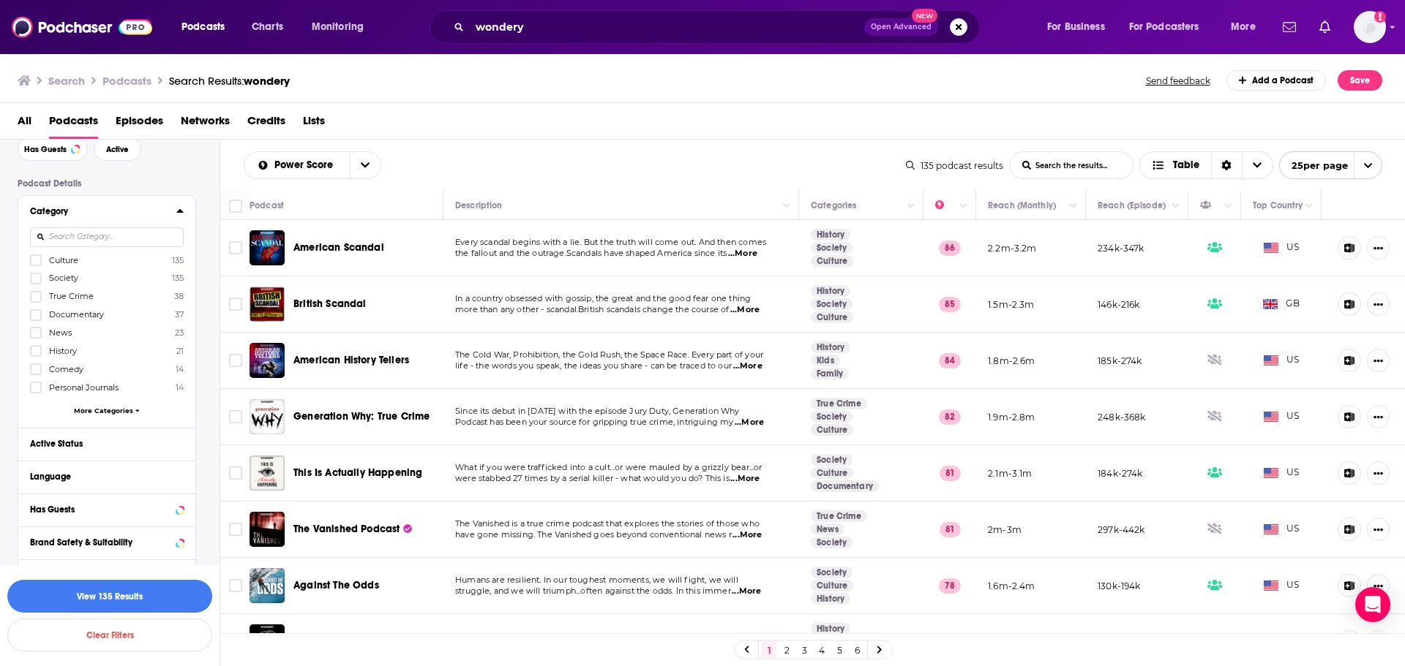
click at [114, 407] on span "More Categories" at bounding box center [103, 411] width 59 height 8
click at [37, 260] on icon at bounding box center [35, 261] width 9 height 7
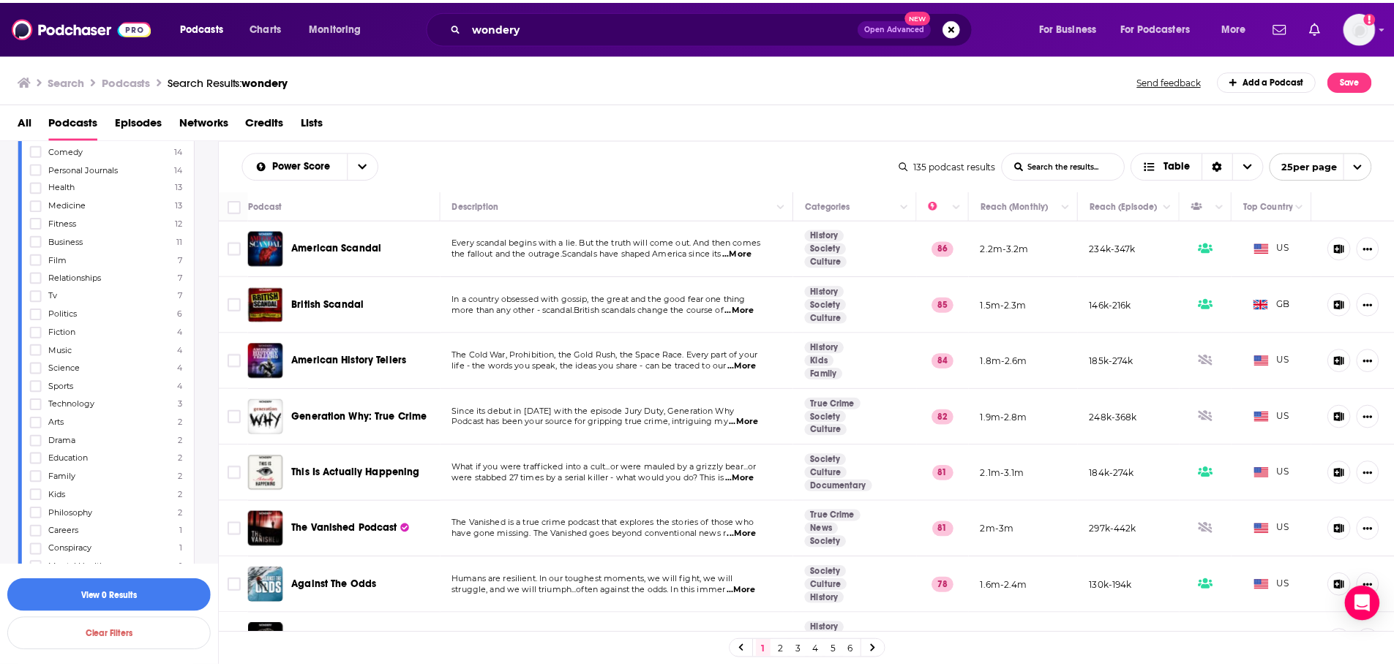
scroll to position [0, 0]
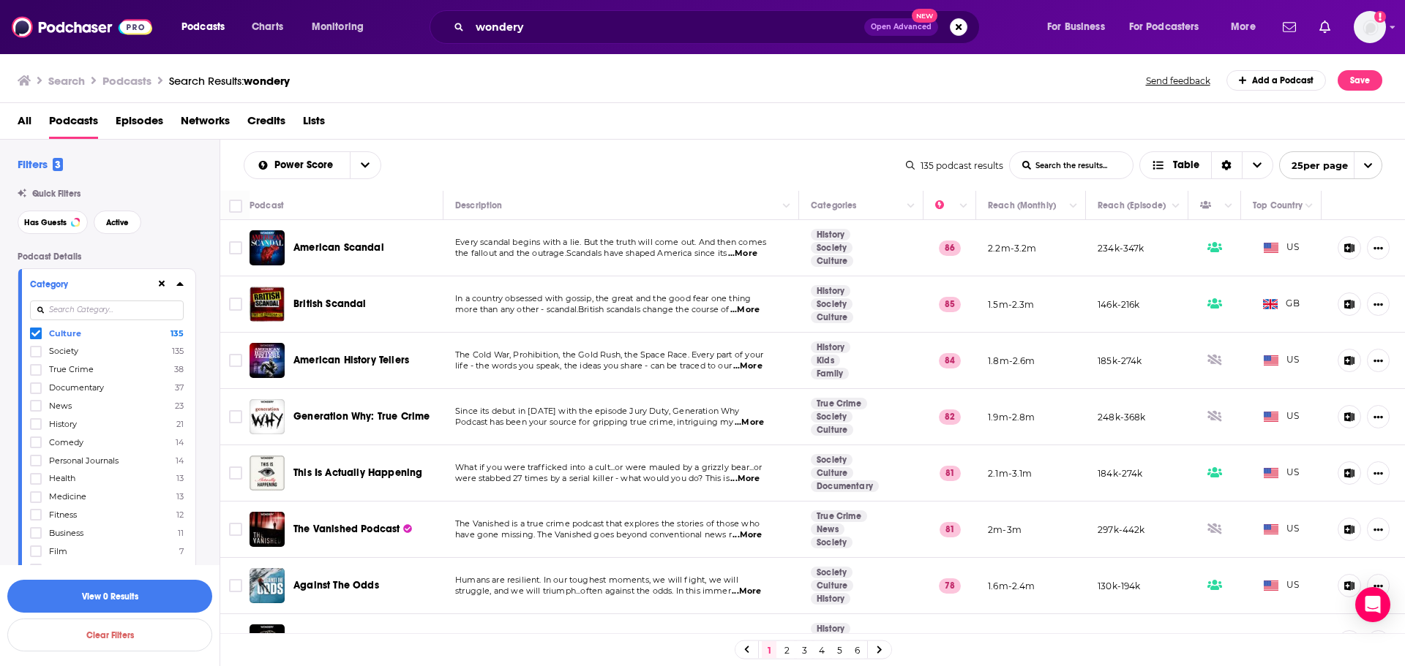
click at [92, 312] on input at bounding box center [107, 311] width 154 height 20
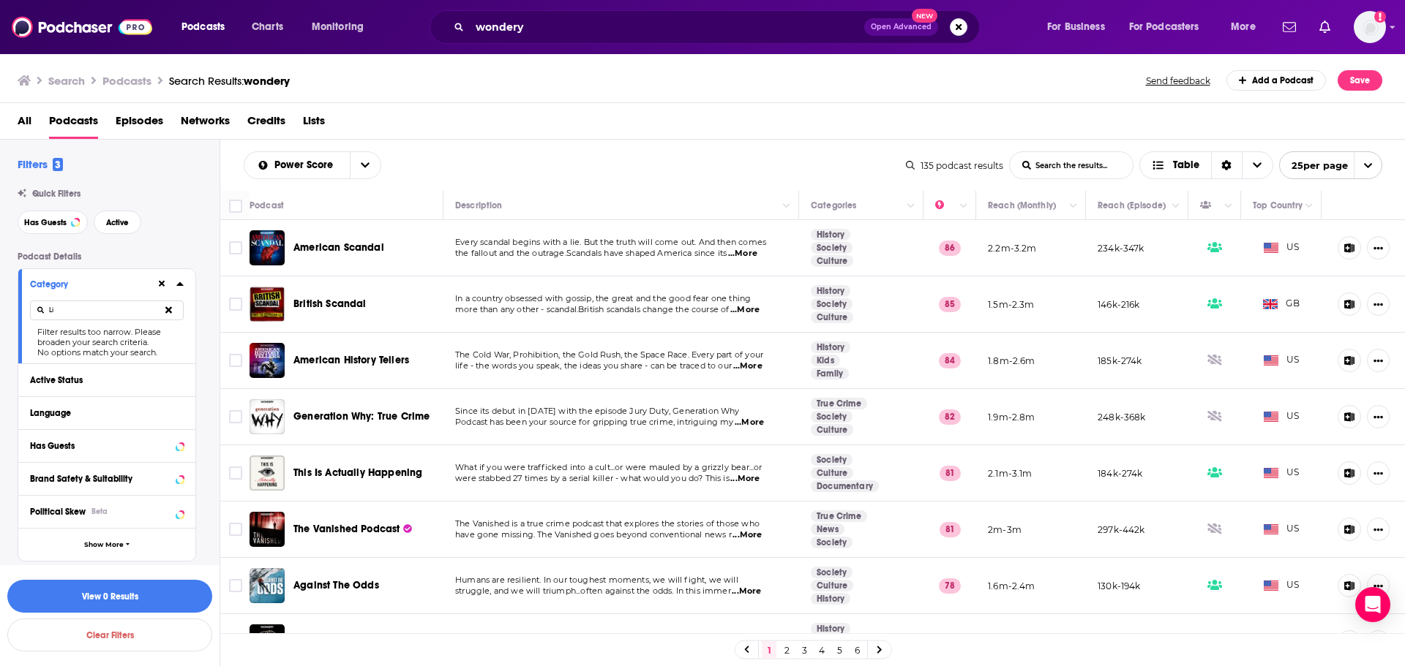
type input "L"
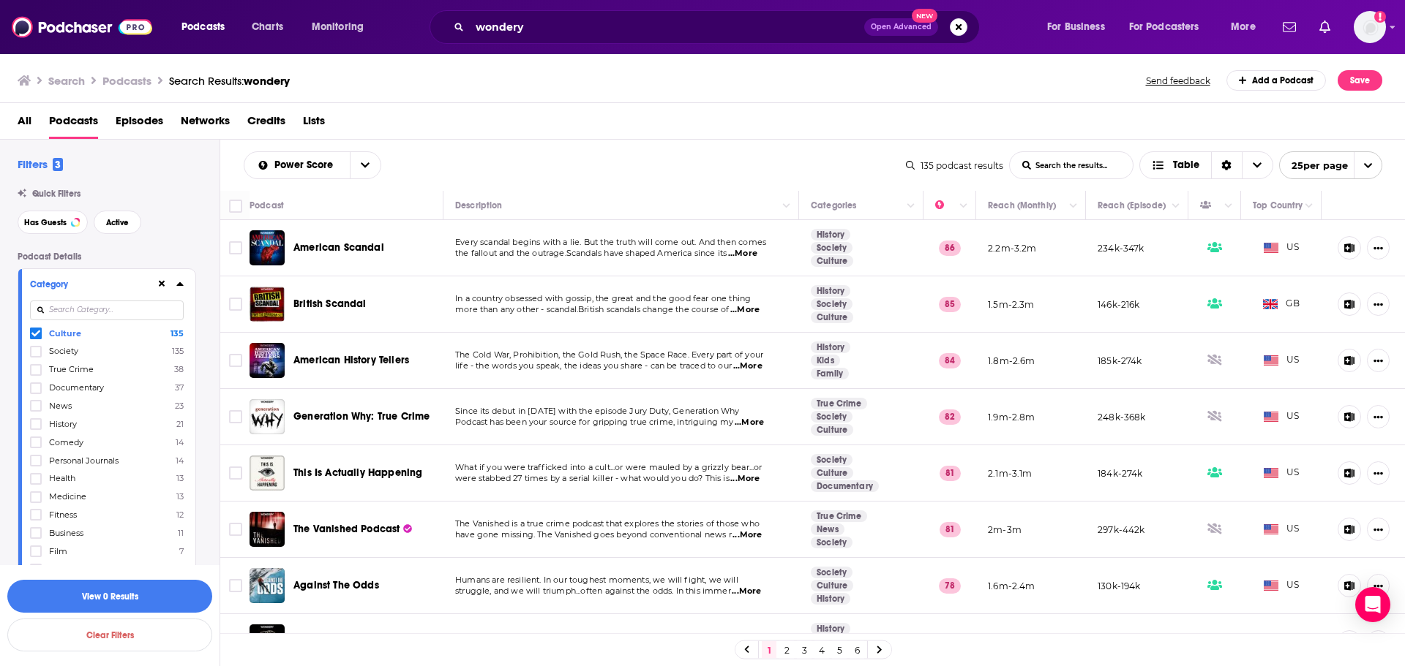
click at [61, 331] on span "Culture" at bounding box center [65, 333] width 32 height 10
click at [36, 337] on input "multiSelectOption-culture-0" at bounding box center [36, 337] width 0 height 0
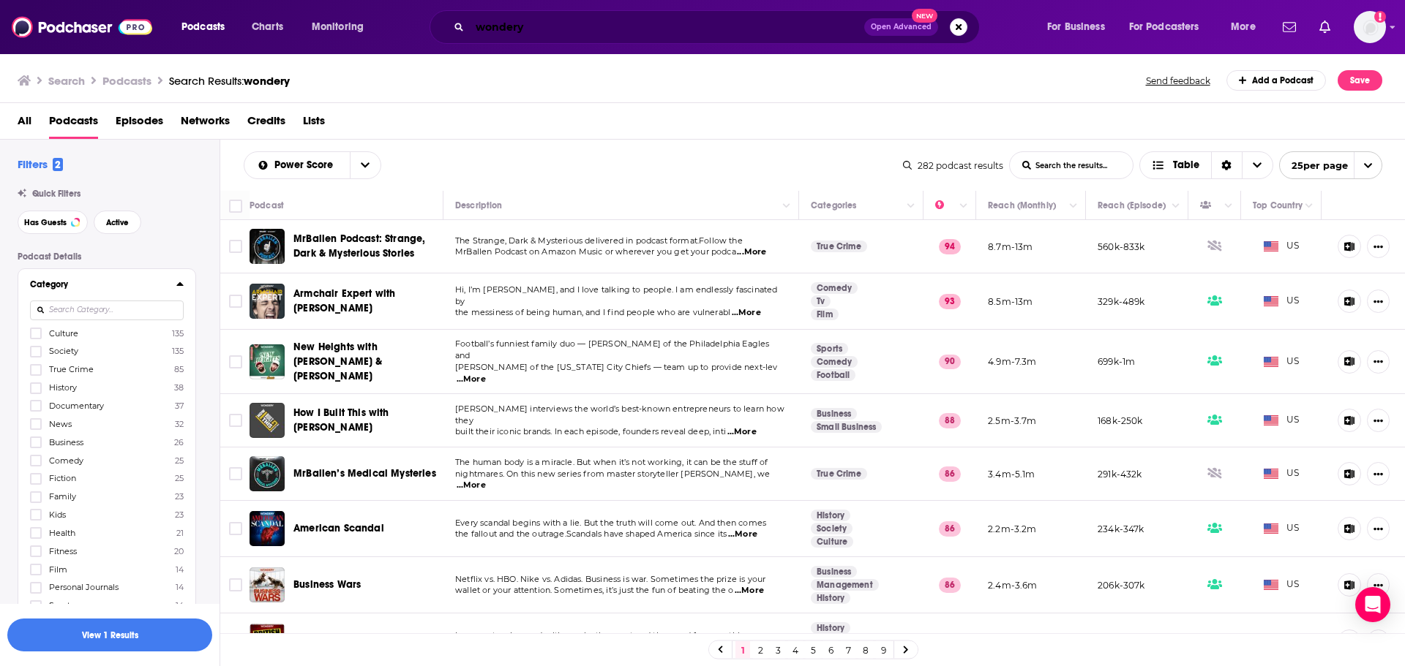
click at [529, 27] on input "wondery" at bounding box center [667, 26] width 394 height 23
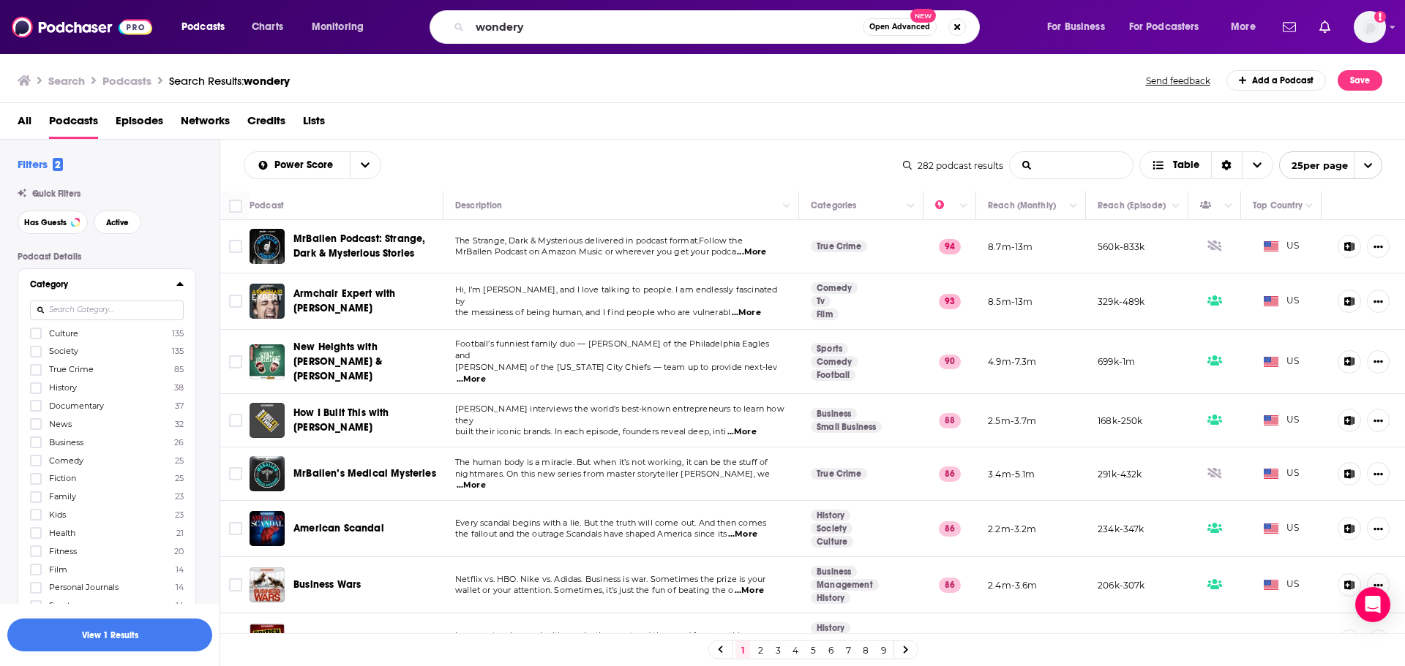
click at [1076, 170] on input "List Search Input" at bounding box center [1071, 165] width 123 height 26
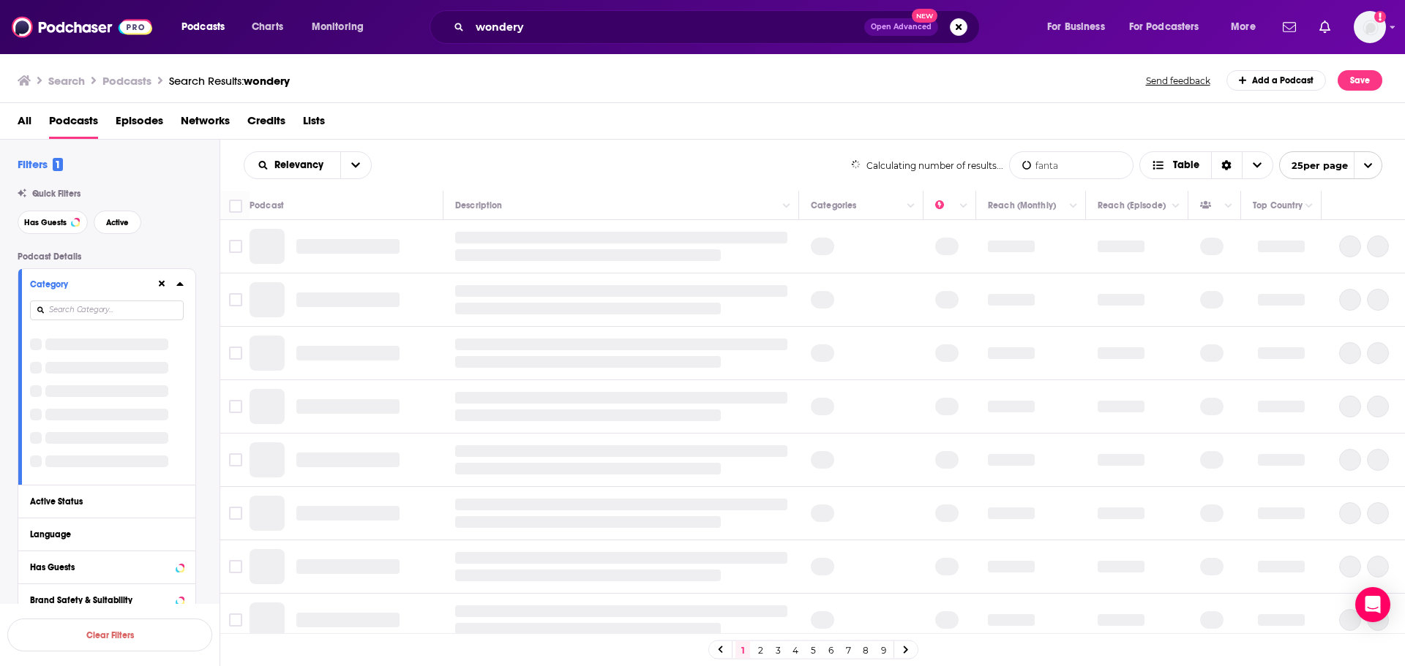
type input "fantas"
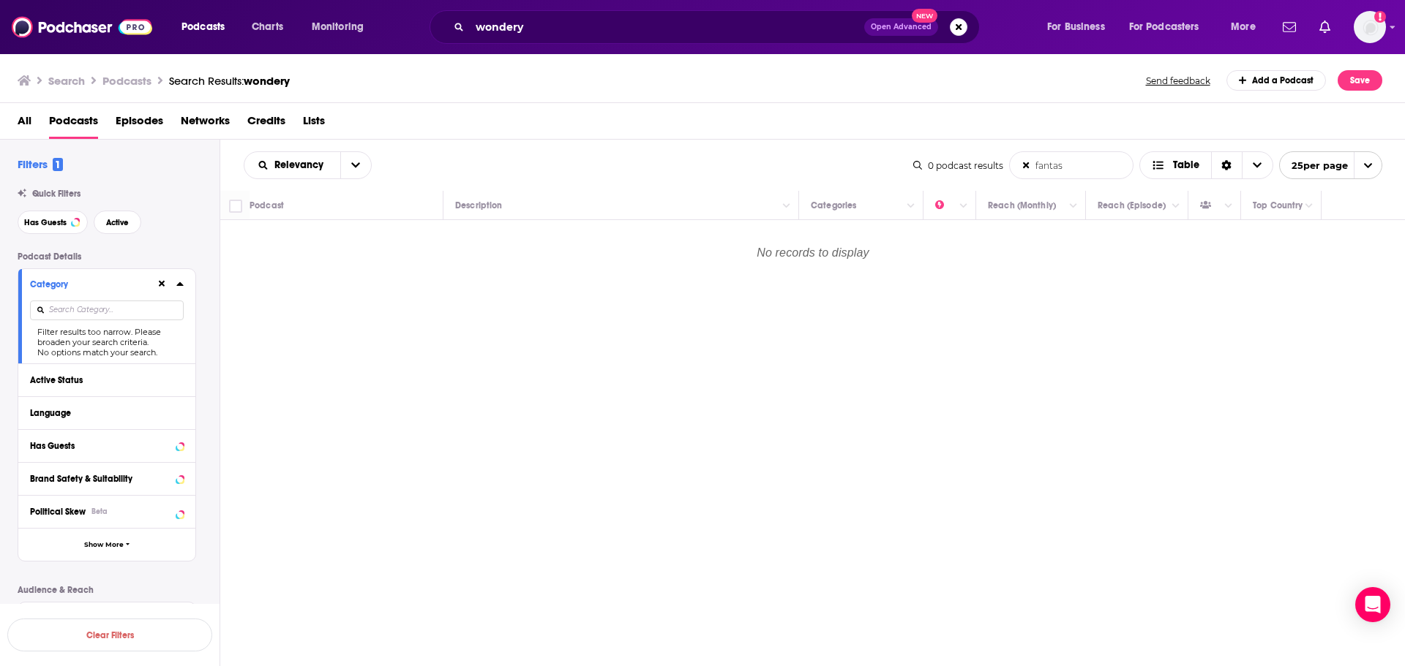
drag, startPoint x: 1071, startPoint y: 167, endPoint x: 955, endPoint y: 165, distance: 116.3
click at [955, 165] on div "0 podcast results fantas List Search Input Search the results... Table 25 per p…" at bounding box center [1147, 165] width 469 height 28
drag, startPoint x: 157, startPoint y: 279, endPoint x: 167, endPoint y: 282, distance: 10.7
click at [159, 281] on button at bounding box center [162, 284] width 12 height 12
click at [145, 301] on input at bounding box center [107, 311] width 154 height 20
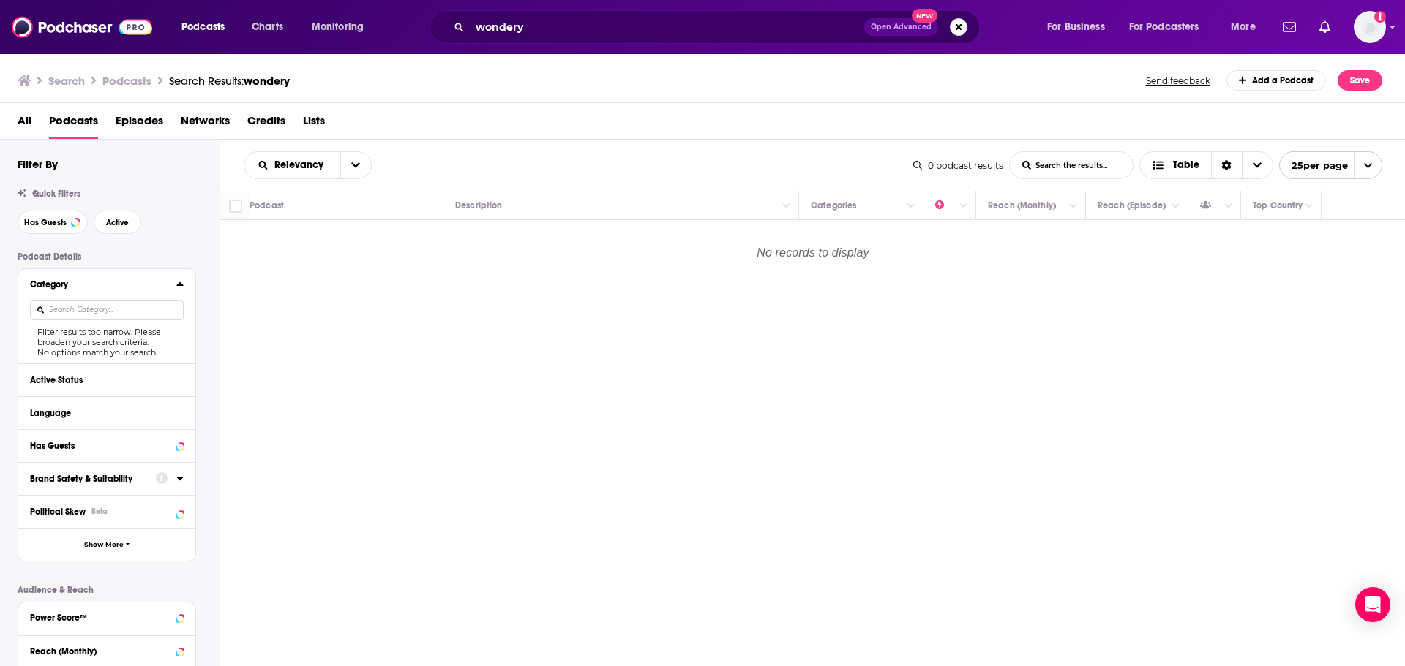
click at [180, 287] on icon at bounding box center [179, 284] width 7 height 12
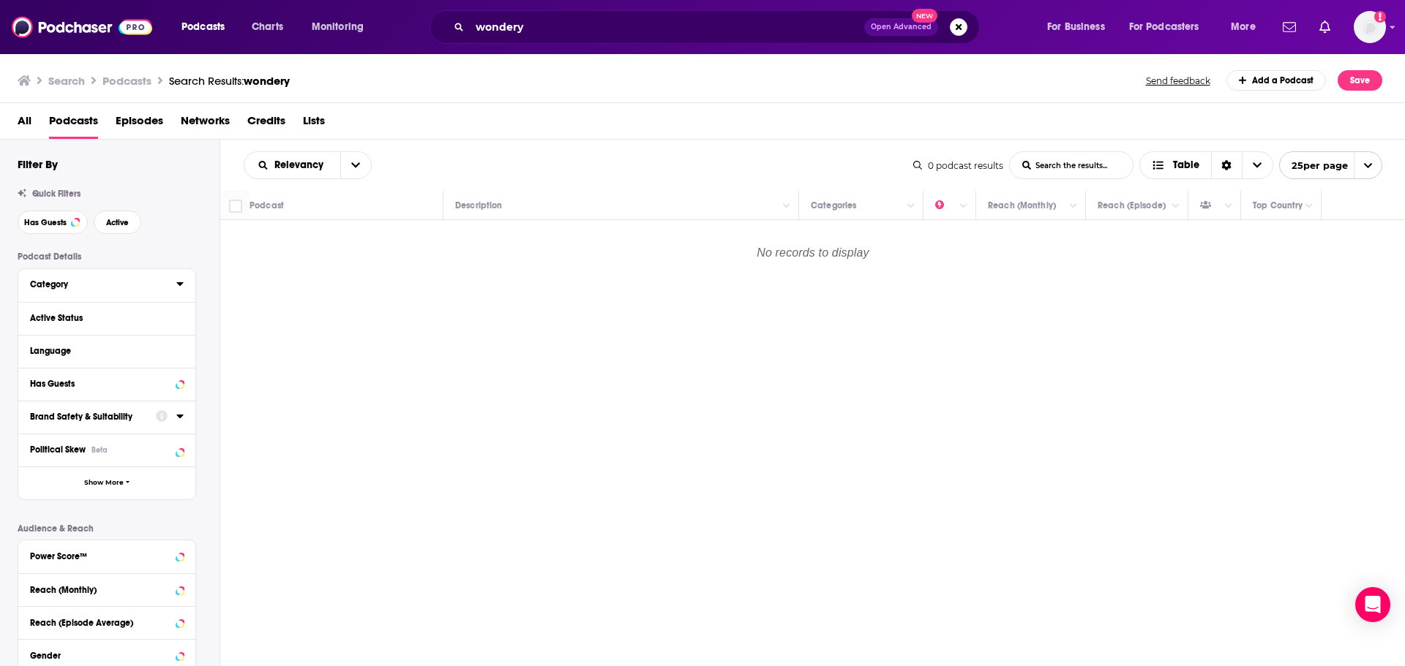
click at [180, 287] on icon at bounding box center [179, 284] width 7 height 12
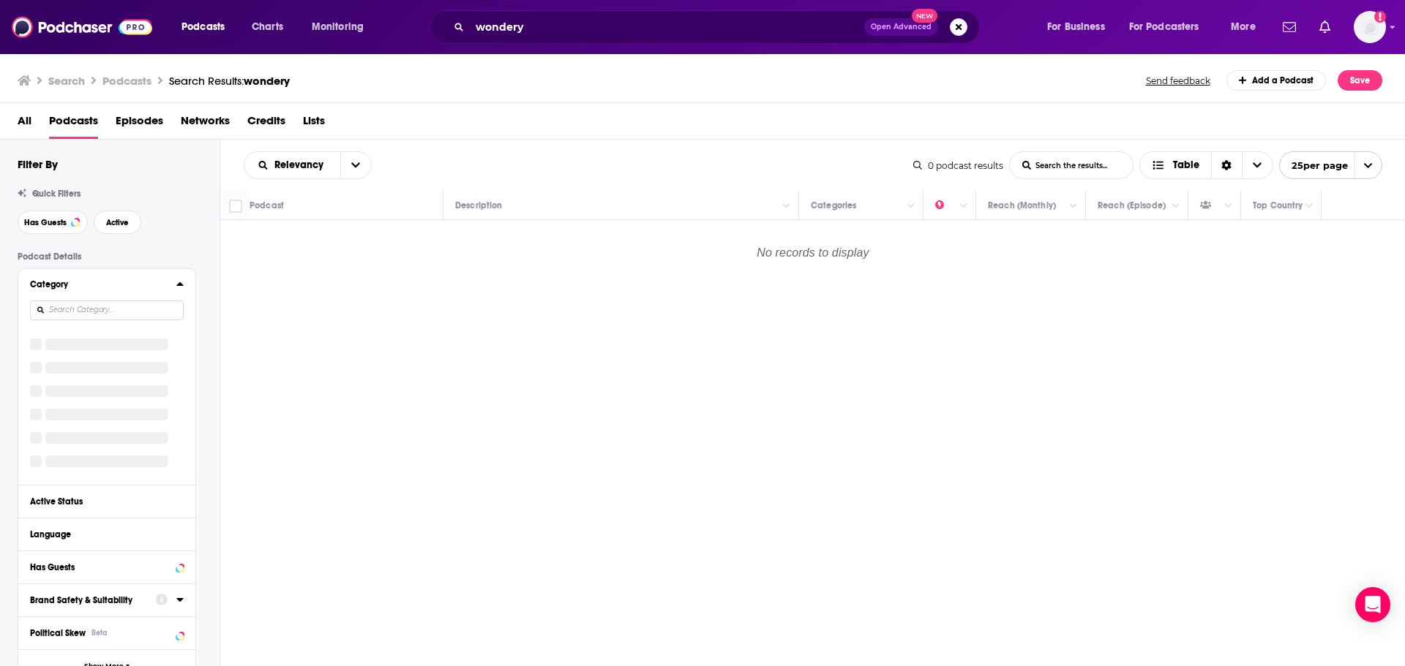
click at [102, 306] on input at bounding box center [107, 311] width 154 height 20
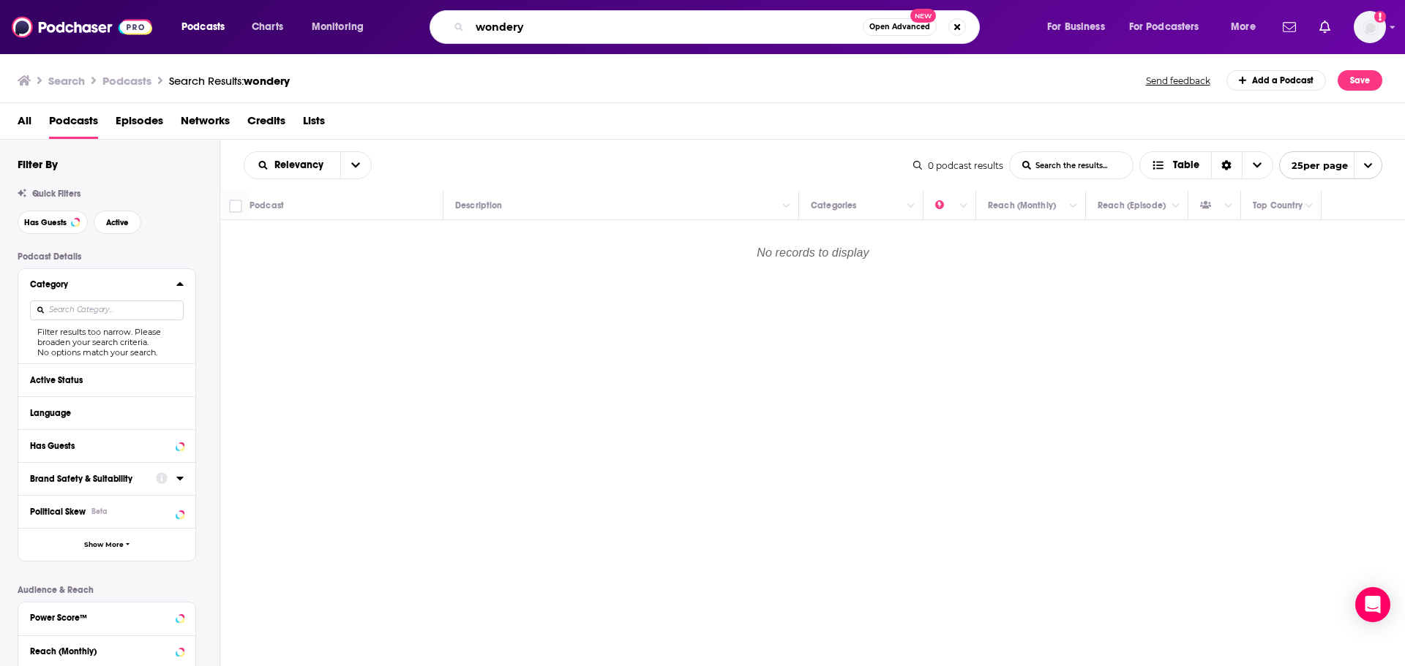
click at [549, 15] on input "wondery" at bounding box center [666, 26] width 393 height 23
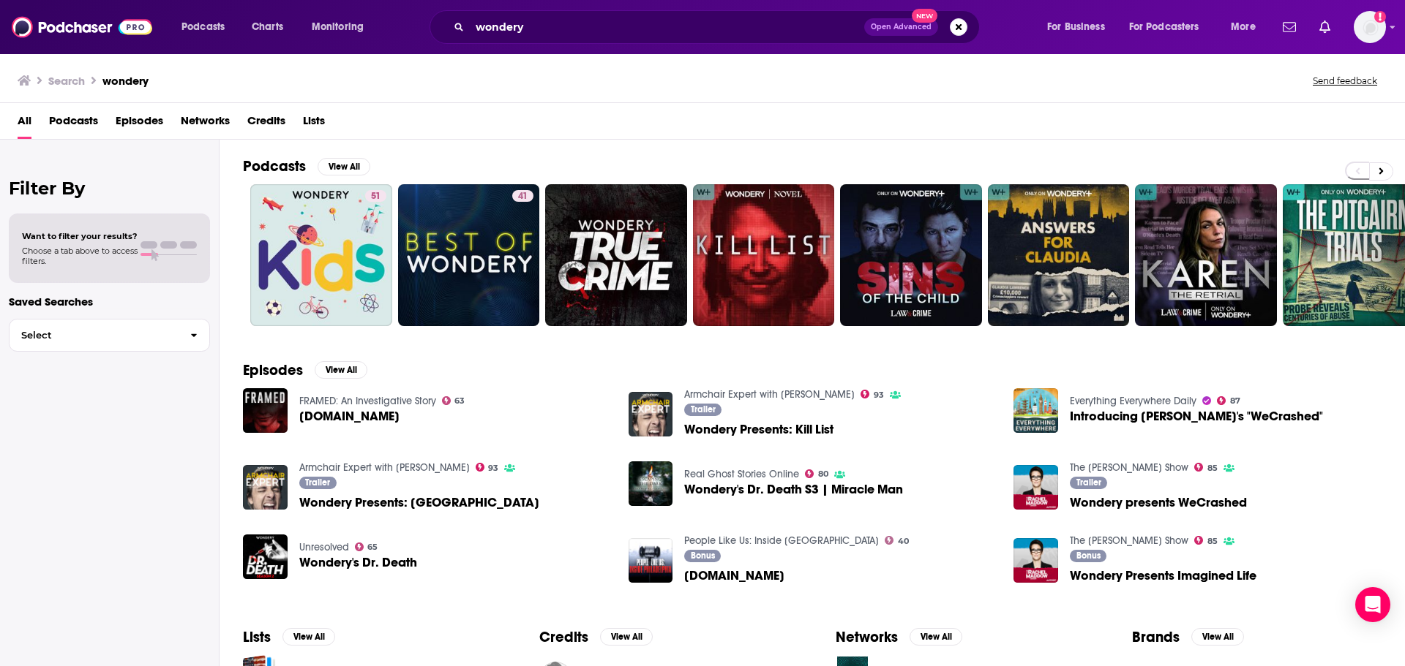
click at [70, 126] on span "Podcasts" at bounding box center [73, 124] width 49 height 30
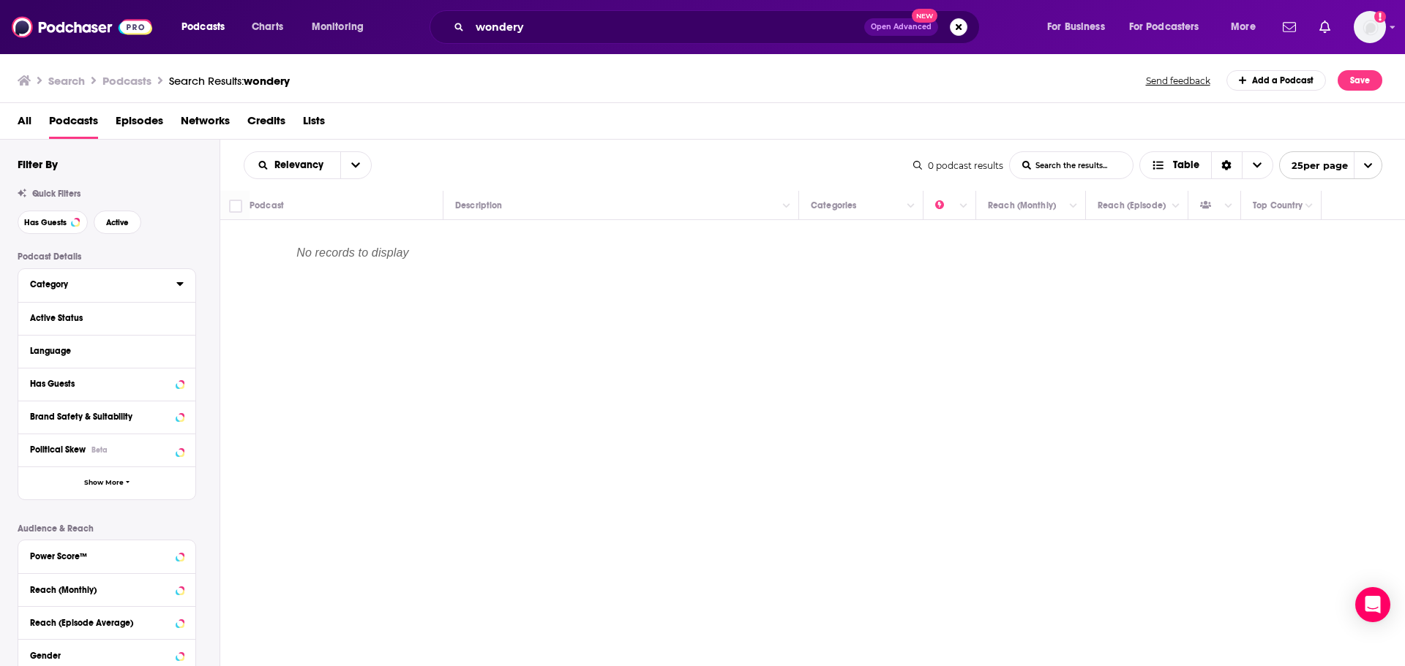
click at [61, 289] on div "Category" at bounding box center [98, 284] width 137 height 10
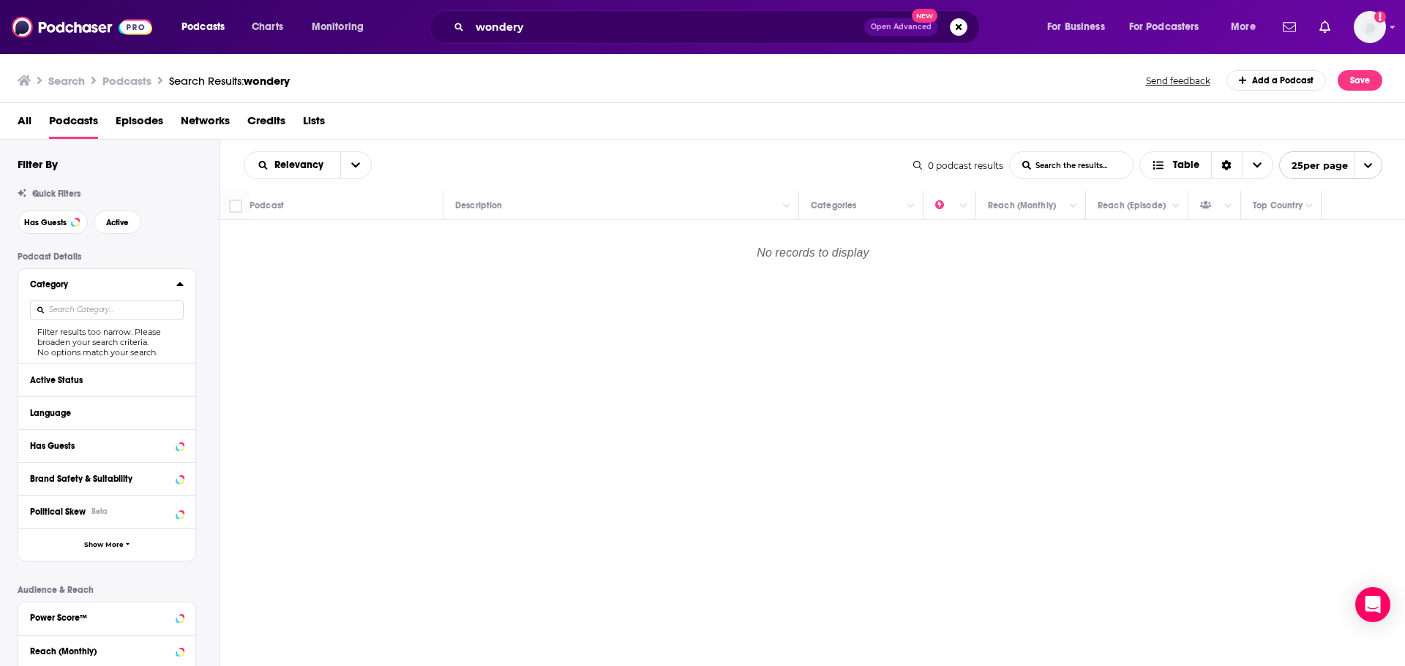
click at [1086, 162] on input "List Search Input" at bounding box center [1071, 165] width 123 height 26
click at [587, 24] on input "wondery" at bounding box center [667, 26] width 394 height 23
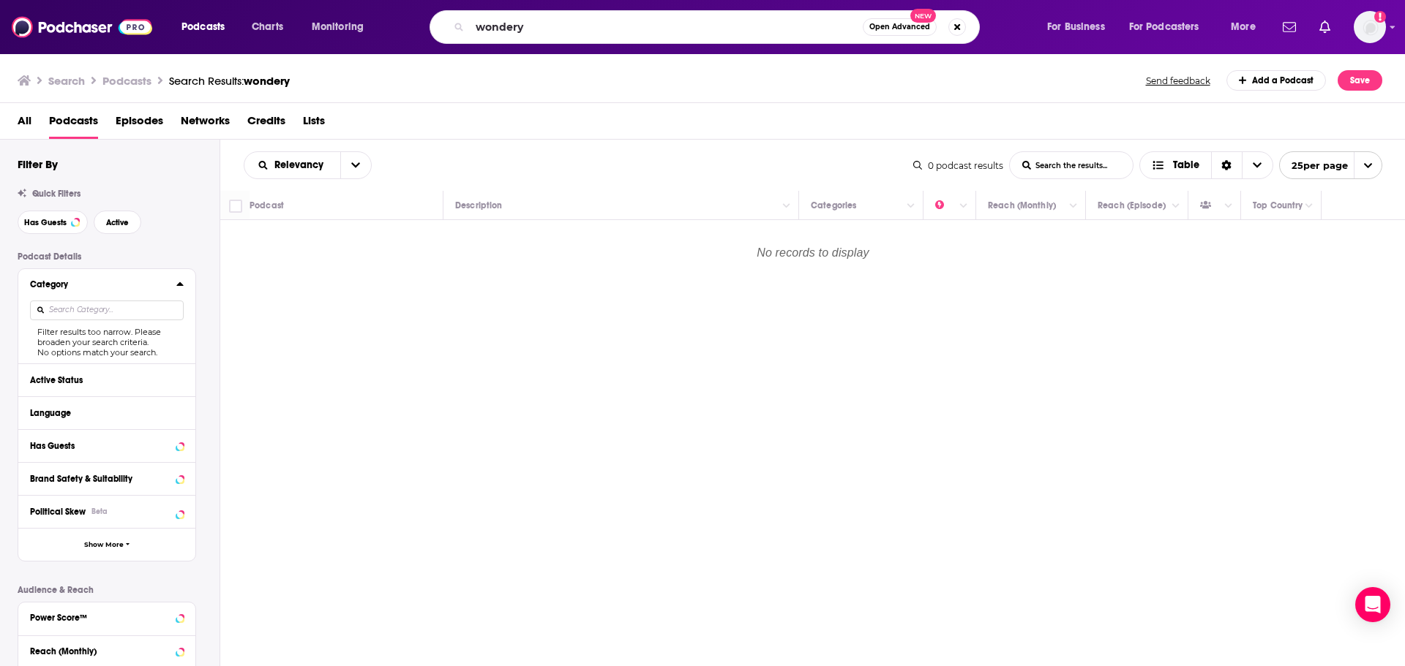
click at [15, 124] on div "All Podcasts Episodes Networks Credits Lists" at bounding box center [702, 121] width 1405 height 37
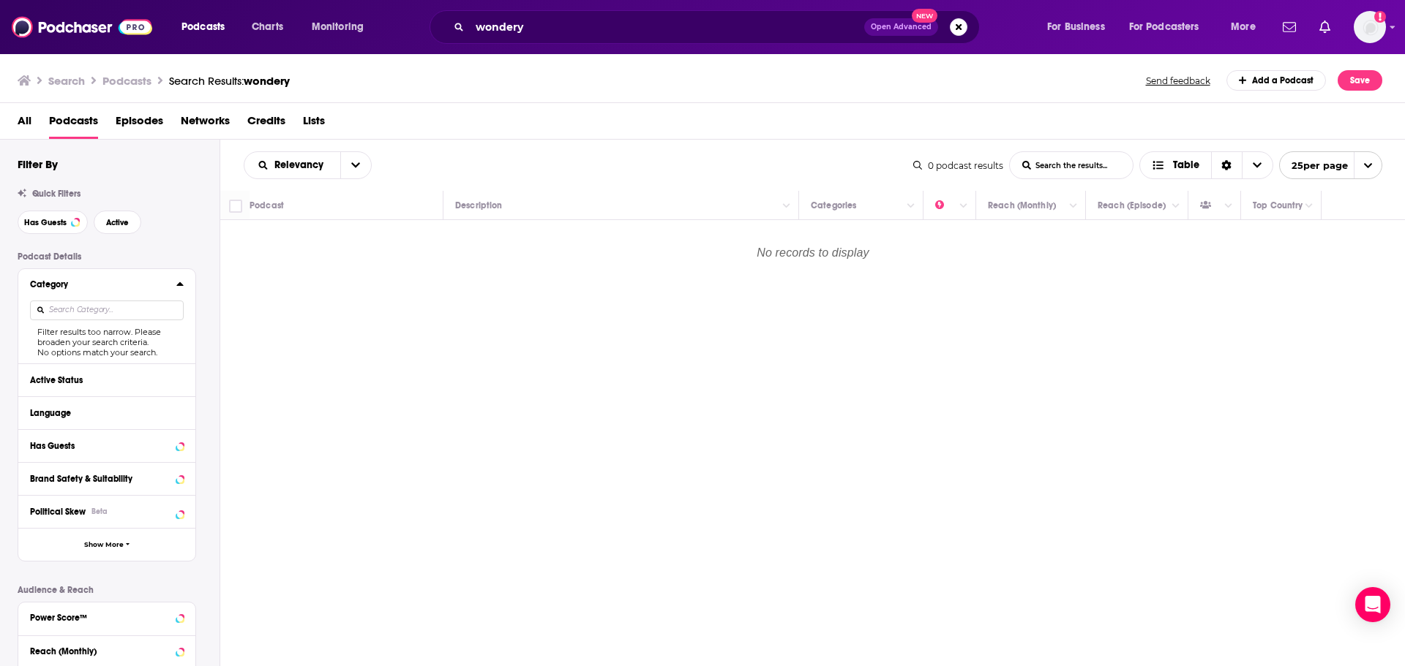
click at [204, 117] on span "Networks" at bounding box center [205, 124] width 49 height 30
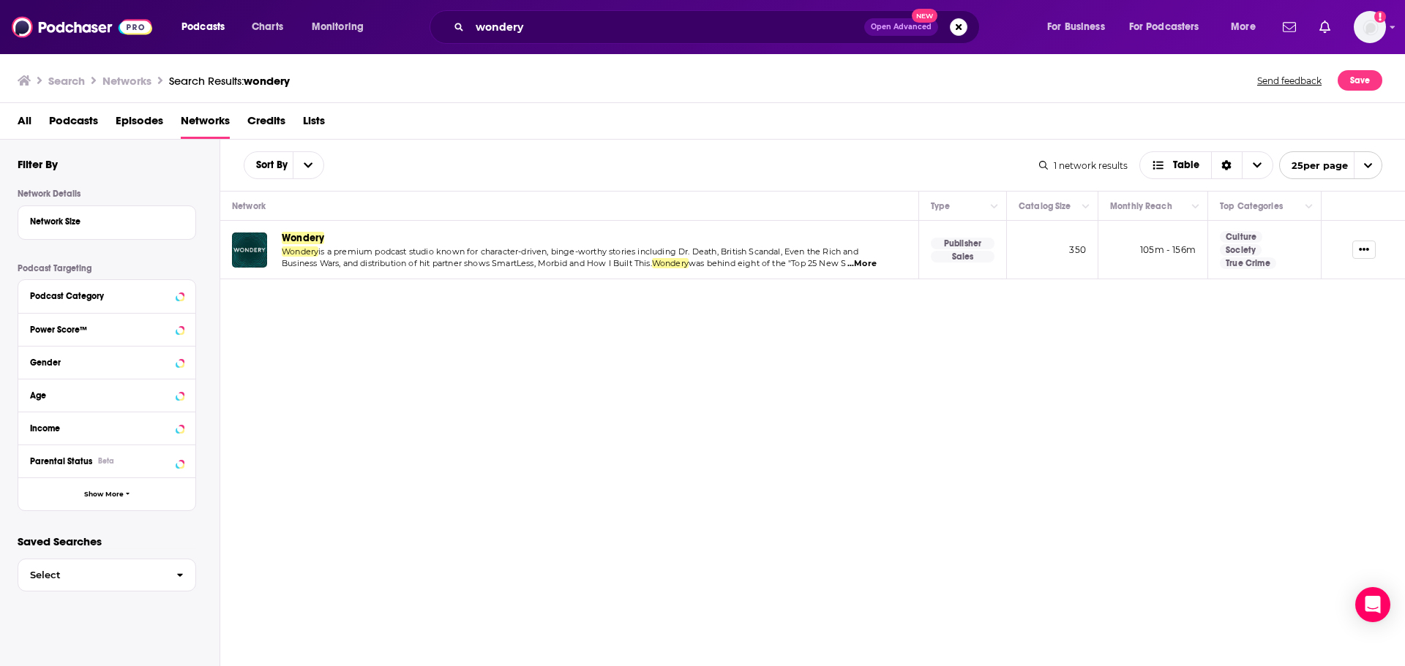
click at [301, 236] on span "Wondery" at bounding box center [303, 238] width 42 height 12
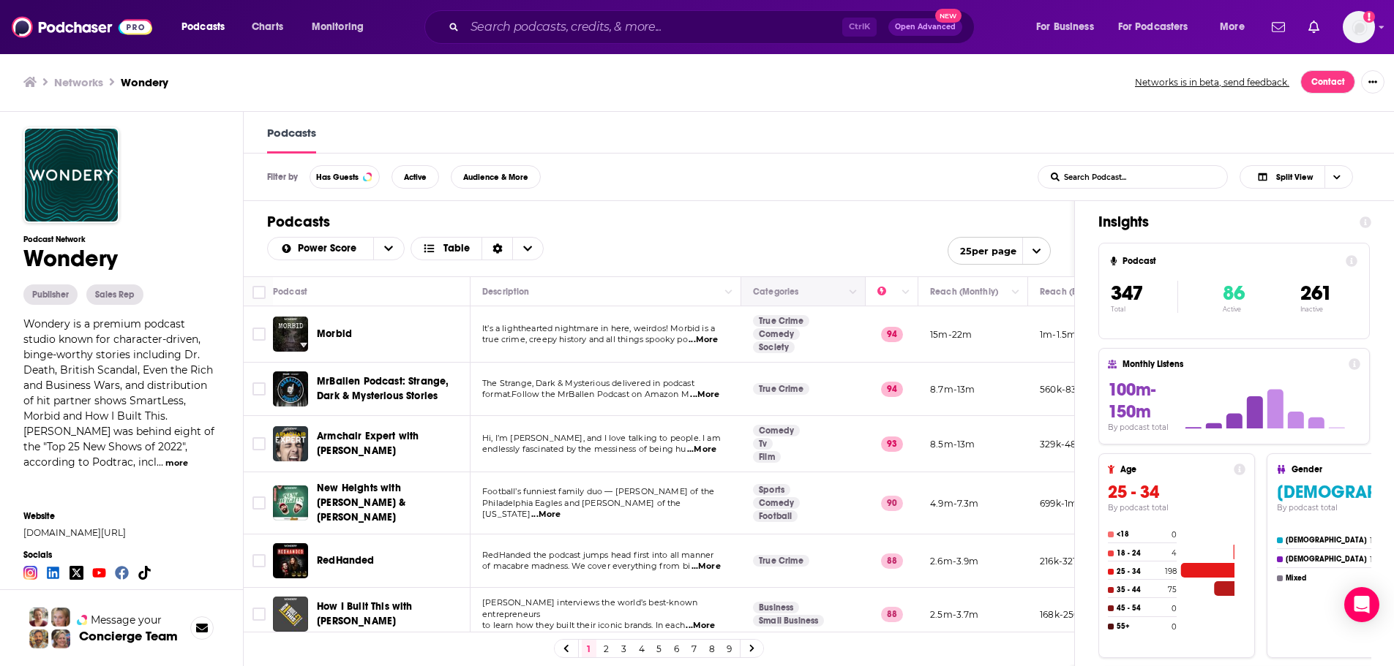
click at [815, 301] on th "Categories" at bounding box center [803, 291] width 124 height 29
click at [841, 294] on button "Move" at bounding box center [801, 292] width 100 height 18
click at [851, 296] on icon "Column Actions" at bounding box center [852, 292] width 7 height 9
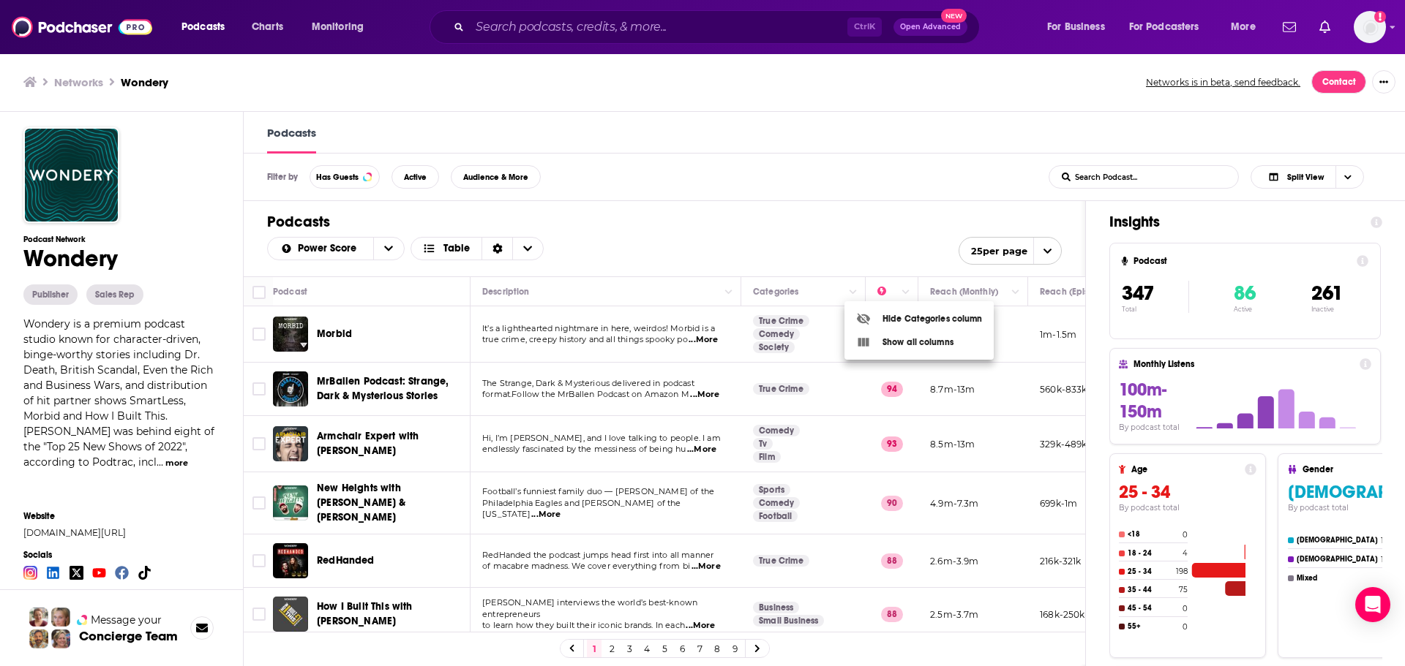
click at [813, 240] on div at bounding box center [702, 333] width 1405 height 666
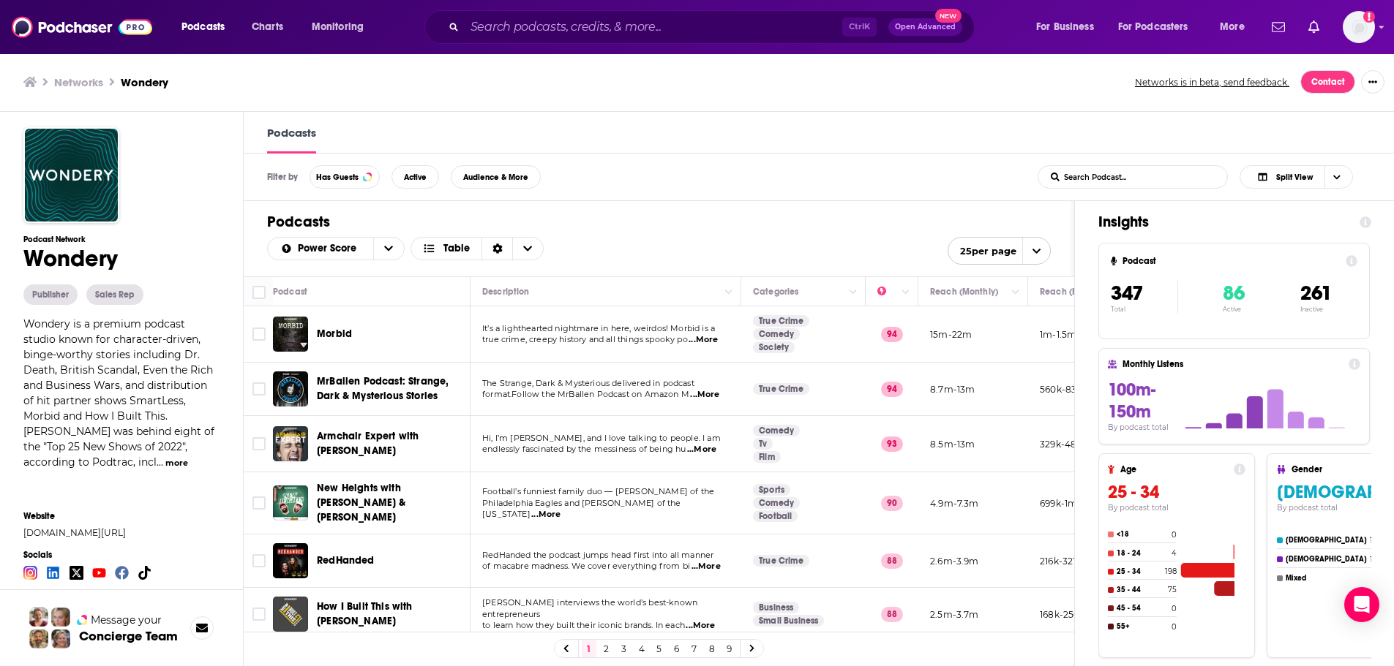
click at [1130, 173] on input "List Search Input" at bounding box center [1114, 177] width 153 height 22
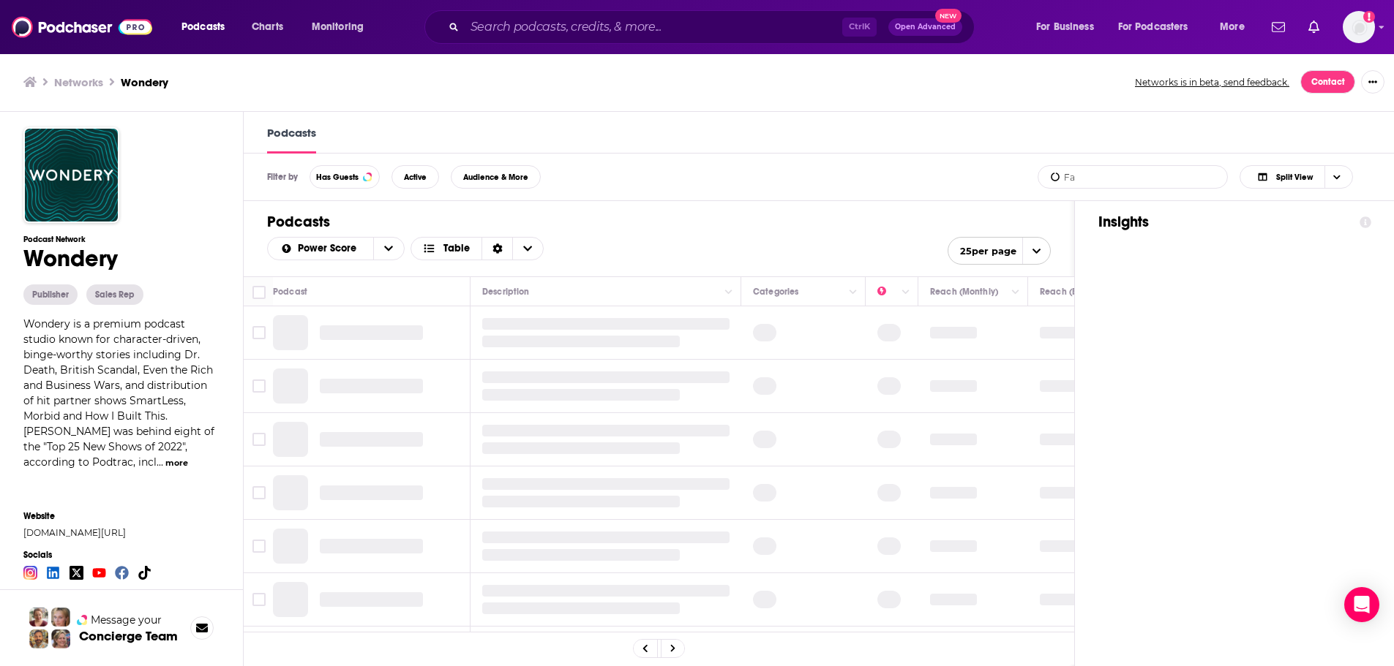
type input "F"
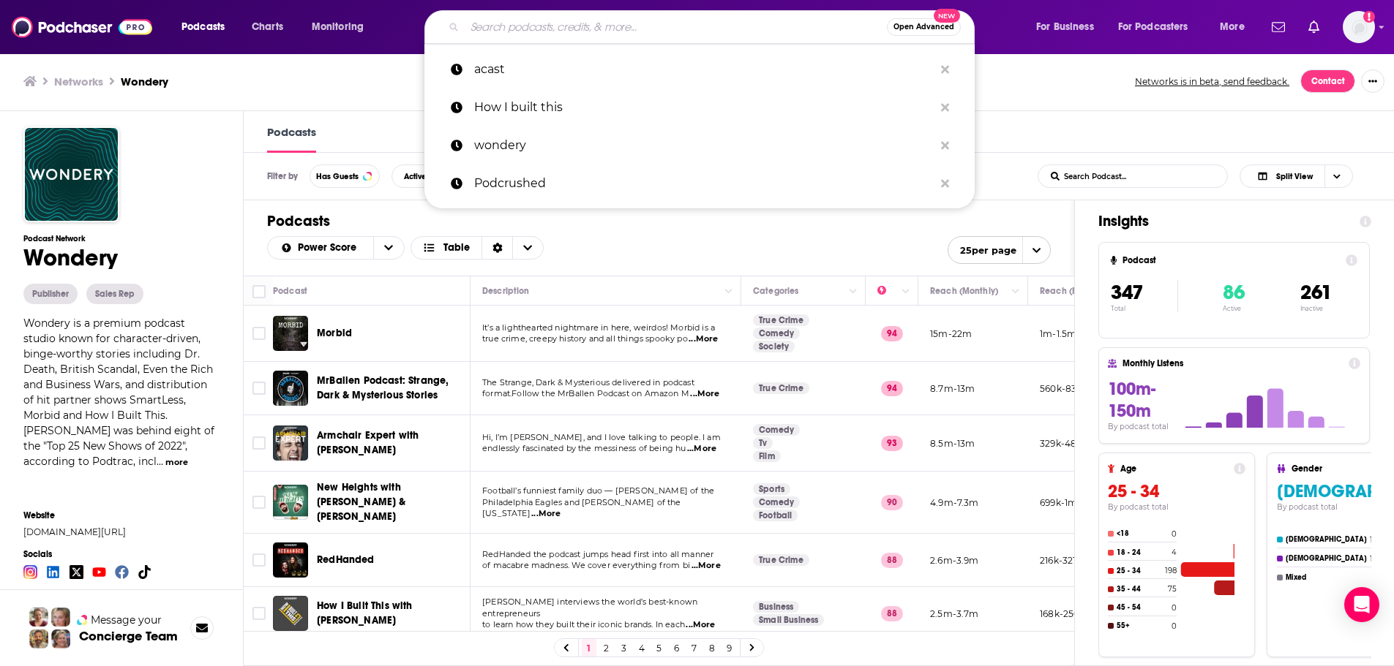
click at [516, 26] on input "Search podcasts, credits, & more..." at bounding box center [676, 26] width 422 height 23
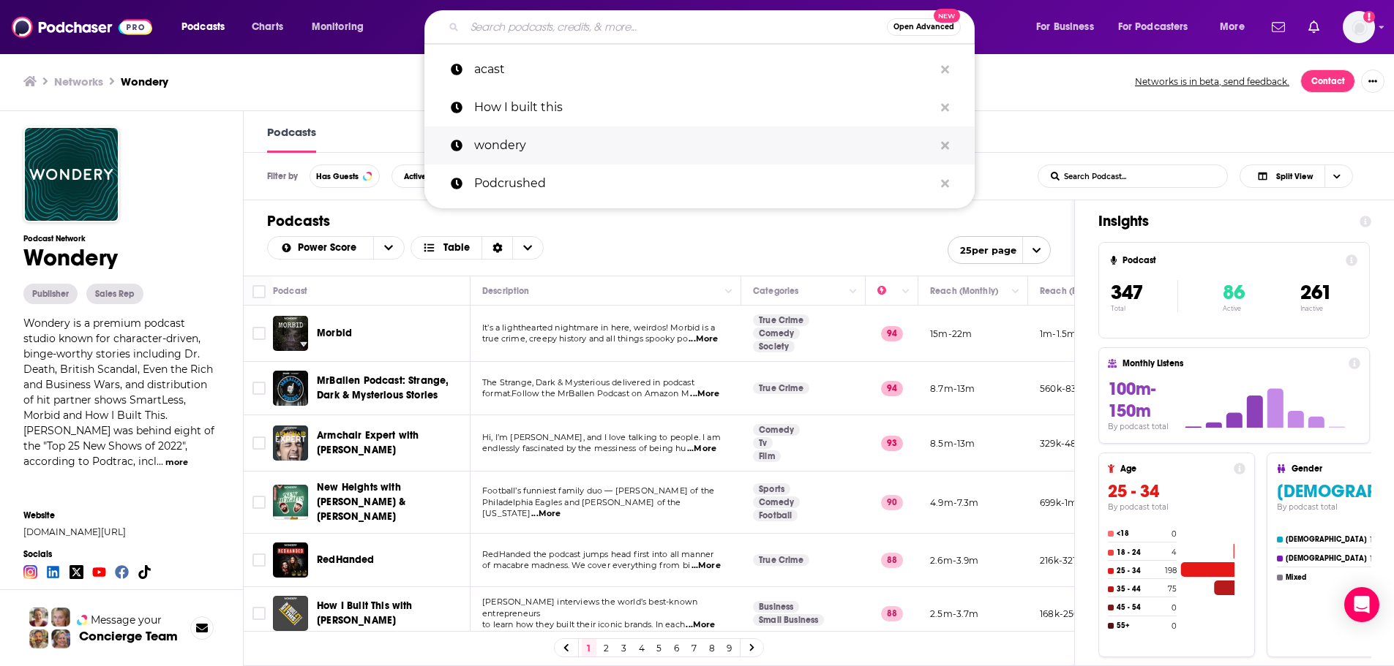
click at [505, 138] on p "wondery" at bounding box center [703, 146] width 459 height 38
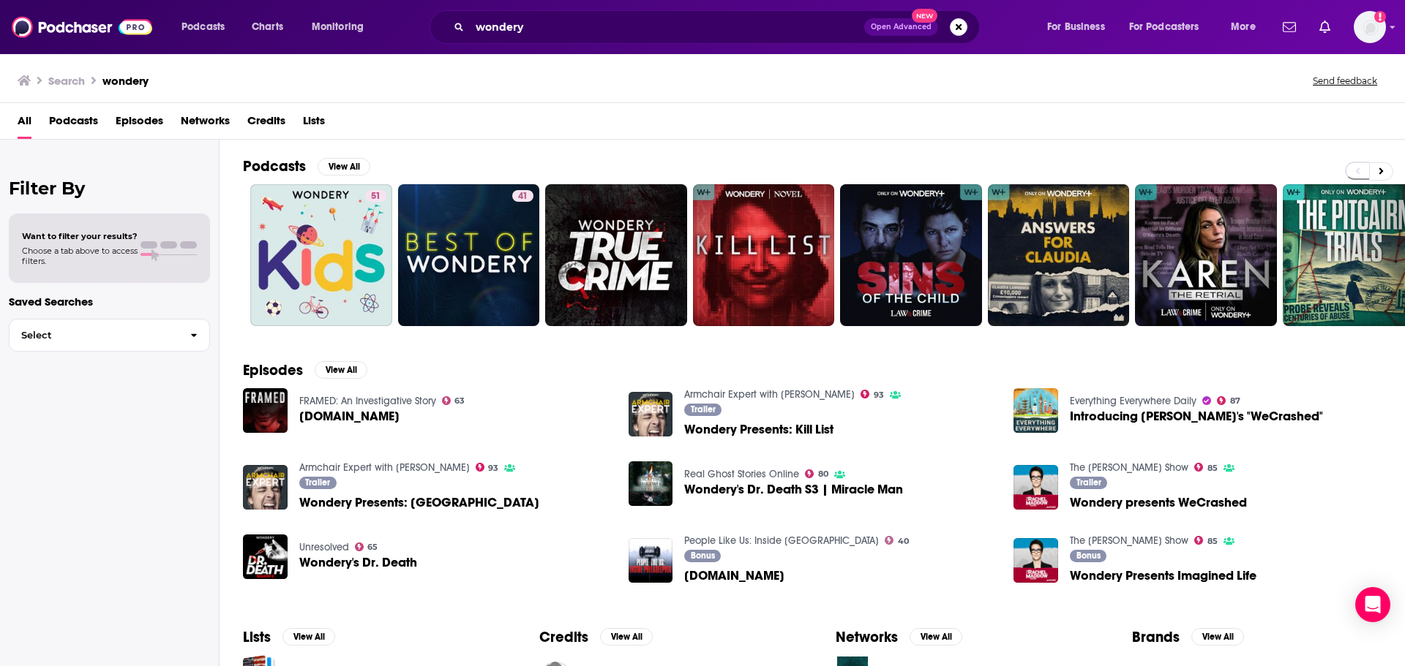
click at [55, 122] on span "Podcasts" at bounding box center [73, 124] width 49 height 30
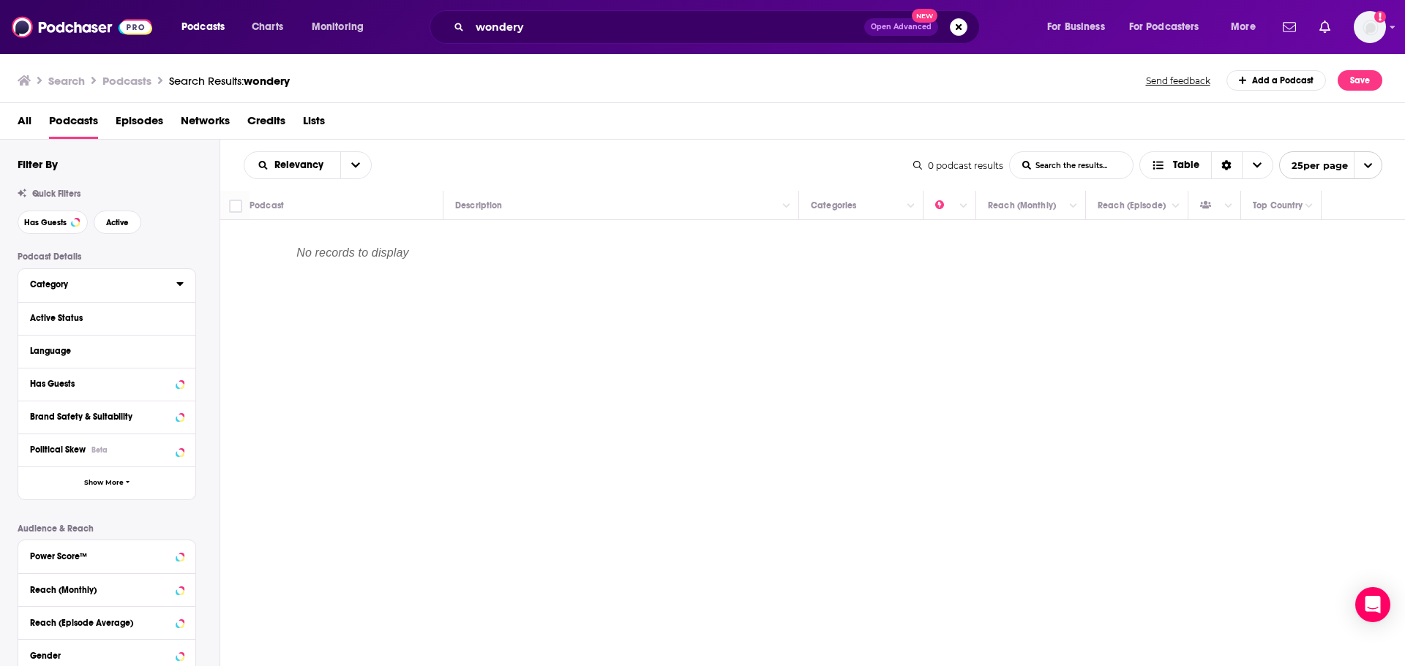
click at [100, 283] on div "Category" at bounding box center [98, 284] width 137 height 10
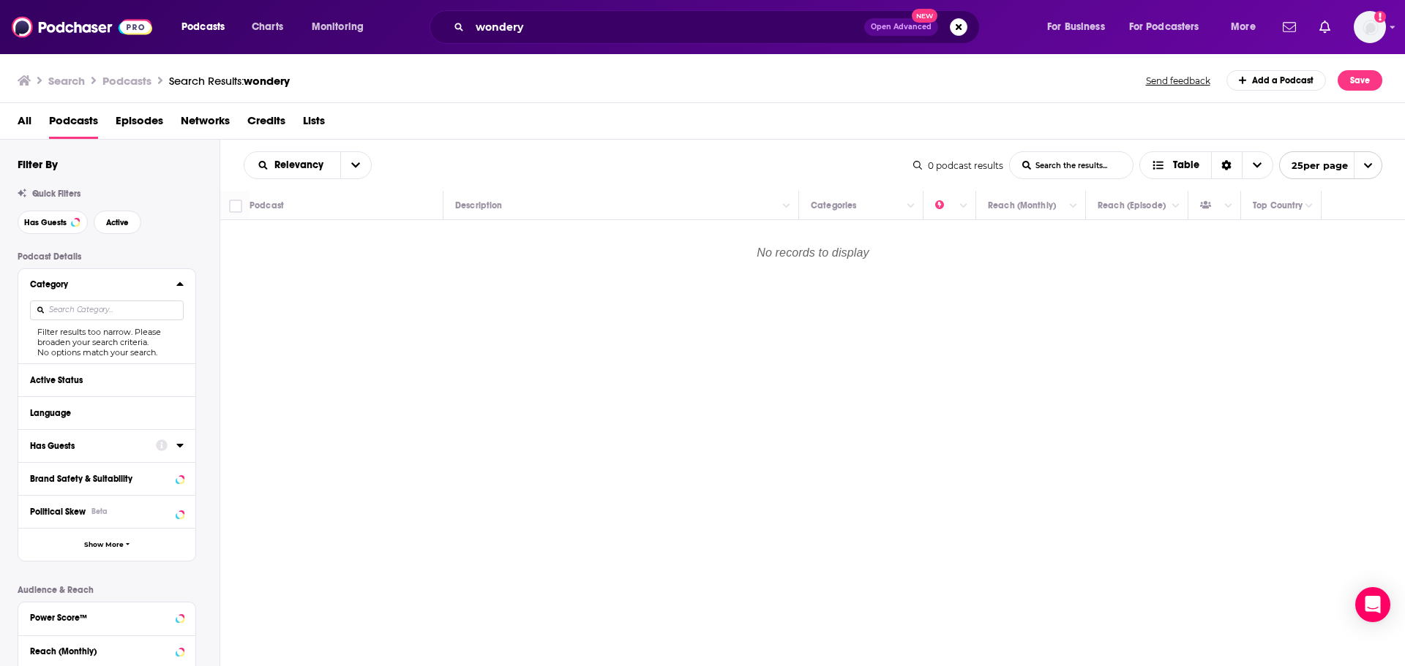
click at [70, 124] on span "Podcasts" at bounding box center [73, 124] width 49 height 30
drag, startPoint x: 667, startPoint y: 44, endPoint x: 651, endPoint y: 42, distance: 16.2
click at [667, 44] on div "Podcasts Charts Monitoring wondery Open Advanced New For Business For Podcaster…" at bounding box center [702, 27] width 1405 height 54
click at [630, 37] on input "wondery" at bounding box center [667, 26] width 394 height 23
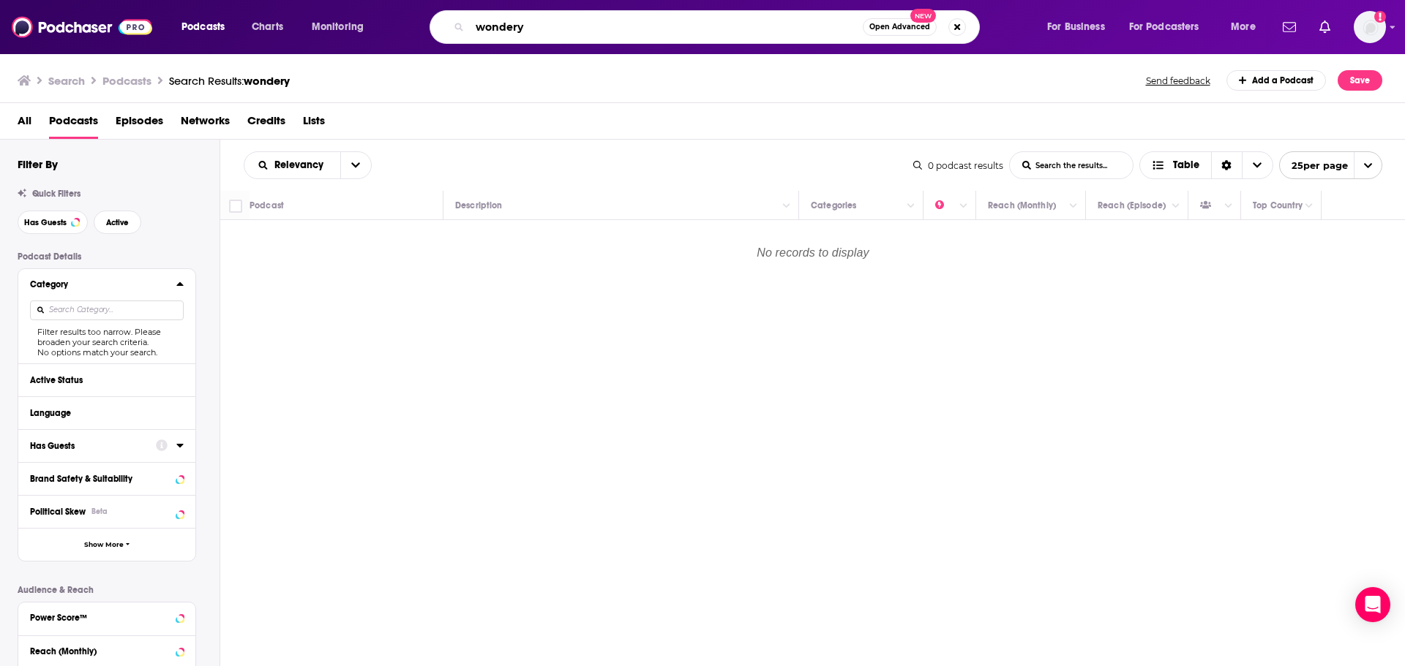
click at [497, 26] on input "wondery" at bounding box center [666, 26] width 393 height 23
click at [195, 120] on span "Networks" at bounding box center [205, 124] width 49 height 30
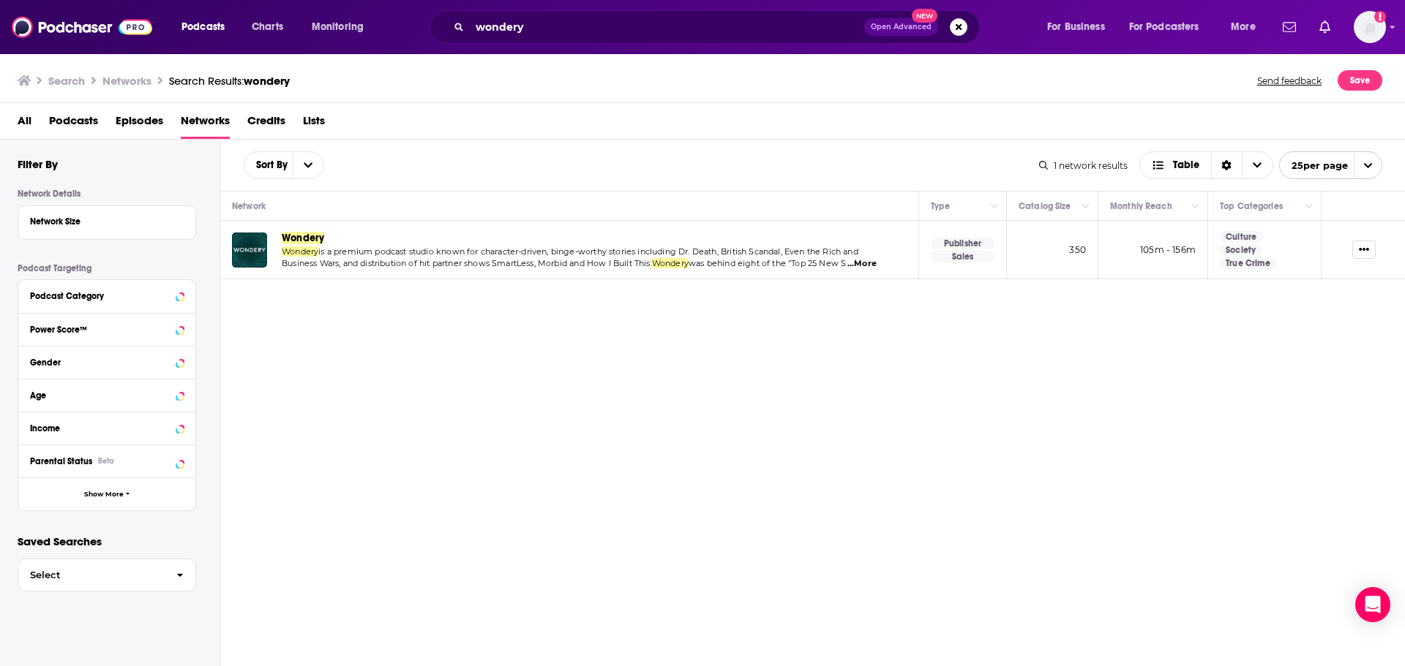
click at [291, 232] on span "Wondery" at bounding box center [303, 238] width 42 height 12
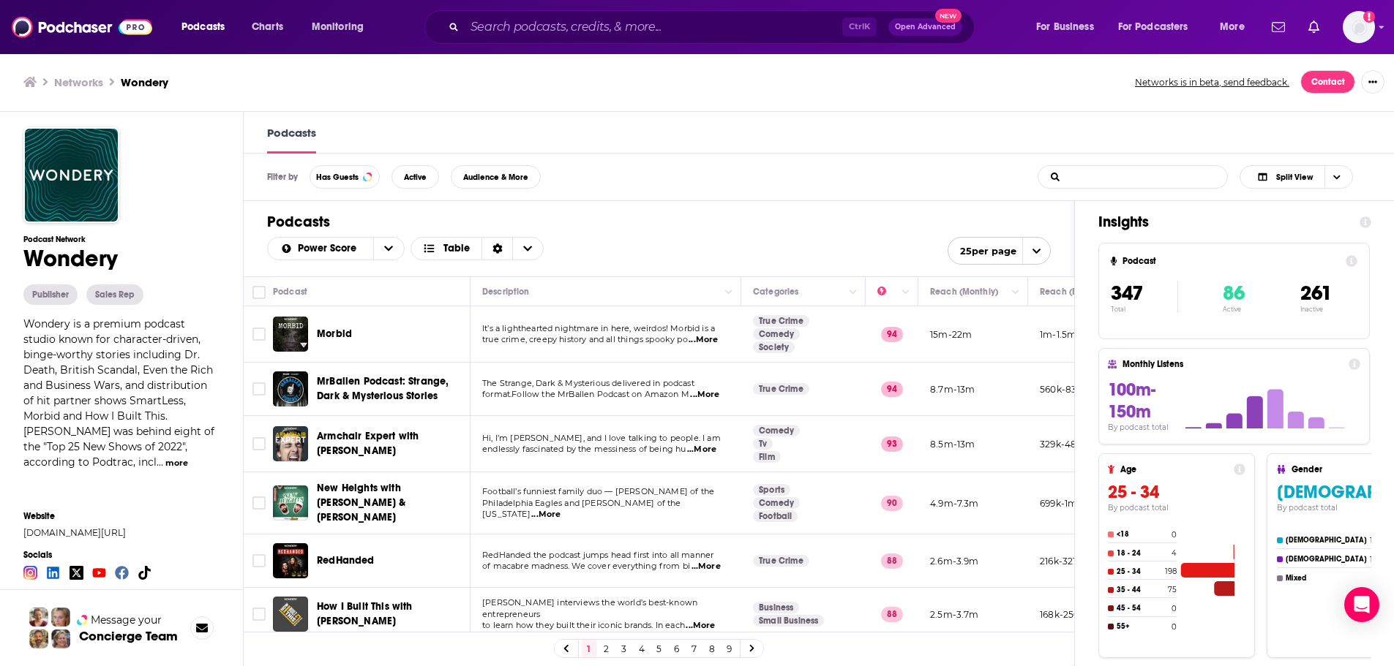
click at [1102, 181] on input "List Search Input" at bounding box center [1114, 177] width 153 height 22
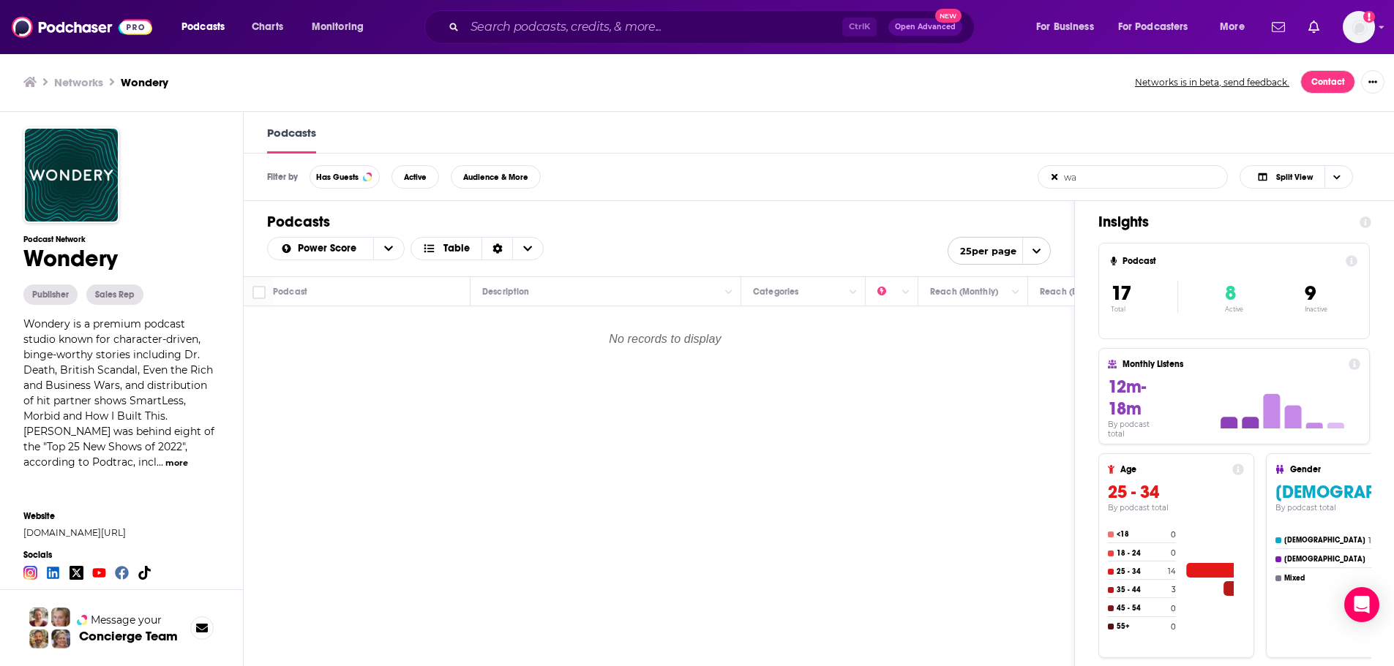
type input "w"
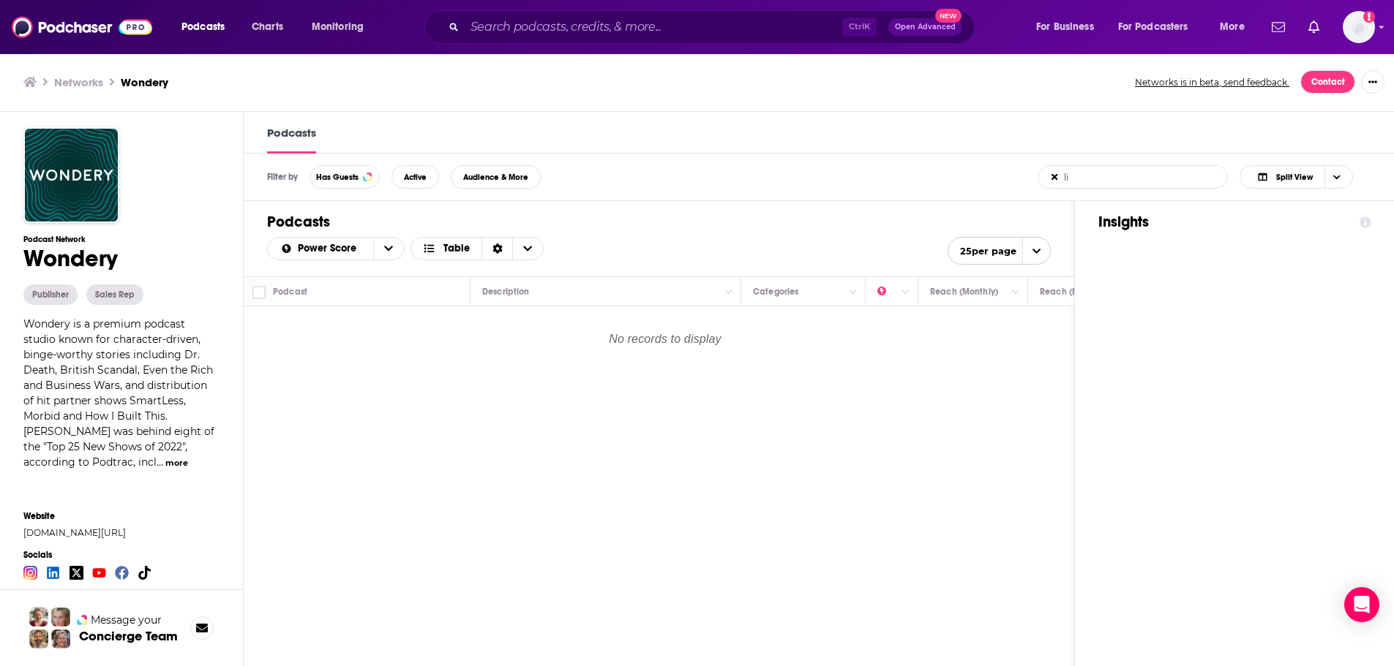
type input "l"
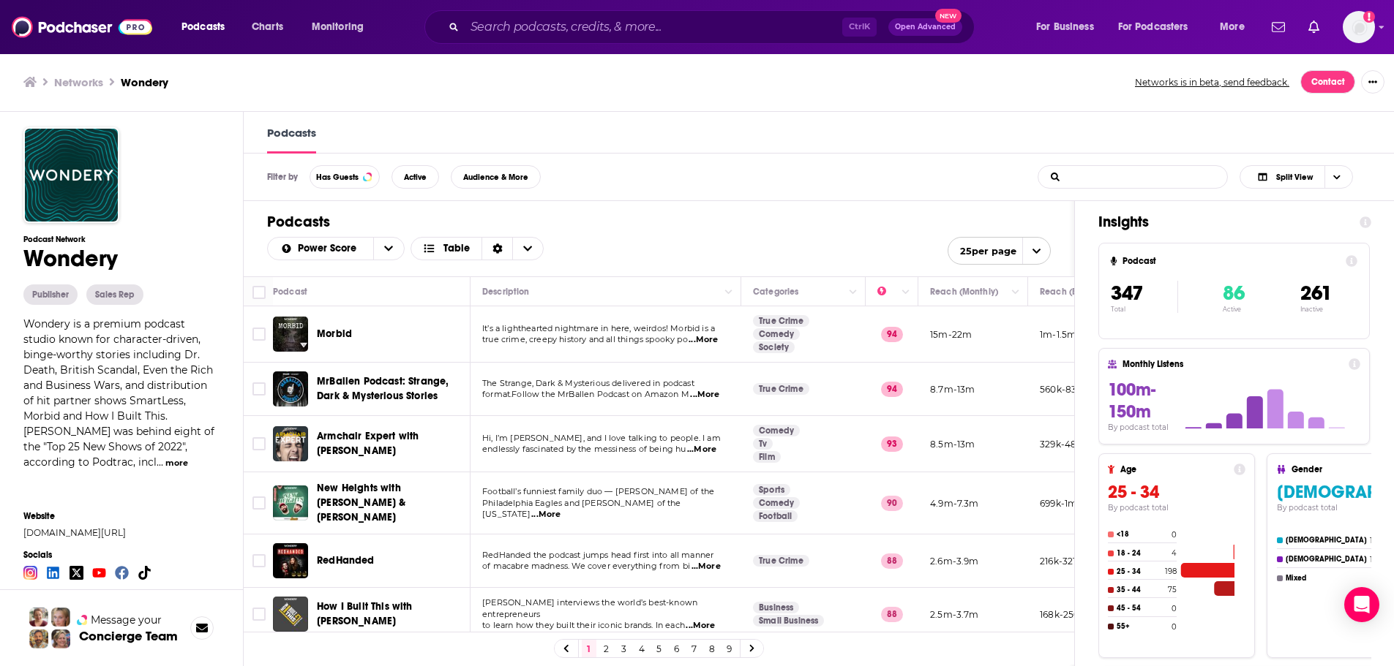
click at [710, 340] on span "...More" at bounding box center [702, 340] width 29 height 12
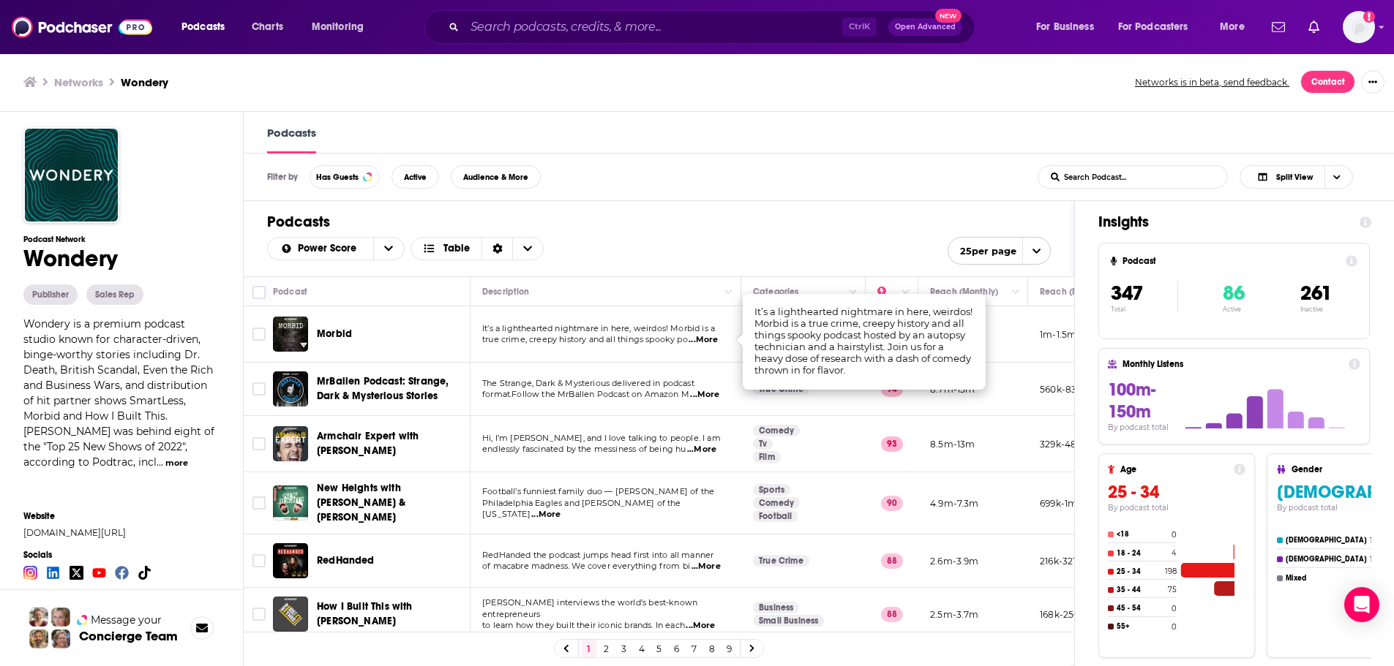
click at [704, 200] on div "Filter by Has Guests Active Audience & More List Search Input Search Podcast...…" at bounding box center [820, 178] width 1152 height 48
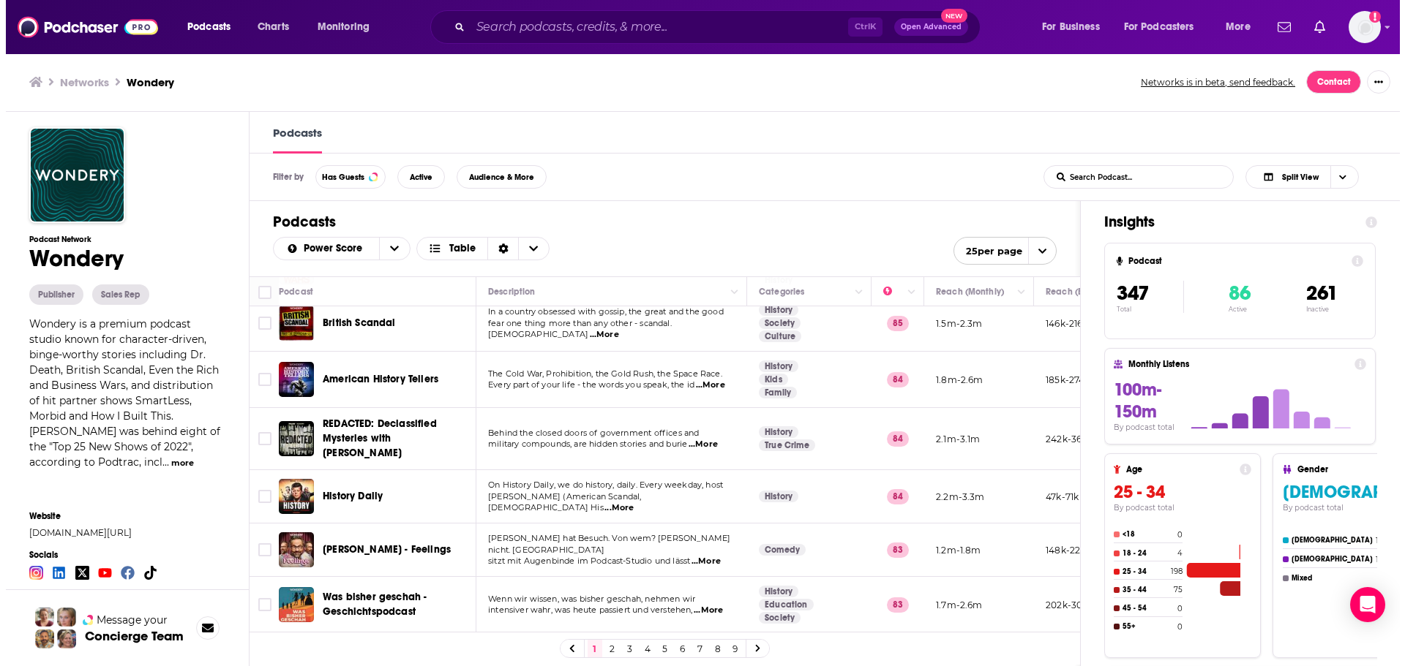
scroll to position [585, 0]
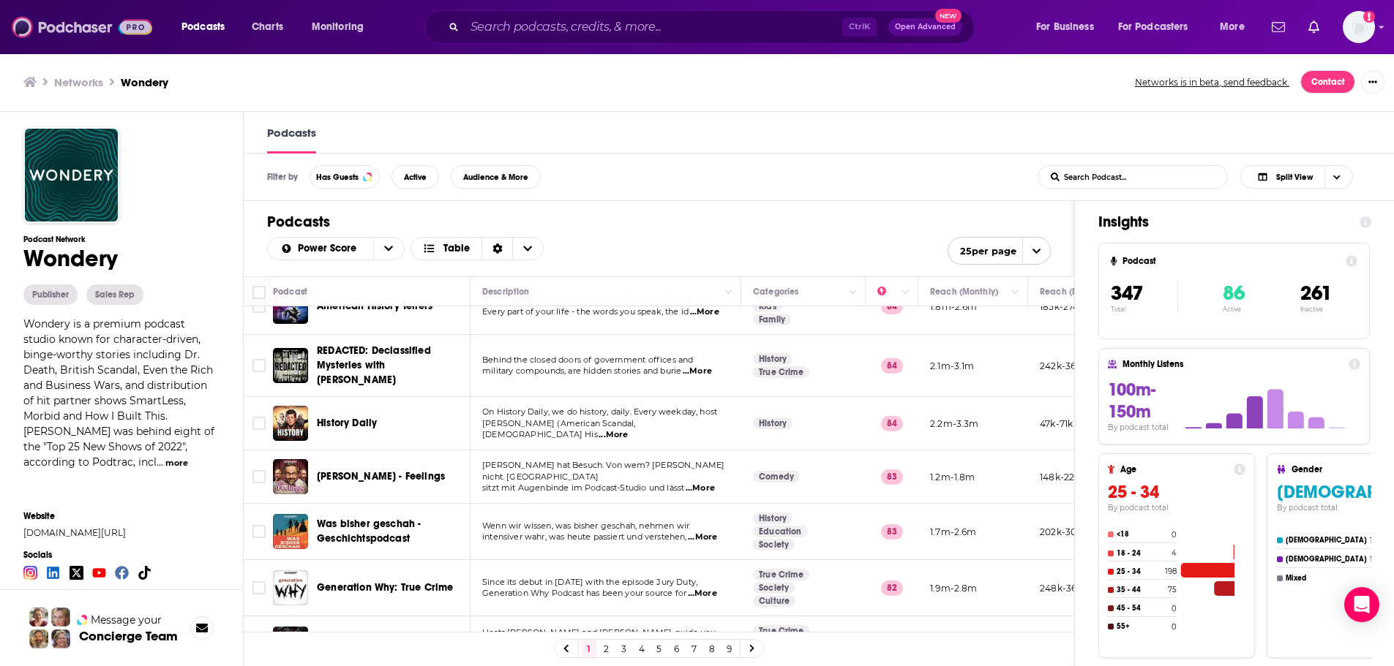
click at [85, 28] on img at bounding box center [82, 27] width 140 height 28
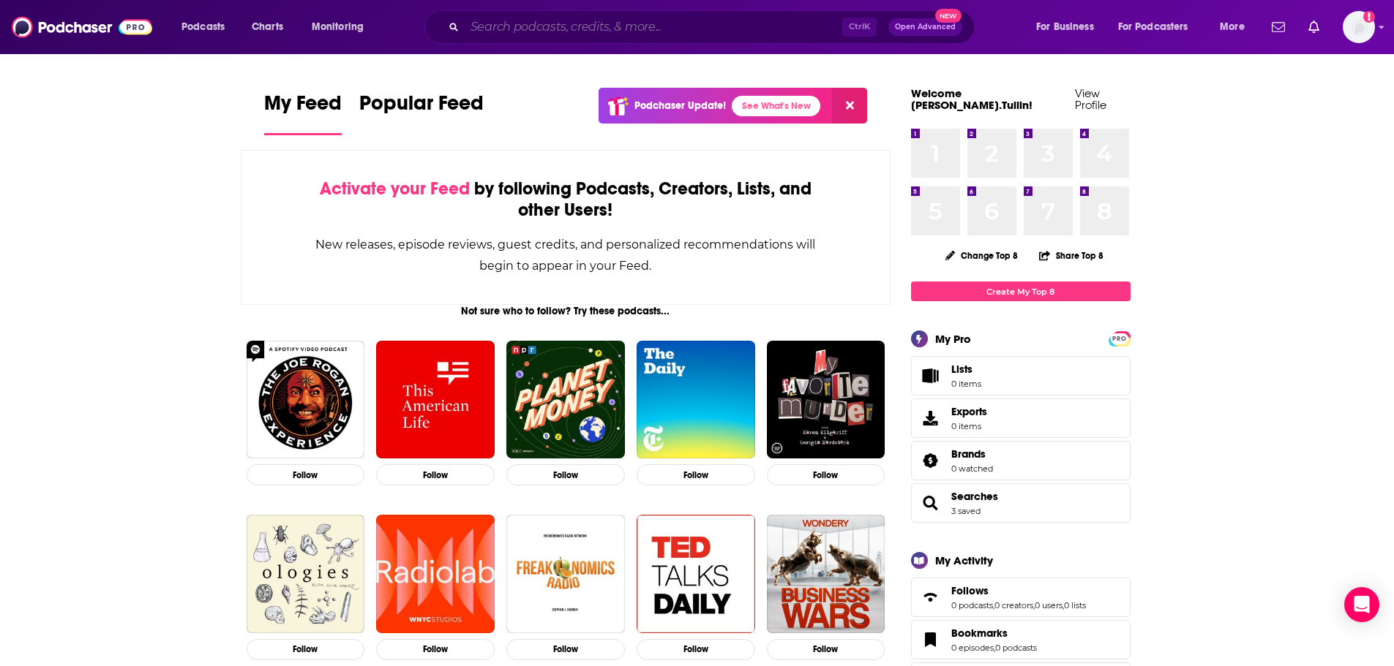
click at [618, 21] on input "Search podcasts, credits, & more..." at bounding box center [654, 26] width 378 height 23
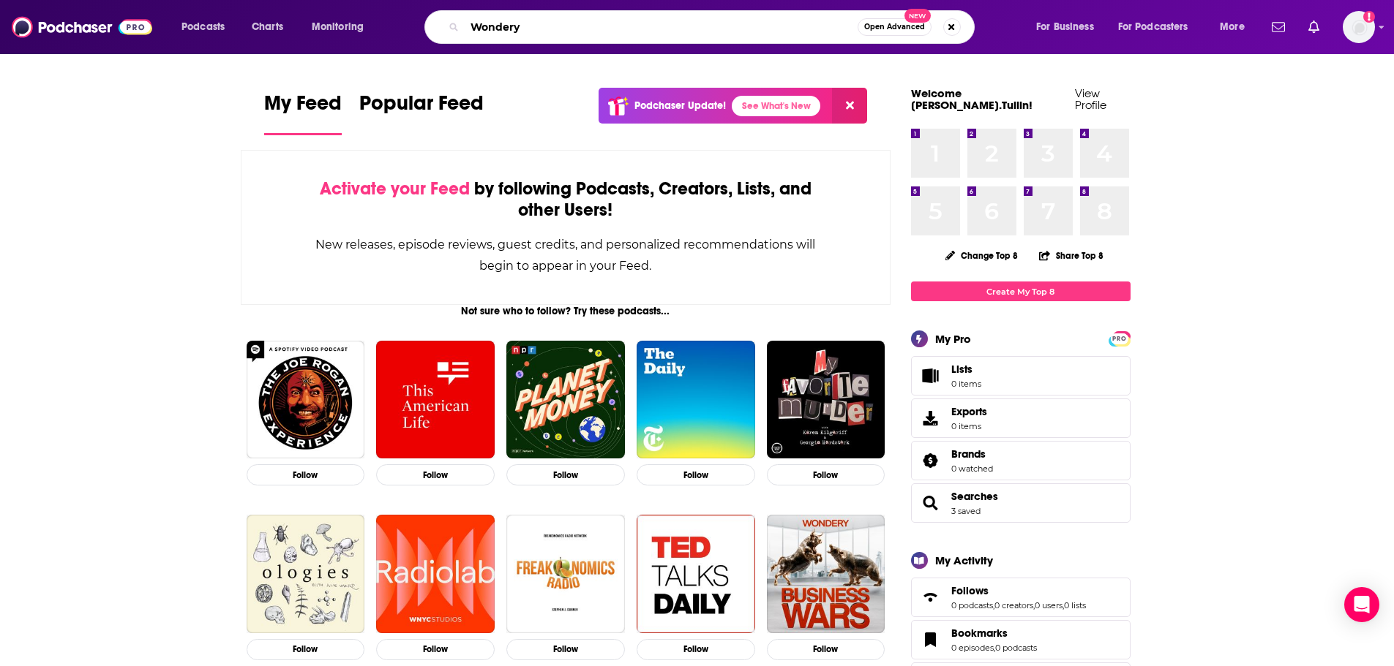
type input "Wondery"
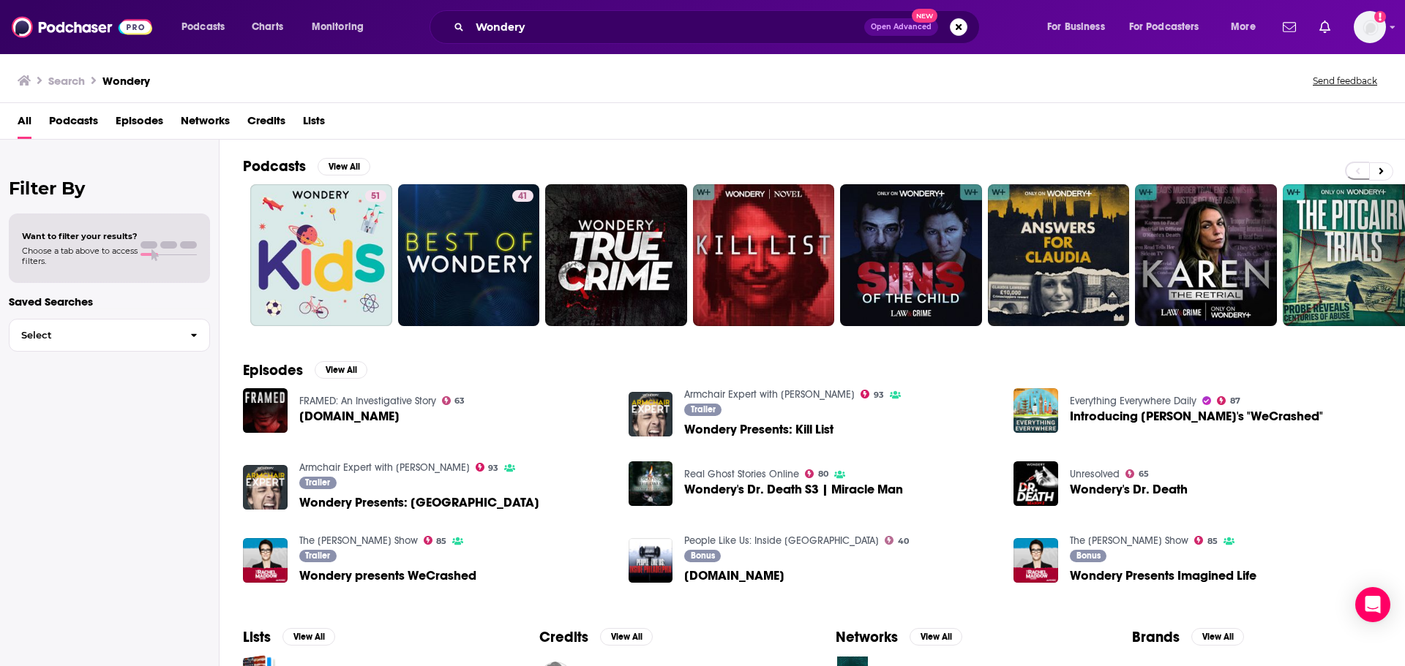
click at [84, 125] on span "Podcasts" at bounding box center [73, 124] width 49 height 30
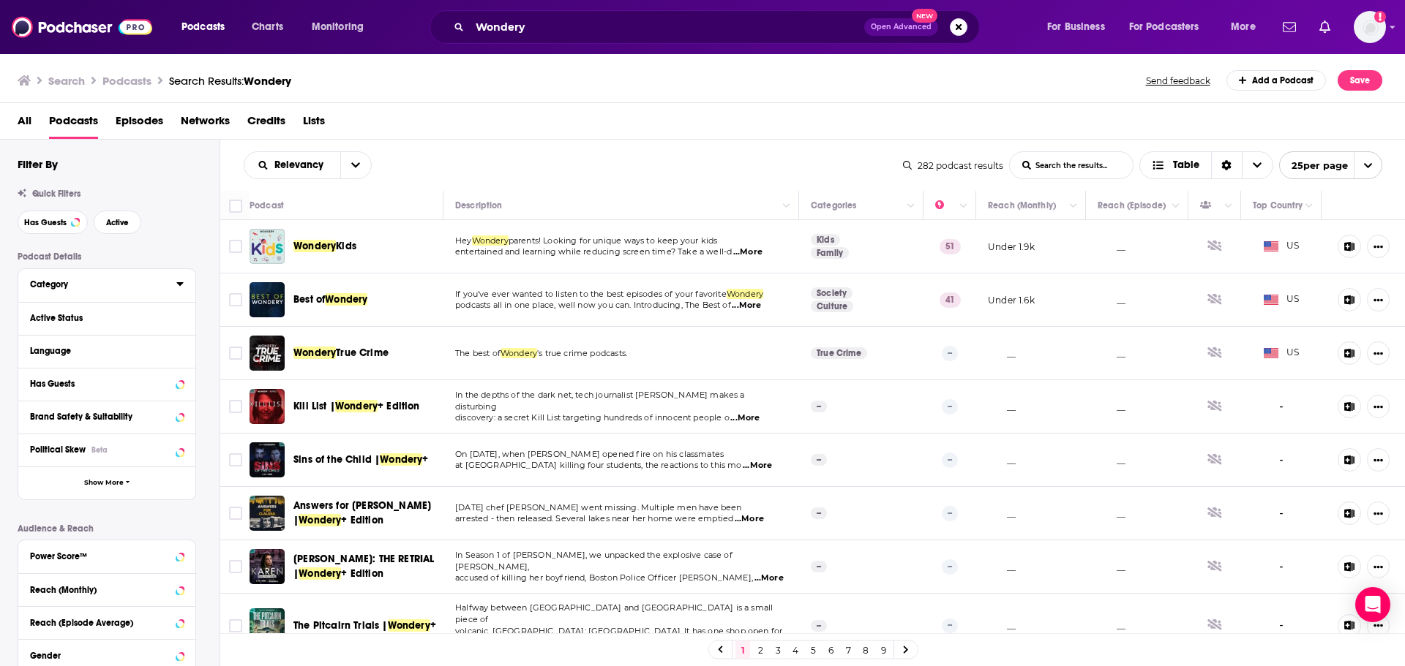
click at [85, 285] on div "Category" at bounding box center [98, 284] width 137 height 10
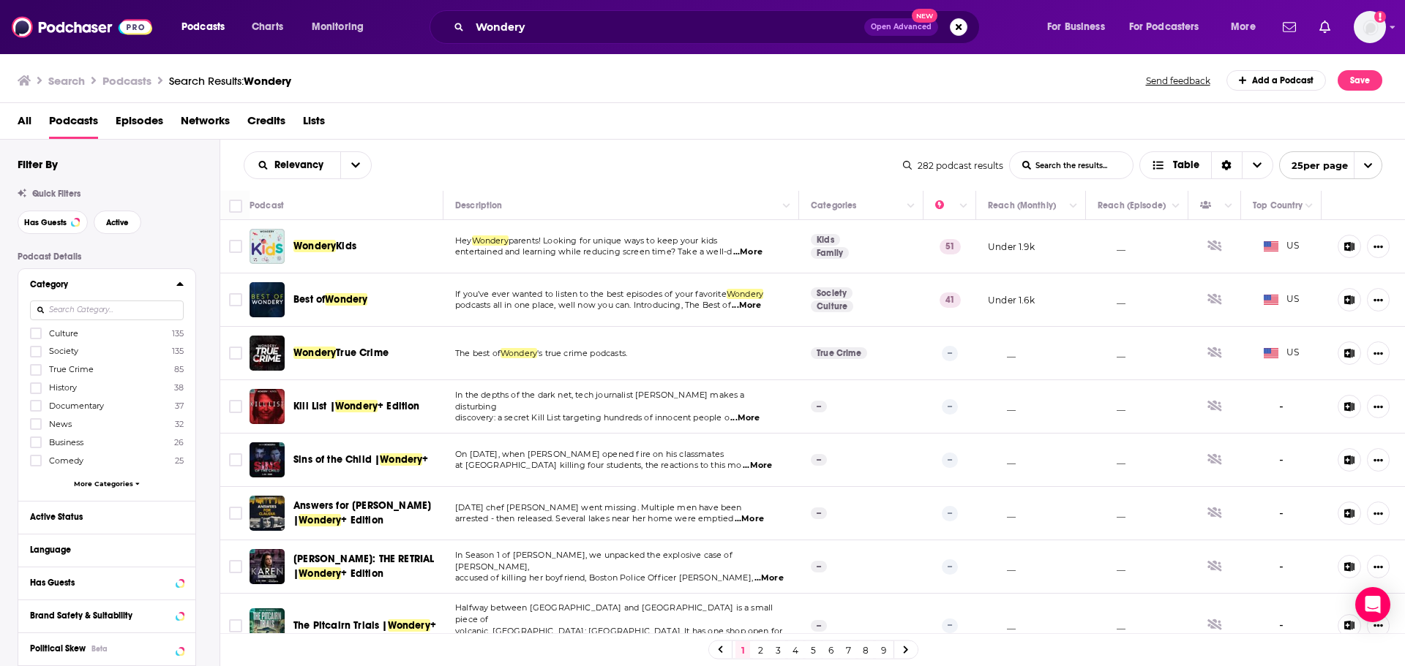
click at [99, 488] on div "Culture 135 Society 135 True Crime 85 History 38 Documentary 37 News 32 Busines…" at bounding box center [107, 411] width 154 height 168
click at [99, 484] on span "More Categories" at bounding box center [103, 484] width 59 height 8
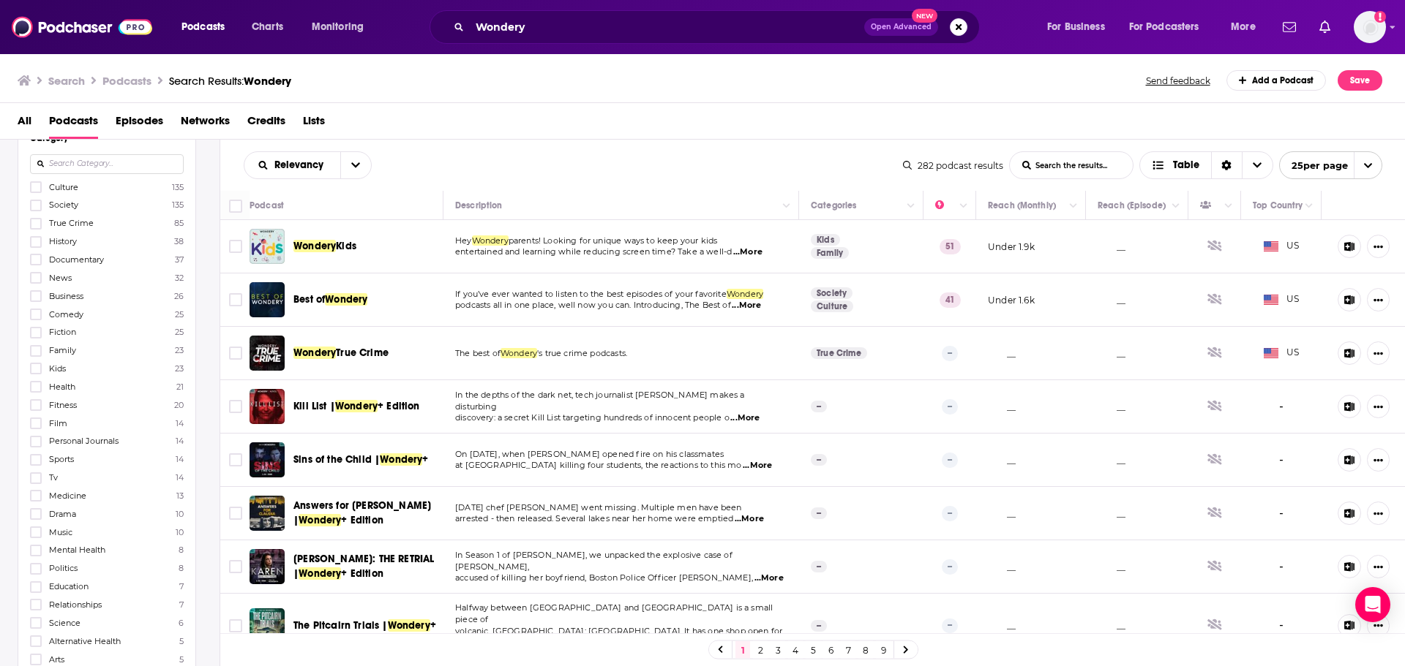
scroll to position [73, 0]
click at [34, 282] on icon at bounding box center [35, 278] width 9 height 9
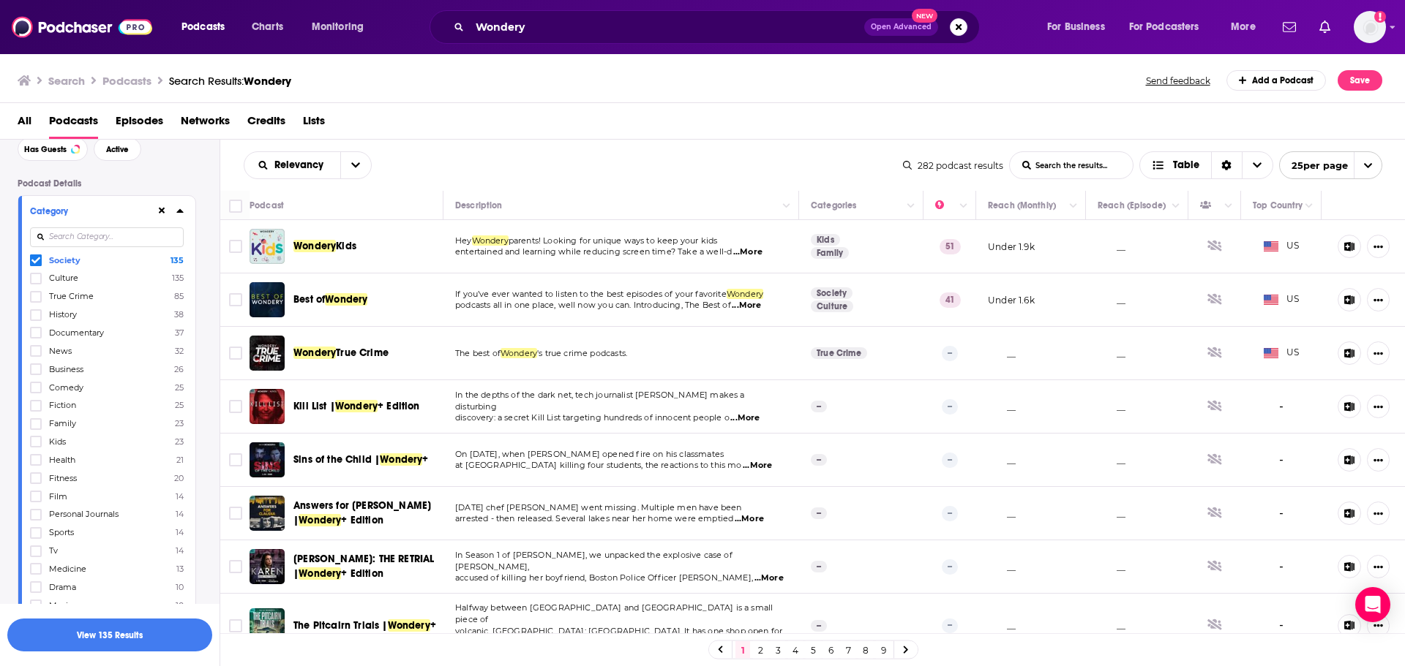
click at [67, 277] on span "Culture" at bounding box center [63, 278] width 29 height 10
click at [36, 283] on input "multiSelectOption-culture-1" at bounding box center [36, 283] width 0 height 0
click at [960, 209] on icon "Column Actions" at bounding box center [963, 206] width 7 height 9
click at [597, 146] on div at bounding box center [702, 333] width 1405 height 666
click at [357, 157] on button "open menu" at bounding box center [355, 165] width 31 height 26
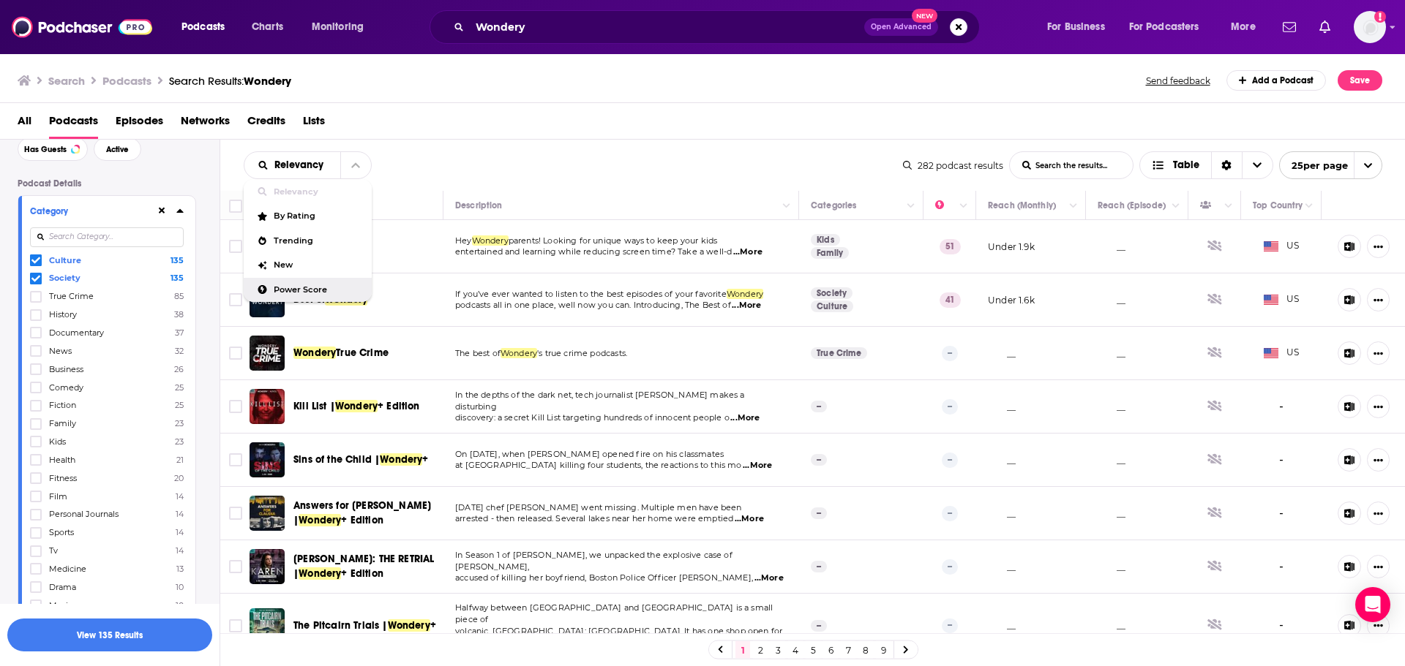
click at [288, 290] on span "Power Score" at bounding box center [317, 290] width 86 height 8
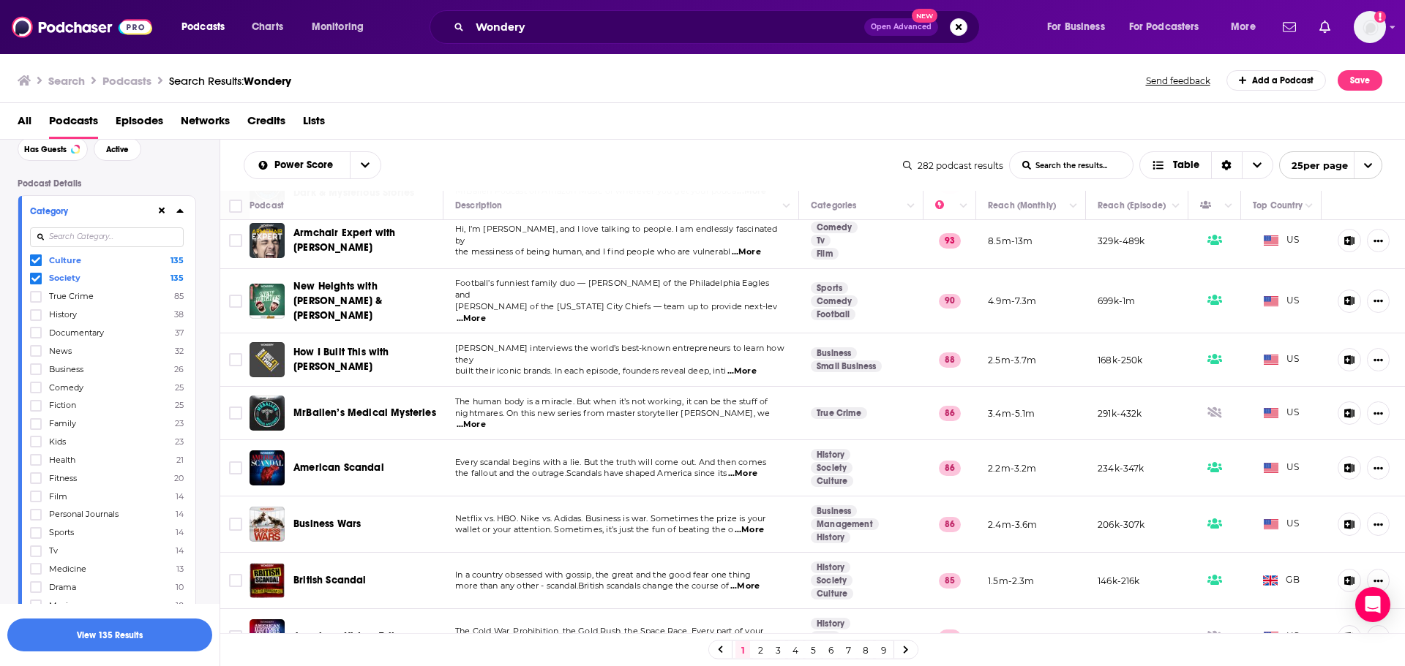
scroll to position [0, 0]
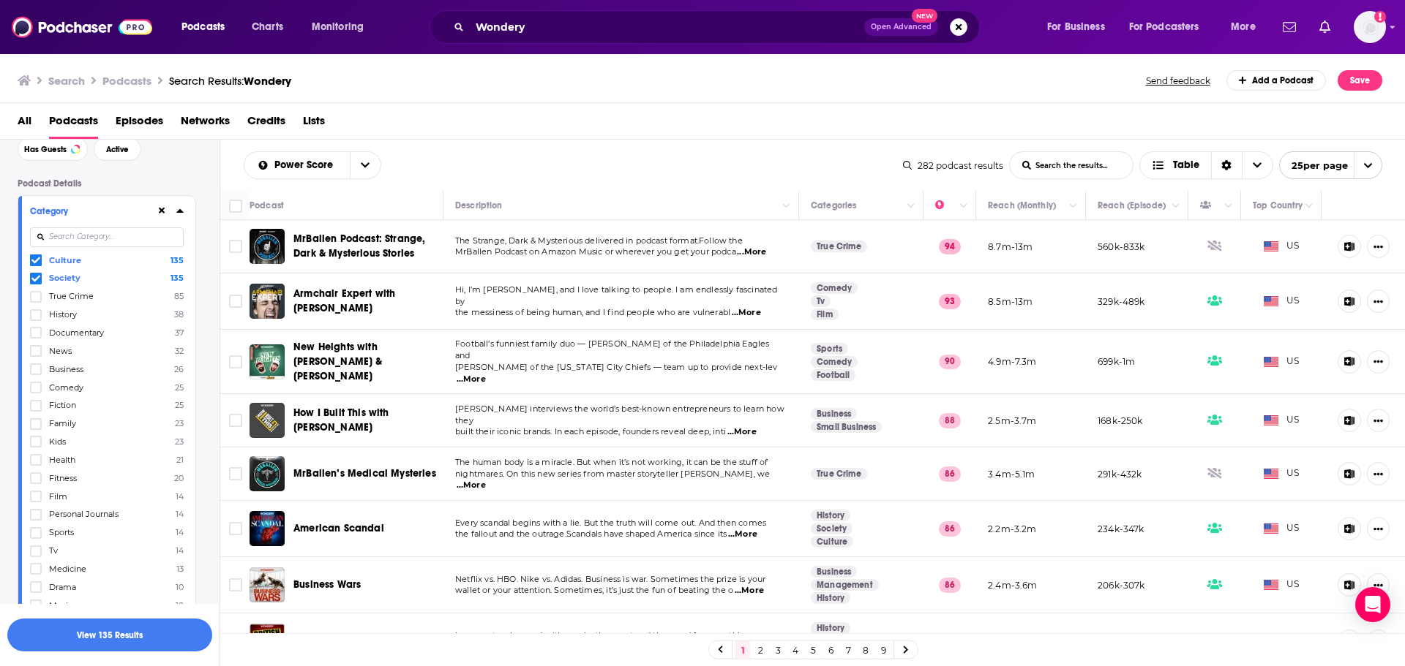
click at [57, 423] on span "Family" at bounding box center [62, 423] width 27 height 10
click at [36, 429] on input "multiSelectOption-family-9" at bounding box center [36, 429] width 0 height 0
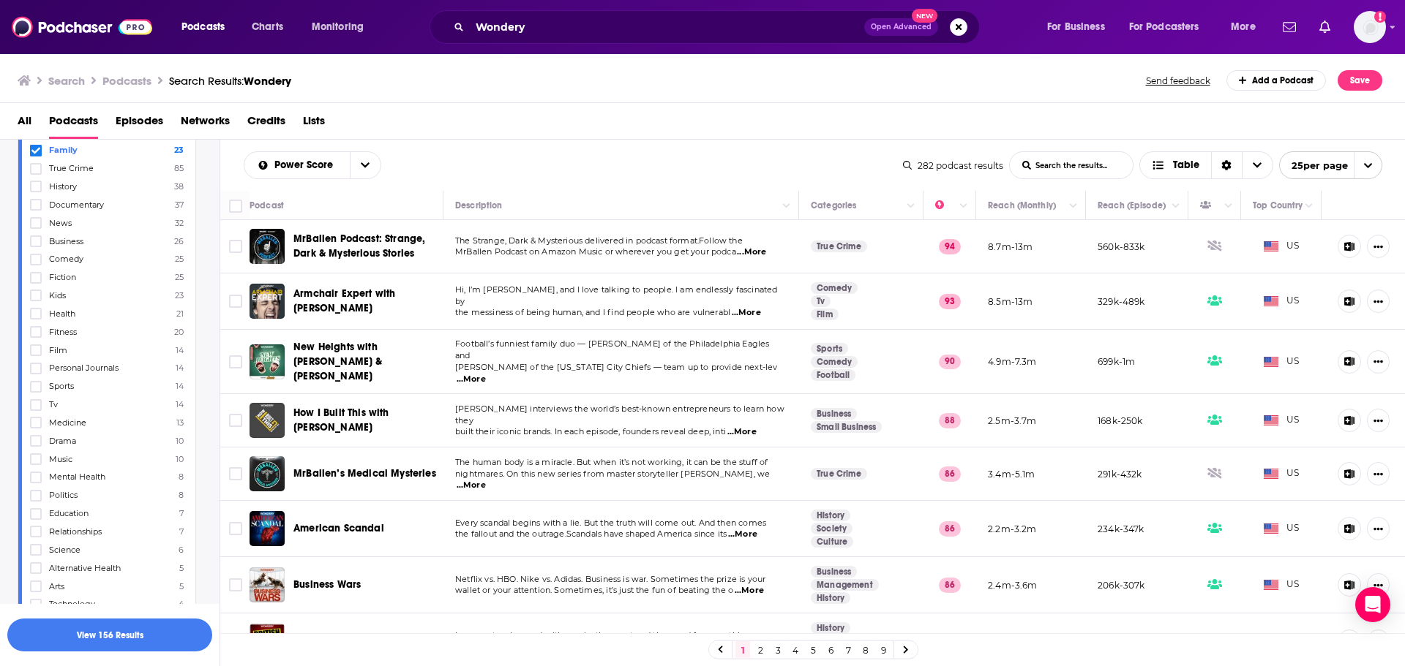
scroll to position [293, 0]
click at [94, 298] on span "Personal Journals" at bounding box center [84, 295] width 70 height 10
click at [36, 300] on input "multiSelectOption-personal-journals-14" at bounding box center [36, 300] width 0 height 0
click at [83, 508] on span "Parenting" at bounding box center [69, 512] width 40 height 10
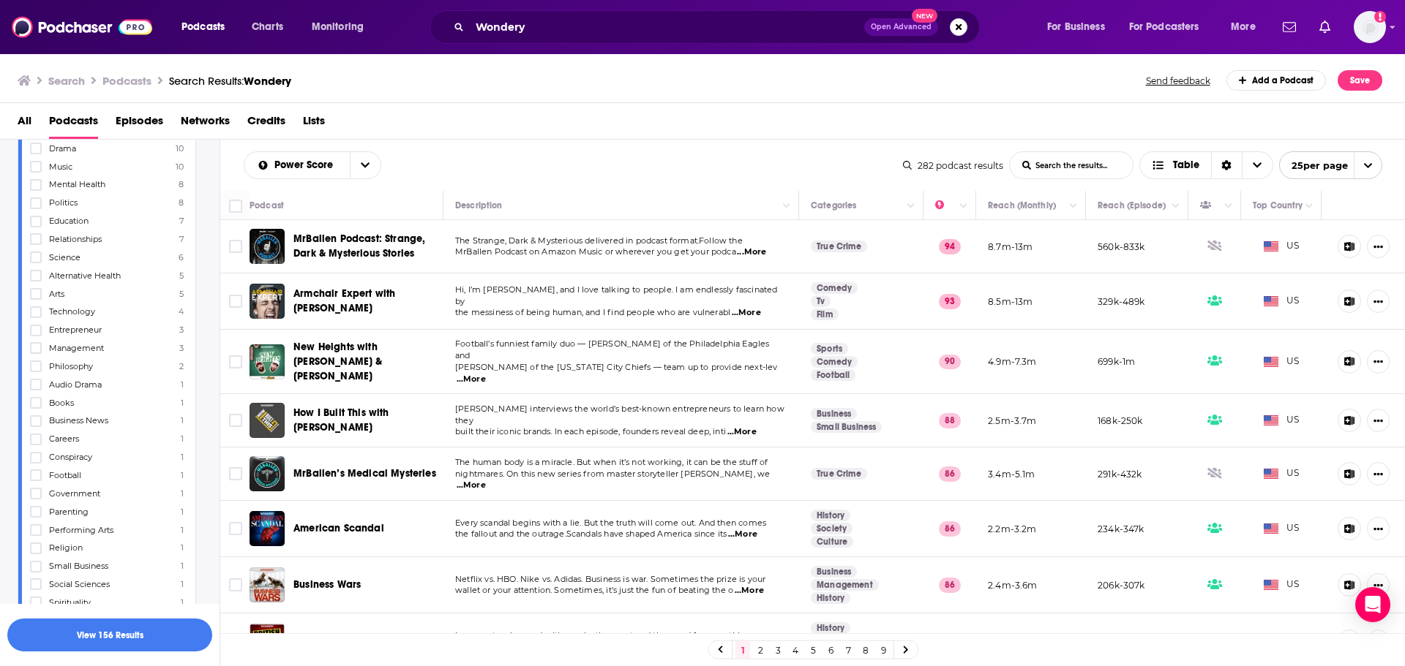
click at [36, 517] on input "multiSelectOption-parenting-38" at bounding box center [36, 517] width 0 height 0
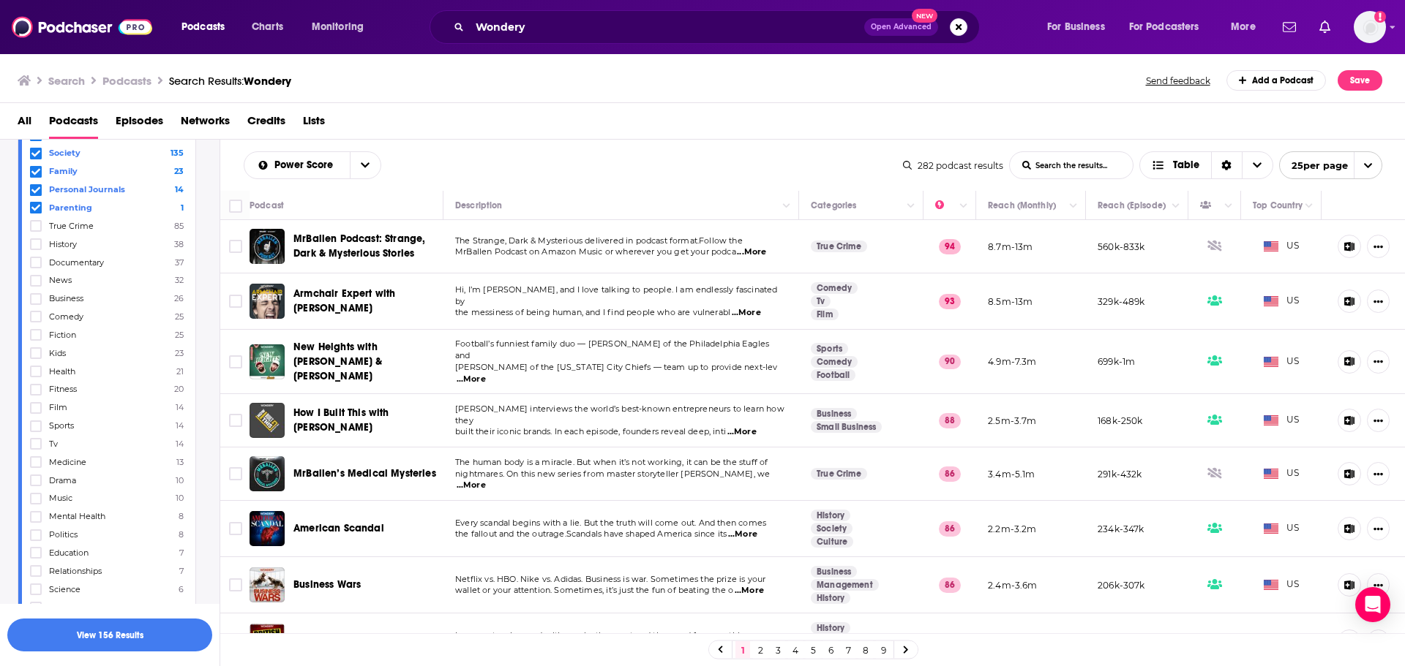
scroll to position [219, 0]
drag, startPoint x: 75, startPoint y: 495, endPoint x: 100, endPoint y: 519, distance: 34.2
click at [75, 495] on span "Mental Health" at bounding box center [77, 495] width 56 height 10
click at [36, 500] on input "multiSelectOption-mental-health-21" at bounding box center [36, 500] width 0 height 0
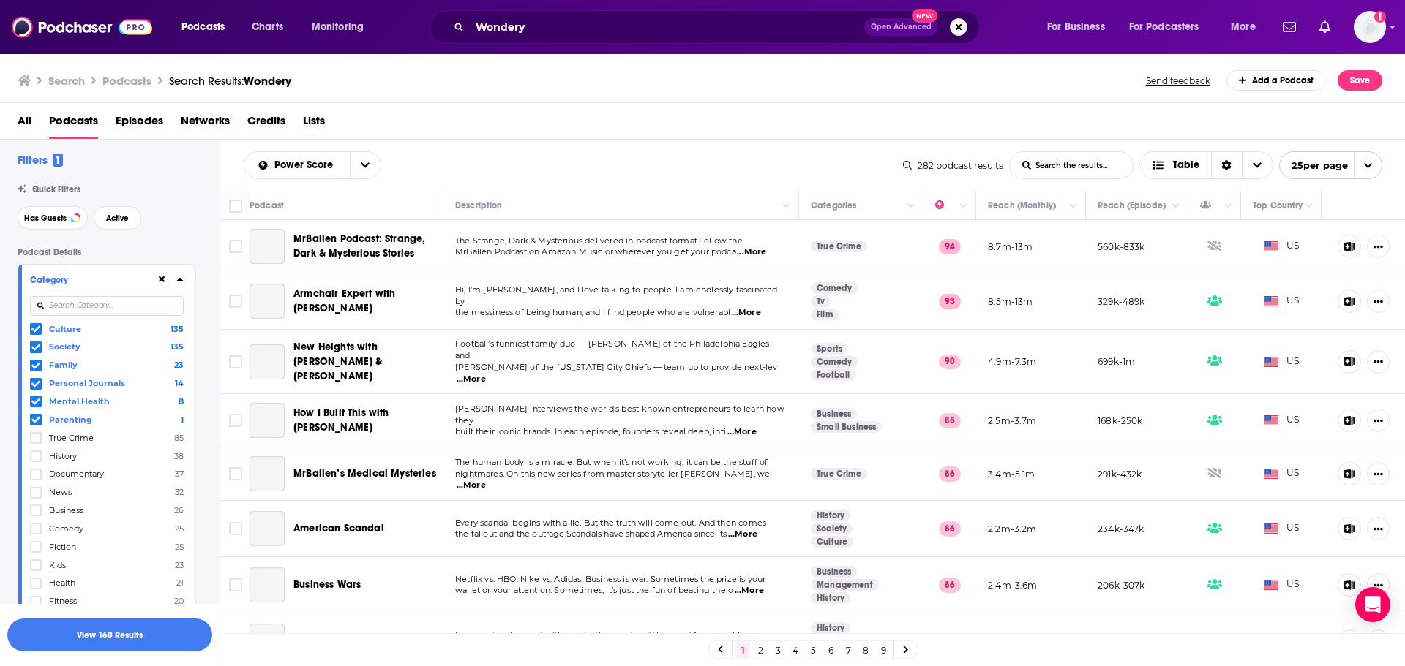
scroll to position [0, 0]
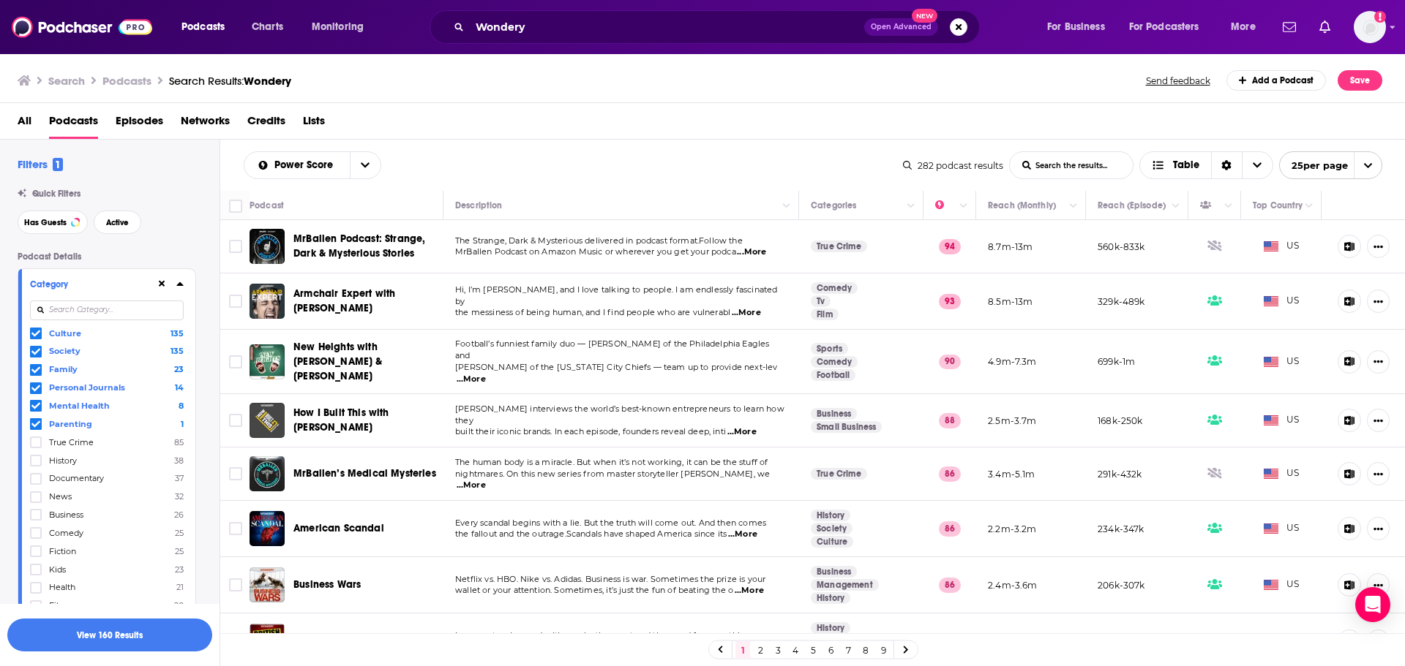
click at [65, 388] on span "Personal Journals" at bounding box center [87, 388] width 76 height 10
click at [36, 391] on input "multiSelectOption-personal-journals-3" at bounding box center [36, 391] width 0 height 0
drag, startPoint x: 75, startPoint y: 408, endPoint x: 68, endPoint y: 386, distance: 23.8
click at [75, 408] on span "Parenting" at bounding box center [70, 406] width 43 height 10
click at [36, 409] on input "multiSelectOption-parenting-4" at bounding box center [36, 409] width 0 height 0
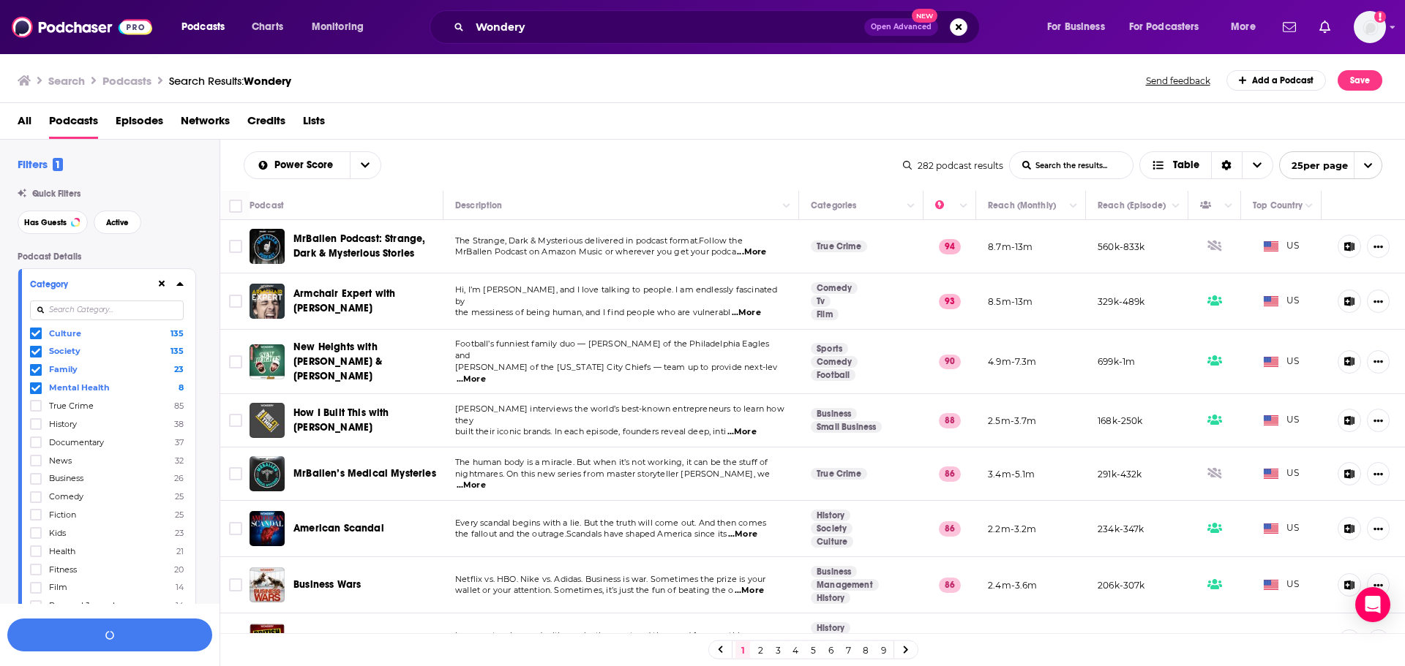
click at [64, 371] on span "Family" at bounding box center [63, 369] width 29 height 10
click at [36, 373] on input "multiSelectOption-family-2" at bounding box center [36, 373] width 0 height 0
click at [178, 282] on icon at bounding box center [179, 284] width 7 height 12
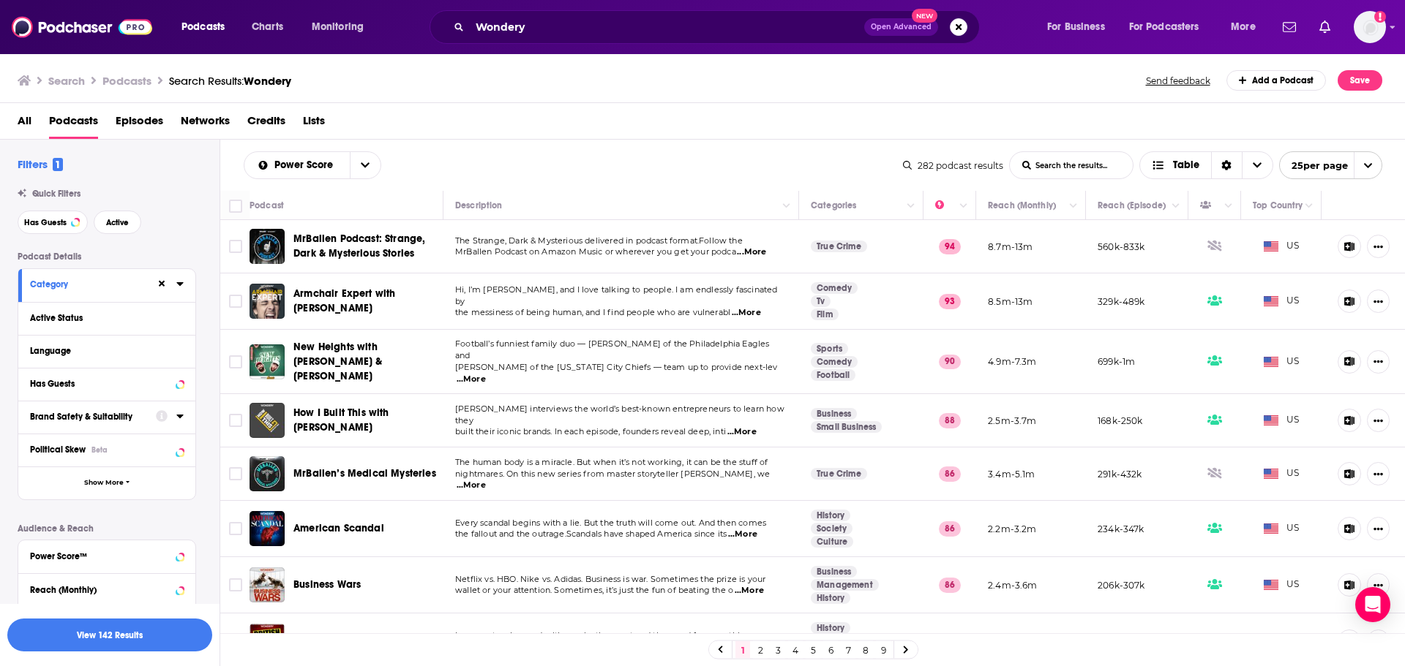
click at [160, 424] on div at bounding box center [170, 416] width 28 height 18
click at [182, 414] on icon at bounding box center [179, 416] width 7 height 12
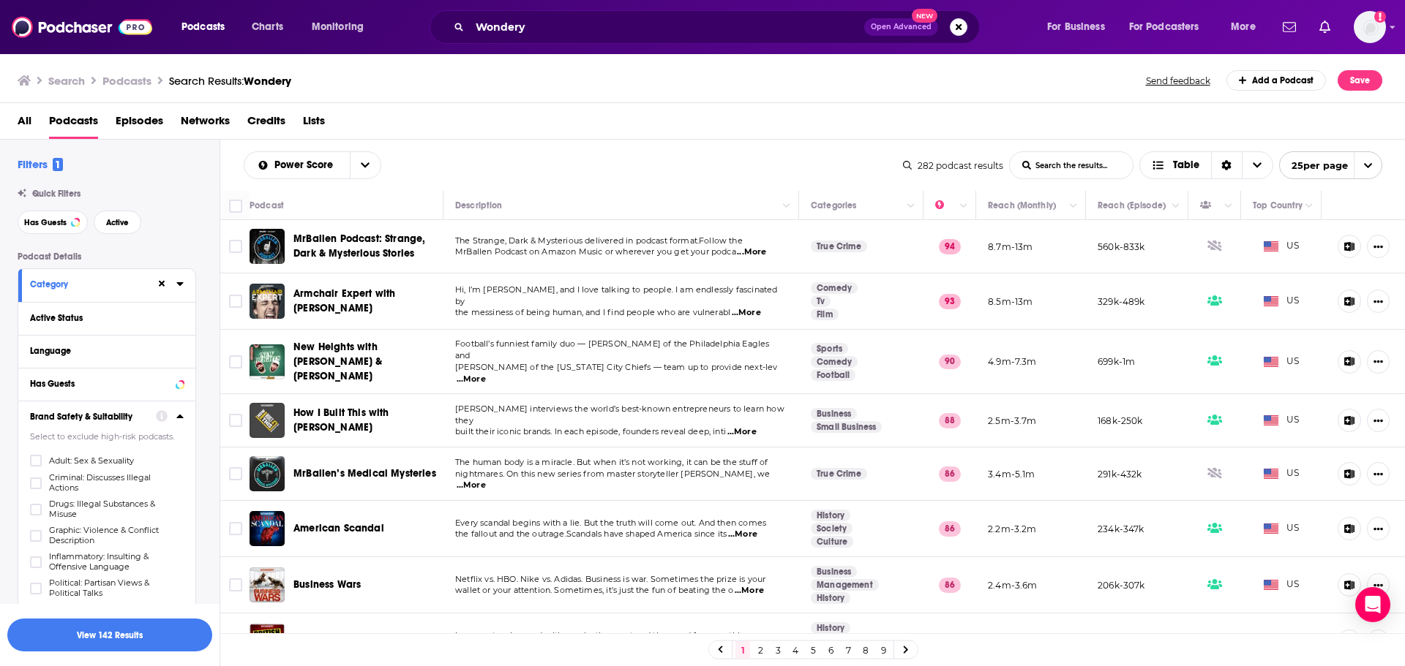
click at [180, 418] on icon at bounding box center [179, 417] width 7 height 4
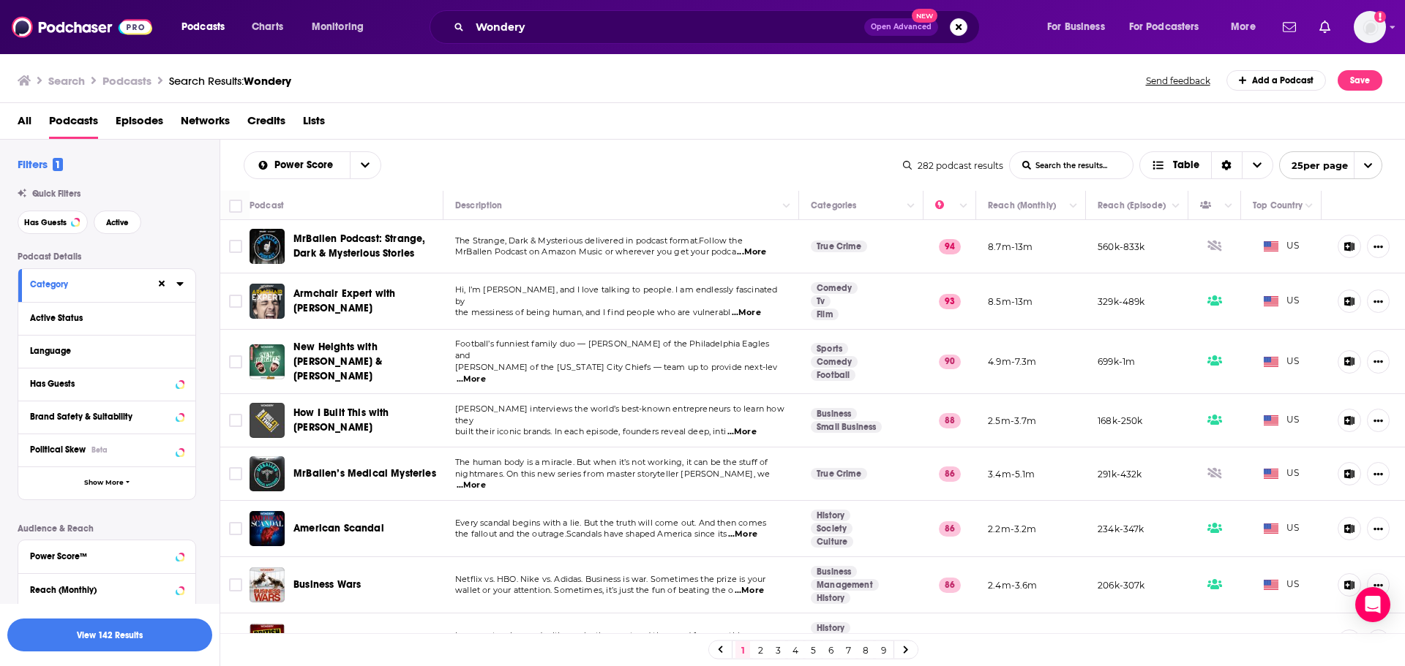
click at [173, 283] on div at bounding box center [170, 284] width 28 height 18
click at [176, 283] on icon at bounding box center [179, 284] width 7 height 12
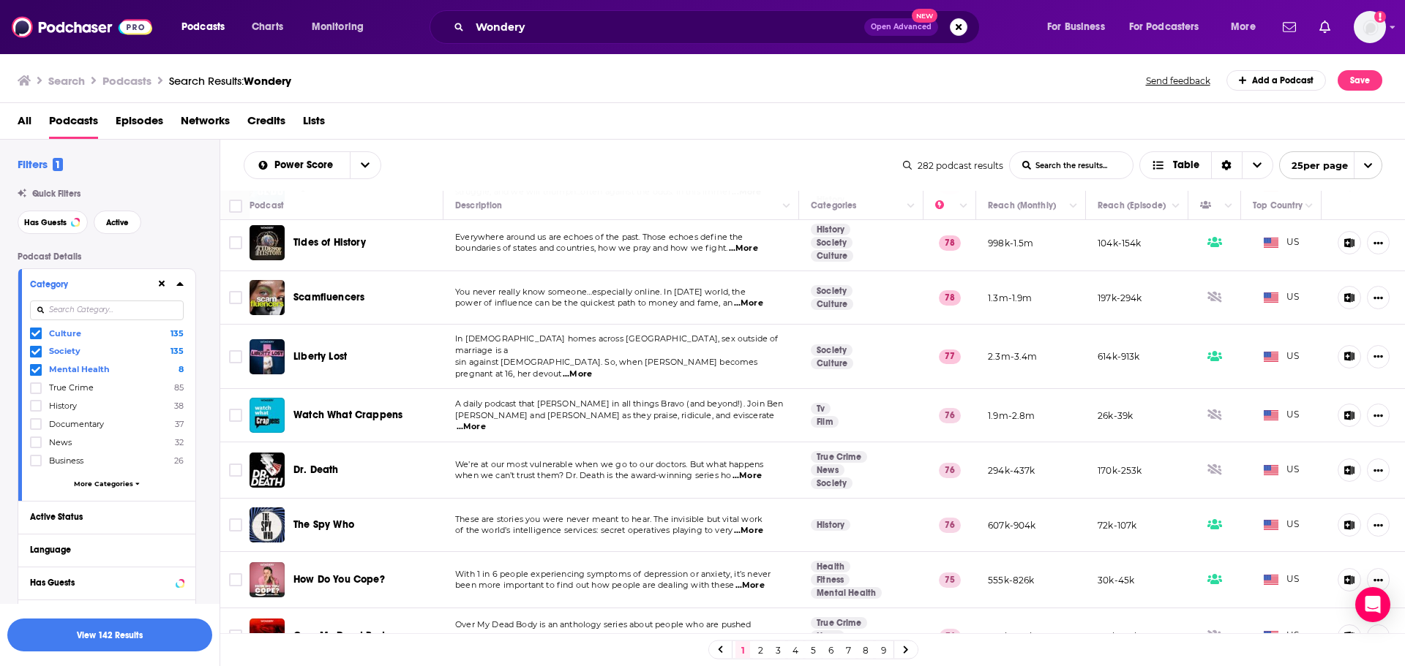
scroll to position [965, 0]
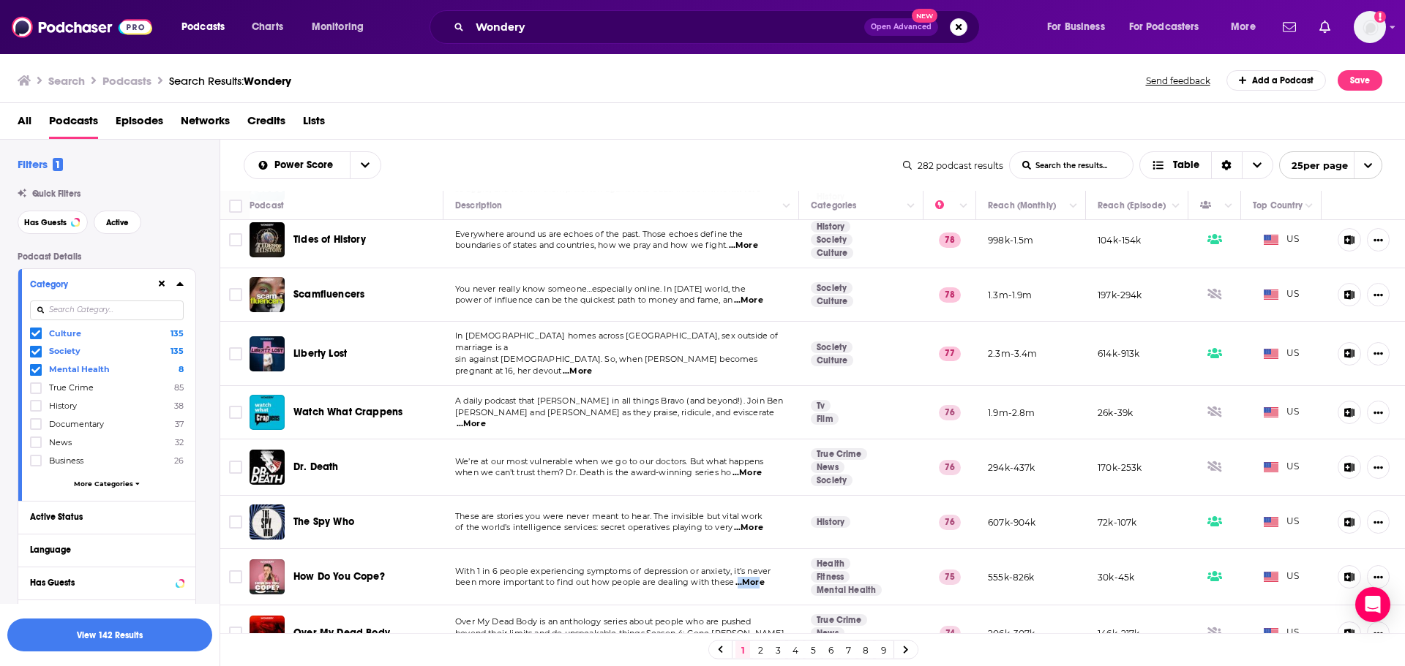
click at [758, 577] on span "...More" at bounding box center [749, 583] width 29 height 12
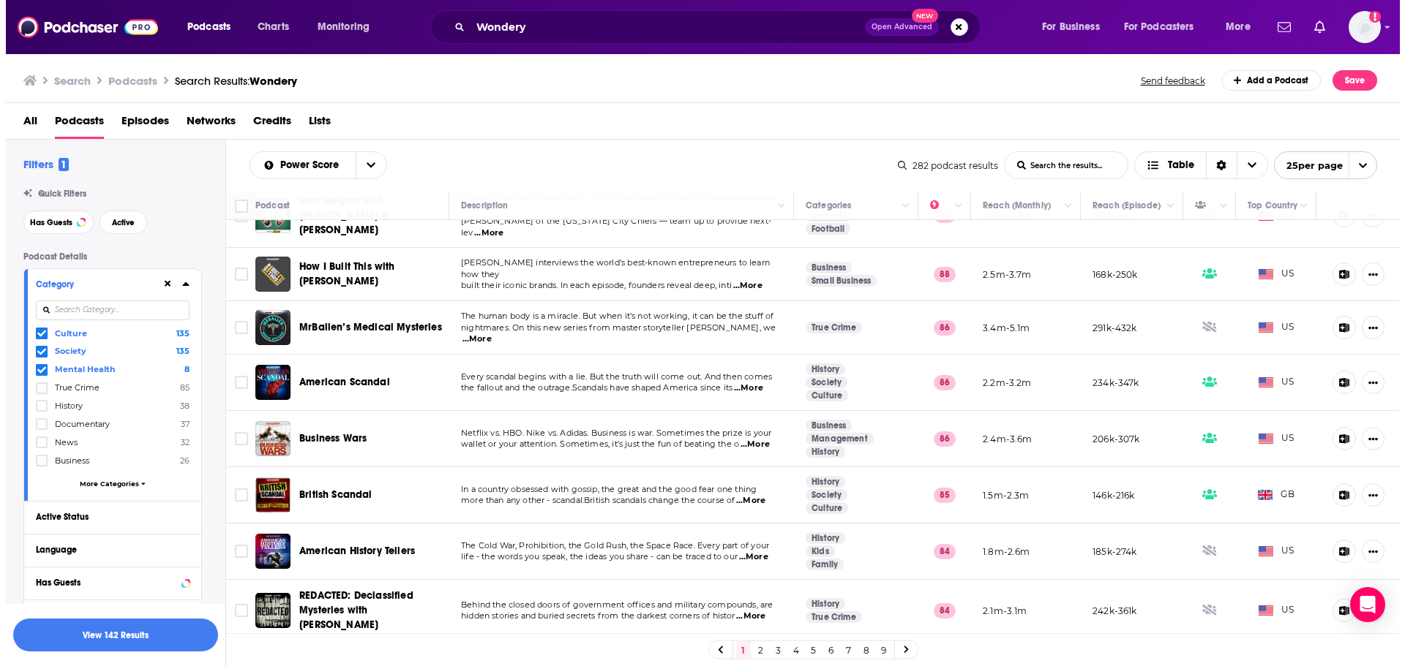
scroll to position [0, 0]
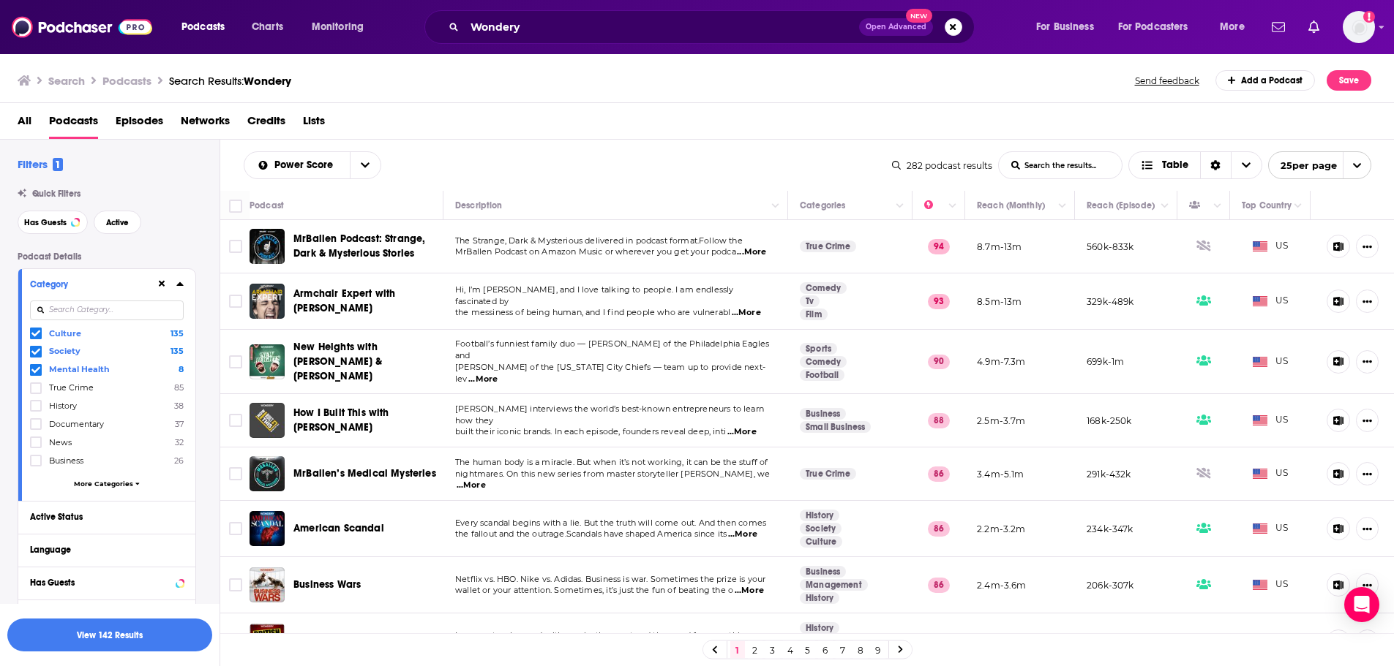
click at [634, 168] on div "Power Score List Search Input Search the results... Table" at bounding box center [568, 165] width 648 height 28
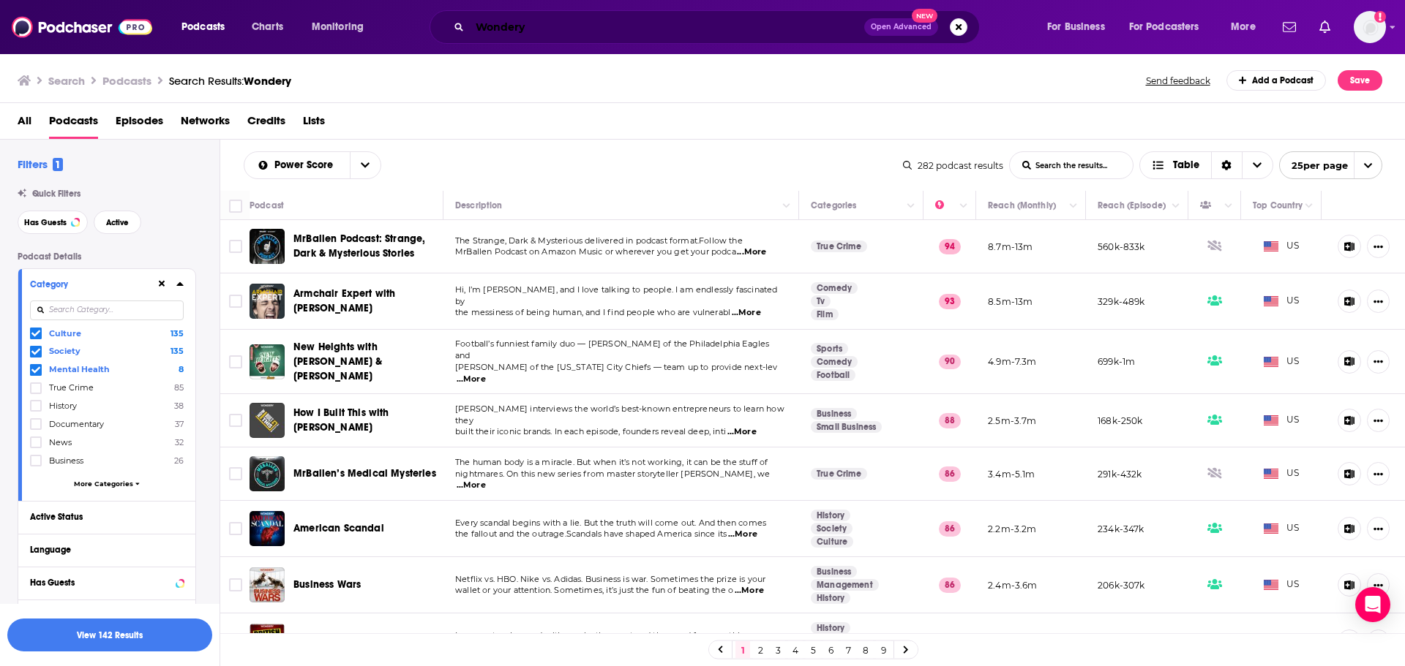
click at [561, 27] on input "Wondery" at bounding box center [667, 26] width 394 height 23
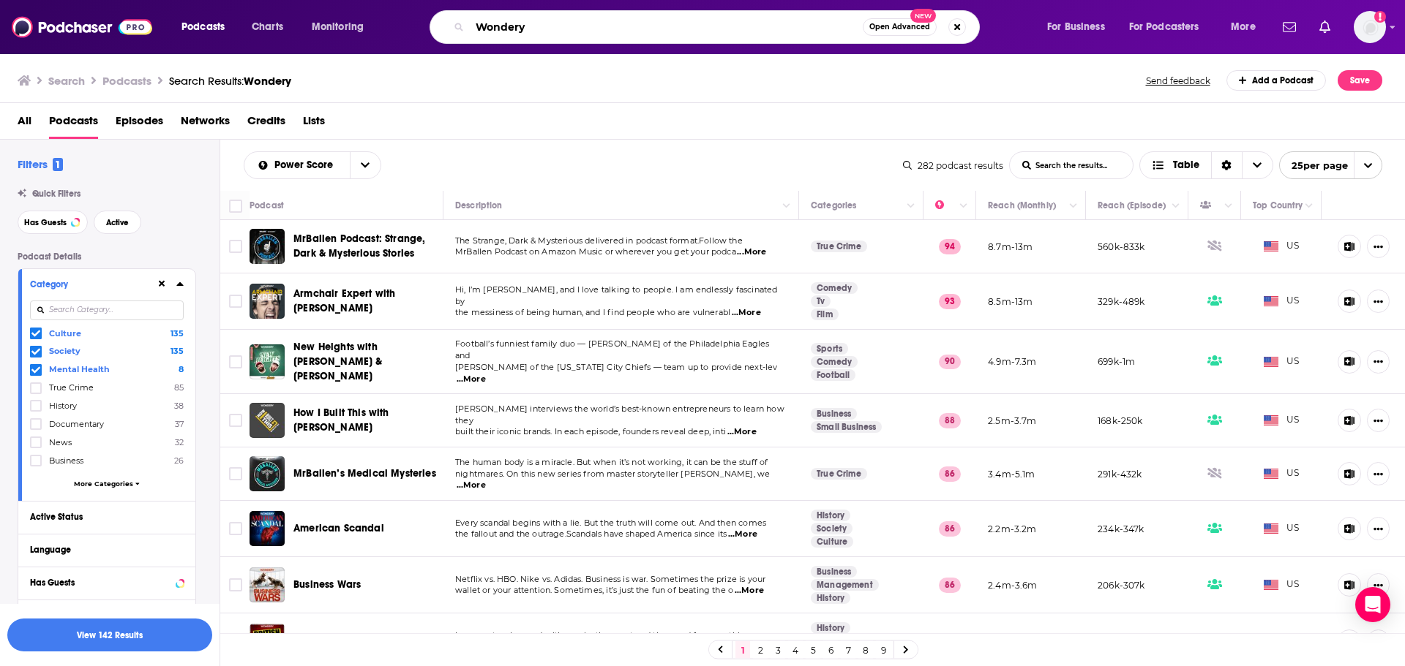
drag, startPoint x: 561, startPoint y: 27, endPoint x: 427, endPoint y: 34, distance: 134.0
click at [427, 34] on div "Wondery Open Advanced New" at bounding box center [719, 27] width 626 height 34
click at [31, 111] on span "All" at bounding box center [25, 124] width 14 height 30
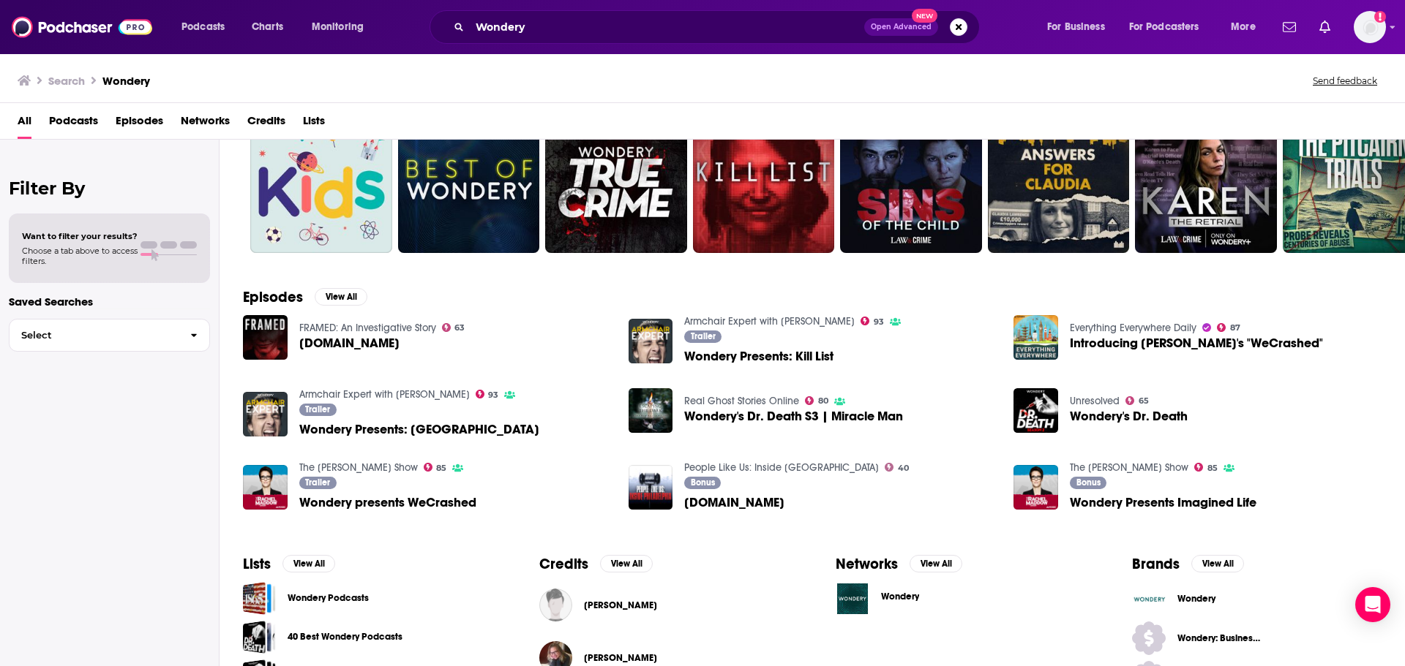
scroll to position [160, 0]
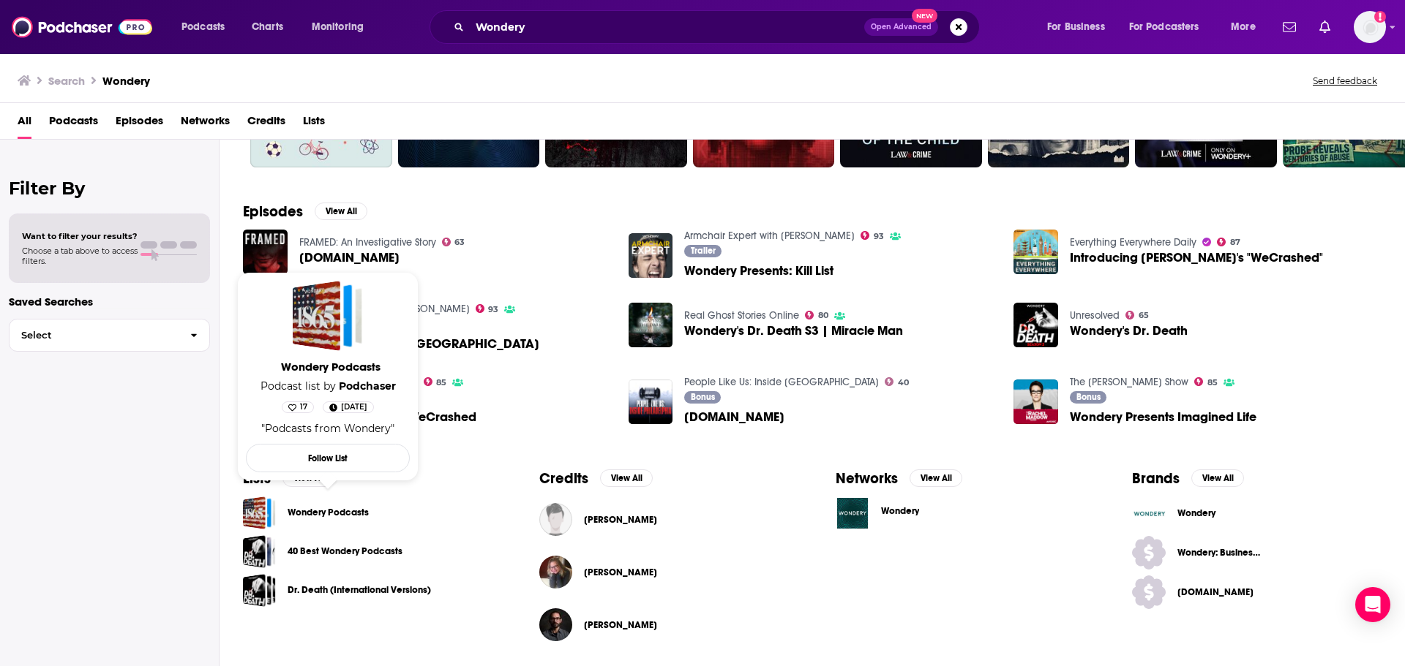
click at [334, 510] on link "Wondery Podcasts" at bounding box center [328, 513] width 81 height 16
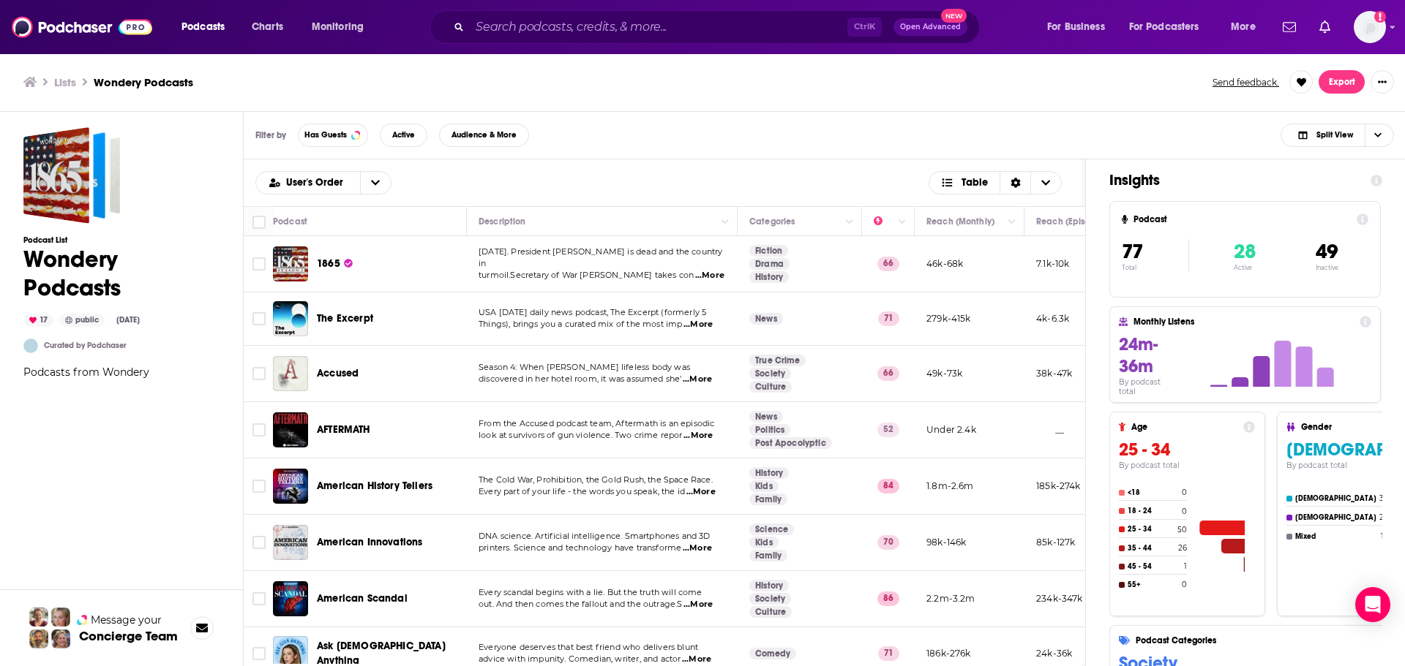
click at [546, 14] on div "Ctrl K Open Advanced New" at bounding box center [704, 27] width 550 height 34
click at [550, 27] on input "Search podcasts, credits, & more..." at bounding box center [659, 26] width 378 height 23
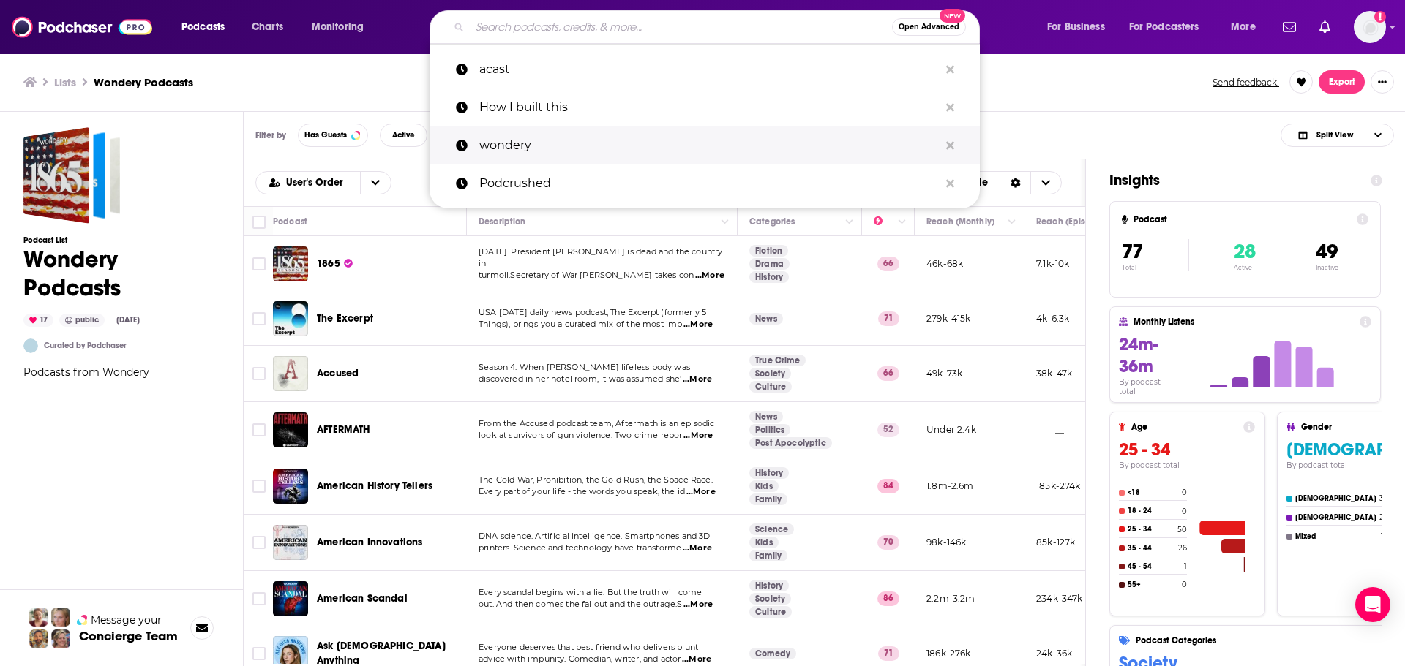
click at [515, 152] on p "wondery" at bounding box center [708, 146] width 459 height 38
type input "wondery"
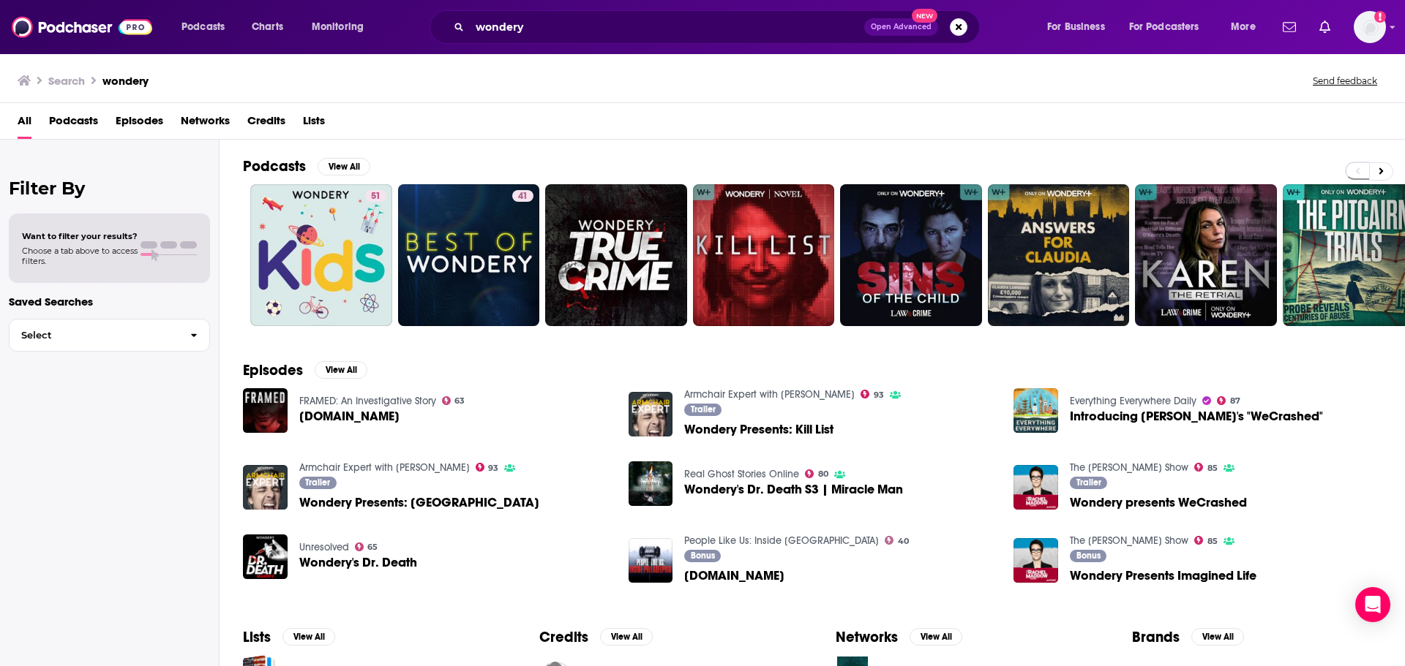
click at [88, 116] on span "Podcasts" at bounding box center [73, 124] width 49 height 30
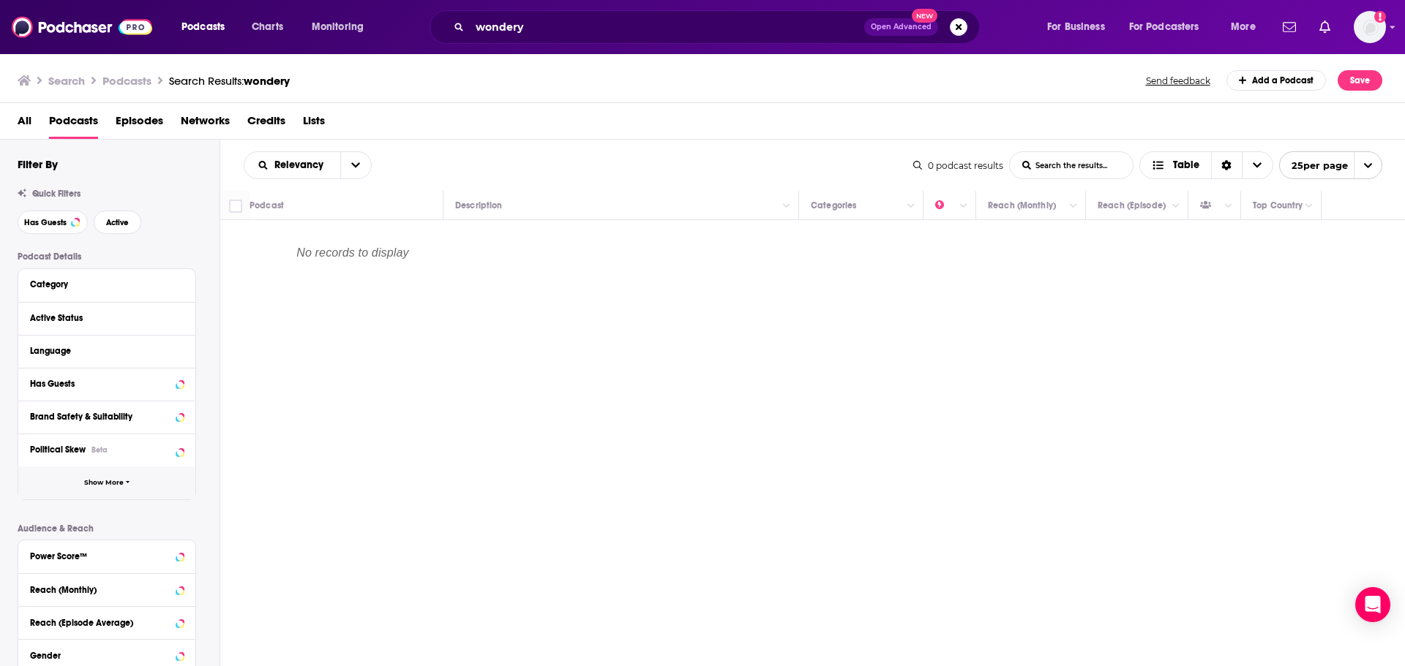
click at [105, 487] on span "Show More" at bounding box center [104, 483] width 40 height 8
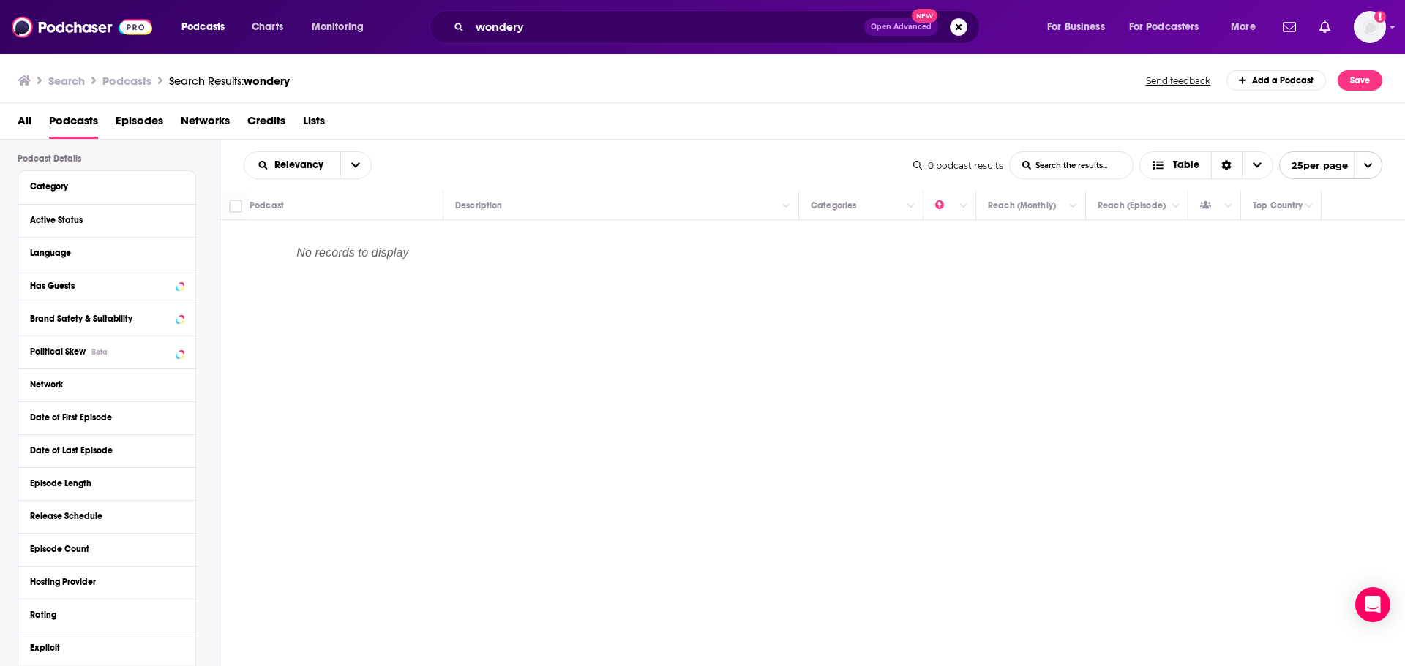
scroll to position [73, 0]
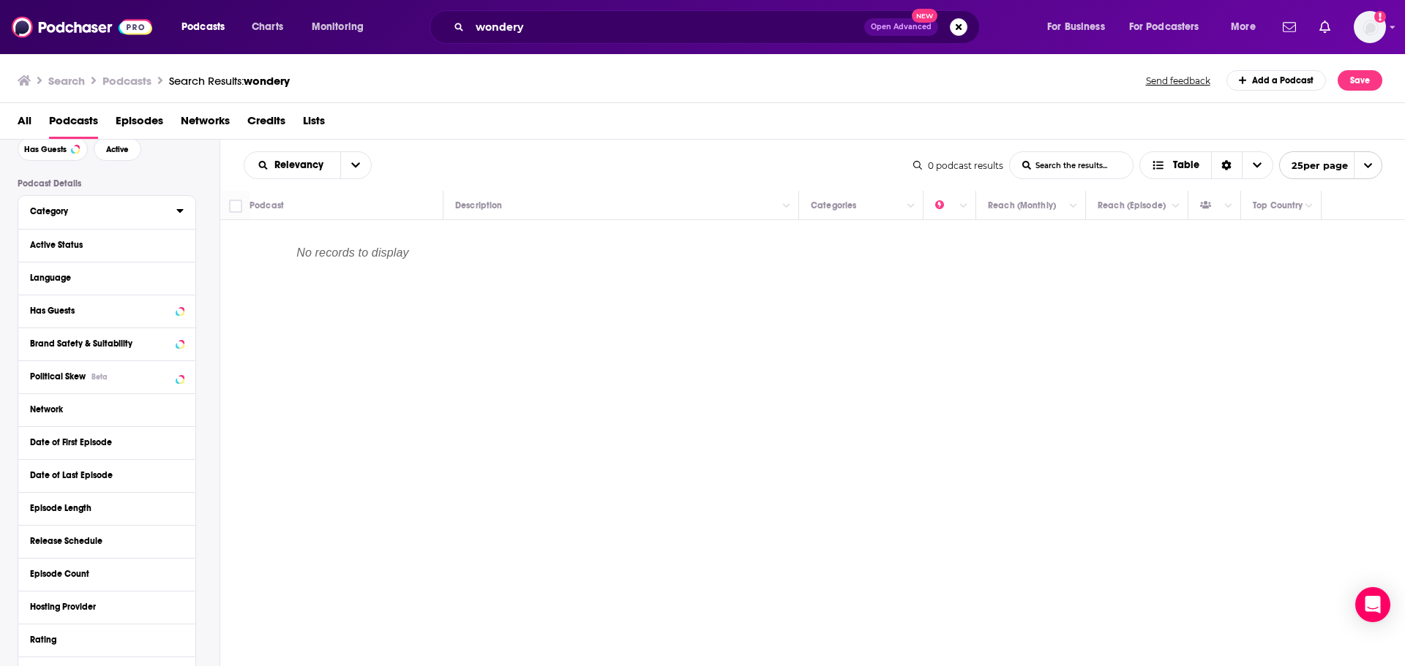
click at [177, 213] on icon at bounding box center [179, 211] width 7 height 12
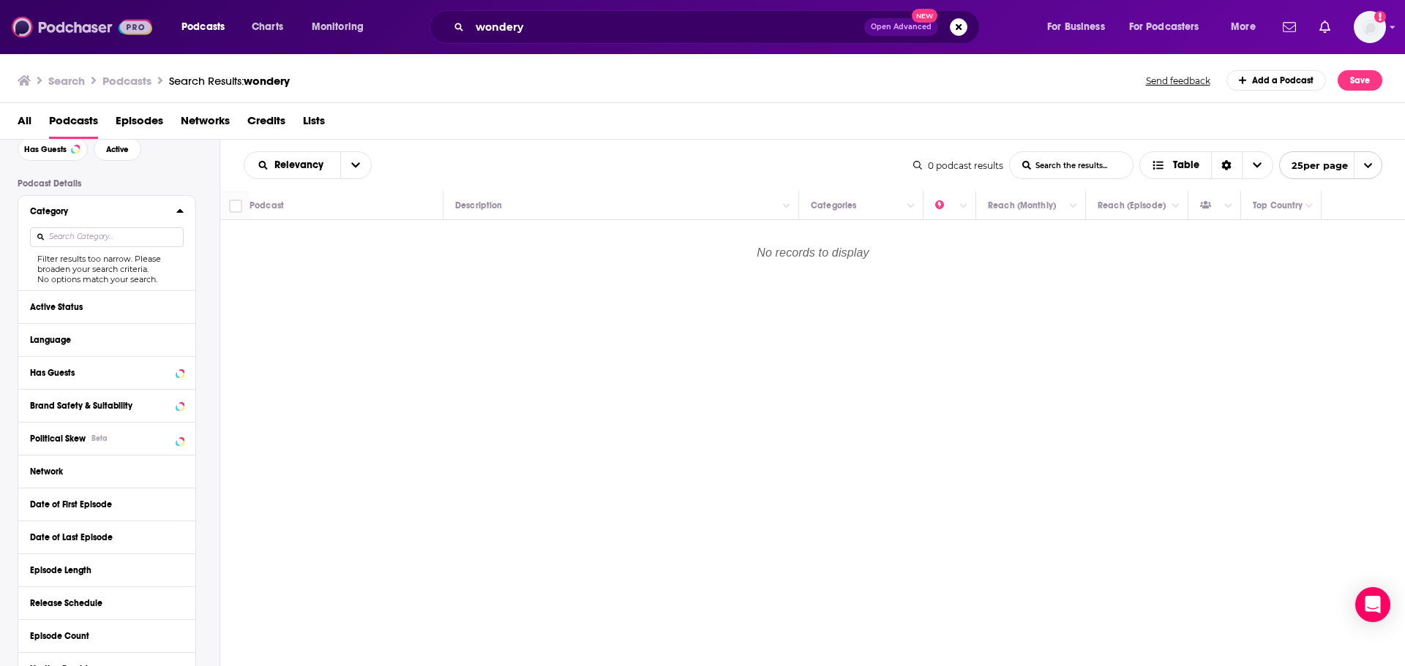
click at [104, 27] on img at bounding box center [82, 27] width 140 height 28
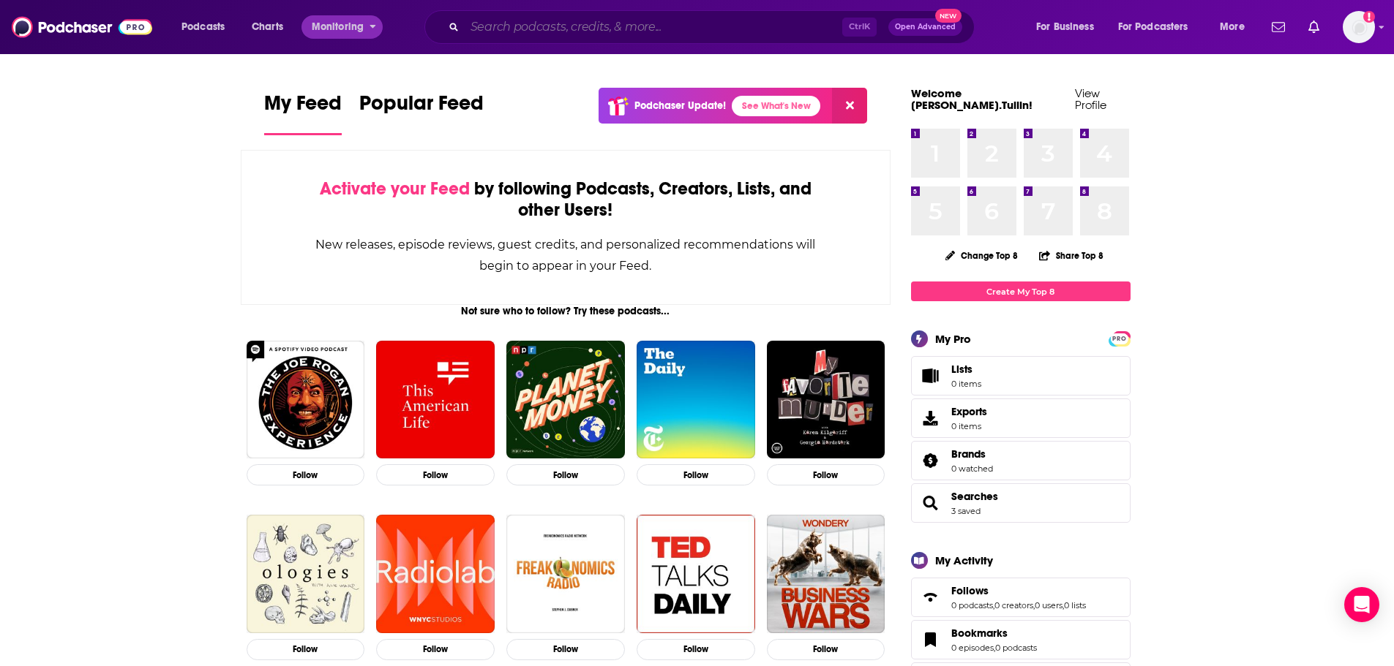
click at [515, 32] on input "Search podcasts, credits, & more..." at bounding box center [654, 26] width 378 height 23
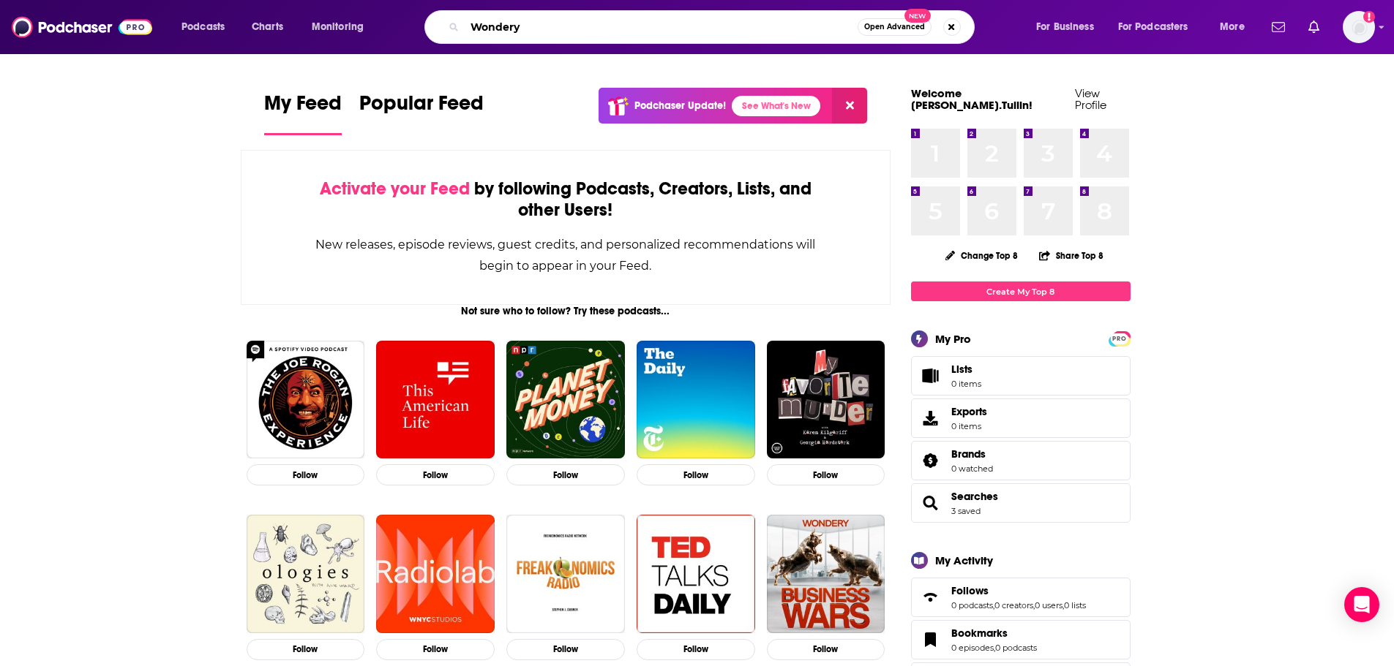
type input "Wondery"
click at [545, 35] on input "Wondery" at bounding box center [661, 26] width 393 height 23
click at [563, 20] on input "Wondery" at bounding box center [661, 26] width 393 height 23
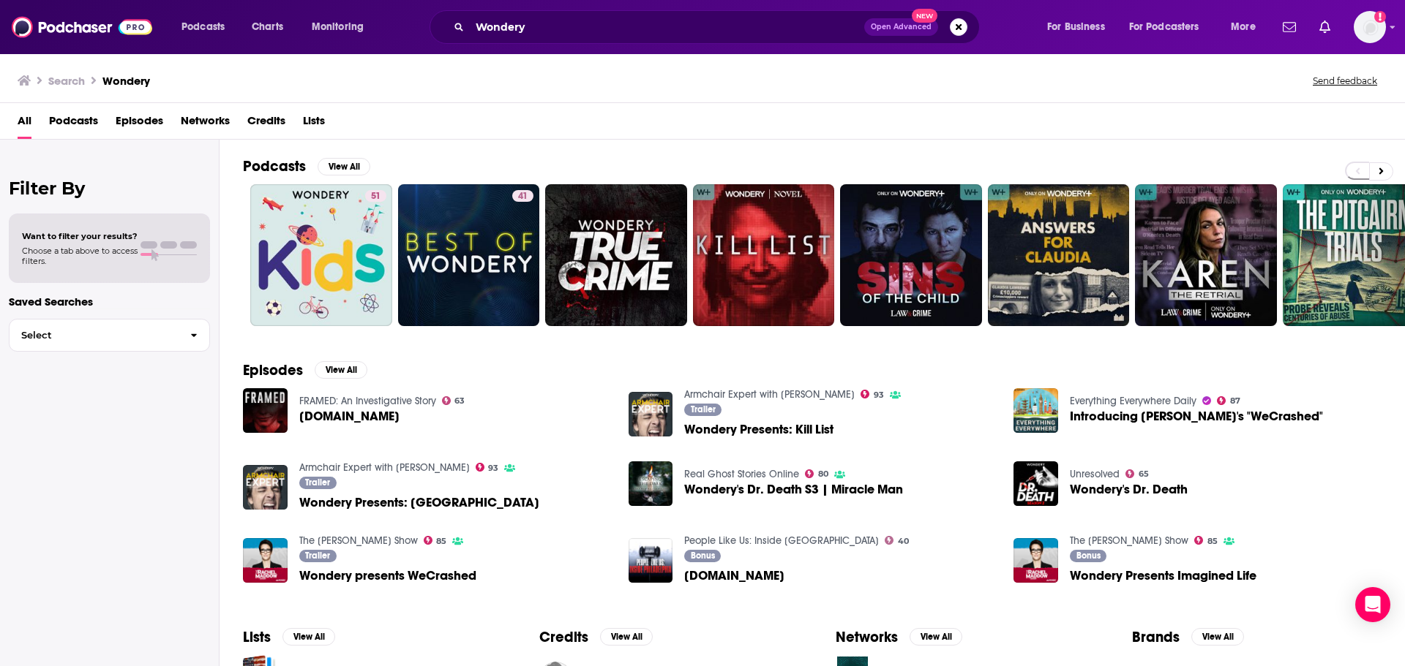
click at [86, 120] on span "Podcasts" at bounding box center [73, 124] width 49 height 30
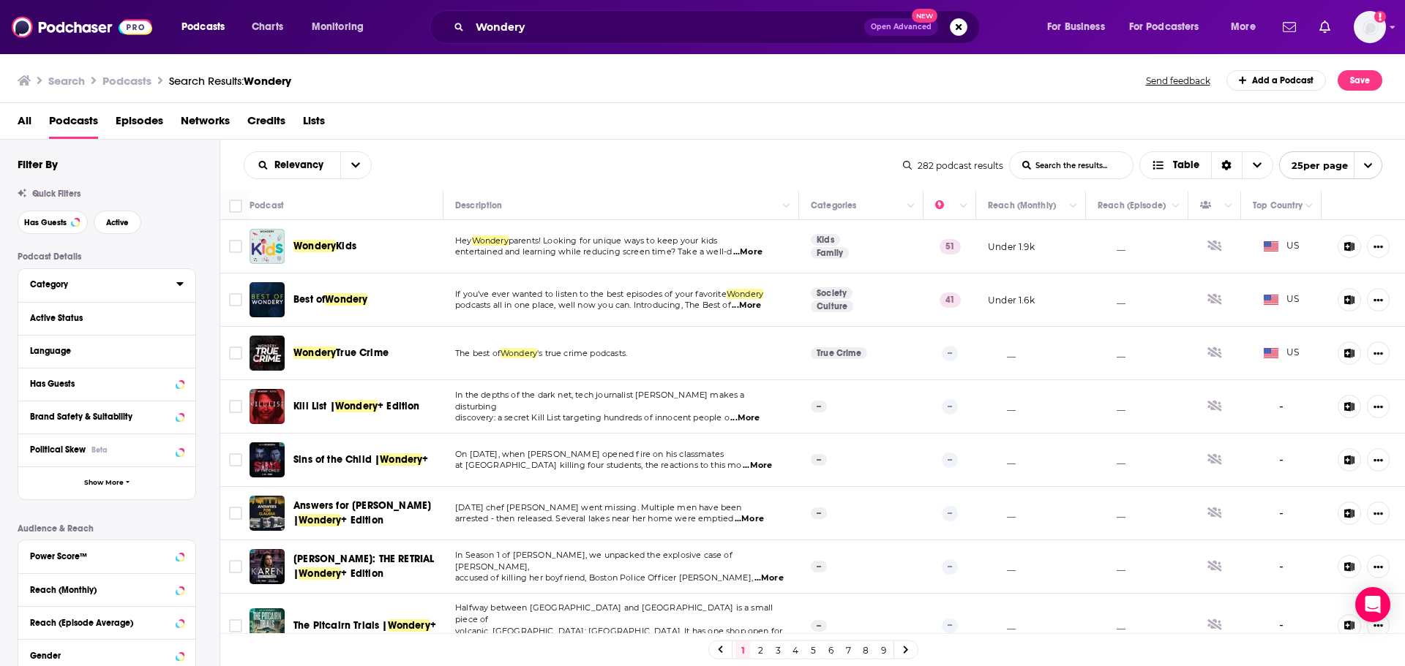
click at [62, 275] on button "Category" at bounding box center [103, 284] width 146 height 18
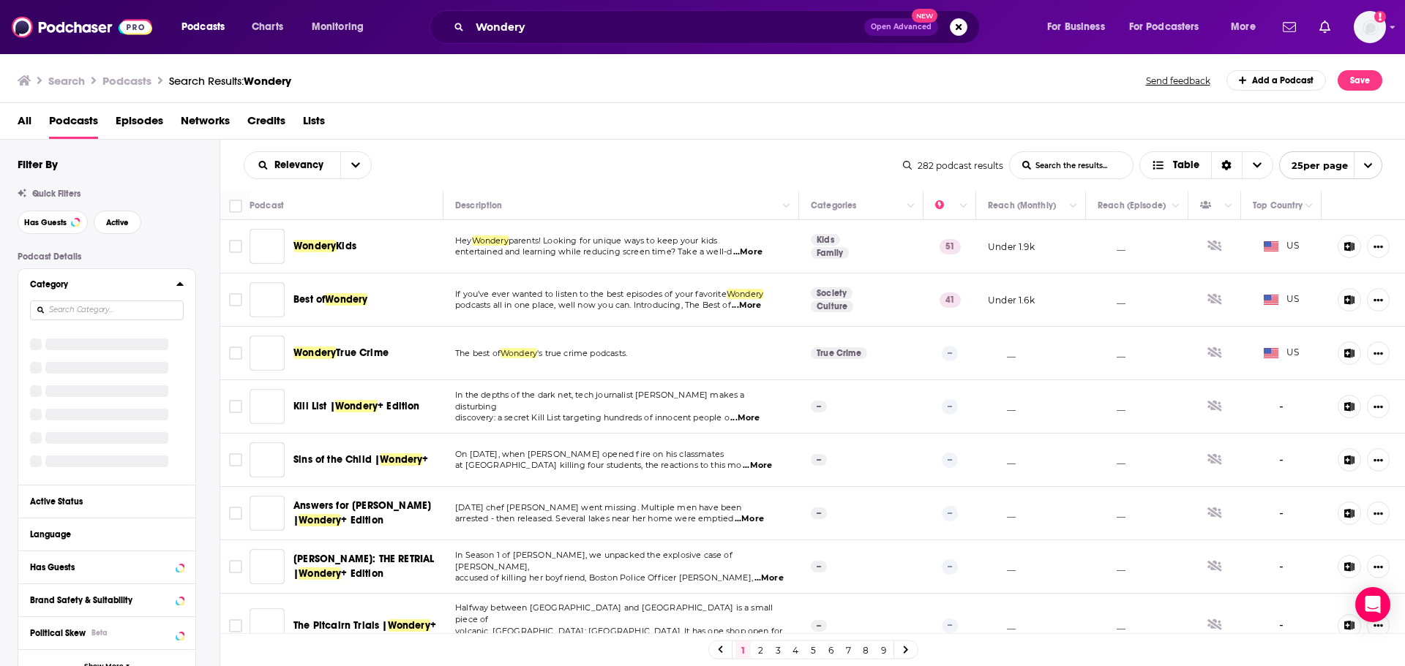
click at [68, 286] on div "Category" at bounding box center [98, 284] width 137 height 10
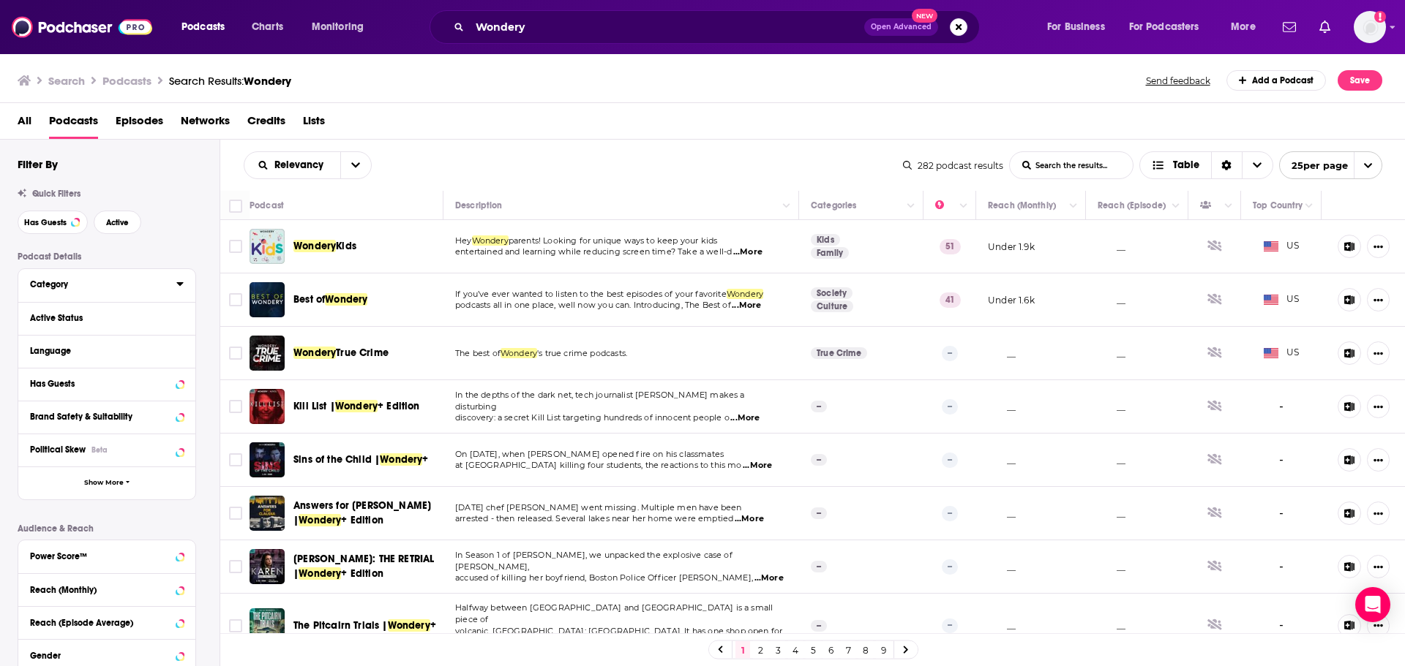
click at [68, 288] on div "Category" at bounding box center [98, 284] width 137 height 10
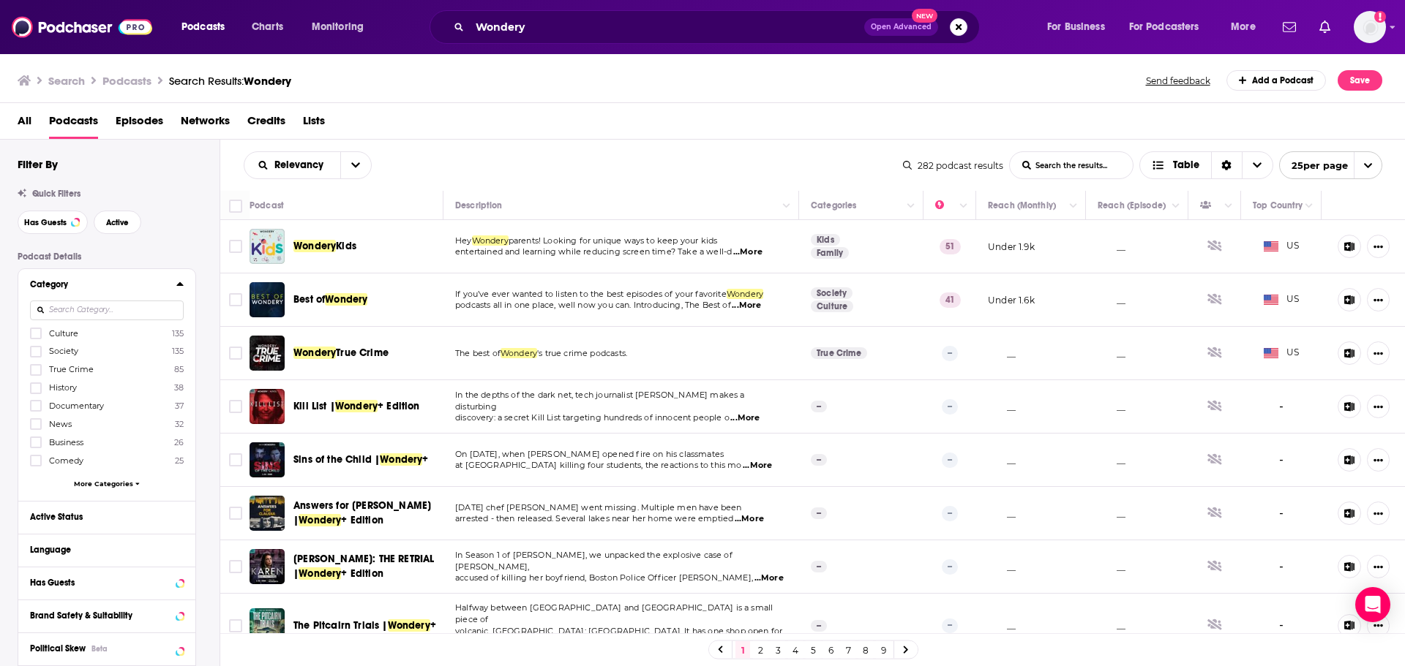
click at [70, 347] on span "Society" at bounding box center [63, 351] width 29 height 10
click at [36, 356] on input "multiSelectOption-society-1" at bounding box center [36, 356] width 0 height 0
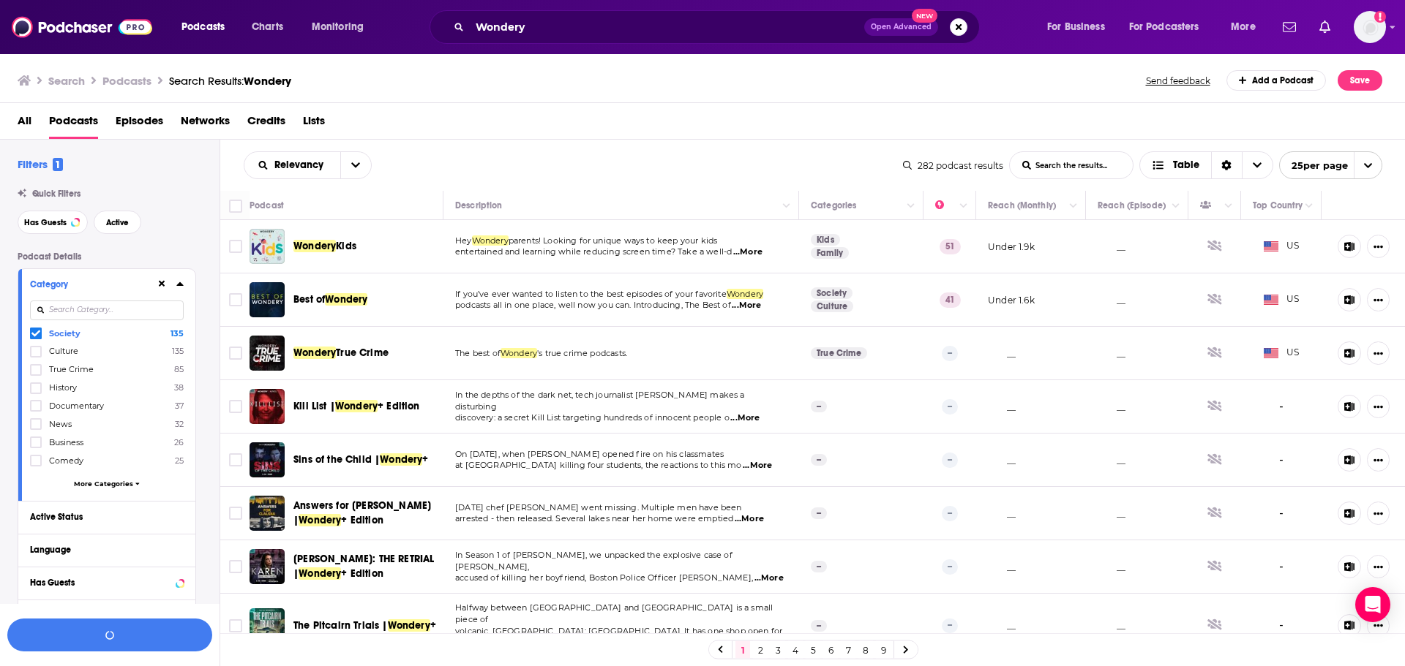
click at [67, 336] on span "Society" at bounding box center [64, 333] width 31 height 10
click at [36, 337] on input "multiSelectOption-society-0" at bounding box center [36, 337] width 0 height 0
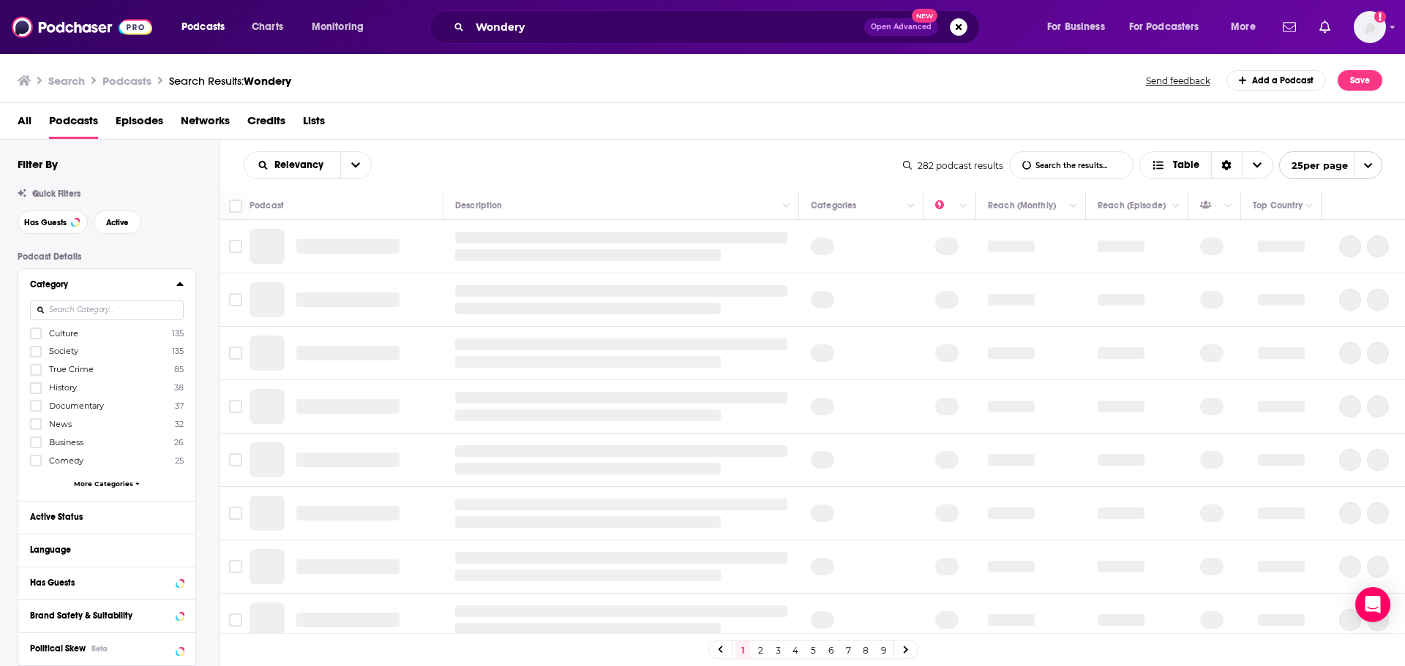
click at [66, 355] on span "Society" at bounding box center [63, 351] width 29 height 10
click at [36, 356] on input "multiSelectOption-society-1" at bounding box center [36, 356] width 0 height 0
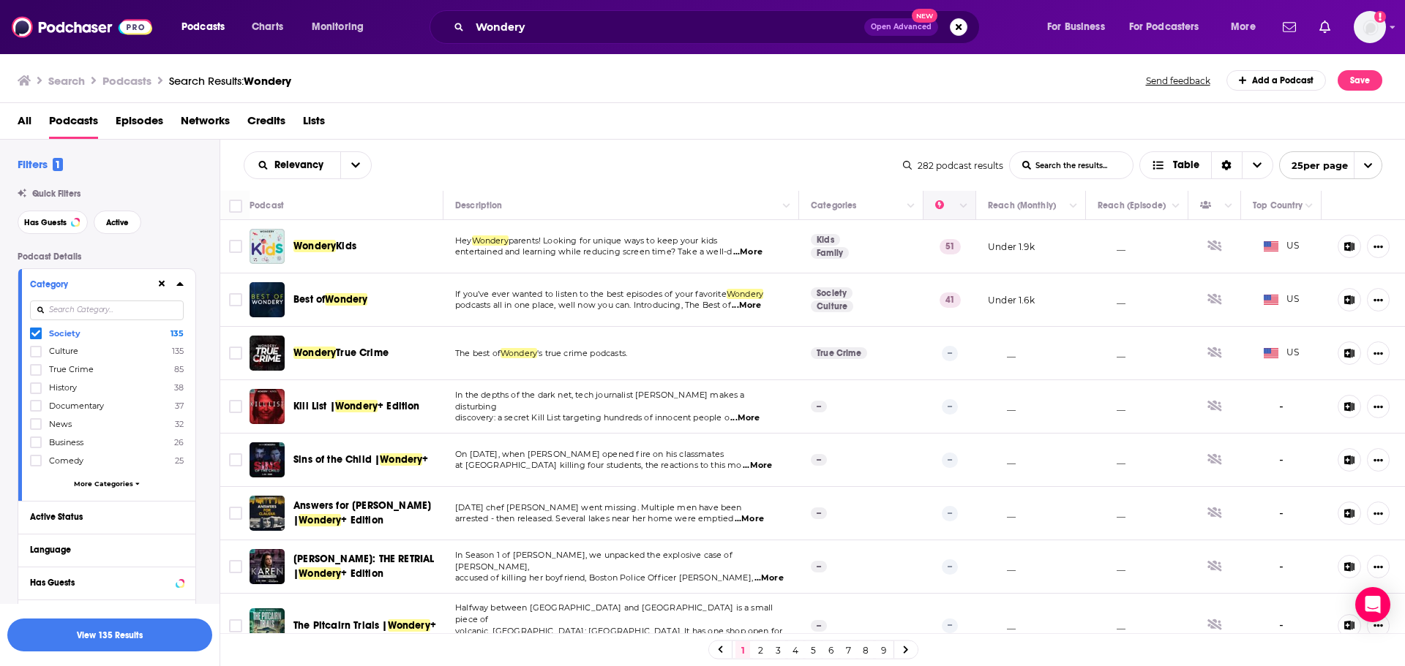
click at [963, 210] on th at bounding box center [949, 205] width 53 height 29
click at [960, 210] on icon "Column Actions" at bounding box center [963, 206] width 7 height 9
click at [334, 165] on div at bounding box center [702, 333] width 1405 height 666
click at [369, 165] on button "open menu" at bounding box center [355, 165] width 31 height 26
click at [301, 239] on span "Trending" at bounding box center [317, 241] width 86 height 8
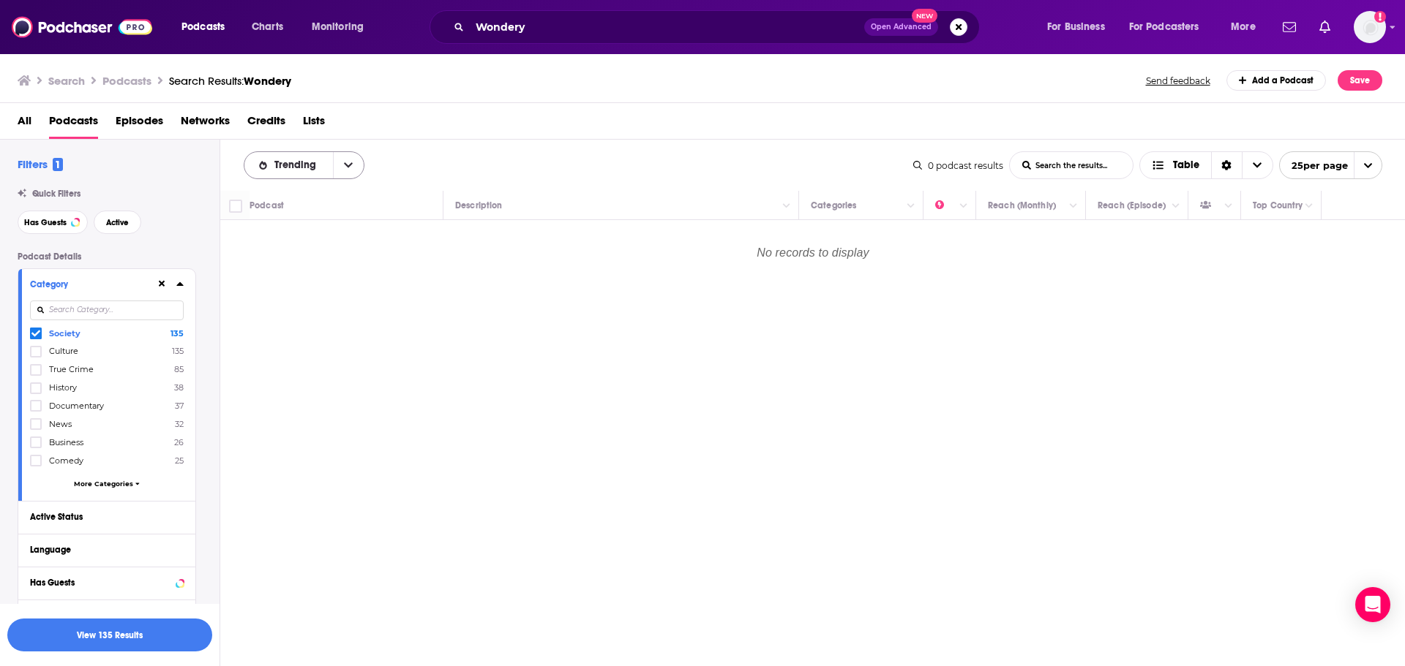
click at [347, 166] on icon "open menu" at bounding box center [348, 165] width 9 height 10
click at [287, 284] on div "Power Score" at bounding box center [304, 290] width 121 height 25
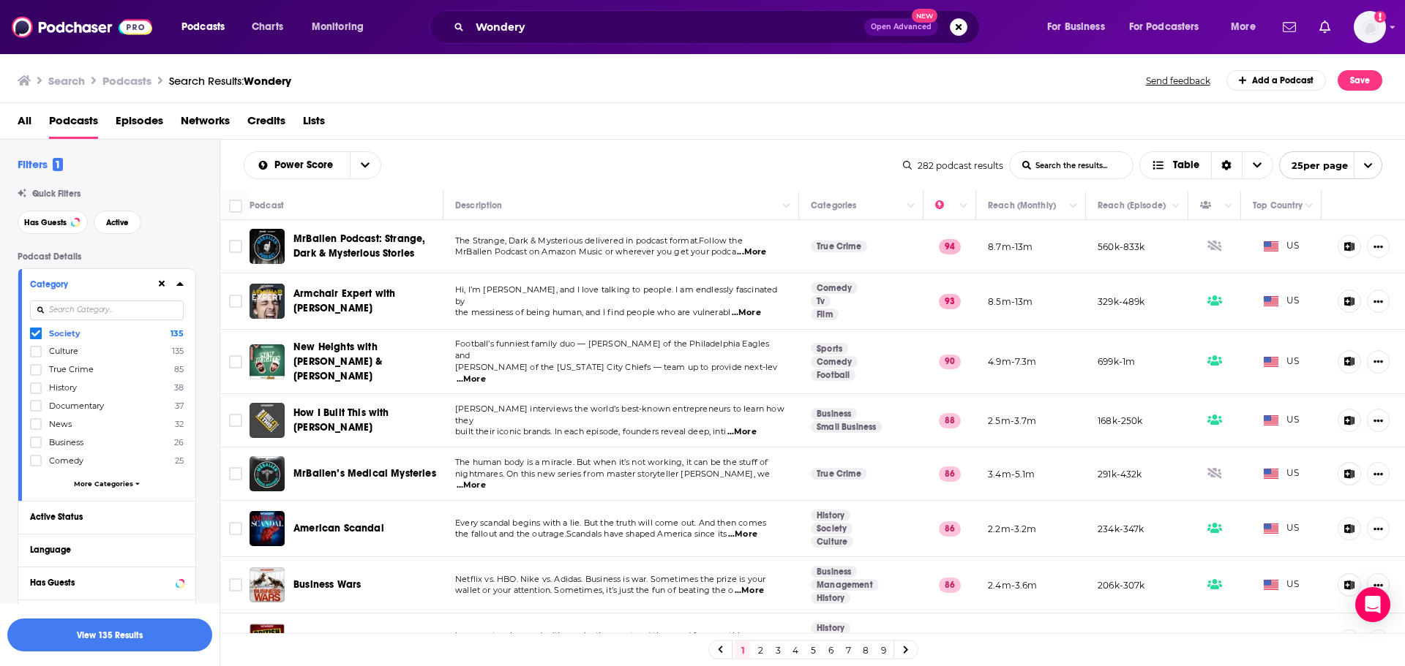
click at [55, 353] on span "Culture" at bounding box center [63, 351] width 29 height 10
click at [36, 356] on input "multiSelectOption-culture-1" at bounding box center [36, 356] width 0 height 0
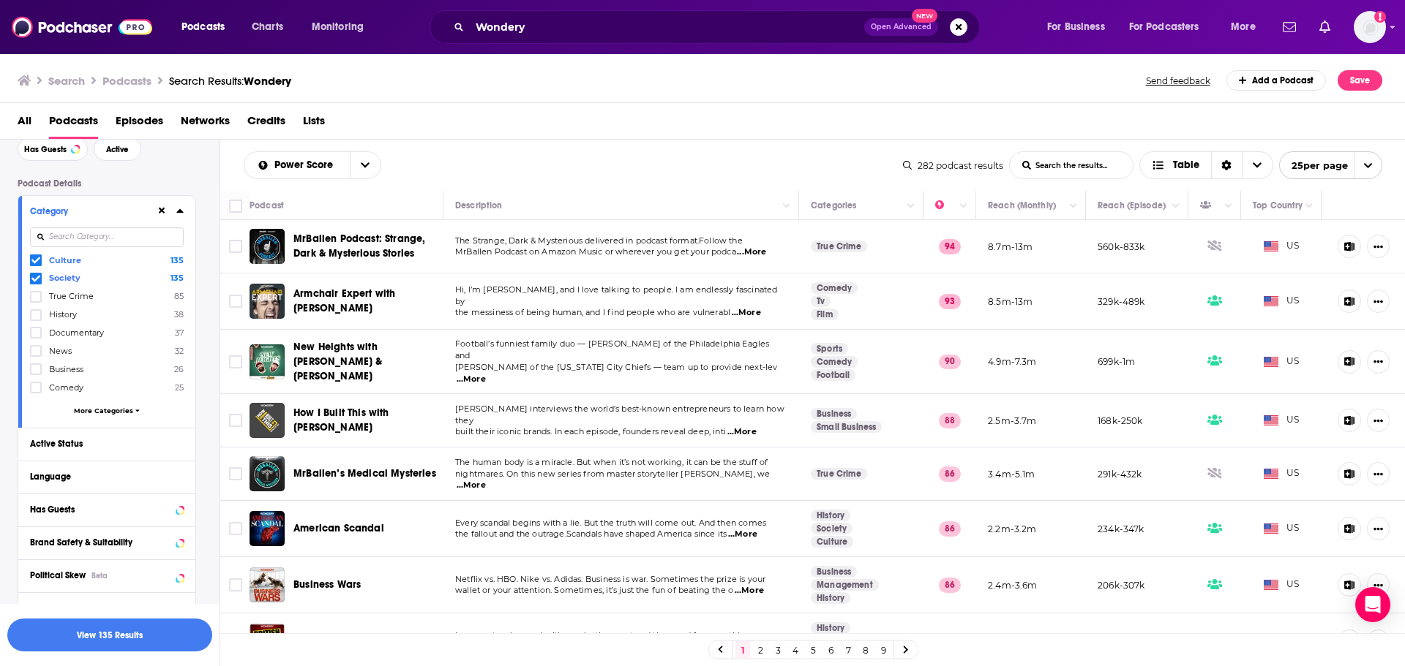
click at [103, 413] on span "More Categories" at bounding box center [103, 411] width 59 height 8
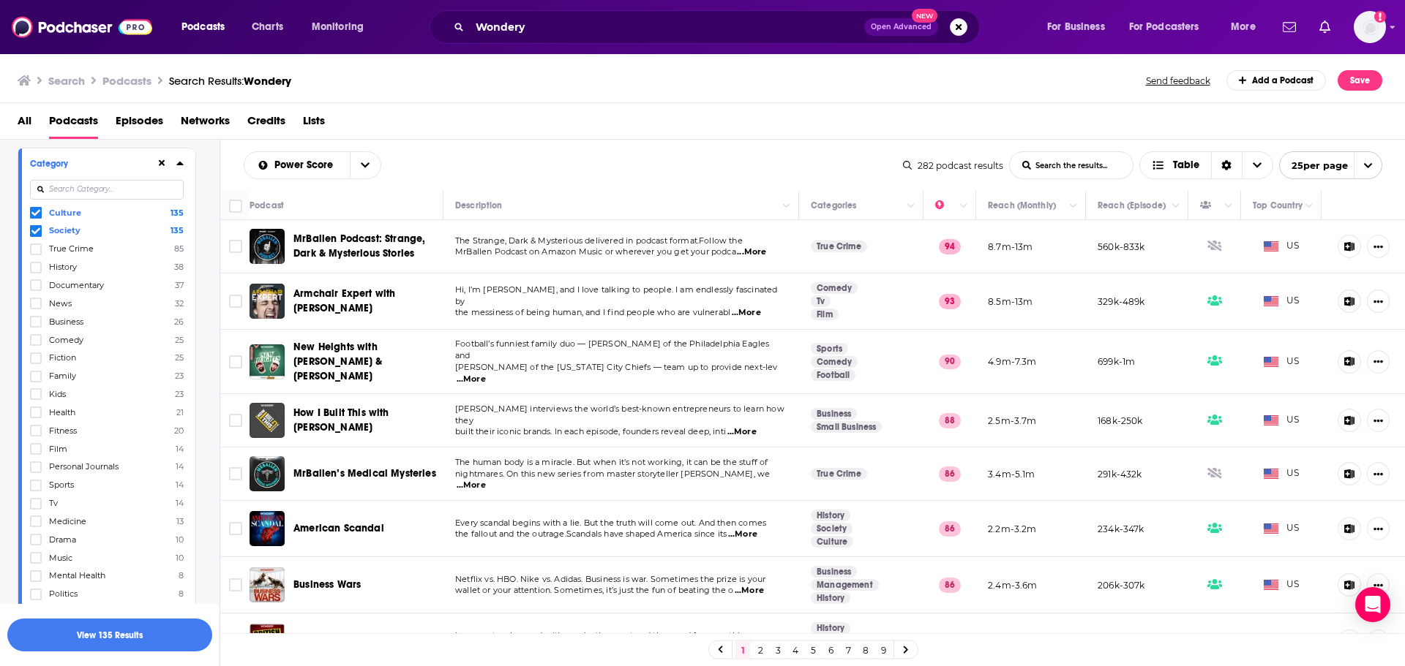
scroll to position [146, 0]
click at [85, 552] on span "Mental Health" at bounding box center [77, 550] width 56 height 10
click at [36, 555] on input "multiSelectOption-mental-health-20" at bounding box center [36, 555] width 0 height 0
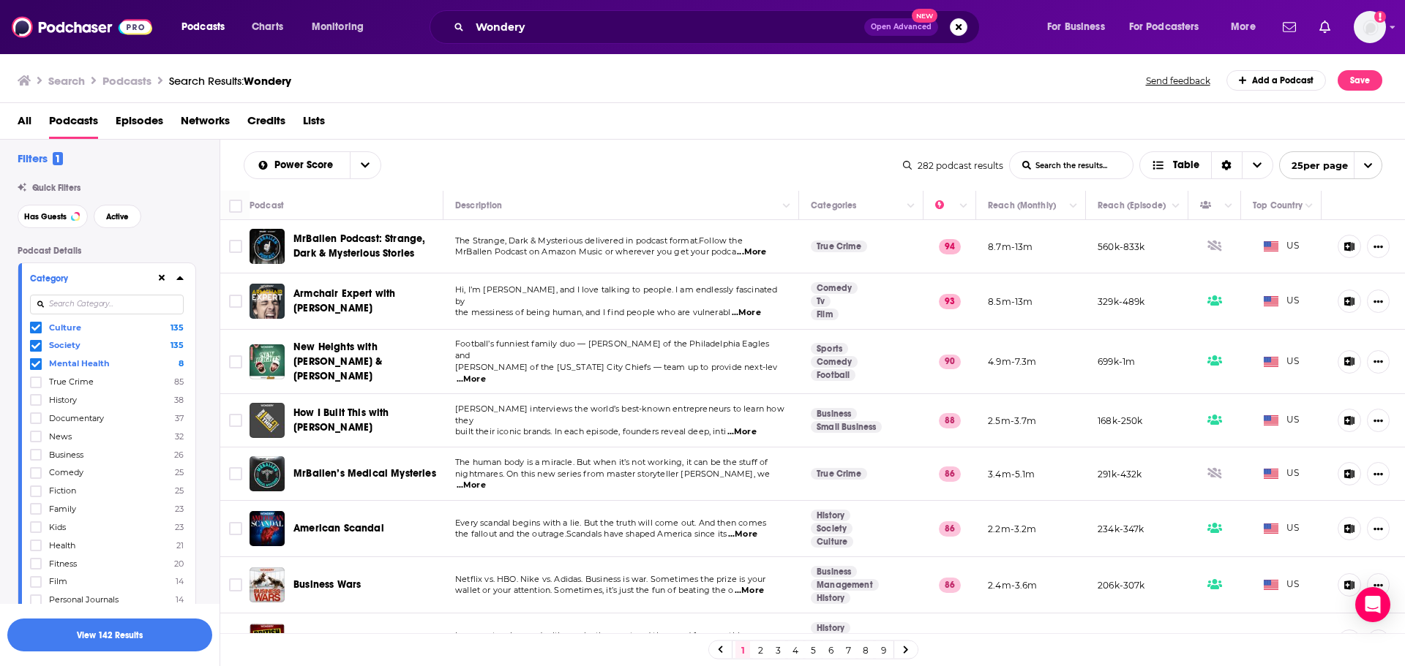
scroll to position [0, 0]
click at [94, 316] on input at bounding box center [107, 311] width 154 height 20
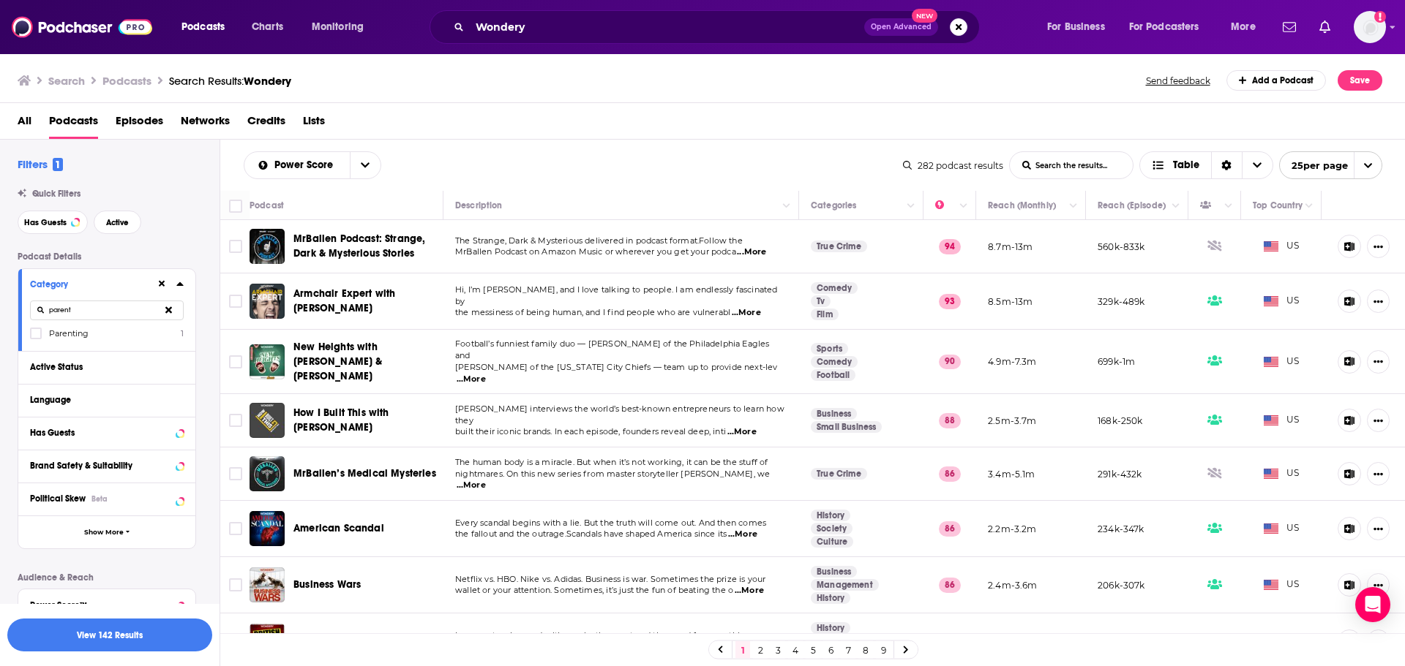
type input "parent"
click at [75, 343] on div "Category parent Parenting 1" at bounding box center [106, 310] width 177 height 82
click at [71, 335] on span "Parenting" at bounding box center [69, 333] width 40 height 10
click at [36, 338] on input "multiSelectOption-parenting-0" at bounding box center [36, 338] width 0 height 0
click at [94, 638] on button "View 142 Results" at bounding box center [109, 635] width 205 height 33
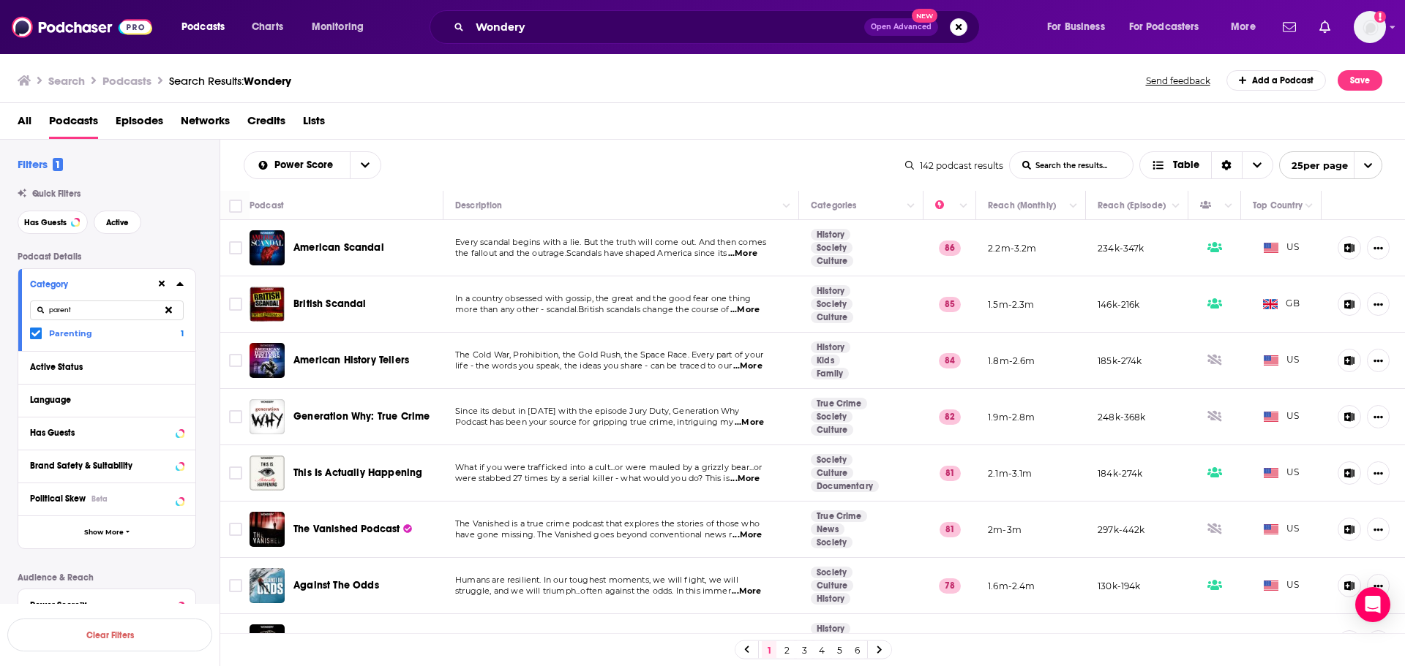
click at [757, 255] on span "...More" at bounding box center [742, 254] width 29 height 12
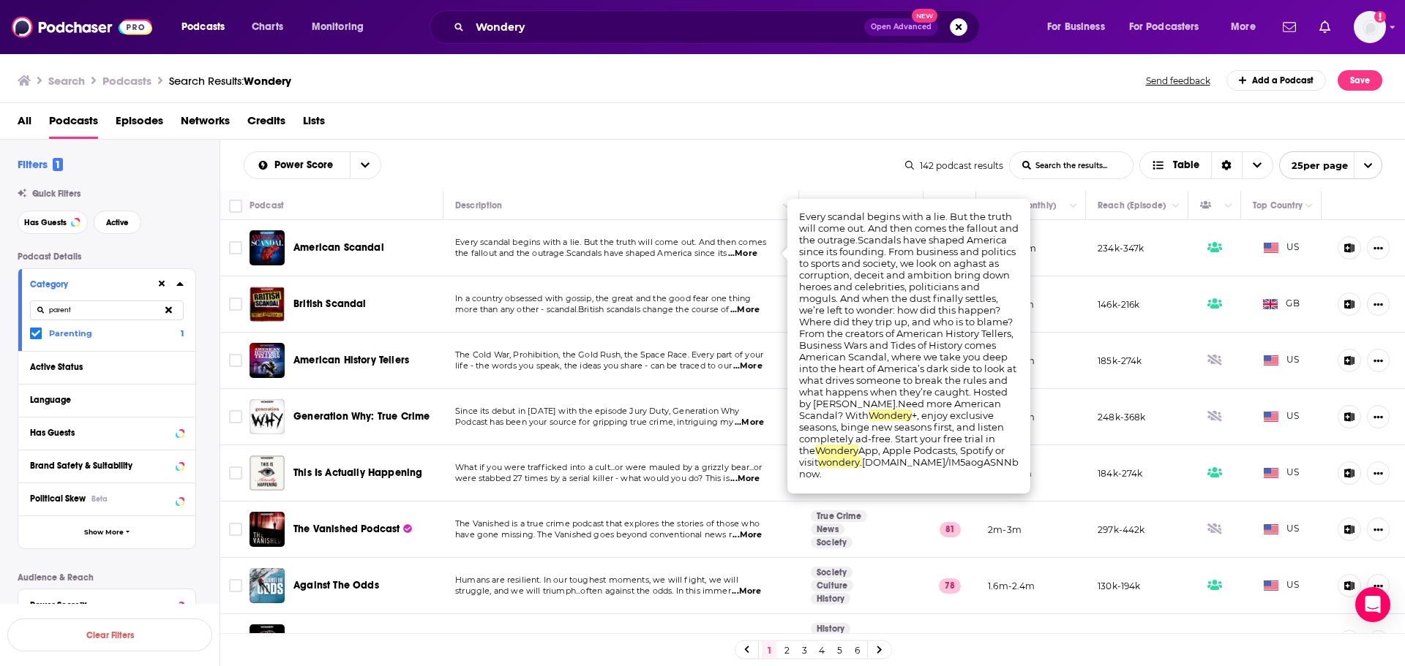
click at [757, 255] on span "...More" at bounding box center [742, 254] width 29 height 12
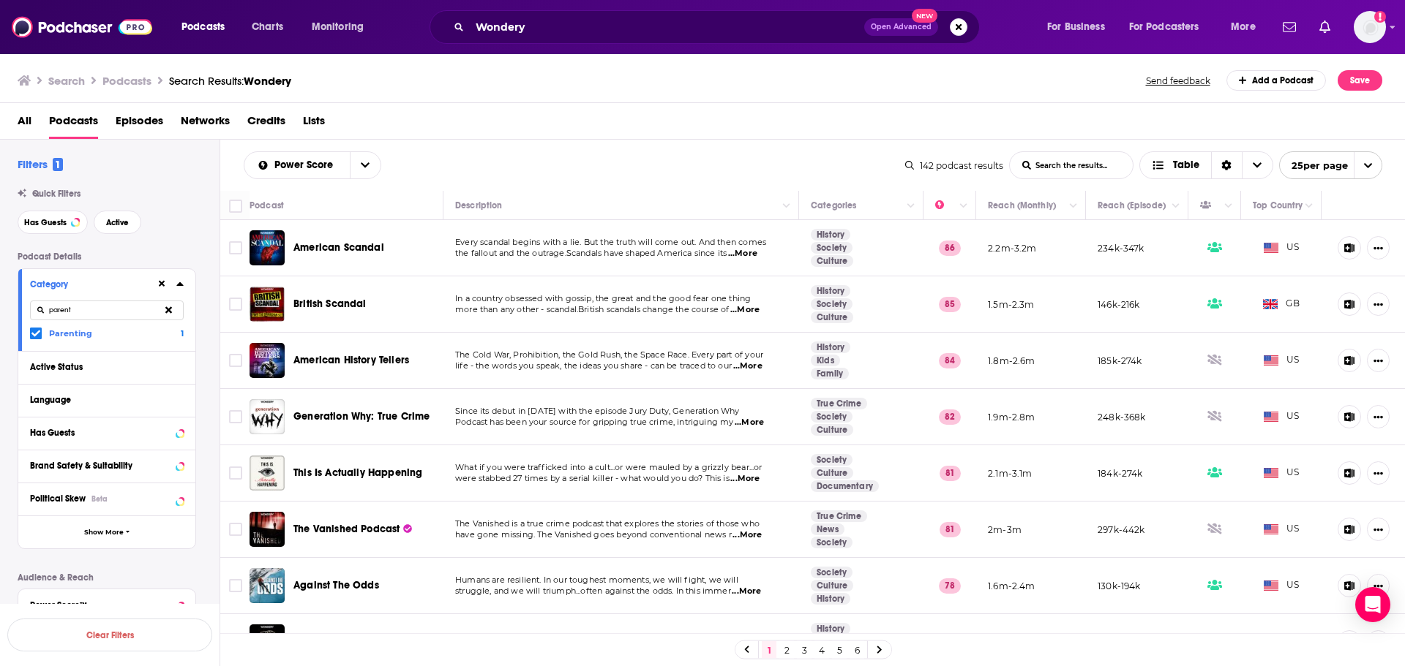
click at [169, 312] on icon at bounding box center [168, 310] width 7 height 10
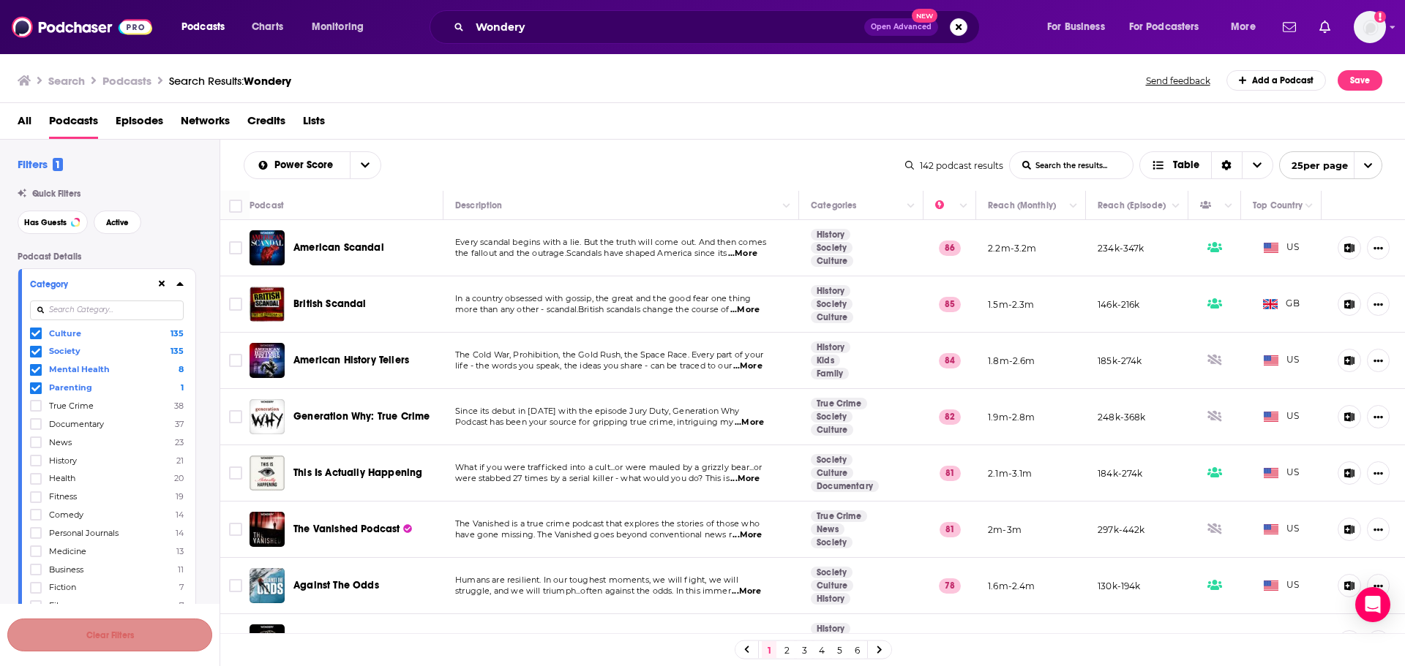
click at [120, 642] on button "Clear Filters" at bounding box center [109, 635] width 205 height 33
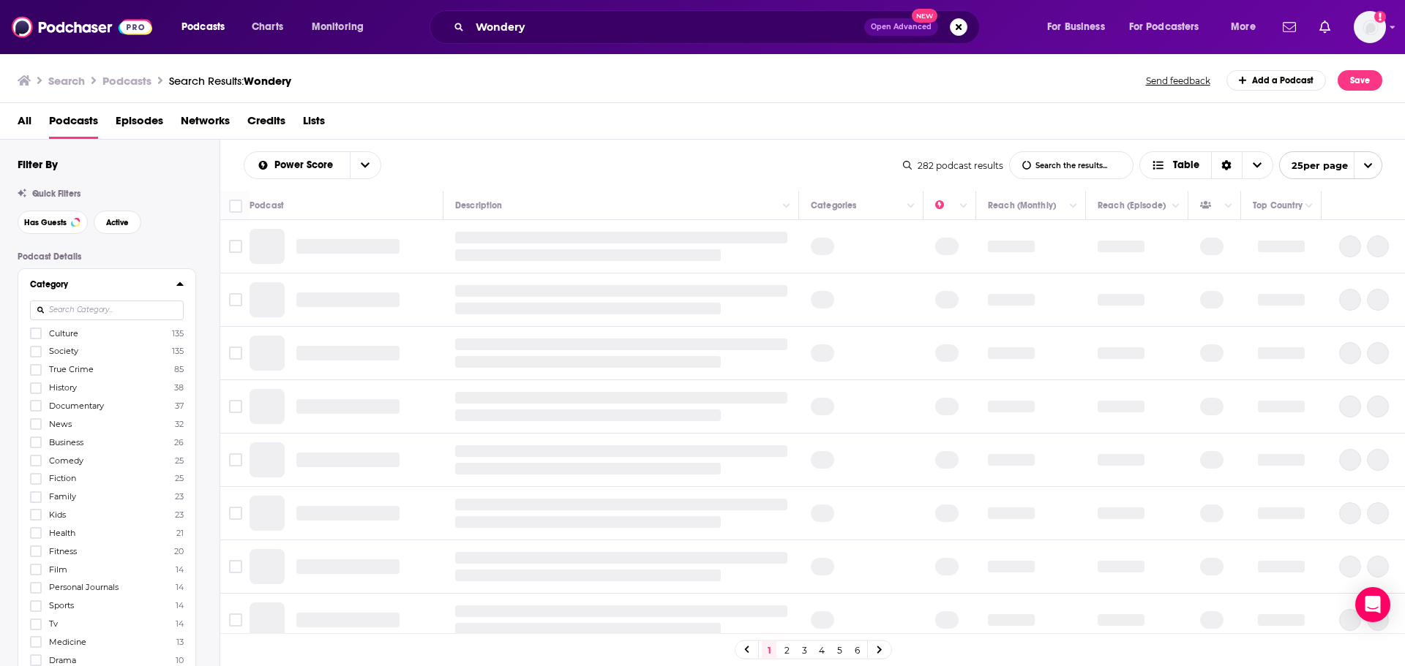
click at [62, 339] on label "Culture 135" at bounding box center [107, 333] width 154 height 12
click at [36, 338] on input "multiSelectOption-culture-0" at bounding box center [36, 338] width 0 height 0
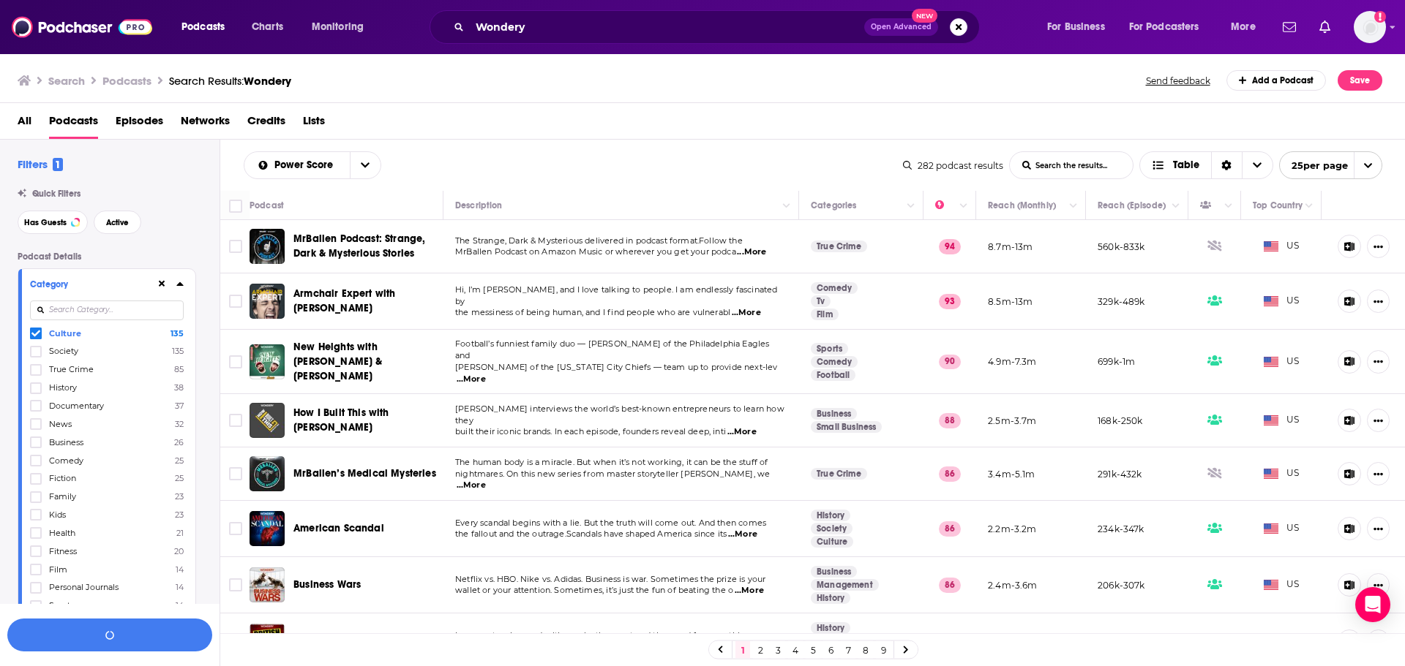
click at [70, 352] on span "Society" at bounding box center [63, 351] width 29 height 10
click at [36, 356] on input "multiSelectOption-society-1" at bounding box center [36, 356] width 0 height 0
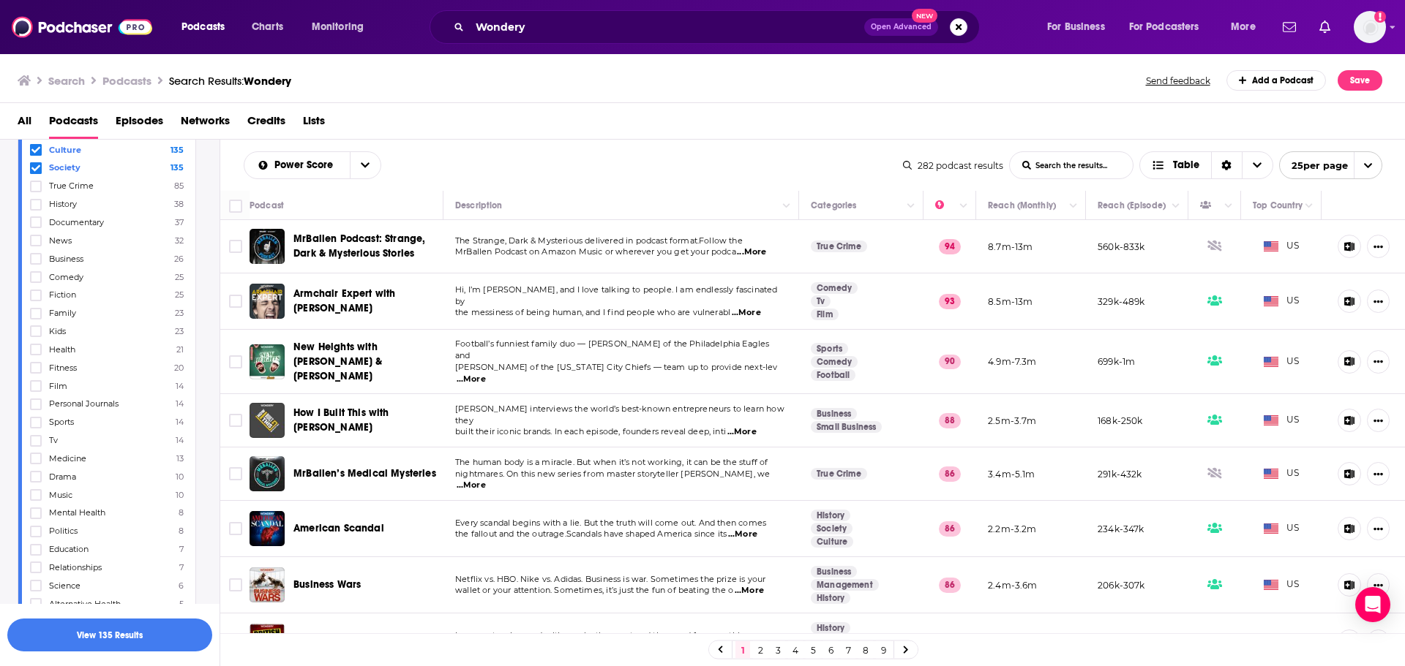
scroll to position [219, 0]
click at [69, 421] on span "Medicine" at bounding box center [67, 423] width 37 height 10
click at [36, 427] on input "multiSelectOption-medicine-17" at bounding box center [36, 427] width 0 height 0
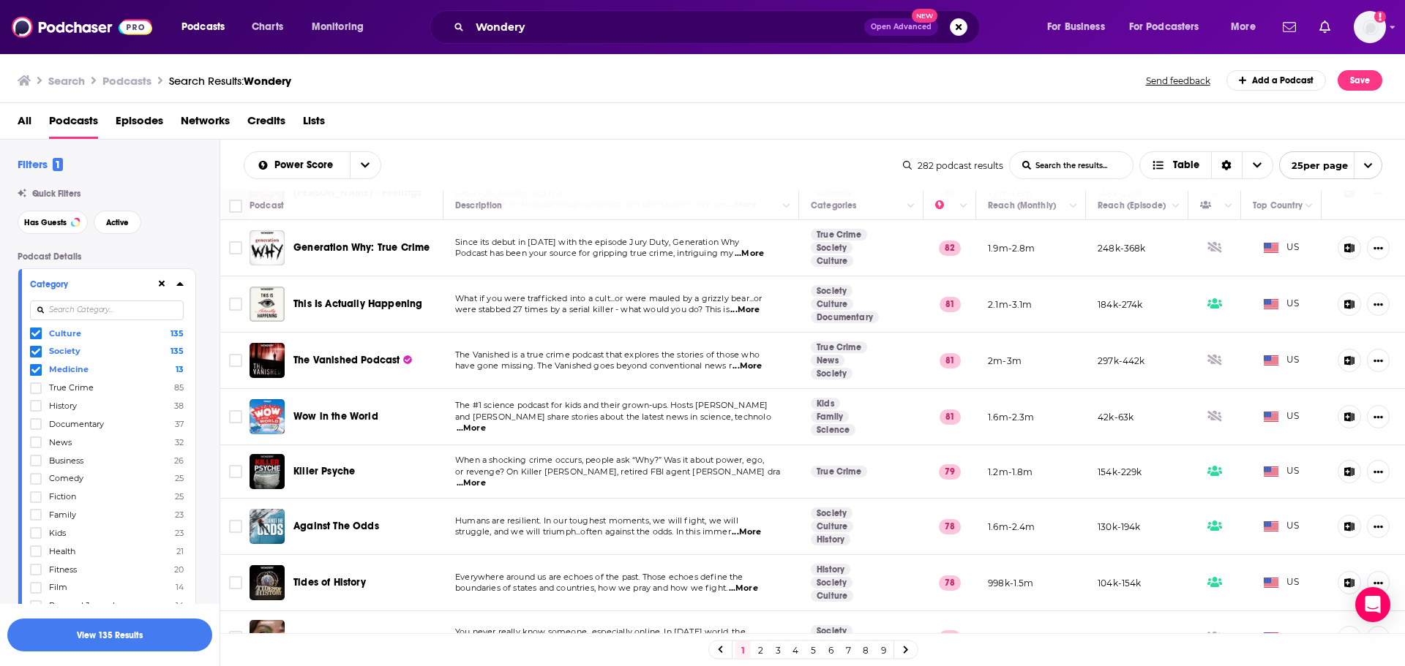
scroll to position [658, 0]
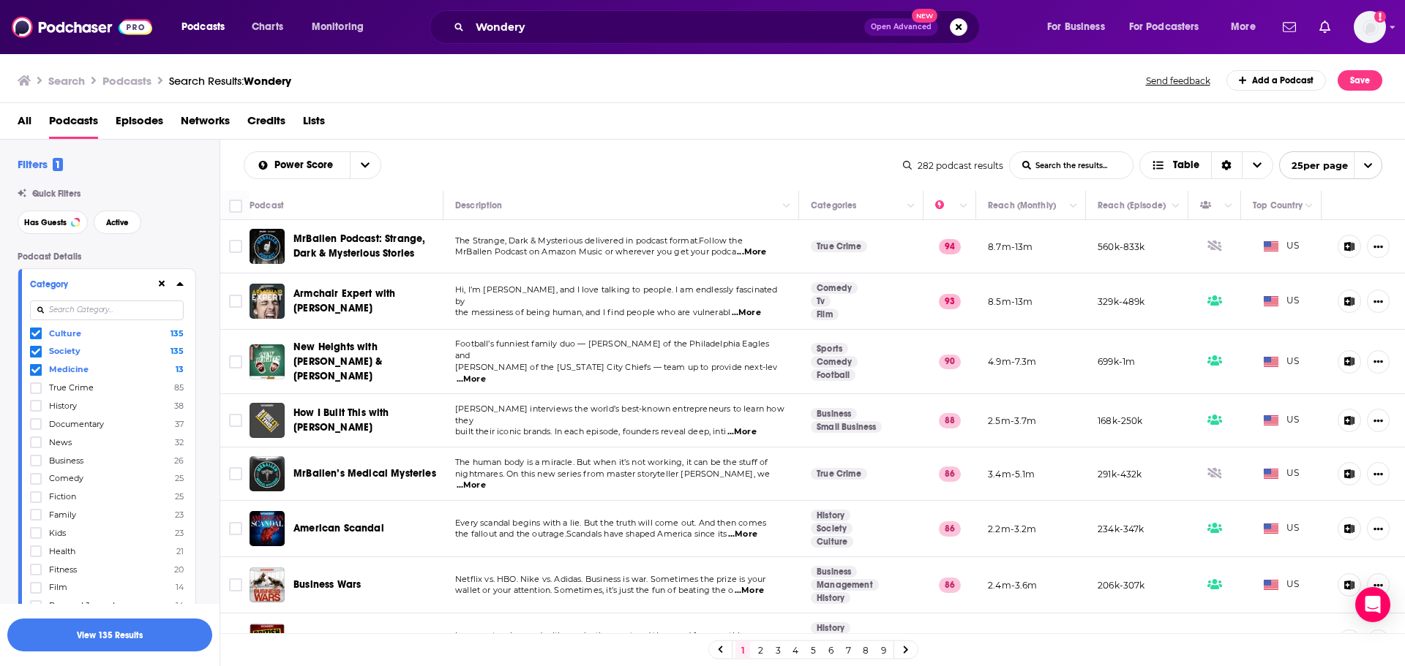
scroll to position [658, 0]
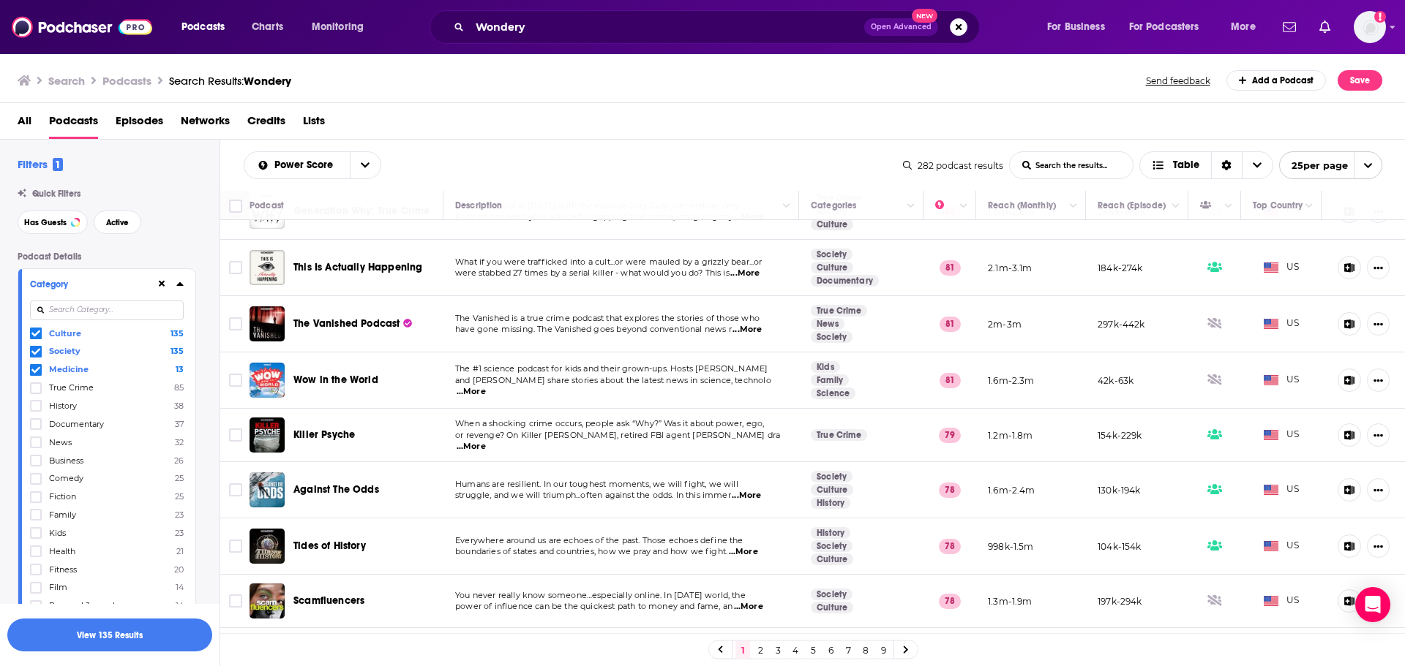
click at [486, 386] on span "...More" at bounding box center [471, 392] width 29 height 12
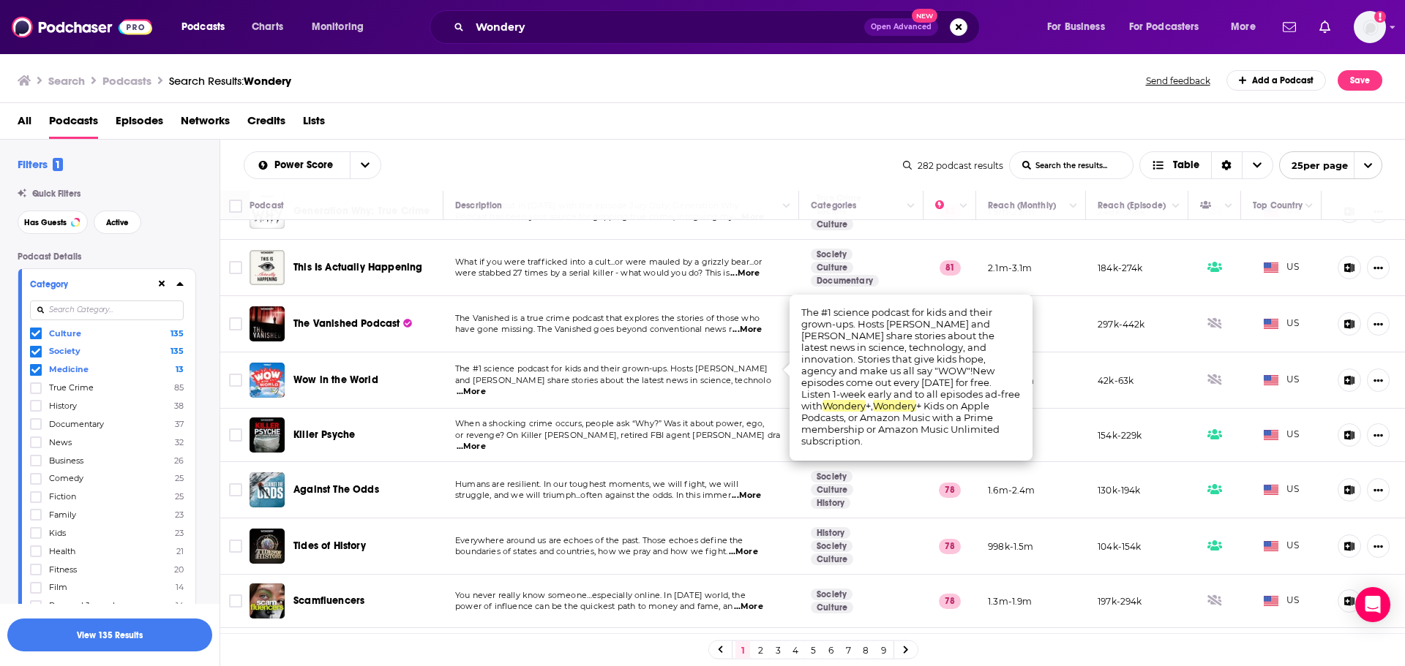
click at [486, 386] on span "...More" at bounding box center [471, 392] width 29 height 12
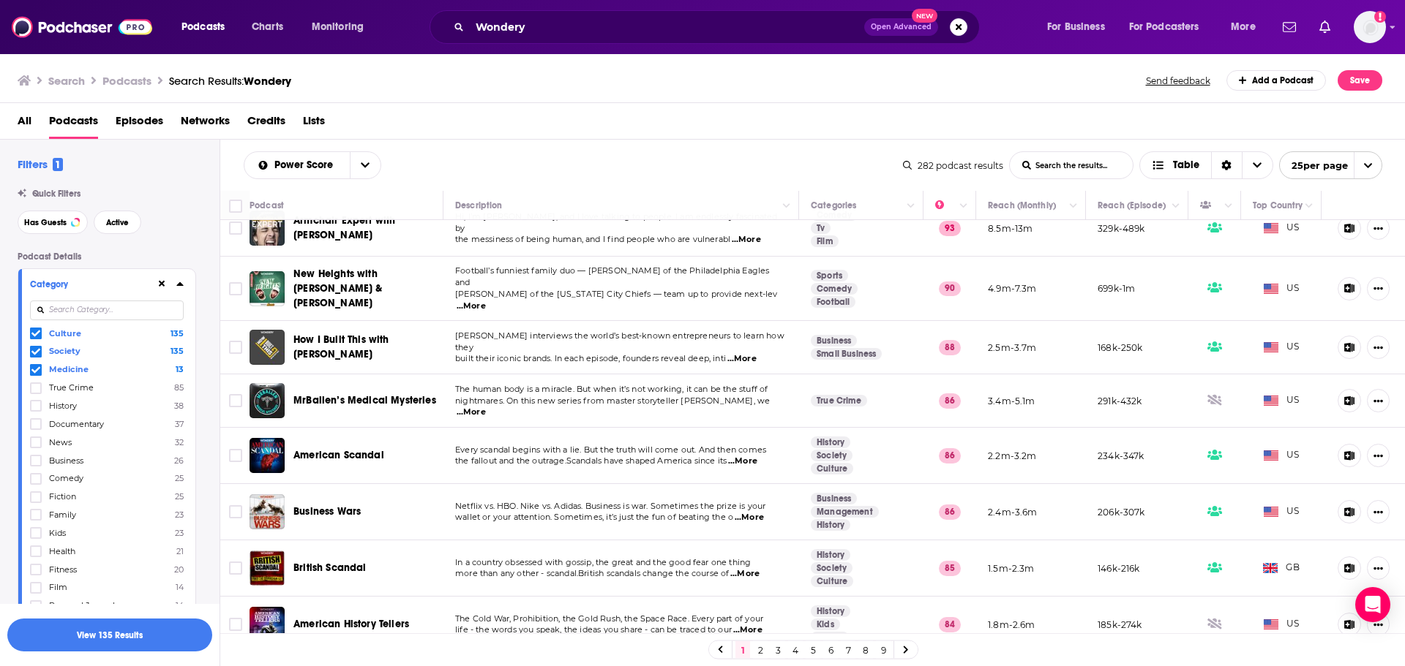
scroll to position [0, 0]
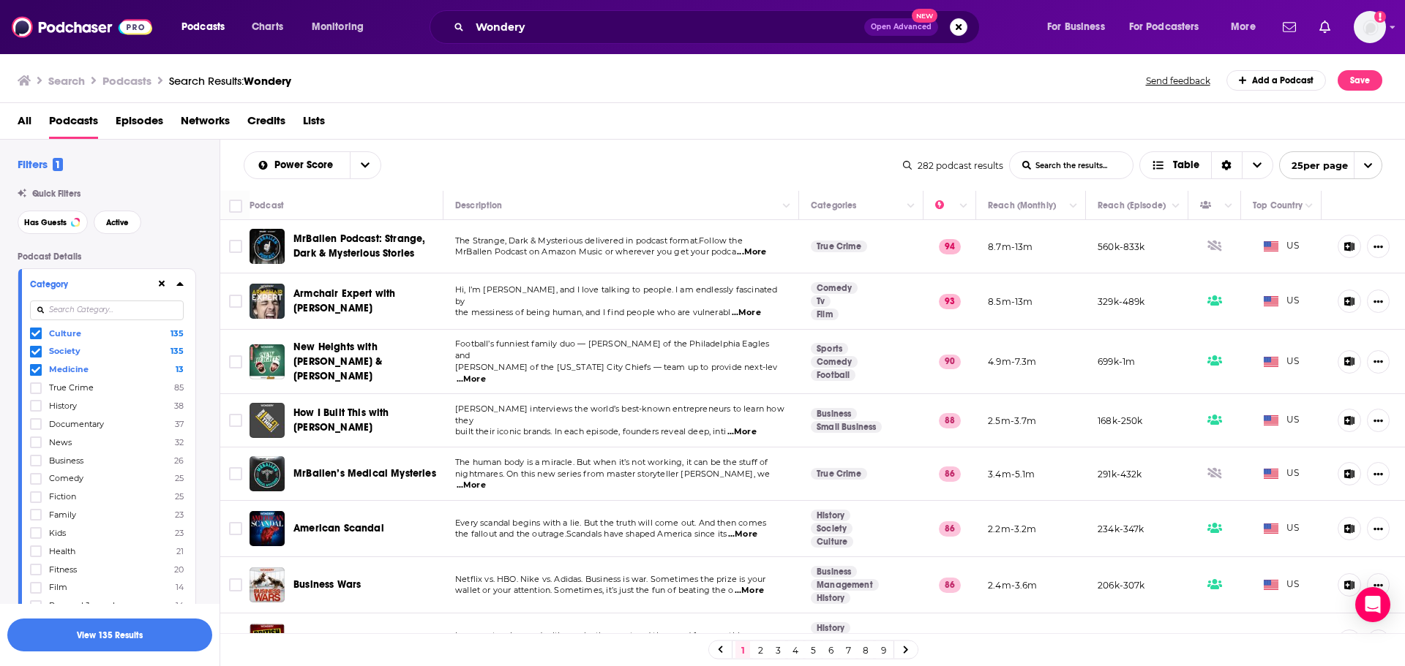
click at [757, 529] on span "...More" at bounding box center [742, 535] width 29 height 12
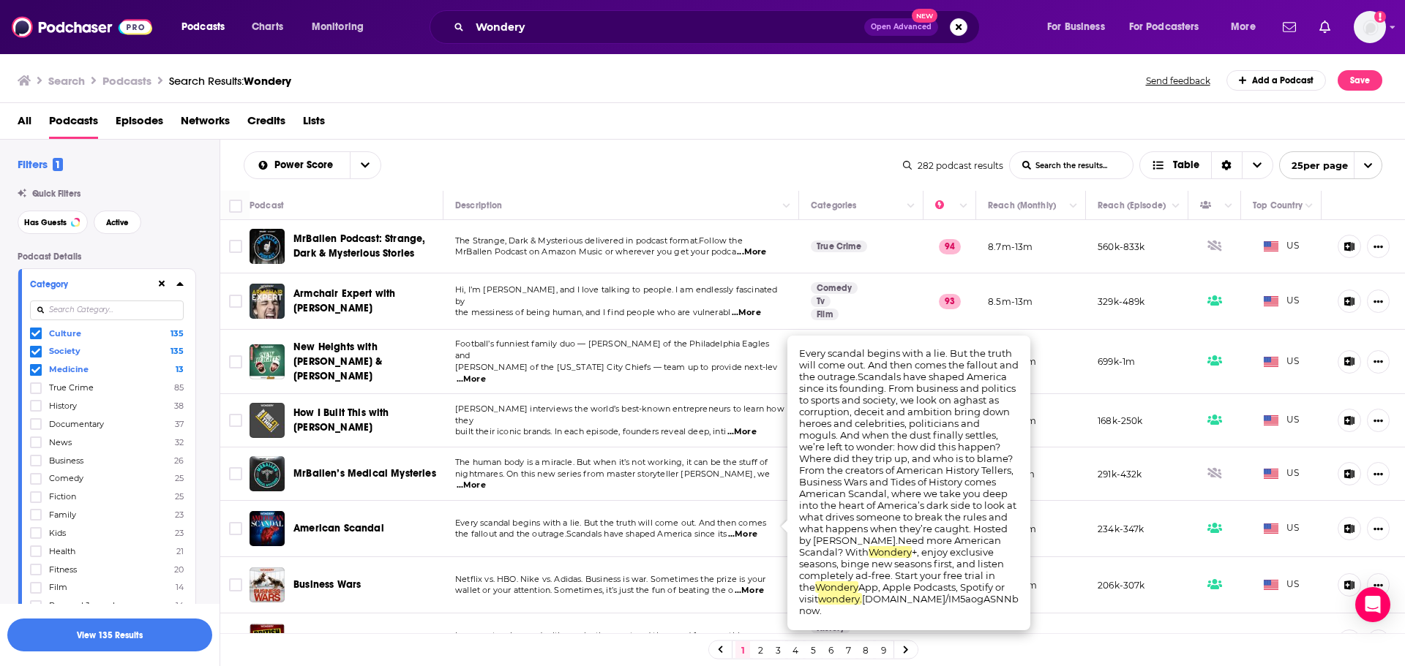
click at [757, 529] on span "...More" at bounding box center [742, 535] width 29 height 12
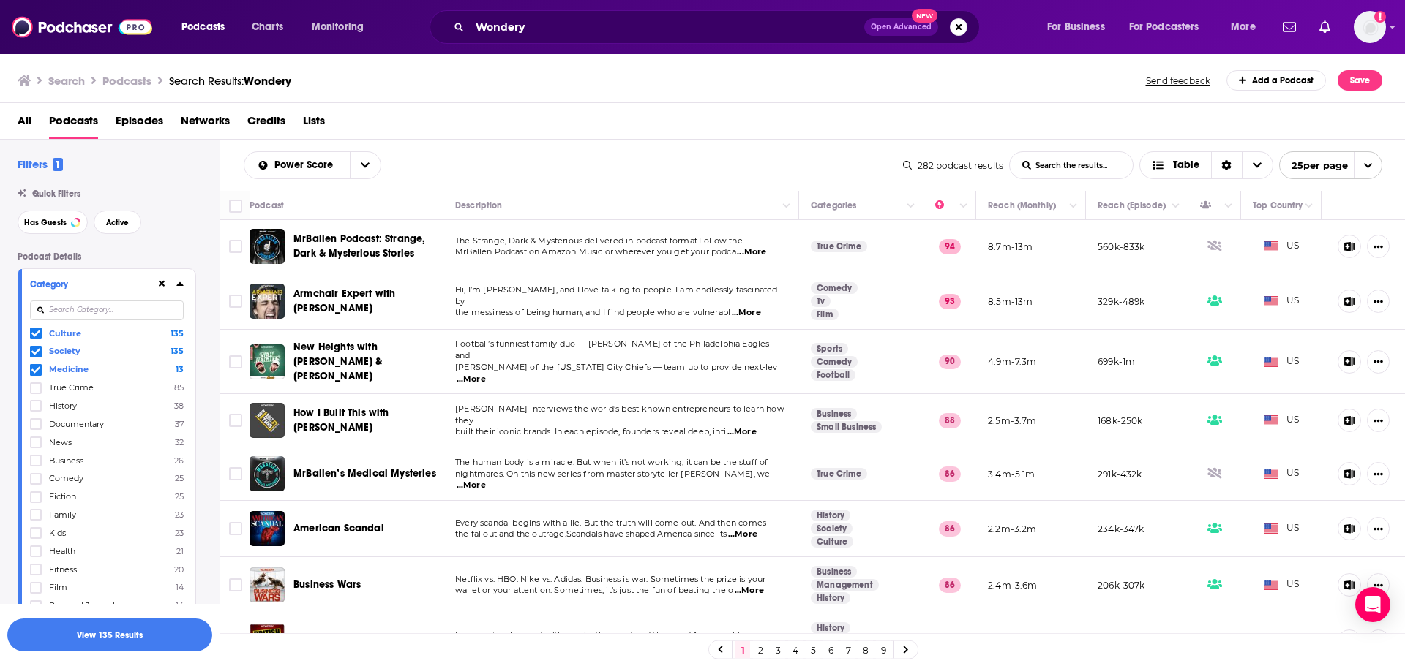
click at [757, 529] on span "...More" at bounding box center [742, 535] width 29 height 12
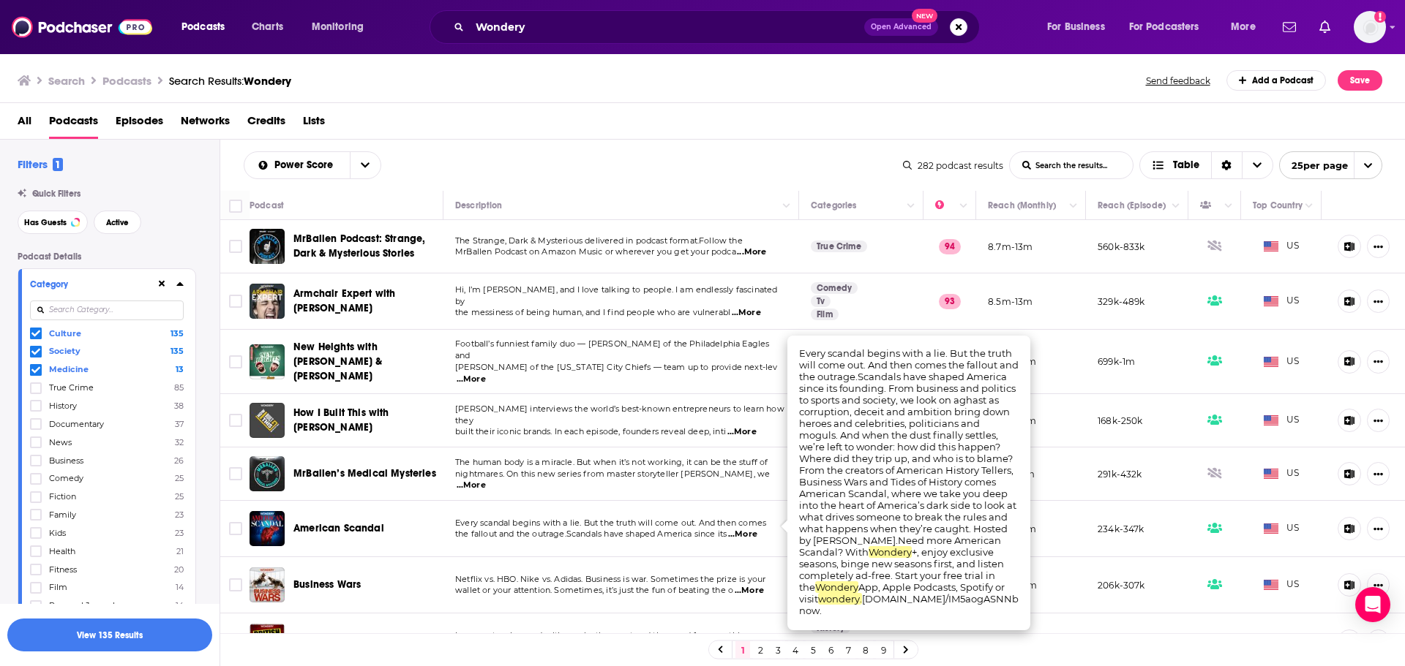
click at [757, 529] on span "...More" at bounding box center [742, 535] width 29 height 12
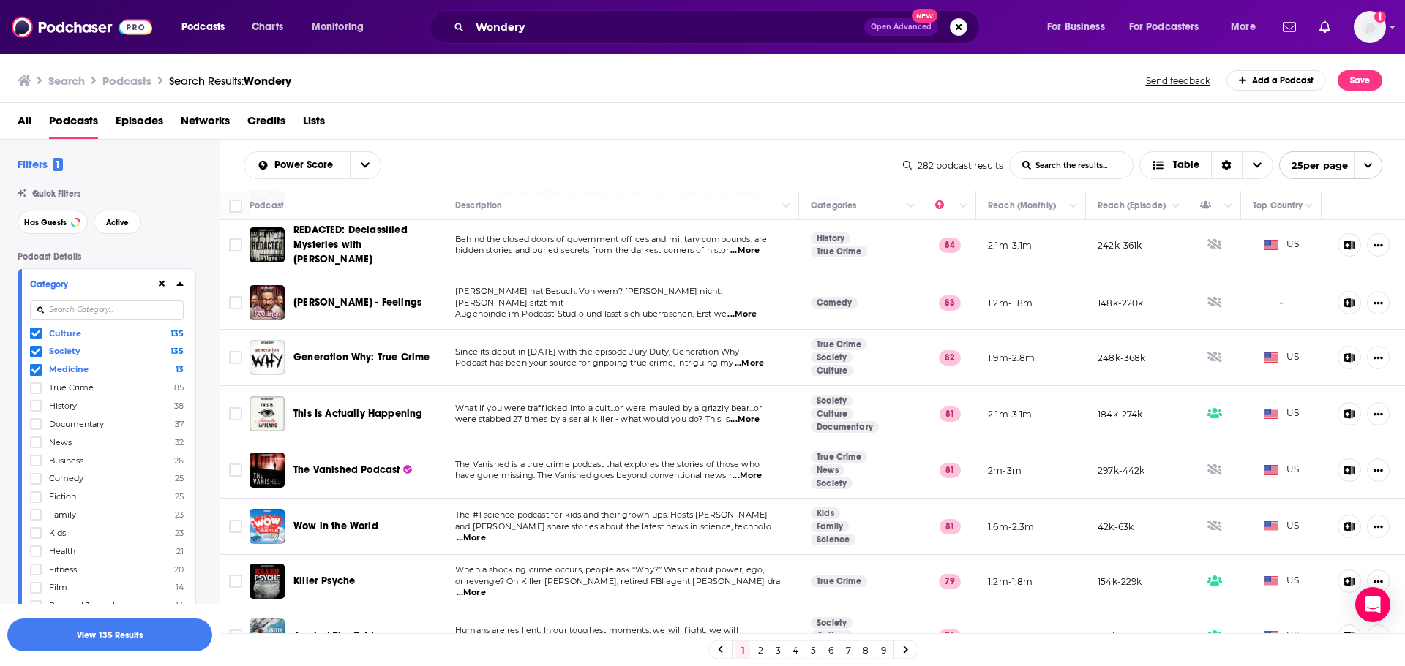
scroll to position [585, 0]
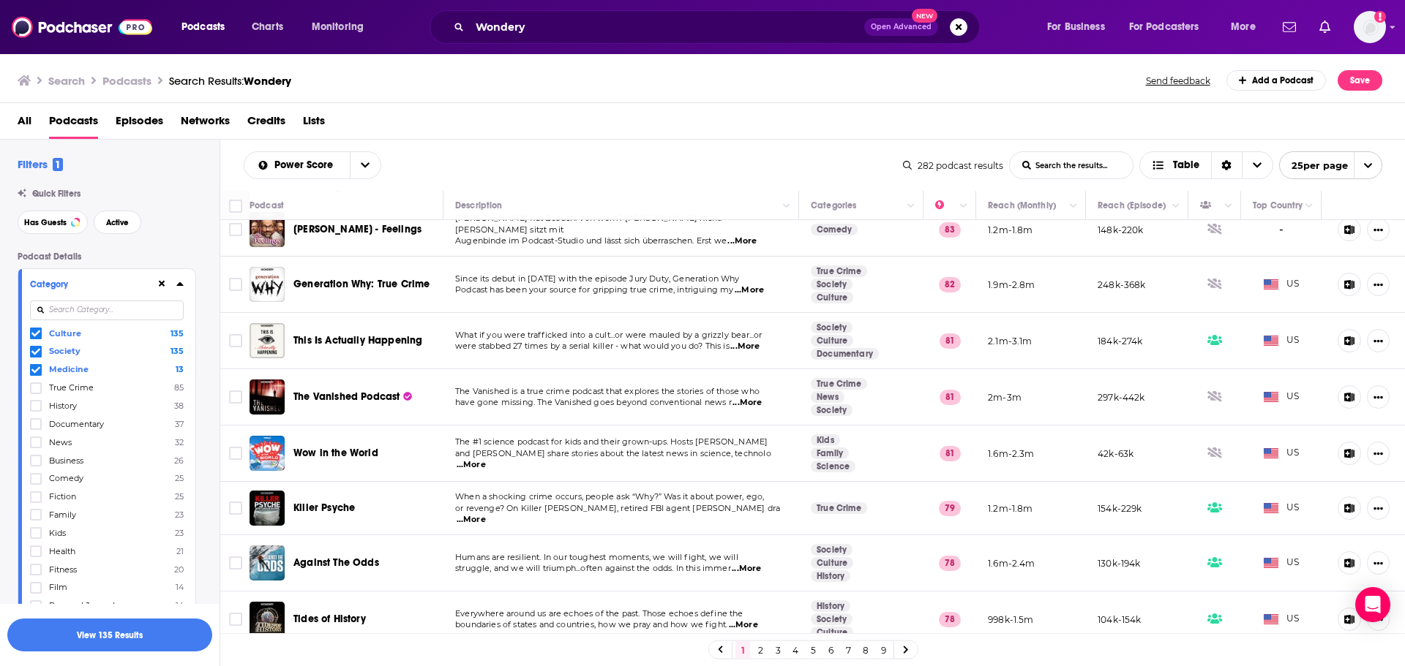
click at [18, 123] on span "All" at bounding box center [25, 124] width 14 height 30
